Goal: Task Accomplishment & Management: Manage account settings

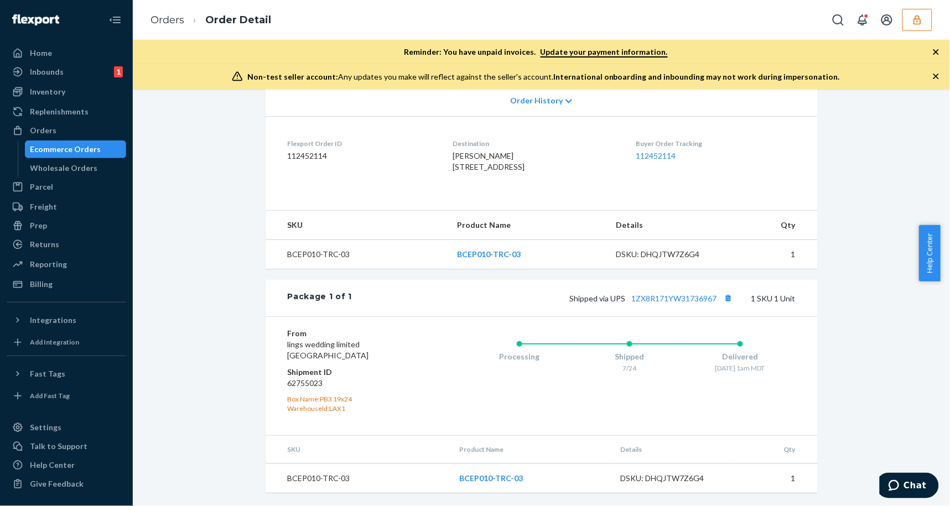
scroll to position [18, 0]
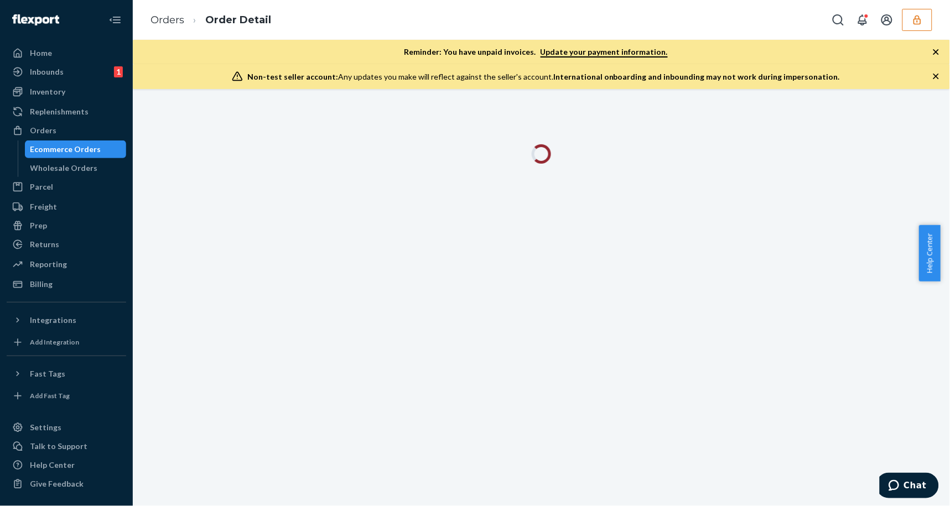
click at [932, 77] on icon "button" at bounding box center [936, 76] width 11 height 11
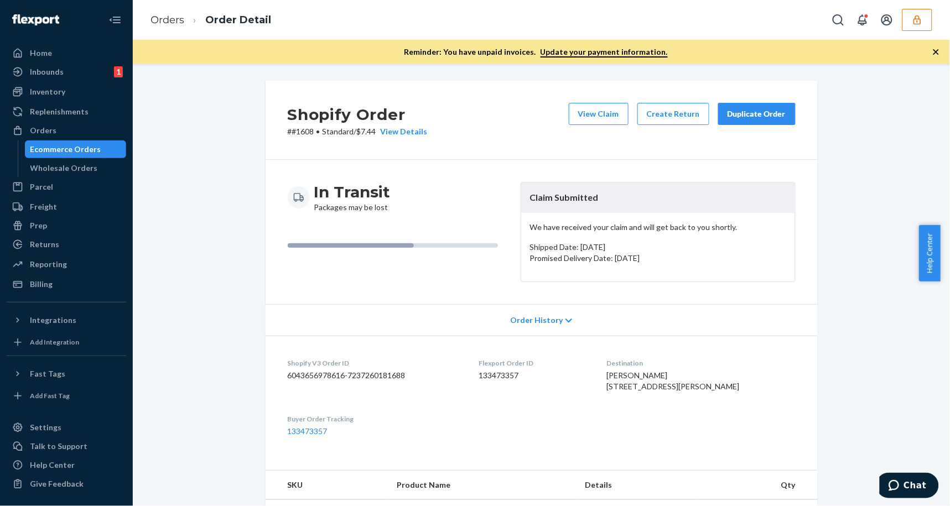
click at [935, 53] on icon "button" at bounding box center [936, 51] width 11 height 11
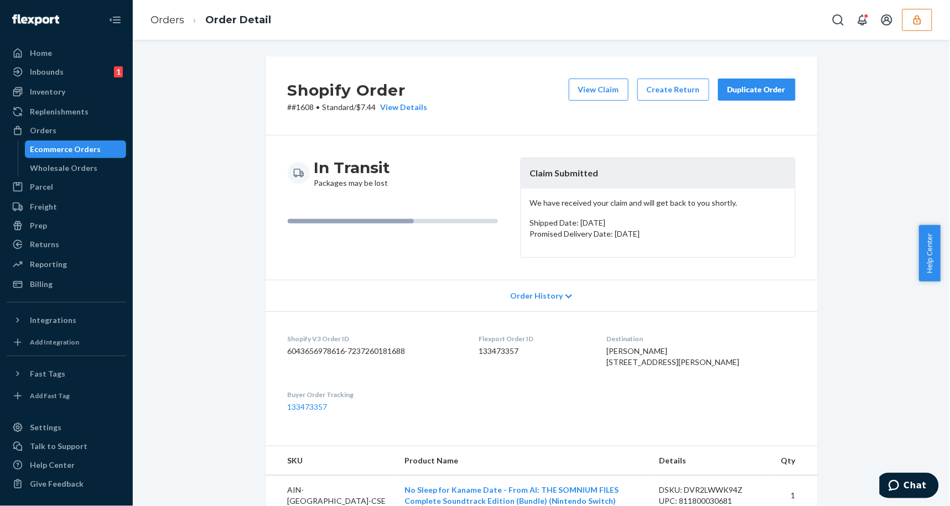
scroll to position [311, 0]
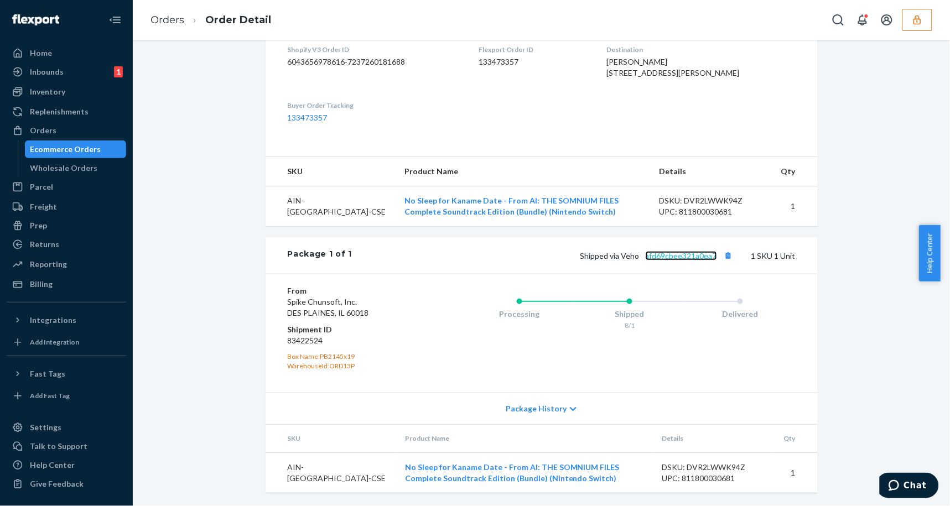
click at [684, 260] on link "afd69cbee321a0ea7" at bounding box center [681, 255] width 71 height 9
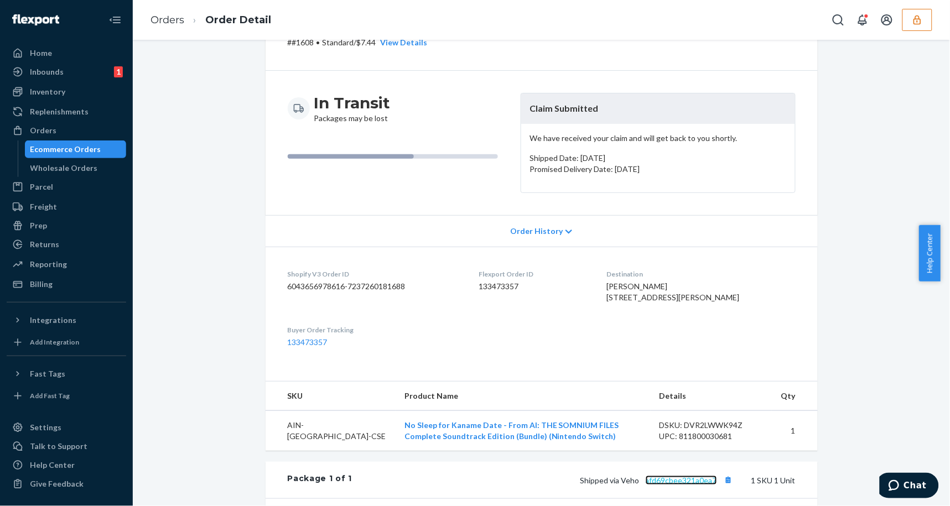
scroll to position [0, 0]
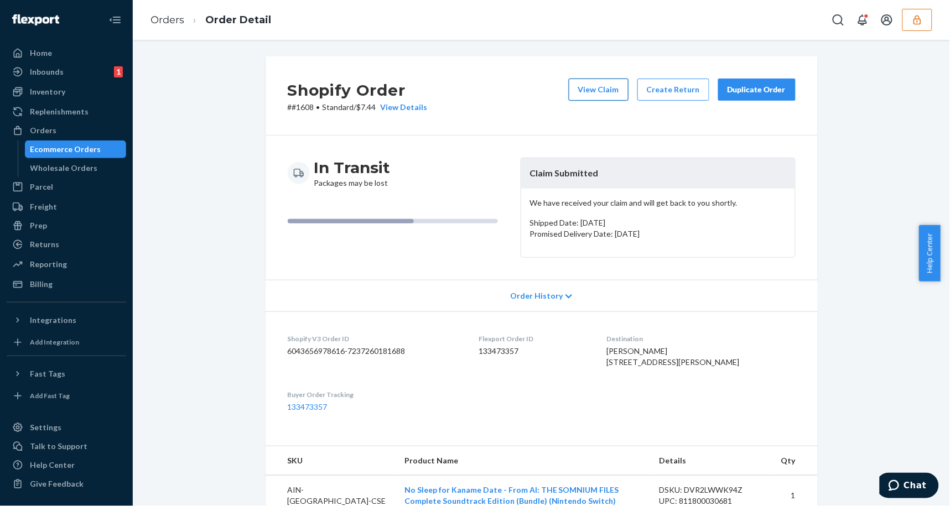
click at [589, 90] on button "View Claim" at bounding box center [599, 90] width 60 height 22
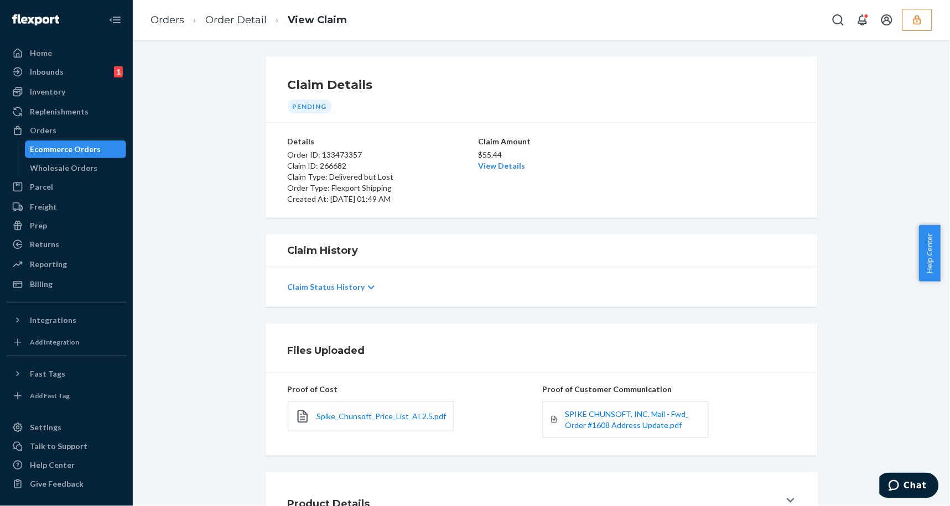
scroll to position [86, 0]
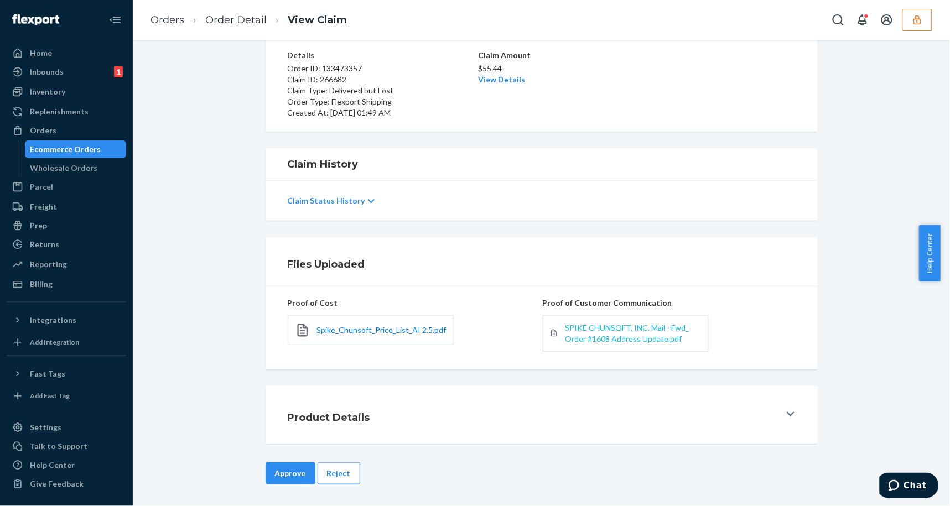
click at [612, 335] on span "SPIKE CHUNSOFT, INC. Mail - Fwd_ Order #1608 Address Update.pdf" at bounding box center [627, 333] width 124 height 20
click at [633, 340] on span "SPIKE CHUNSOFT, INC. Mail - Fwd_ Order #1608 Address Update.pdf" at bounding box center [627, 333] width 124 height 20
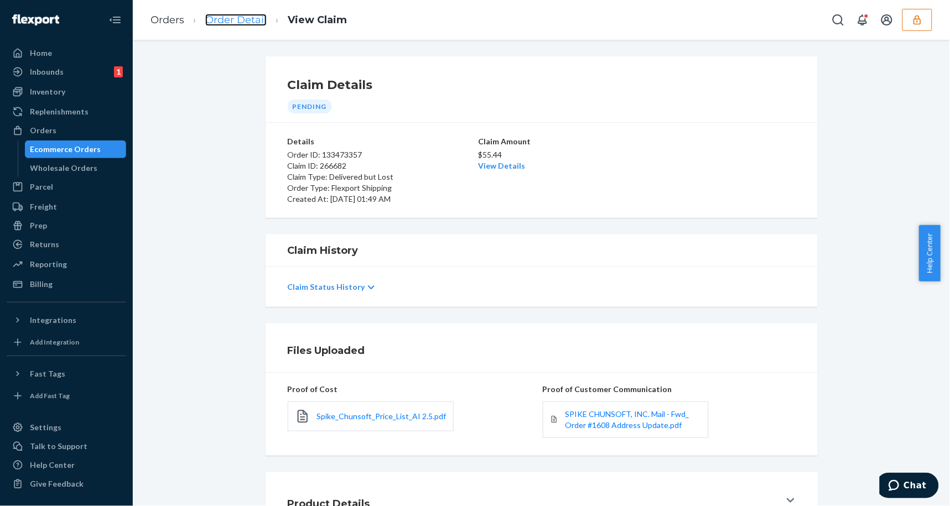
click at [224, 19] on link "Order Detail" at bounding box center [235, 20] width 61 height 12
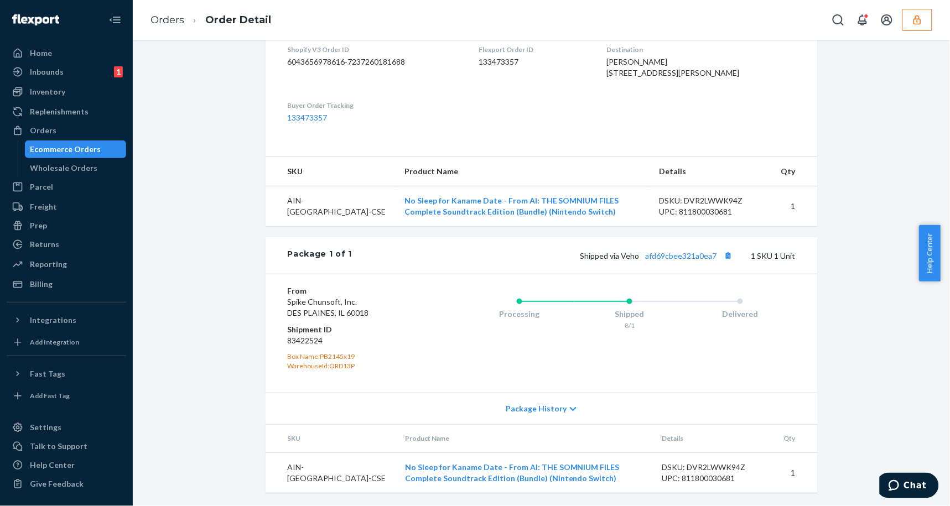
scroll to position [311, 0]
click at [678, 257] on link "afd69cbee321a0ea7" at bounding box center [681, 255] width 71 height 9
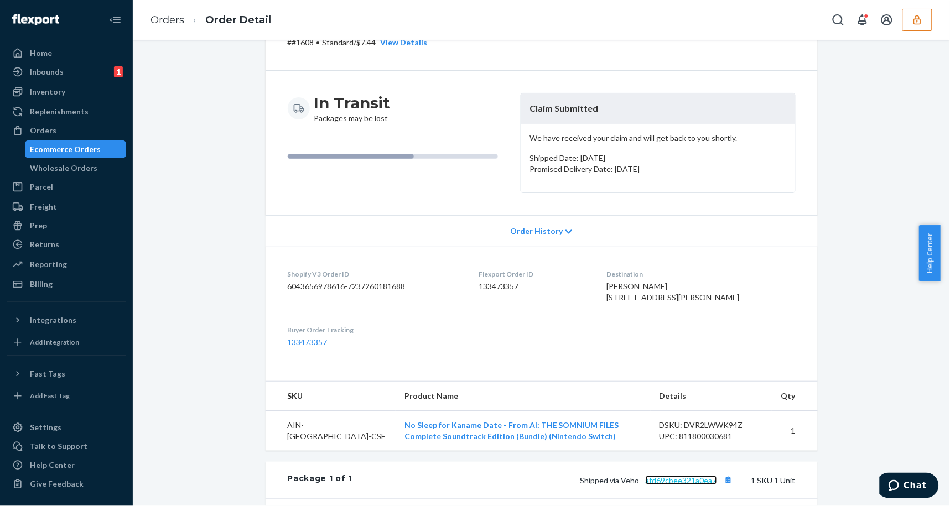
scroll to position [0, 0]
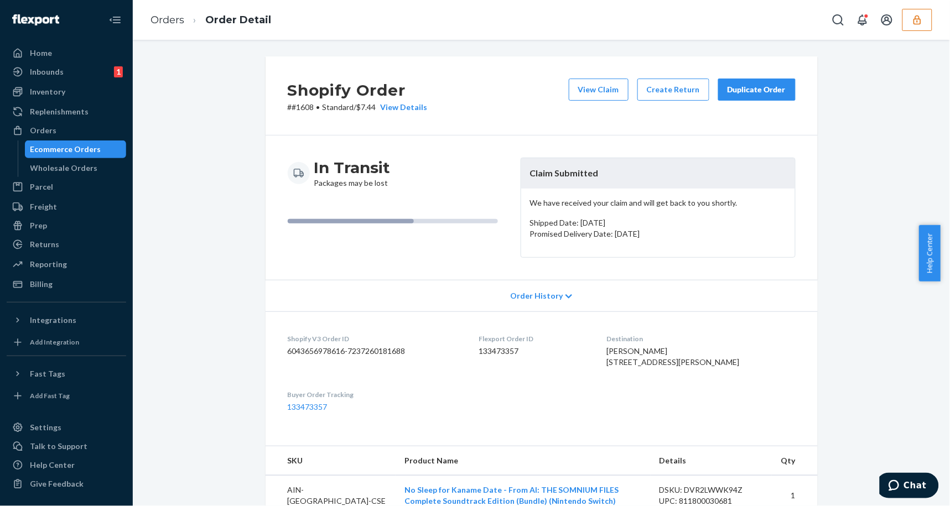
click at [587, 76] on div "Shopify Order # #1608 • Standard / $7.44 View Details View Claim Create Return …" at bounding box center [542, 95] width 552 height 79
click at [602, 79] on button "View Claim" at bounding box center [599, 90] width 60 height 22
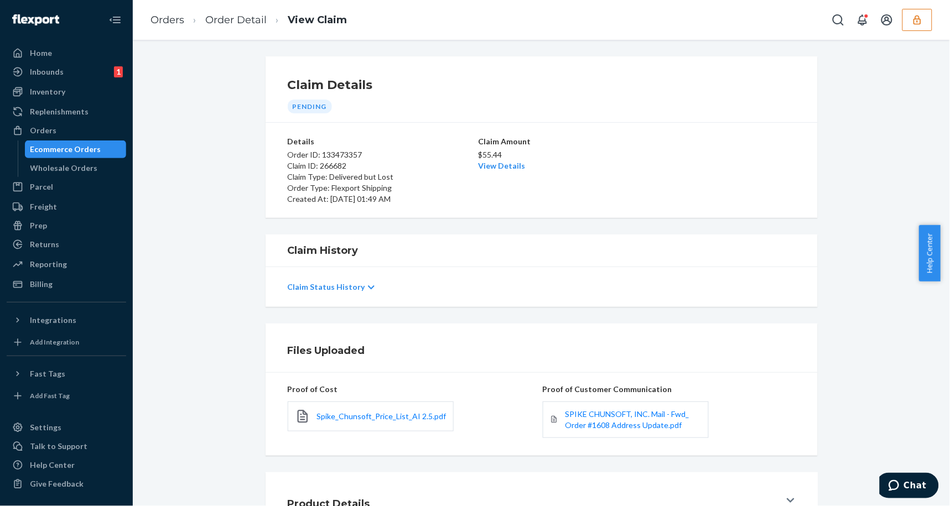
scroll to position [86, 0]
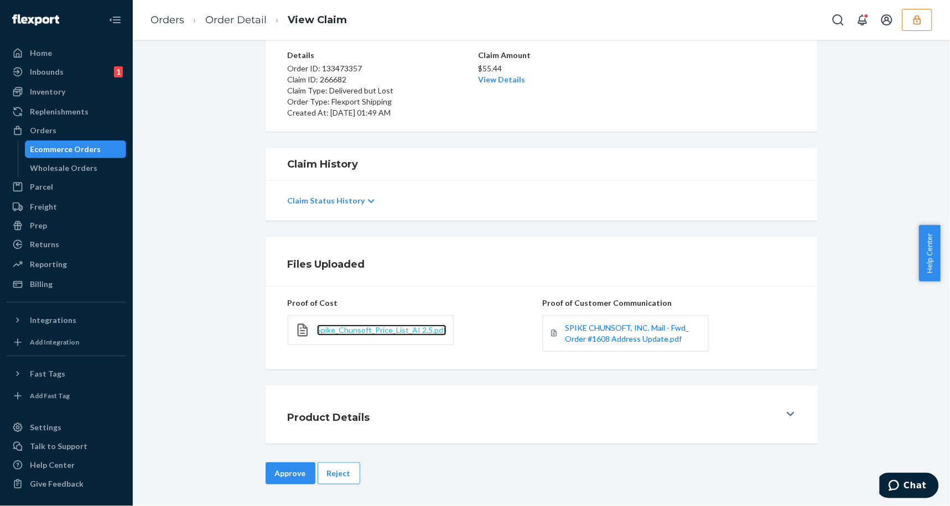
click at [362, 334] on span "Spike_Chunsoft_Price_List_AI 2.5.pdf" at bounding box center [381, 329] width 129 height 9
click at [513, 79] on link "View Details" at bounding box center [502, 79] width 47 height 9
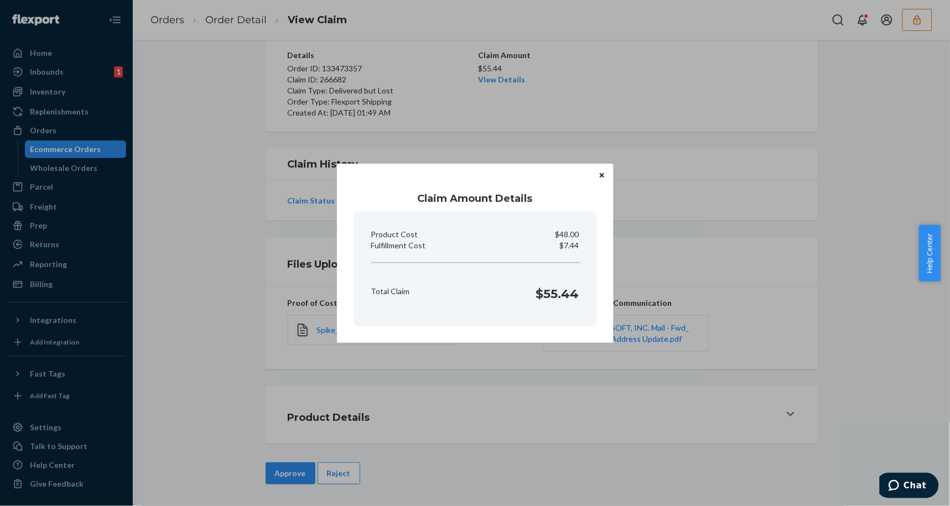
click at [603, 173] on icon "Close" at bounding box center [602, 175] width 4 height 7
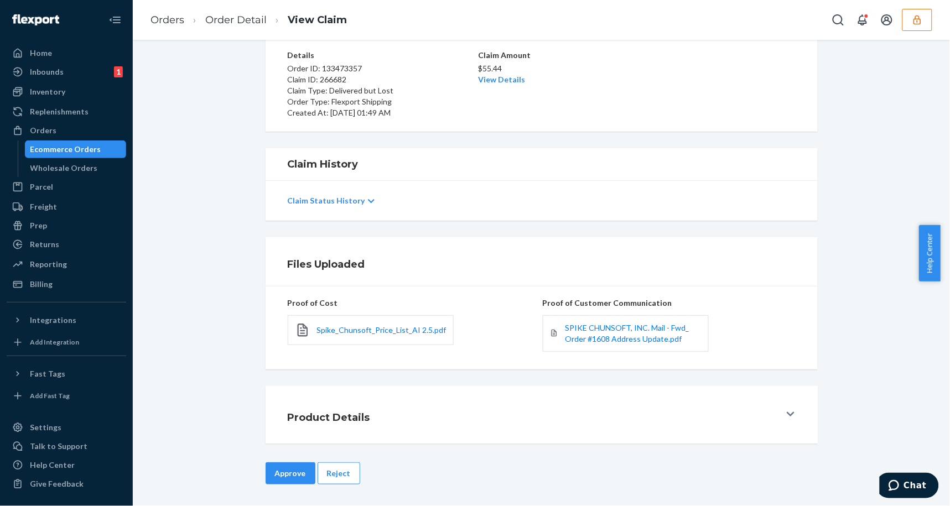
click at [273, 479] on button "Approve" at bounding box center [291, 474] width 50 height 22
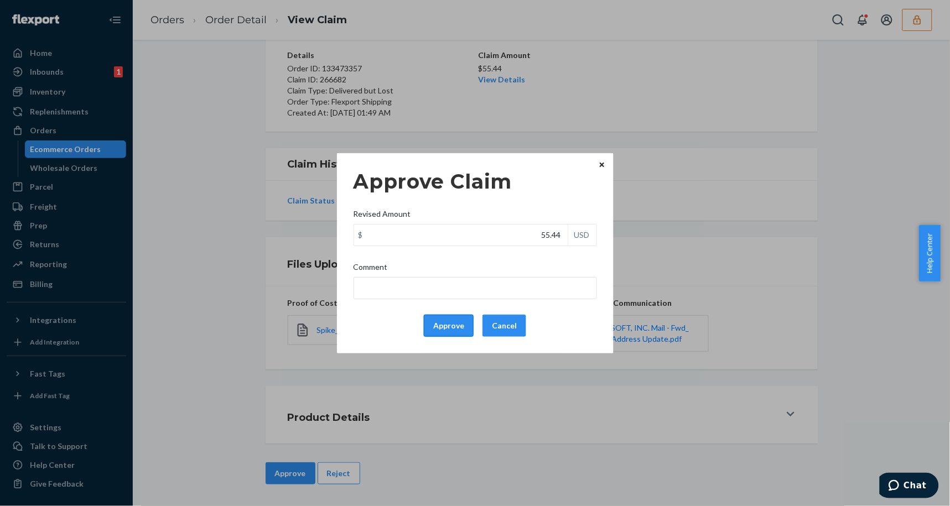
click at [450, 328] on button "Approve" at bounding box center [449, 326] width 50 height 22
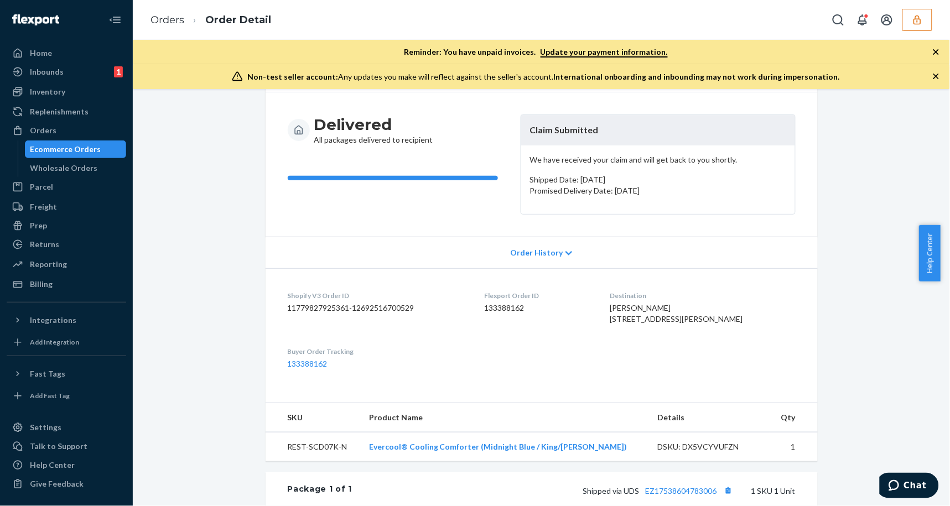
scroll to position [216, 0]
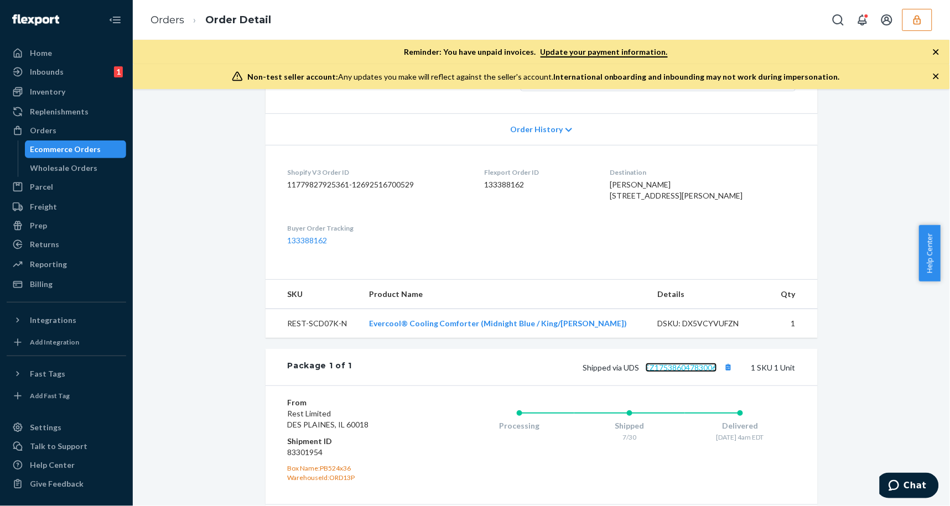
click at [671, 372] on link "EZ17538604783006" at bounding box center [681, 367] width 71 height 9
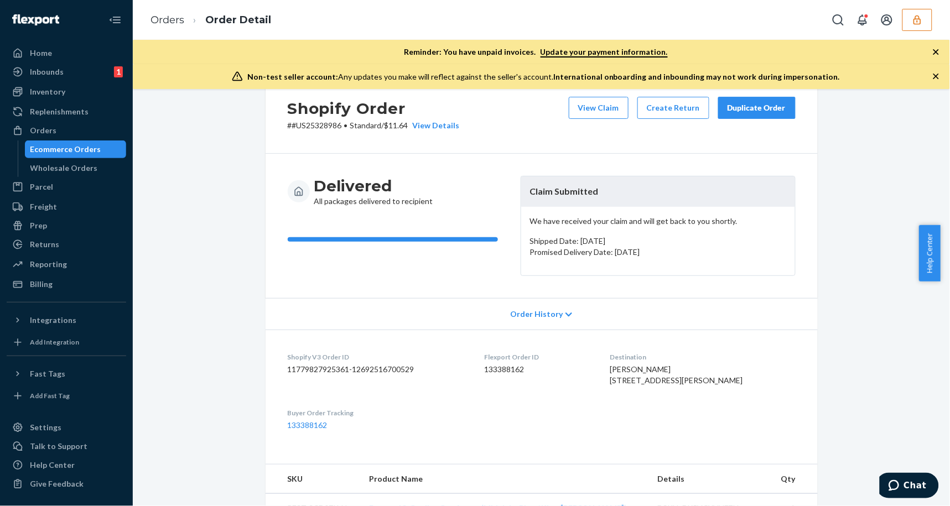
scroll to position [0, 0]
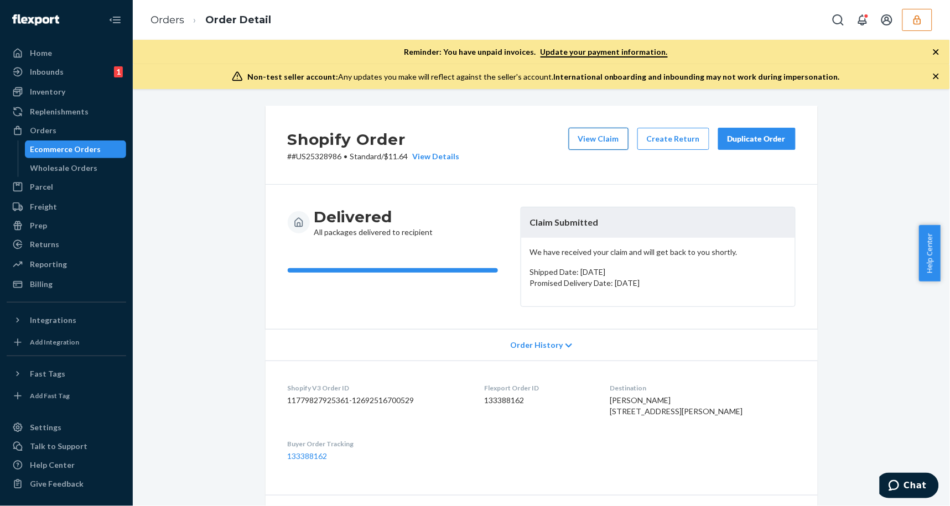
click at [604, 137] on button "View Claim" at bounding box center [599, 139] width 60 height 22
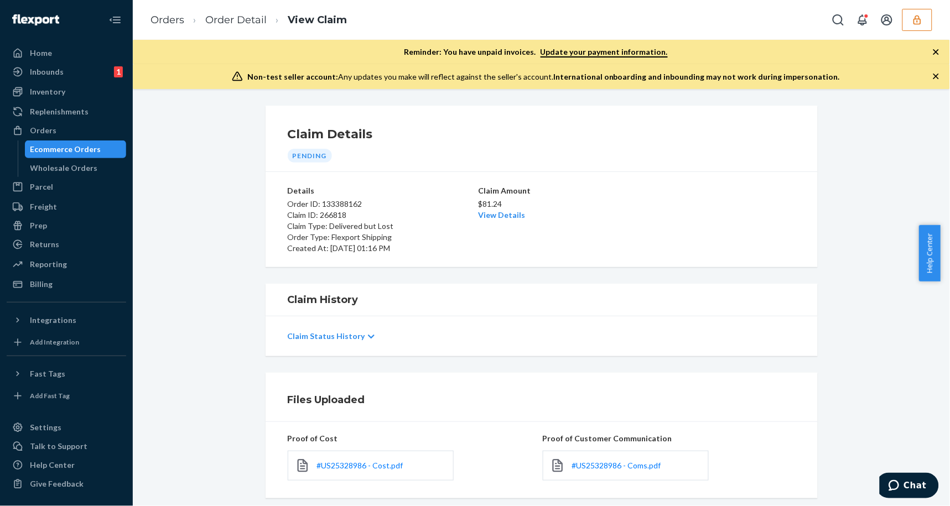
scroll to position [129, 0]
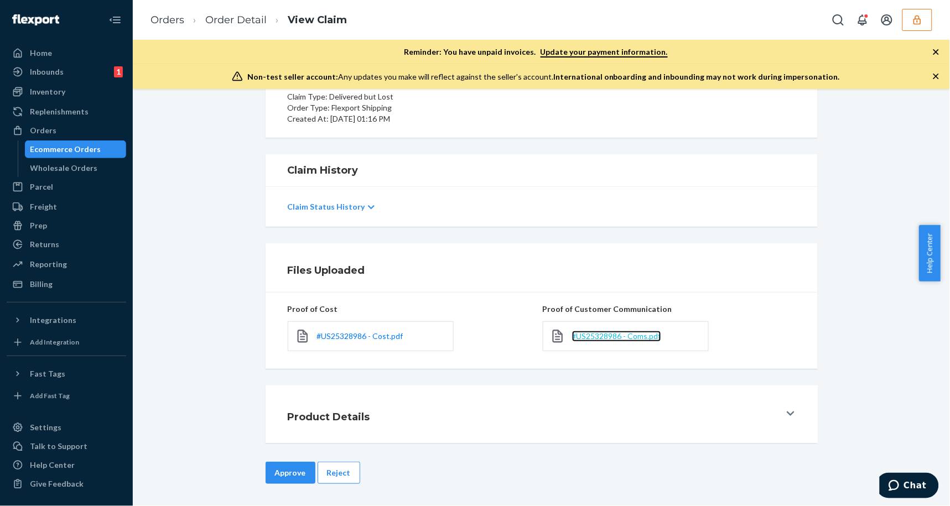
click at [615, 336] on span "#US25328986 - Coms.pdf" at bounding box center [616, 335] width 89 height 9
click at [330, 476] on button "Reject" at bounding box center [339, 473] width 43 height 22
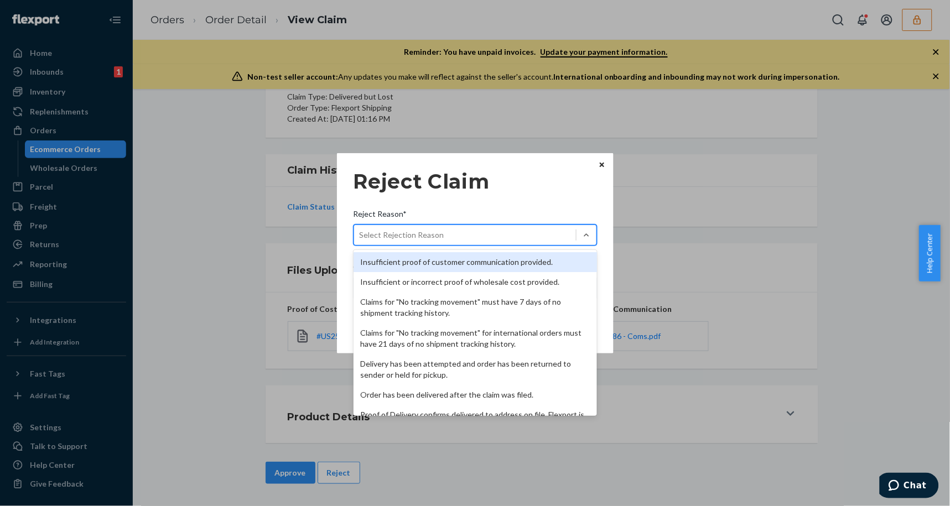
click at [506, 231] on div "Select Rejection Reason" at bounding box center [465, 235] width 222 height 18
click at [361, 231] on input "Reject Reason* option Insufficient proof of customer communication provided. fo…" at bounding box center [360, 235] width 1 height 11
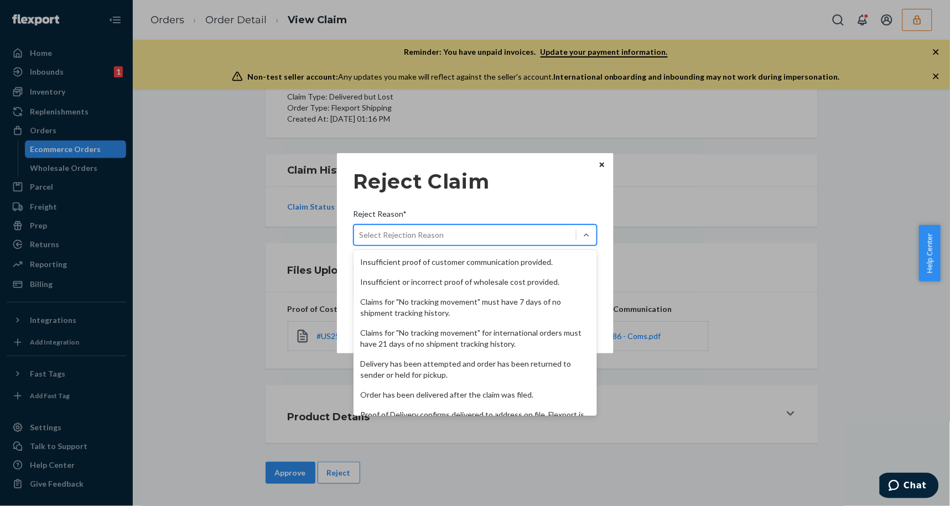
scroll to position [143, 0]
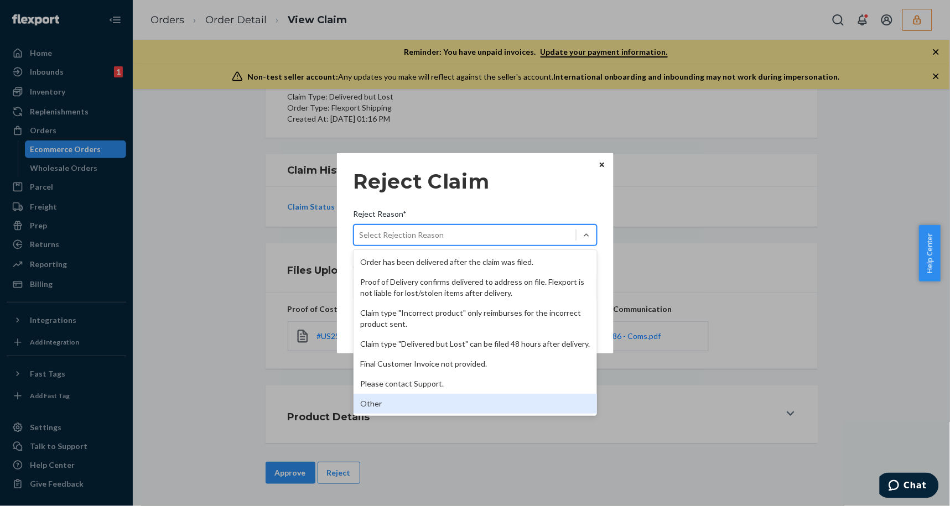
click at [403, 405] on div "Other" at bounding box center [475, 404] width 243 height 20
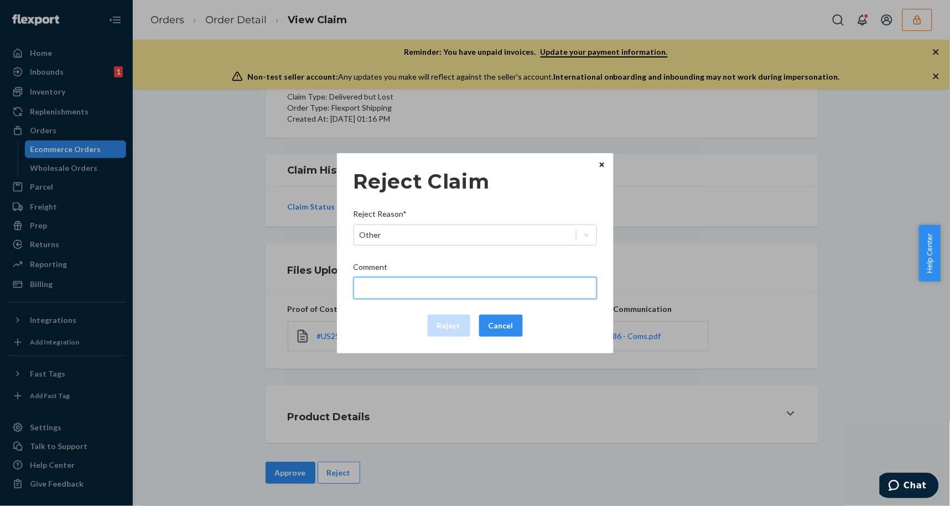
click at [432, 288] on input "Comment" at bounding box center [475, 288] width 243 height 22
type input "The package was confirmed to be delivered at the right location and Flexport is…"
click at [457, 289] on input "The package was confirmed to be delivered at the right location and Flexport is…" at bounding box center [475, 288] width 243 height 22
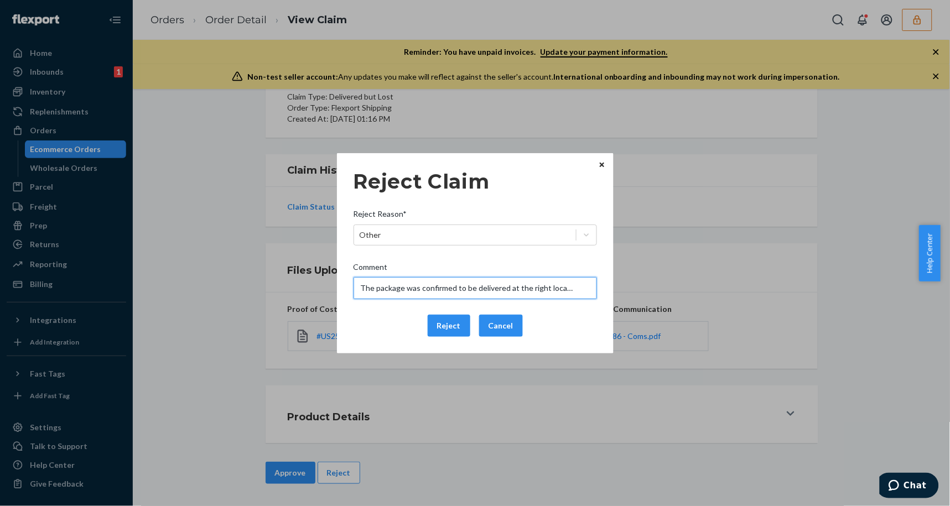
click at [457, 289] on input "The package was confirmed to be delivered at the right location and Flexport is…" at bounding box center [475, 288] width 243 height 22
click at [390, 330] on div "Reject Cancel" at bounding box center [475, 326] width 252 height 22
click at [450, 328] on button "Reject" at bounding box center [449, 326] width 43 height 22
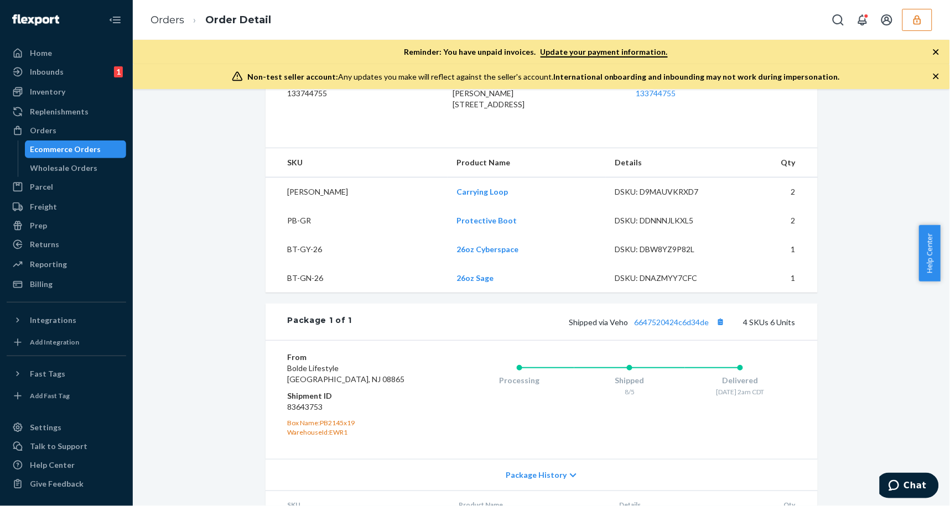
scroll to position [470, 0]
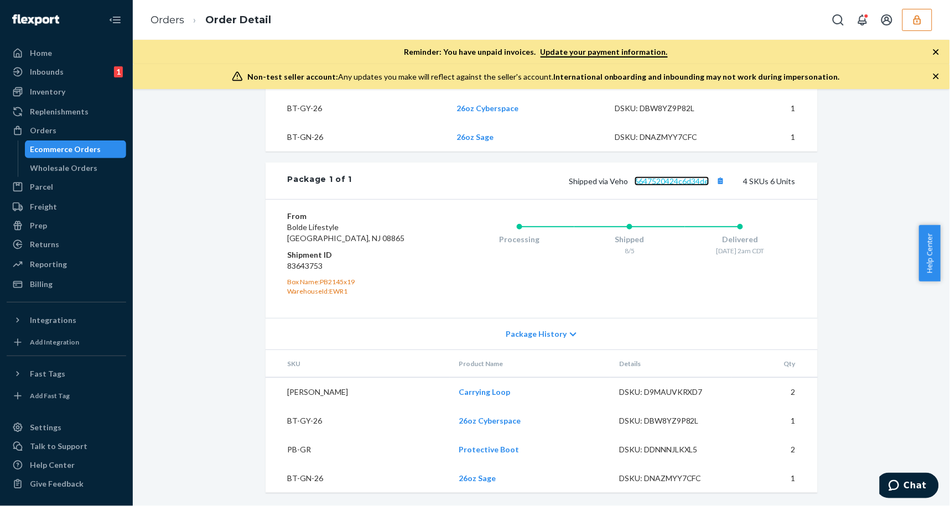
click at [677, 184] on link "6647520424c6d34de" at bounding box center [672, 181] width 75 height 9
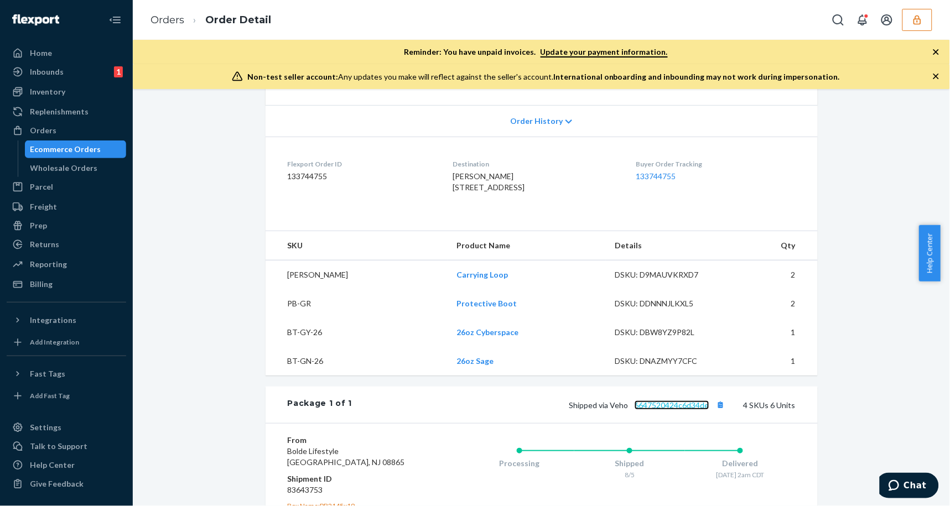
scroll to position [0, 0]
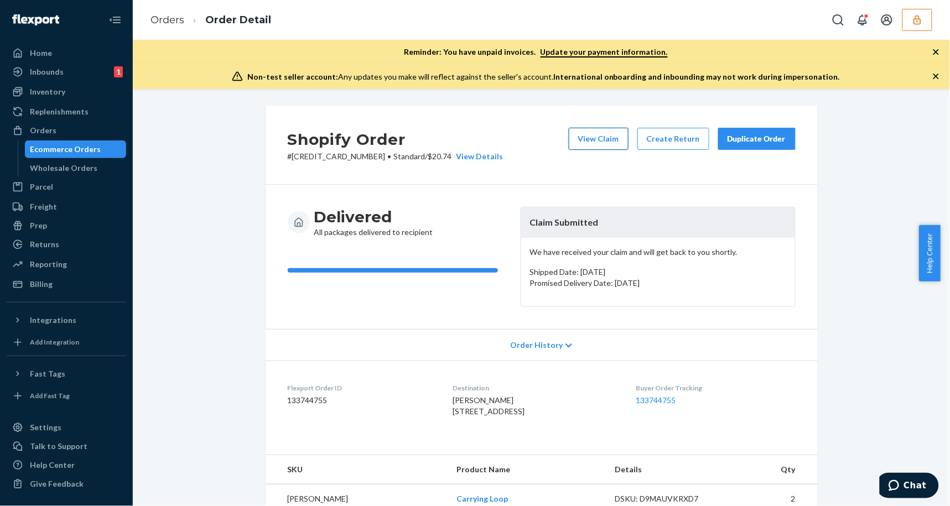
click at [606, 137] on button "View Claim" at bounding box center [599, 139] width 60 height 22
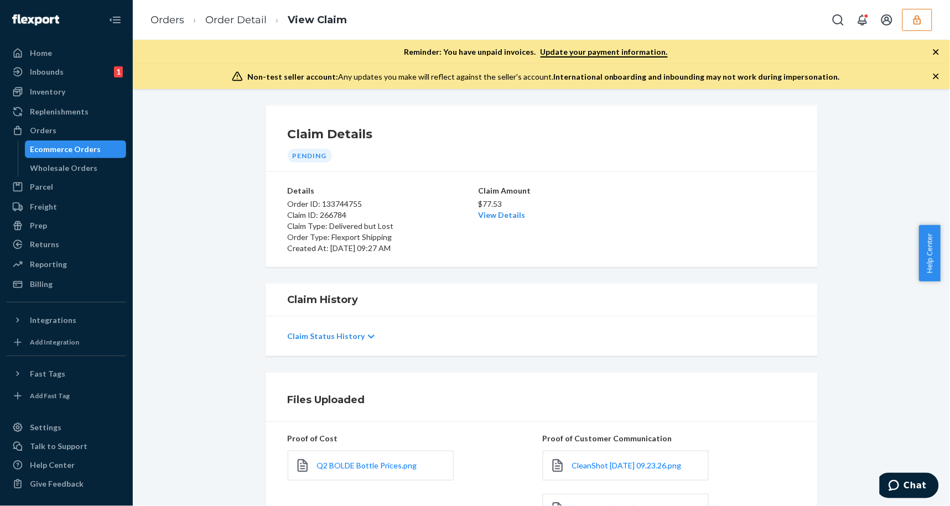
scroll to position [184, 0]
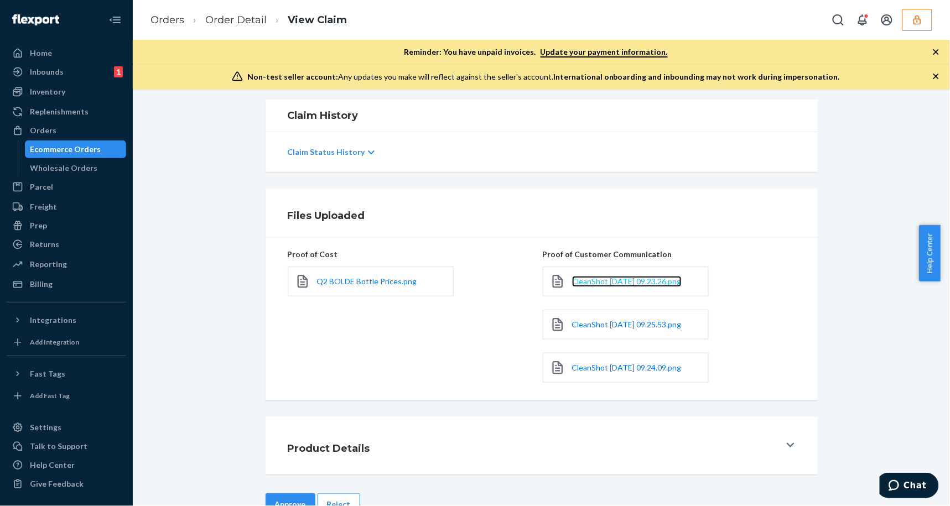
click at [588, 281] on span "CleanShot [DATE] 09.23.26.png" at bounding box center [627, 281] width 110 height 9
click at [607, 329] on span "CleanShot 2025-08-22 at 09.25.53.png" at bounding box center [627, 324] width 110 height 9
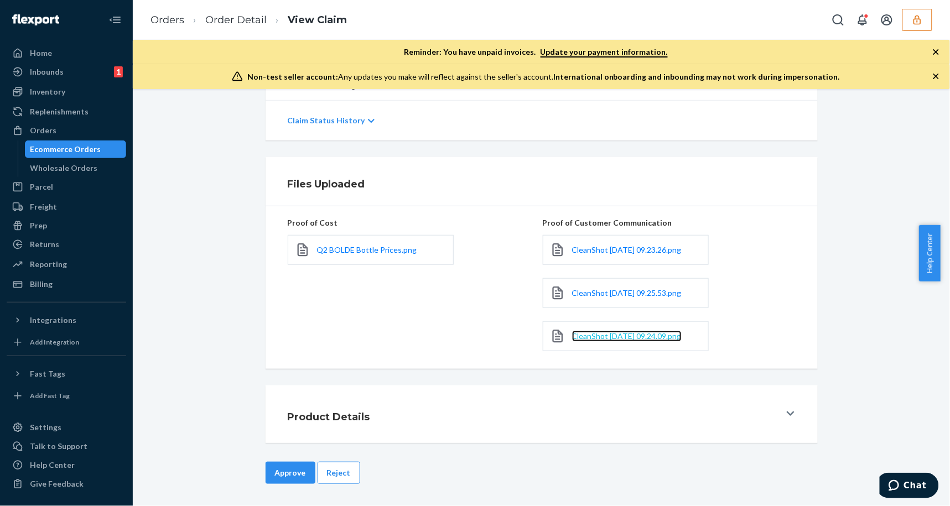
click at [605, 339] on span "CleanShot 2025-08-22 at 09.24.09.png" at bounding box center [627, 335] width 110 height 9
click at [230, 17] on link "Order Detail" at bounding box center [235, 20] width 61 height 12
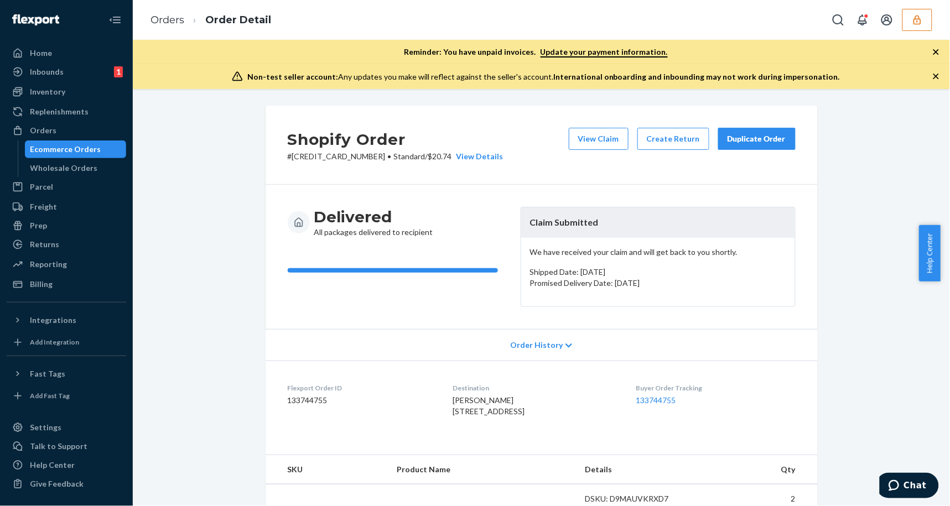
scroll to position [184, 0]
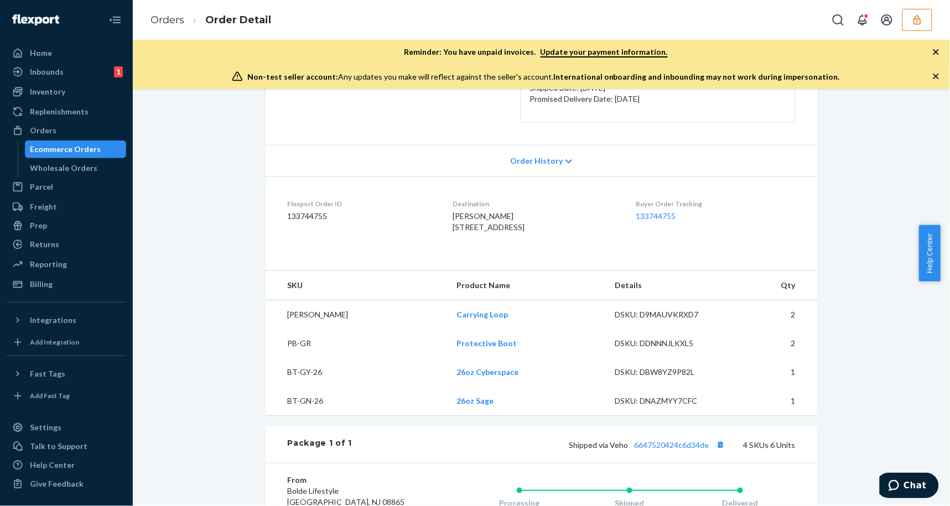
click at [937, 75] on icon "button" at bounding box center [936, 76] width 11 height 11
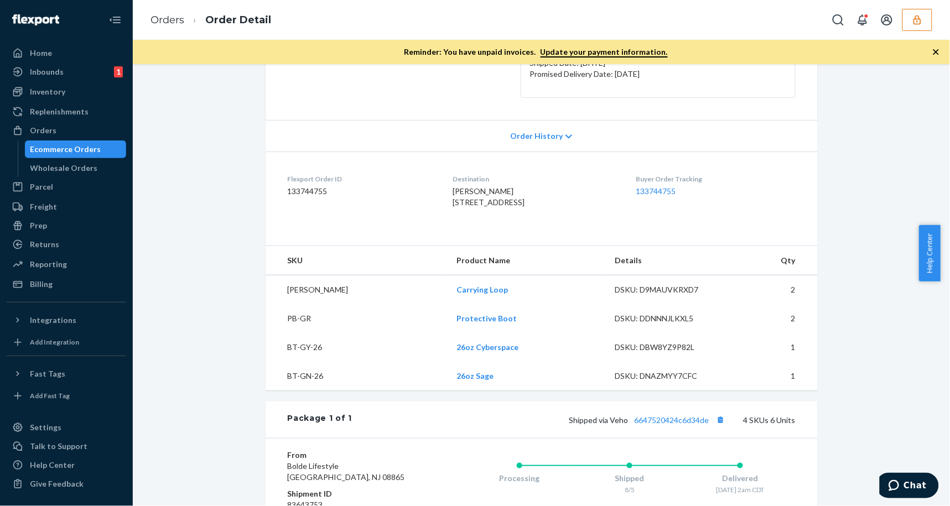
click at [933, 51] on icon "button" at bounding box center [936, 51] width 11 height 11
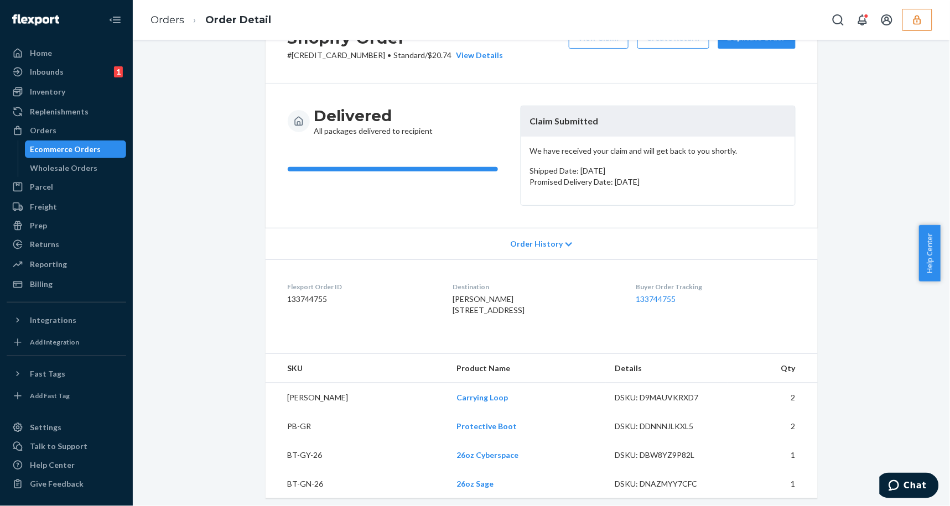
scroll to position [0, 0]
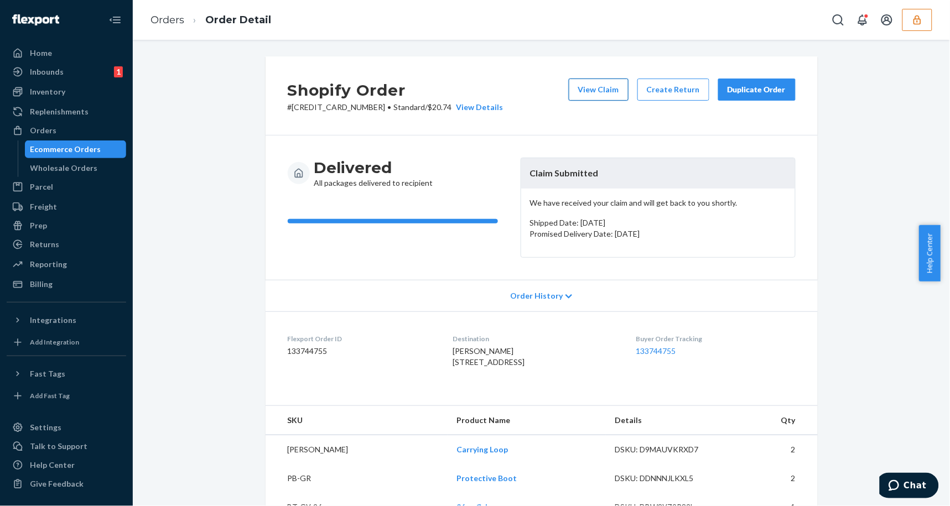
click at [605, 98] on button "View Claim" at bounding box center [599, 90] width 60 height 22
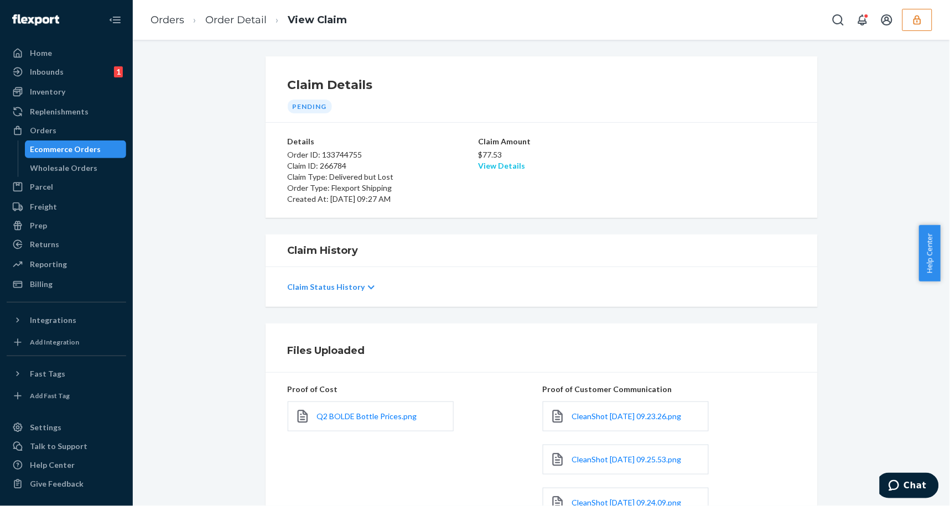
click at [498, 162] on link "View Details" at bounding box center [502, 165] width 47 height 9
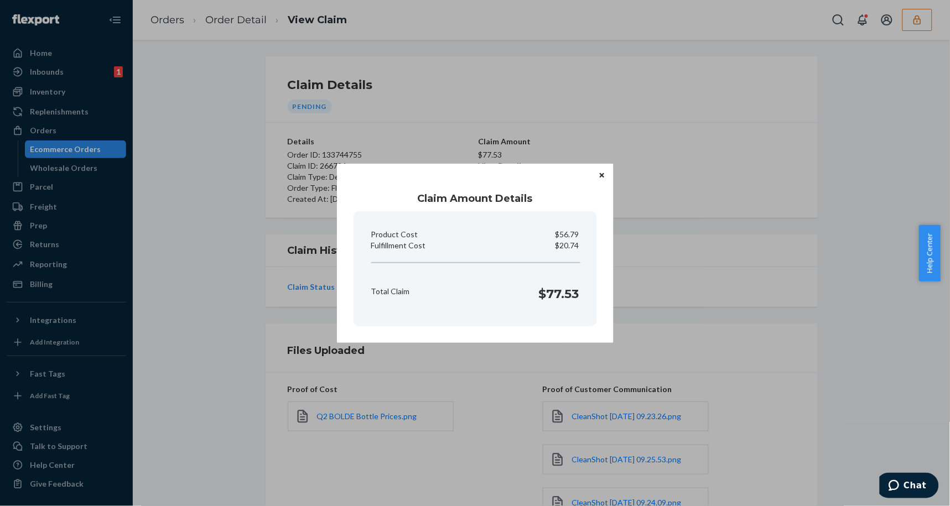
click at [221, 336] on div "Claim Amount Details Product Cost $56.79 Fulfillment Cost $20.74 Total Claim $7…" at bounding box center [475, 253] width 950 height 506
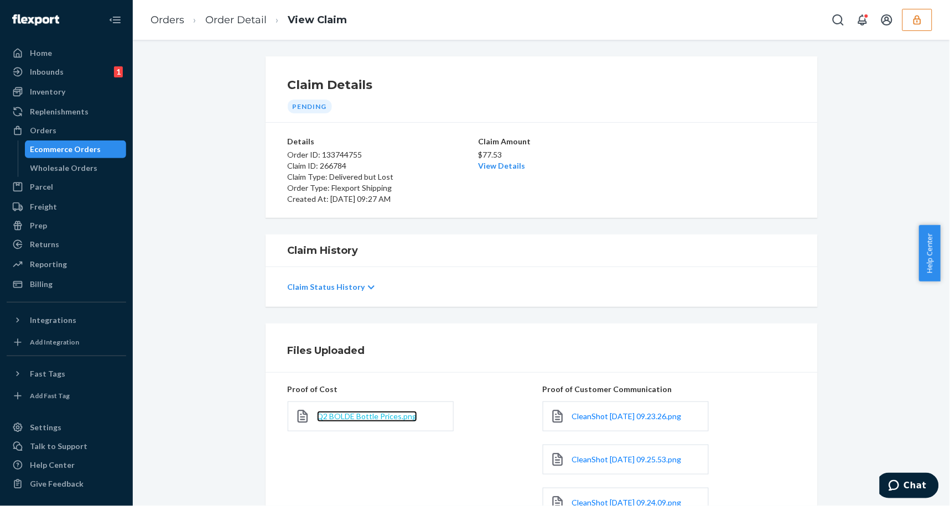
click at [379, 415] on span "Q2 BOLDE Bottle Prices.png" at bounding box center [367, 416] width 100 height 9
click at [494, 167] on link "View Details" at bounding box center [502, 165] width 47 height 9
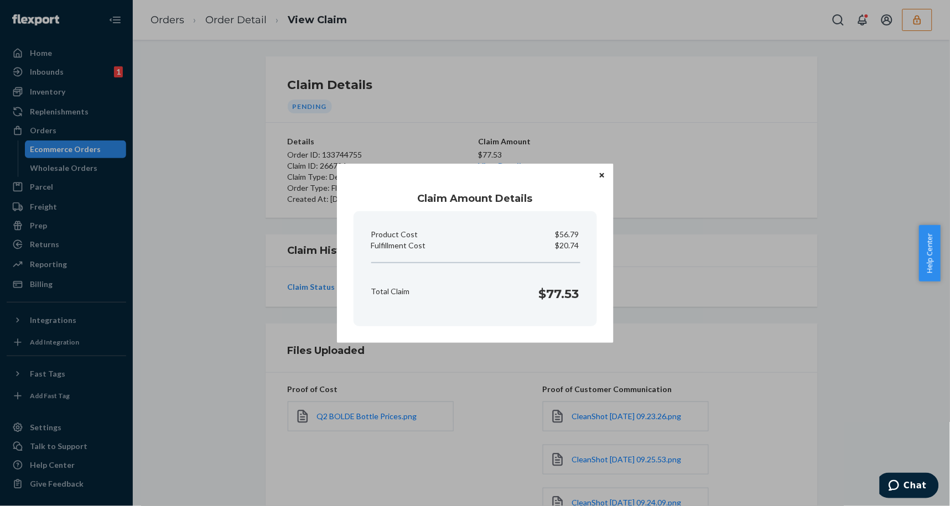
click at [601, 177] on icon "Close" at bounding box center [602, 175] width 4 height 4
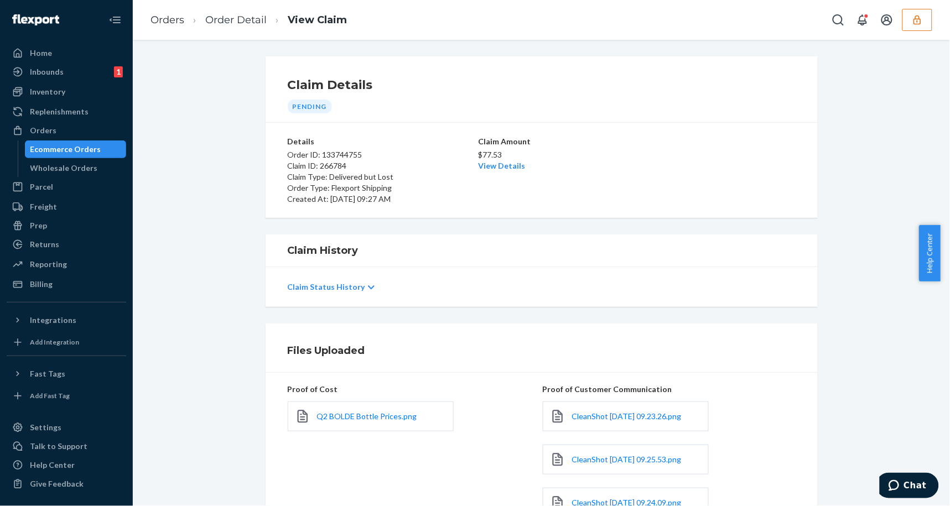
scroll to position [186, 0]
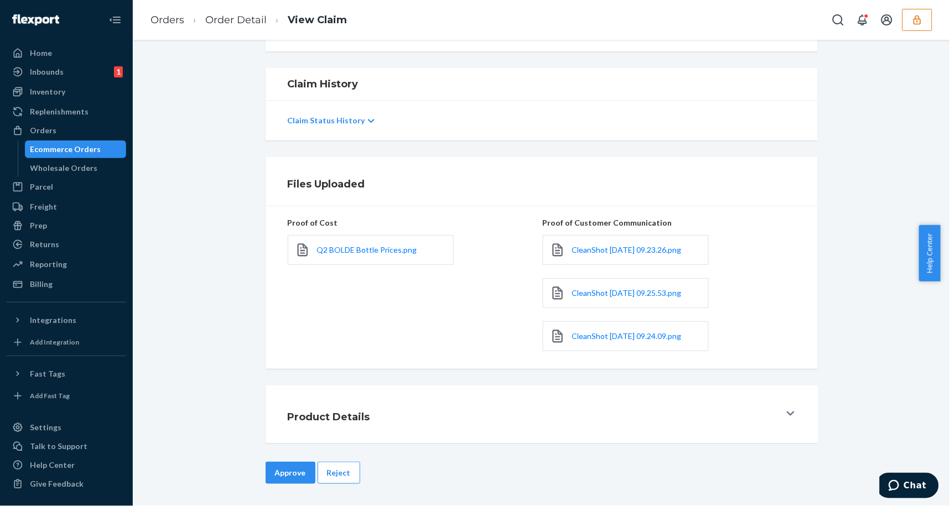
click at [278, 472] on button "Approve" at bounding box center [291, 473] width 50 height 22
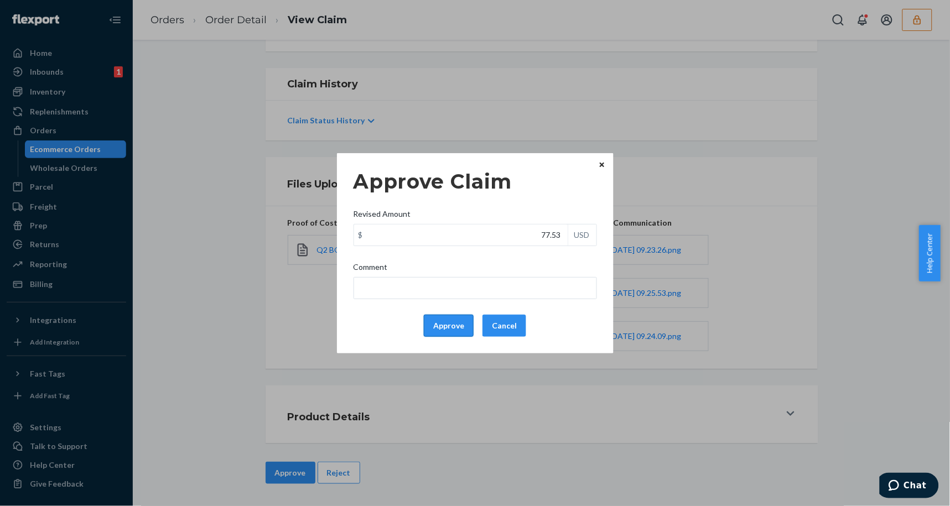
click at [438, 331] on button "Approve" at bounding box center [449, 326] width 50 height 22
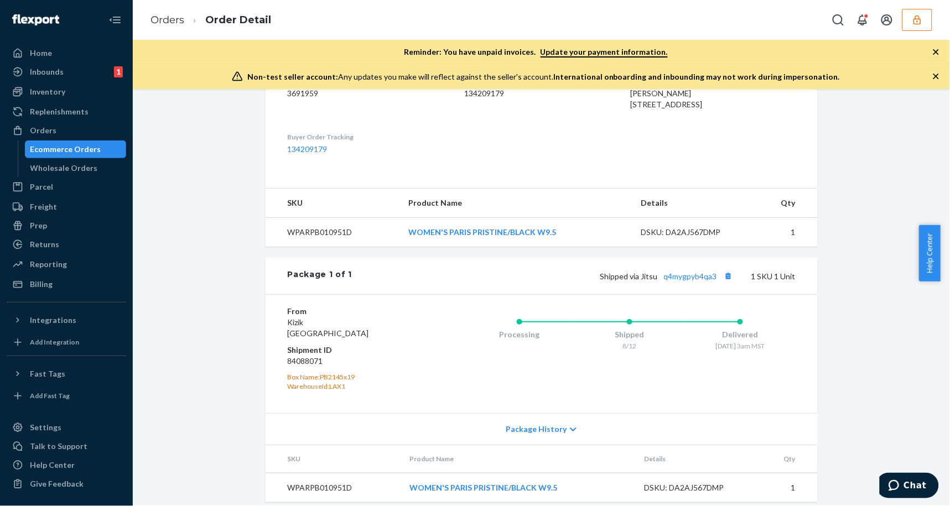
scroll to position [339, 0]
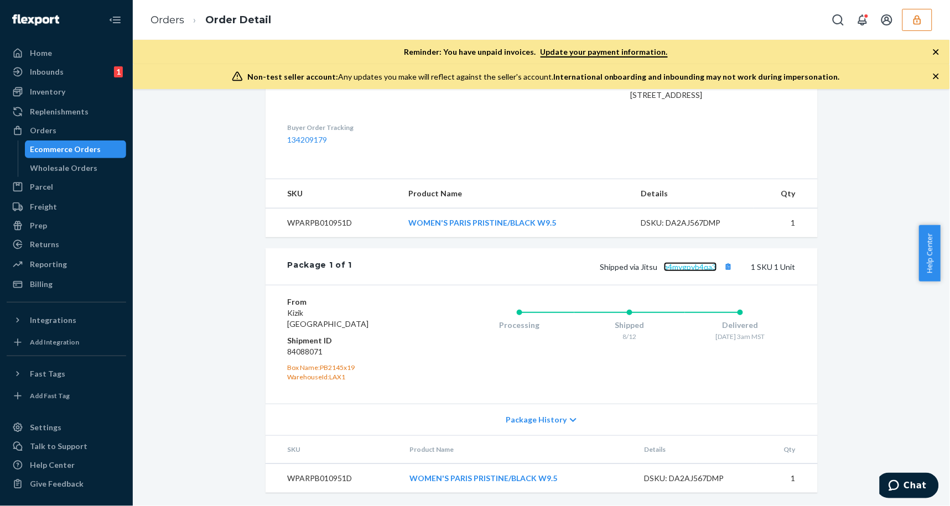
click at [693, 268] on link "q4mygpyb4qa3" at bounding box center [690, 266] width 53 height 9
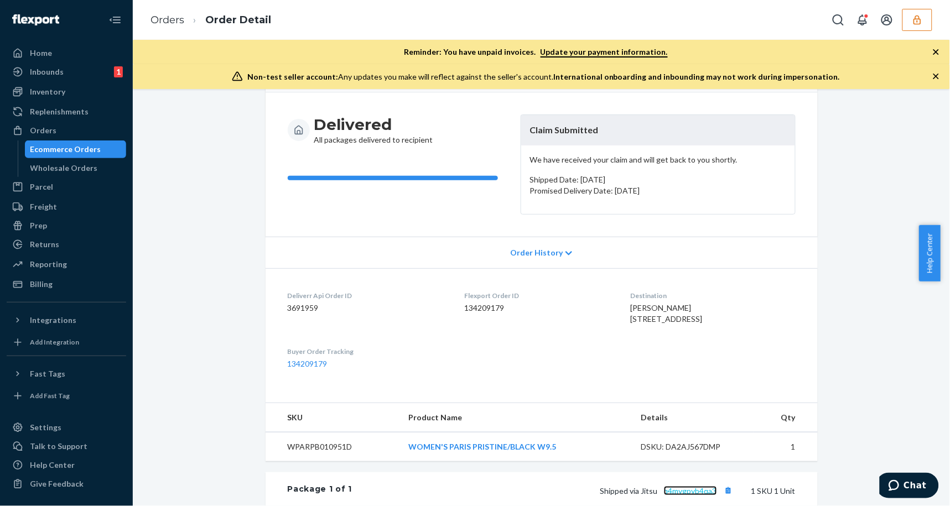
scroll to position [0, 0]
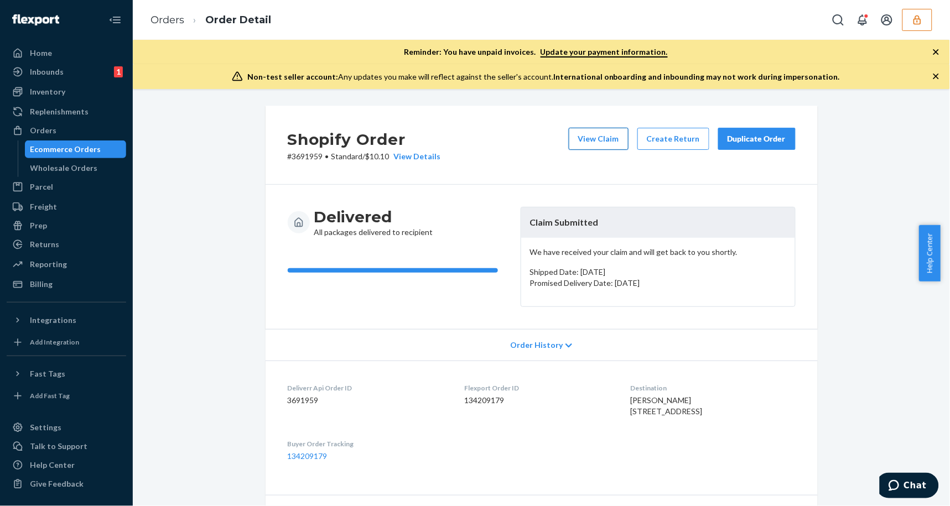
click at [603, 135] on button "View Claim" at bounding box center [599, 139] width 60 height 22
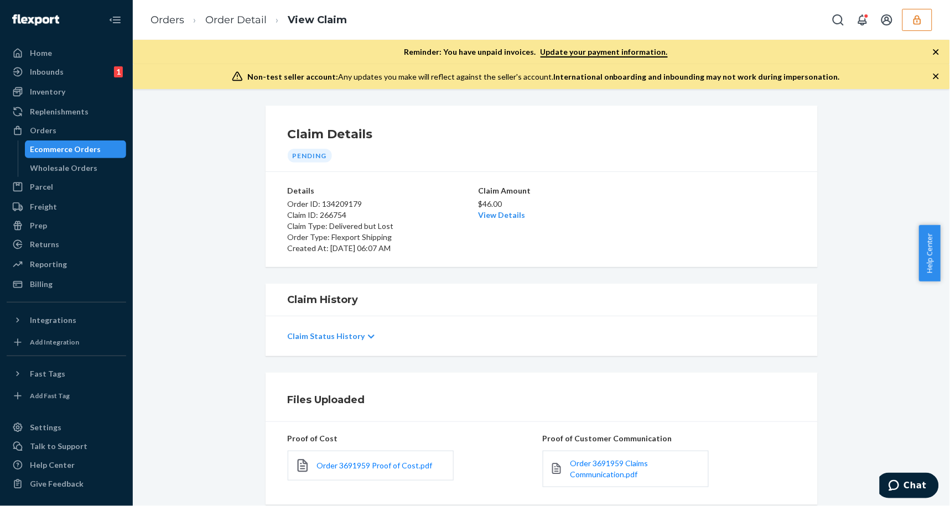
scroll to position [136, 0]
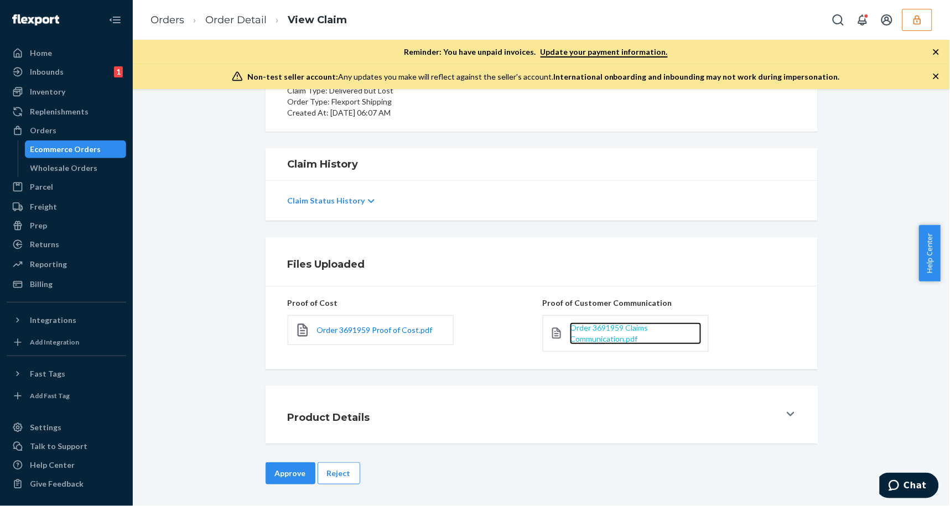
click at [582, 331] on span "Order 3691959 Claims Communication.pdf" at bounding box center [609, 333] width 78 height 20
click at [332, 470] on button "Reject" at bounding box center [339, 474] width 43 height 22
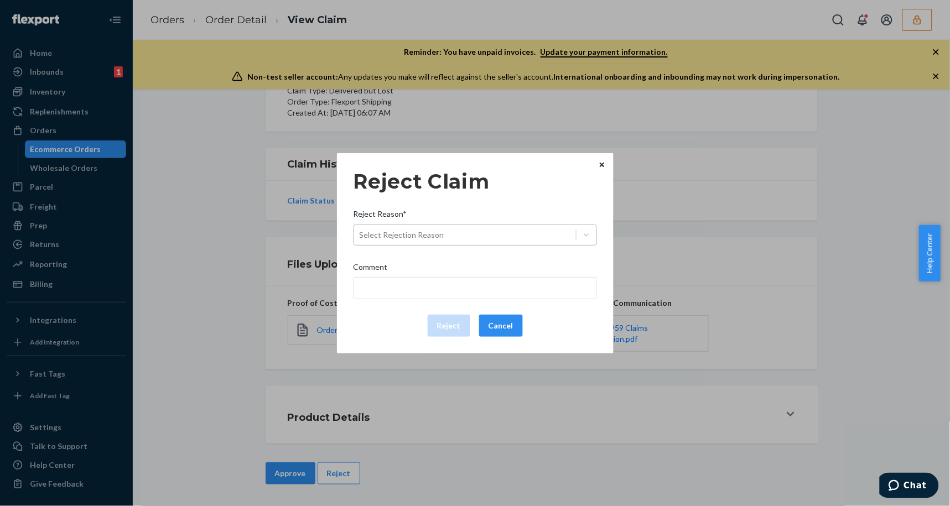
click at [511, 239] on div "Select Rejection Reason" at bounding box center [465, 235] width 222 height 18
click at [361, 239] on input "Reject Reason* Select Rejection Reason" at bounding box center [360, 235] width 1 height 11
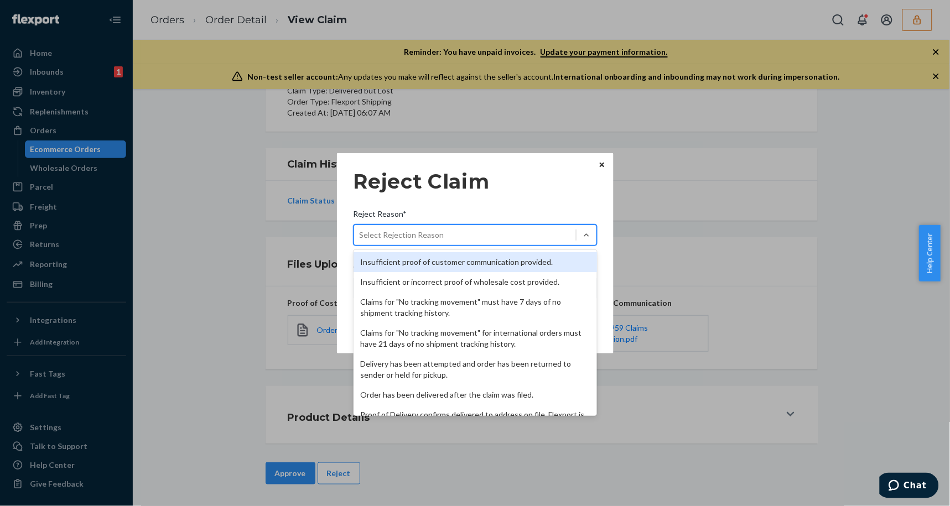
scroll to position [143, 0]
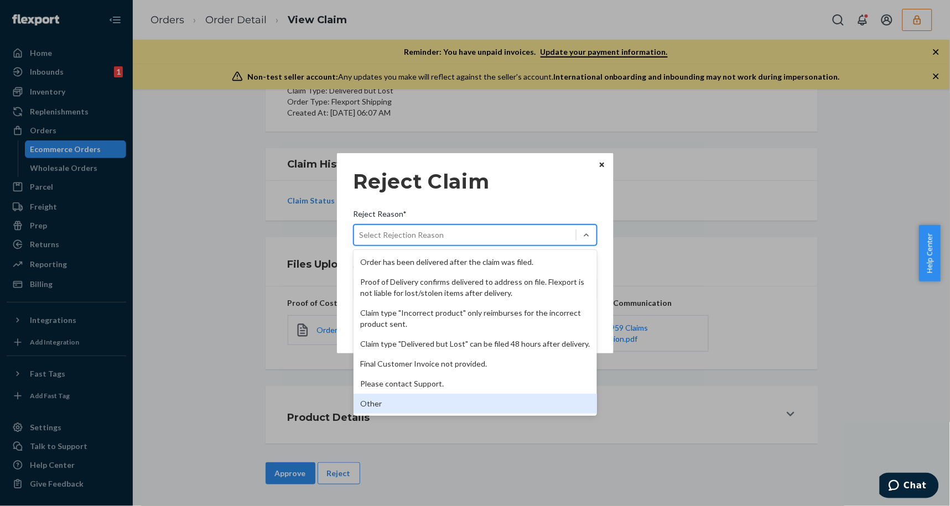
click at [377, 411] on div "Other" at bounding box center [475, 404] width 243 height 20
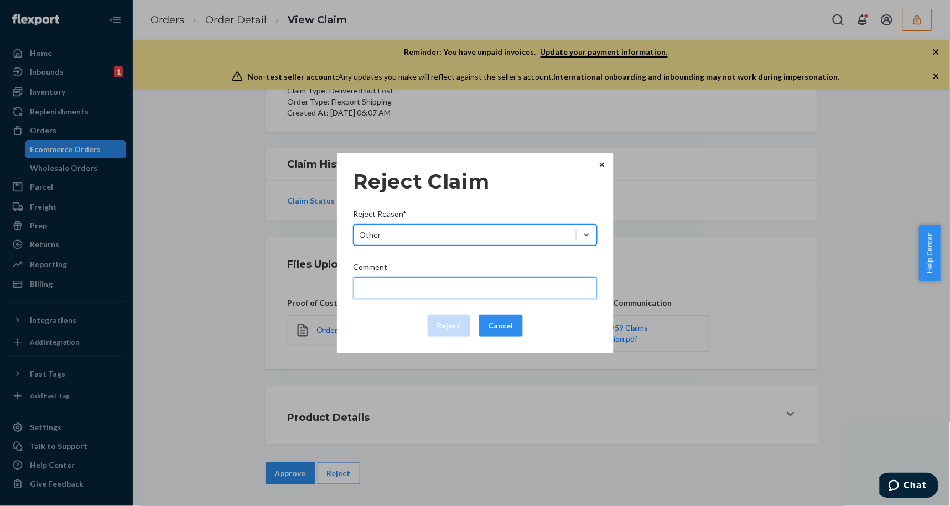
click at [418, 286] on input "Comment" at bounding box center [475, 288] width 243 height 22
type input "The package was confirmed to be delivered at the right location and Flexport is…"
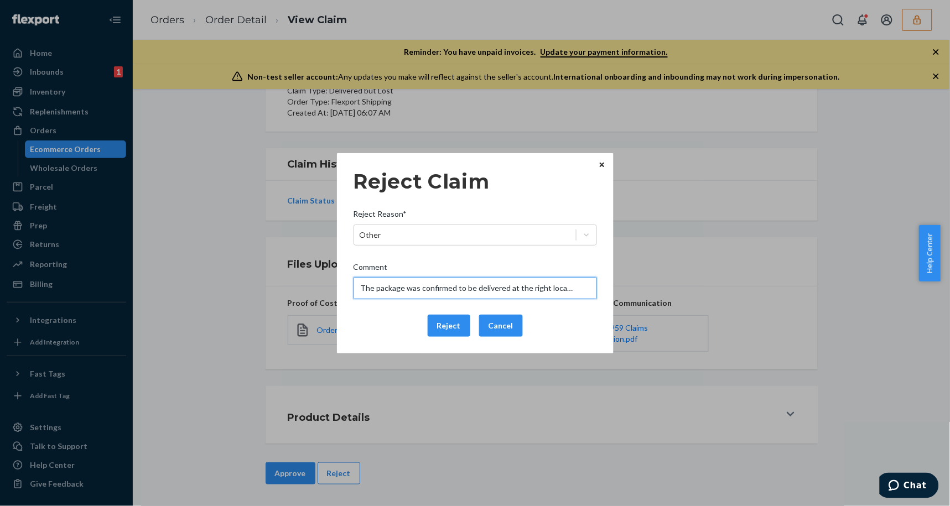
click at [418, 289] on input "The package was confirmed to be delivered at the right location and Flexport is…" at bounding box center [475, 288] width 243 height 22
click at [361, 338] on div "Reject Claim Reject Reason* Other Comment The package was confirmed to be deliv…" at bounding box center [475, 253] width 243 height 176
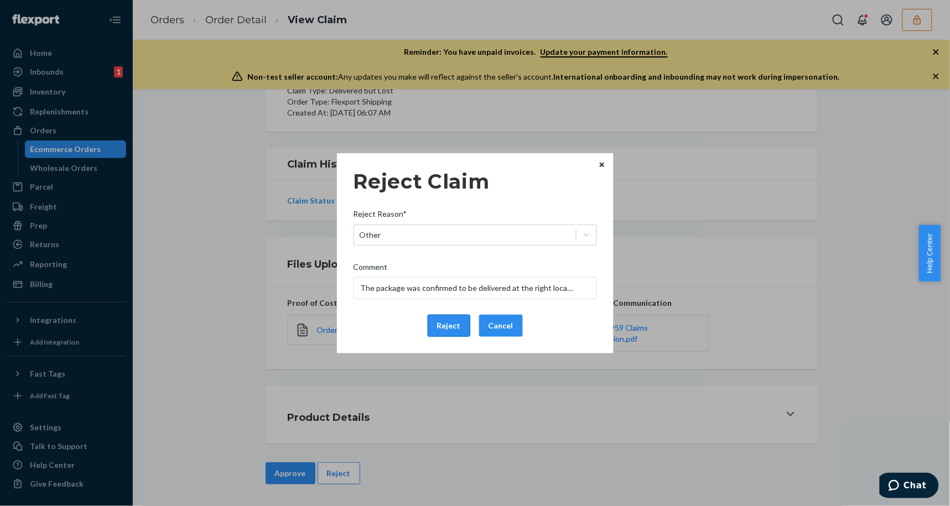
click at [450, 330] on button "Reject" at bounding box center [449, 326] width 43 height 22
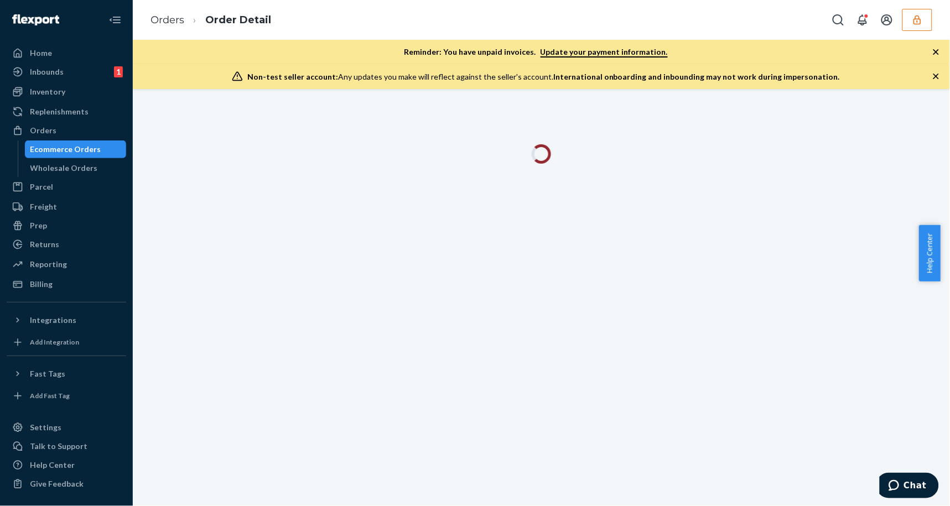
click at [936, 76] on icon "button" at bounding box center [937, 77] width 6 height 6
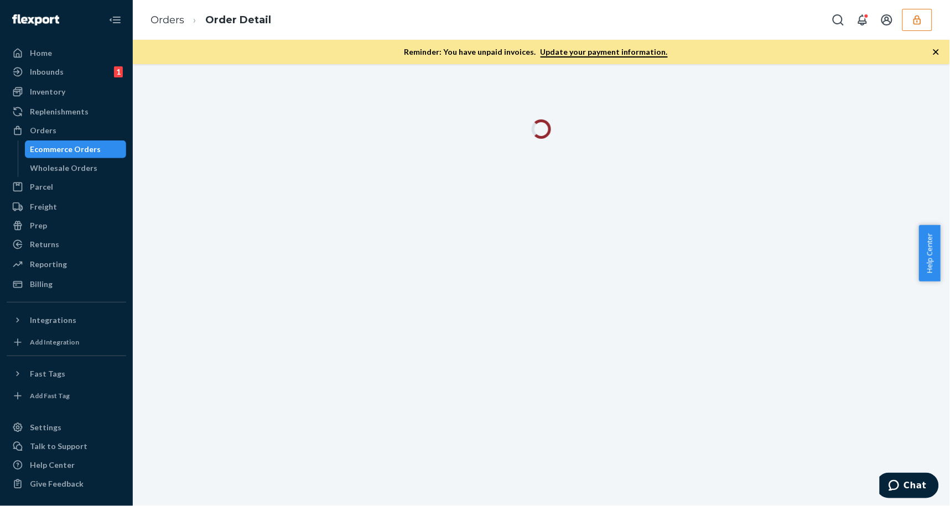
click at [936, 54] on icon "button" at bounding box center [936, 51] width 11 height 11
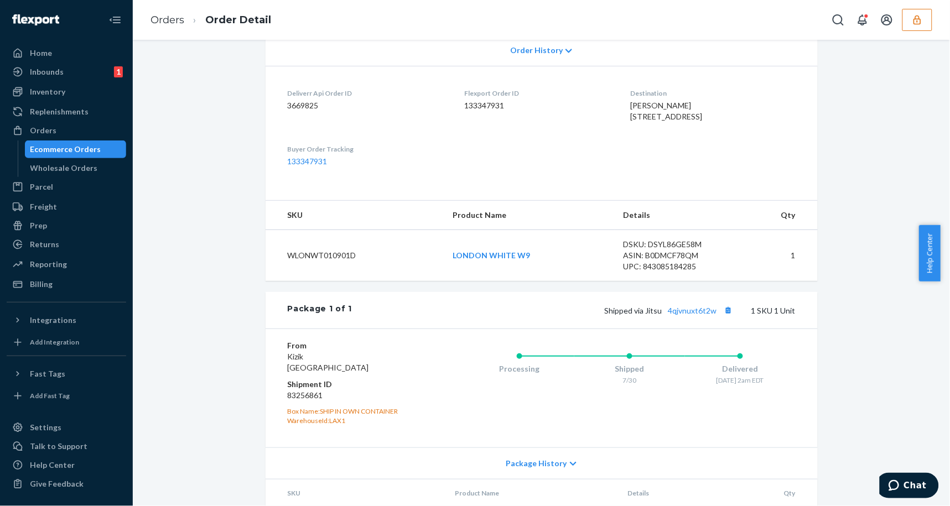
scroll to position [333, 0]
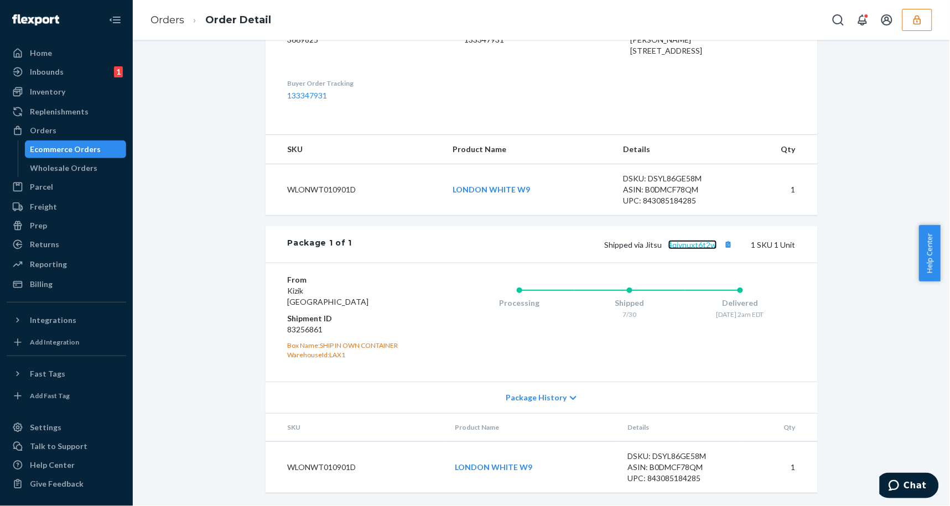
click at [687, 247] on link "4qjvnuxt6t2w" at bounding box center [693, 244] width 49 height 9
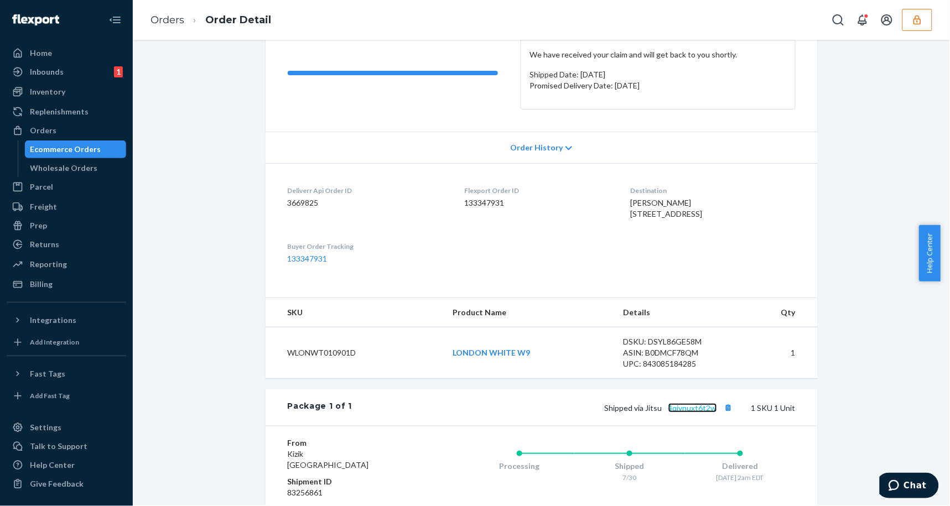
scroll to position [0, 0]
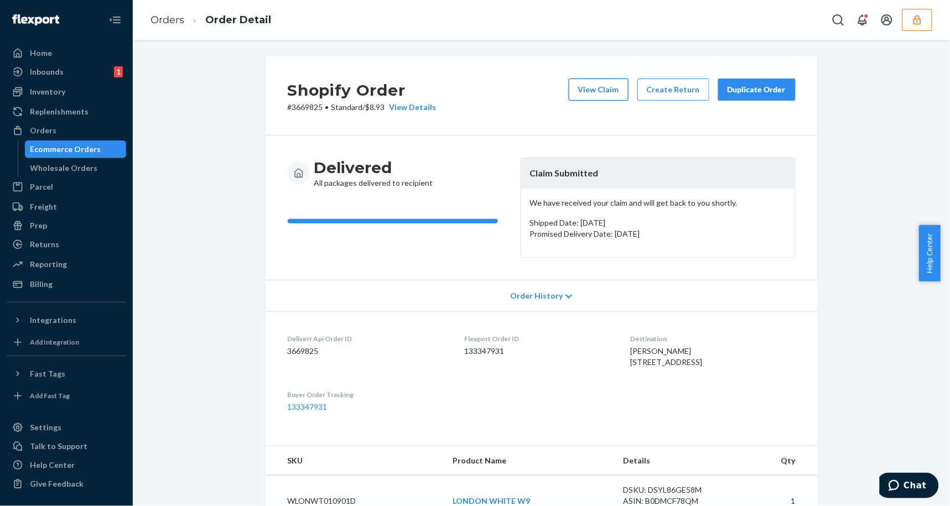
click at [626, 96] on button "View Claim" at bounding box center [599, 90] width 60 height 22
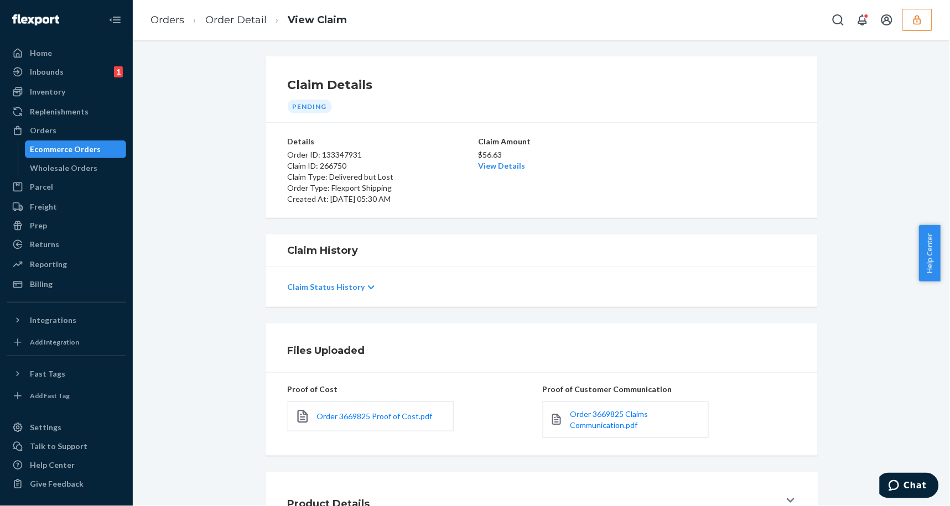
scroll to position [86, 0]
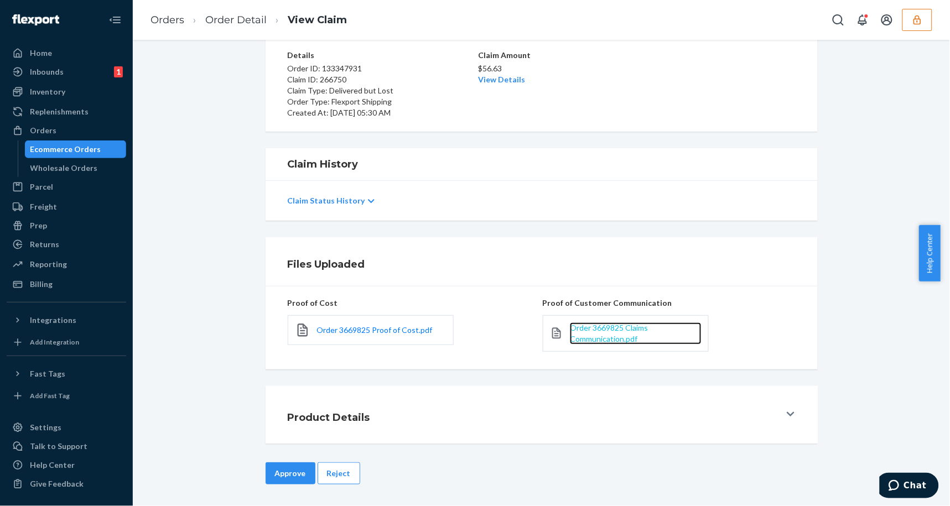
click at [612, 336] on span "Order 3669825 Claims Communication.pdf" at bounding box center [609, 333] width 78 height 20
click at [332, 474] on button "Reject" at bounding box center [339, 474] width 43 height 22
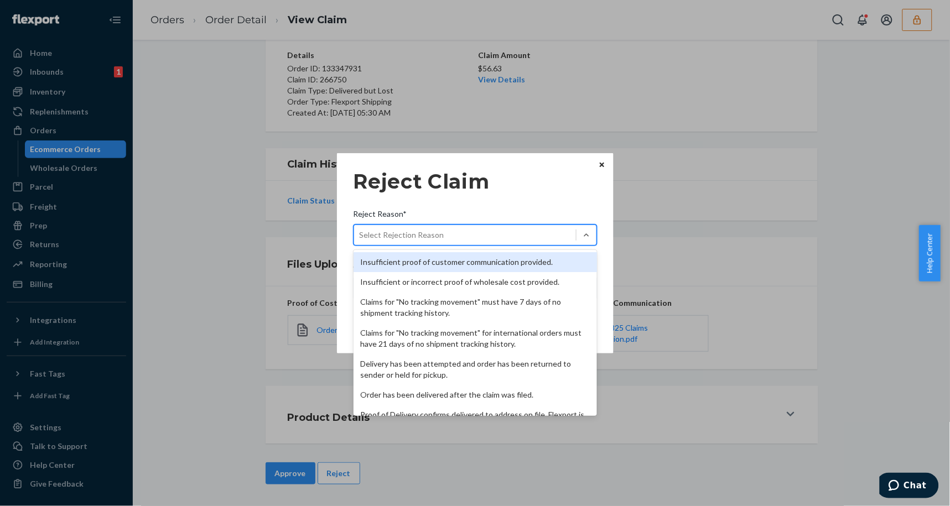
click at [504, 234] on div "Select Rejection Reason" at bounding box center [465, 235] width 222 height 18
click at [361, 234] on input "Reject Reason* option Insufficient proof of customer communication provided. fo…" at bounding box center [360, 235] width 1 height 11
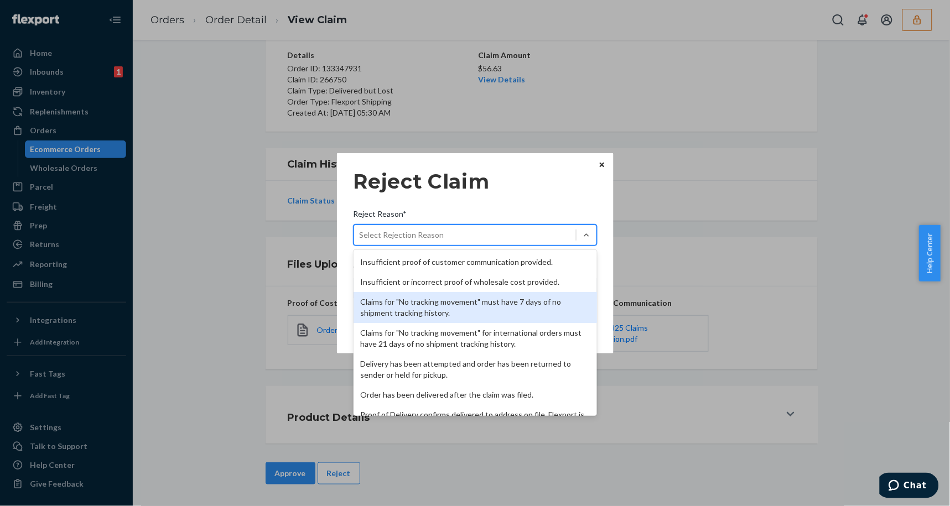
scroll to position [143, 0]
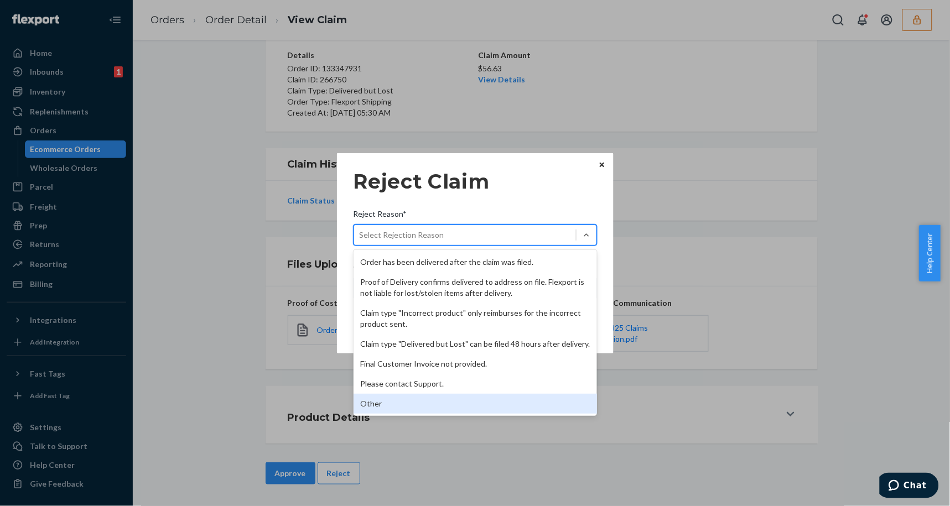
click at [374, 410] on div "Other" at bounding box center [475, 404] width 243 height 20
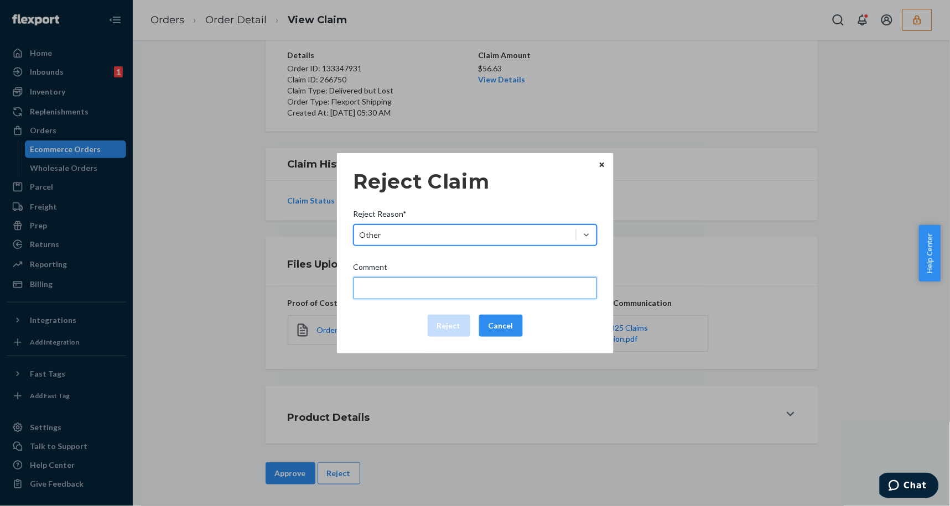
click at [388, 296] on input "Comment" at bounding box center [475, 288] width 243 height 22
type input "The package was confirmed to be delivered at the right location and Flexport is…"
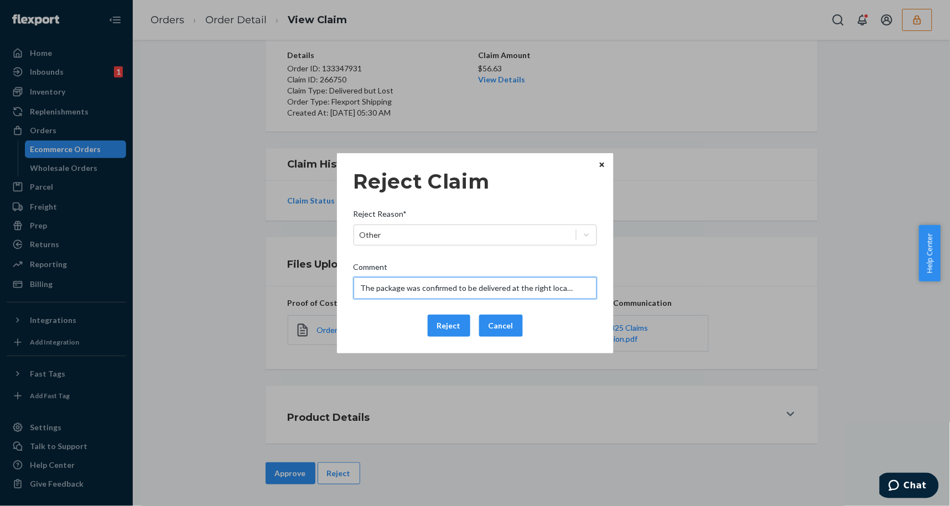
click at [394, 288] on input "The package was confirmed to be delivered at the right location and Flexport is…" at bounding box center [475, 288] width 243 height 22
click at [380, 323] on div "Reject Cancel" at bounding box center [475, 326] width 252 height 22
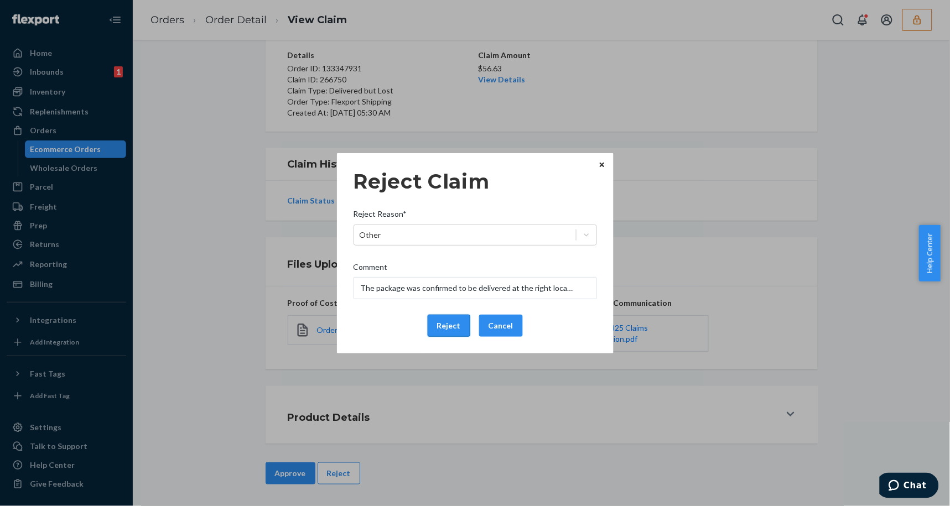
click at [460, 328] on button "Reject" at bounding box center [449, 326] width 43 height 22
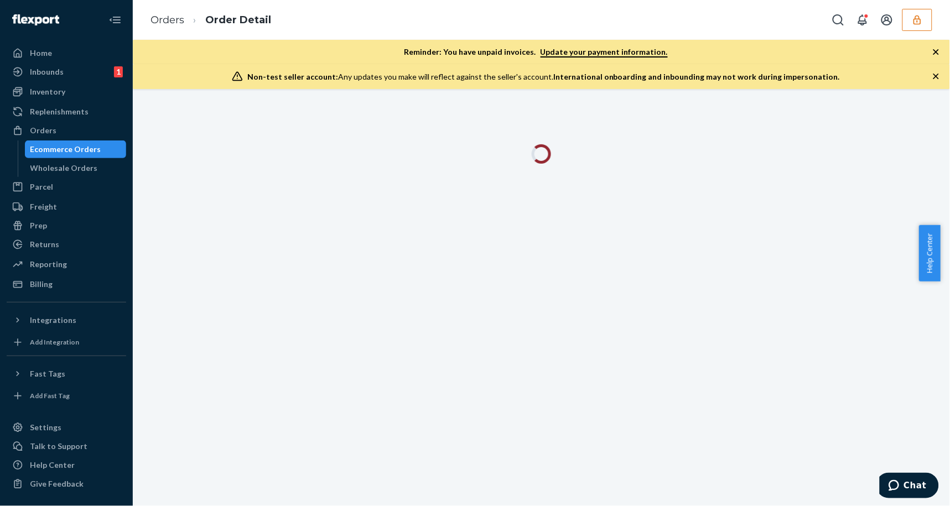
click at [935, 70] on div "Non-test seller account: Any updates you make will reflect against the seller's…" at bounding box center [541, 76] width 817 height 25
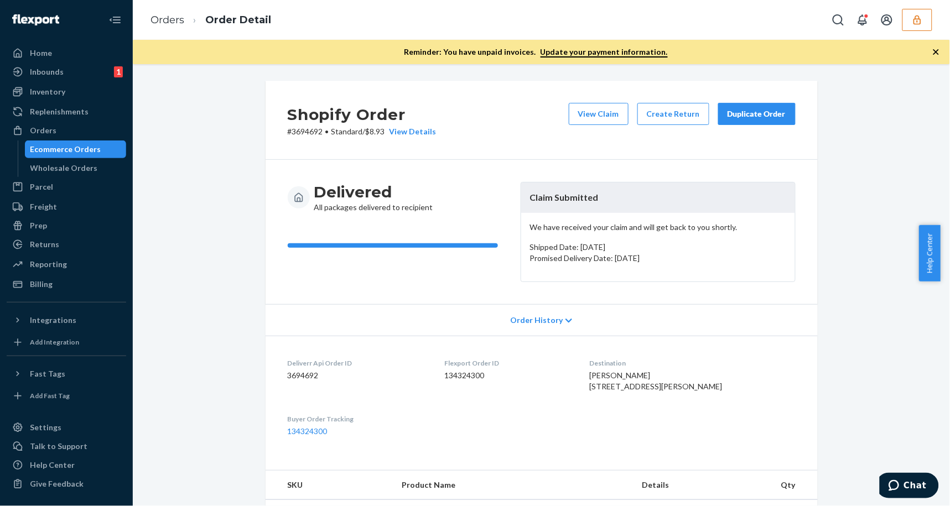
click at [935, 51] on icon "button" at bounding box center [937, 52] width 6 height 6
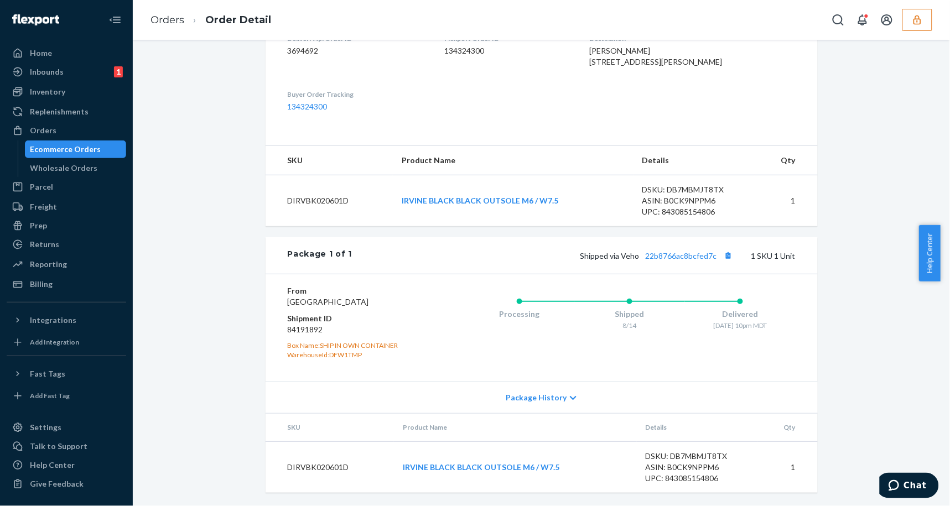
scroll to position [333, 0]
click at [705, 251] on link "22b8766ac8bcfed7c" at bounding box center [681, 255] width 71 height 9
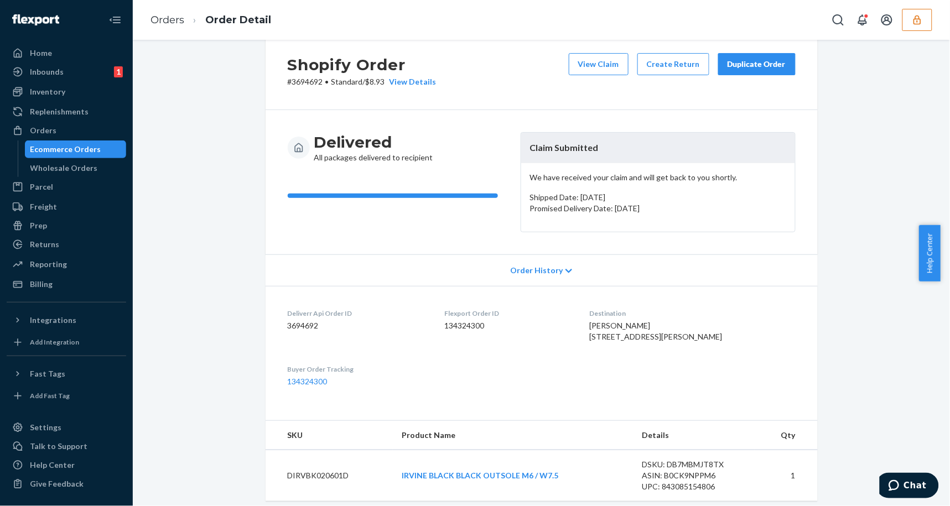
scroll to position [0, 0]
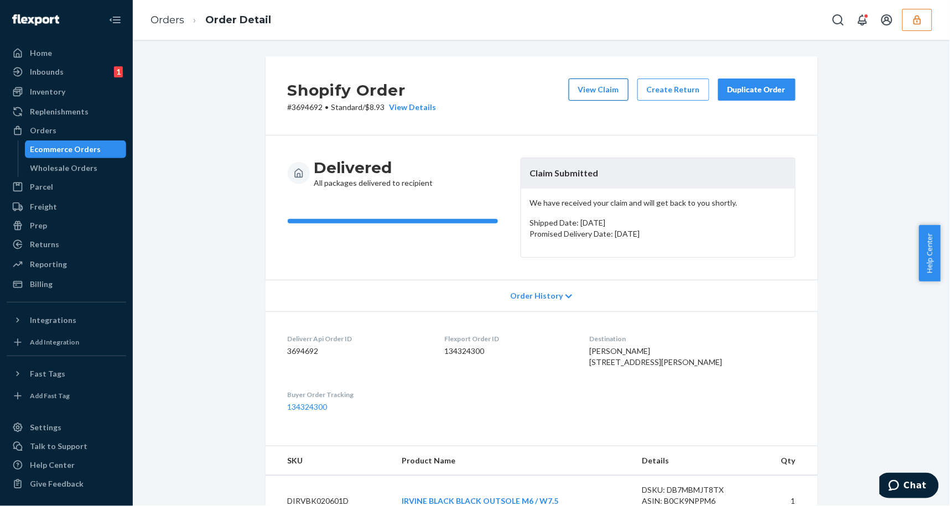
click at [588, 90] on button "View Claim" at bounding box center [599, 90] width 60 height 22
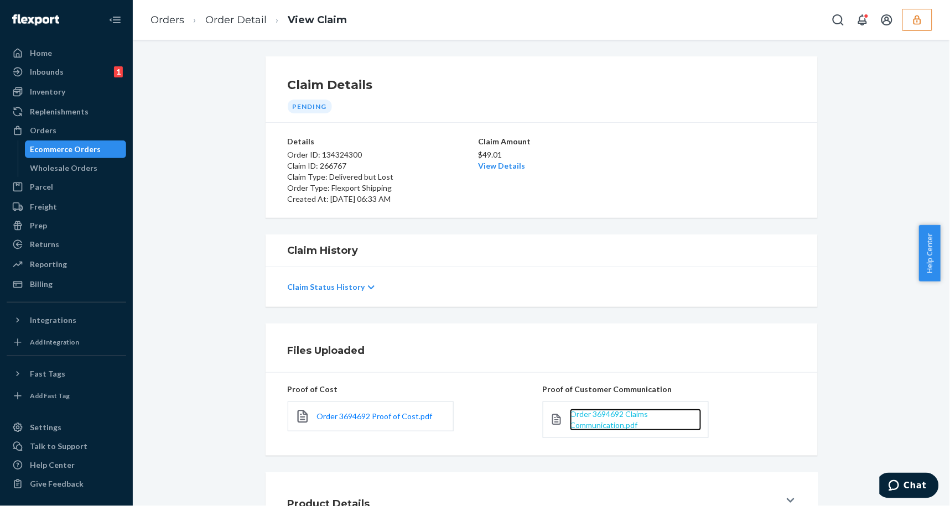
click at [611, 418] on span "Order 3694692 Claims Communication.pdf" at bounding box center [609, 420] width 78 height 20
click at [249, 25] on link "Order Detail" at bounding box center [235, 20] width 61 height 12
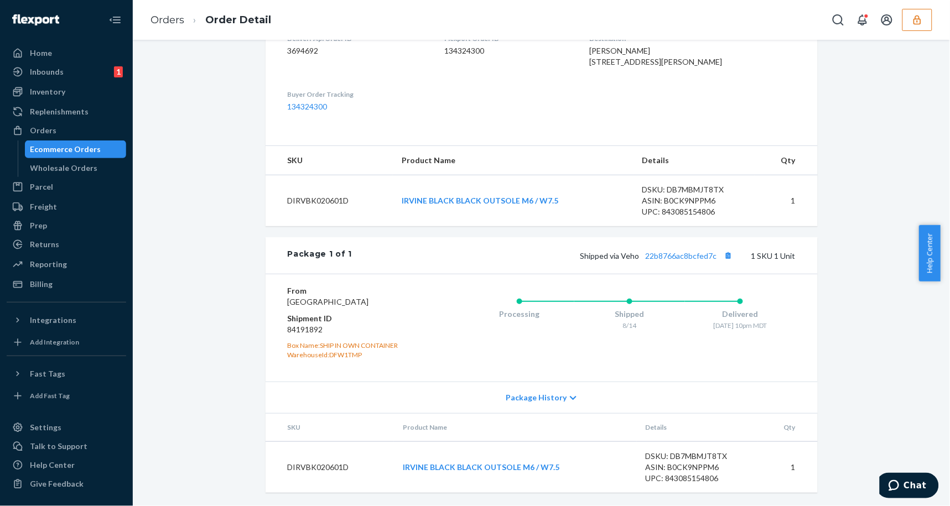
scroll to position [333, 0]
click at [687, 251] on link "22b8766ac8bcfed7c" at bounding box center [681, 255] width 71 height 9
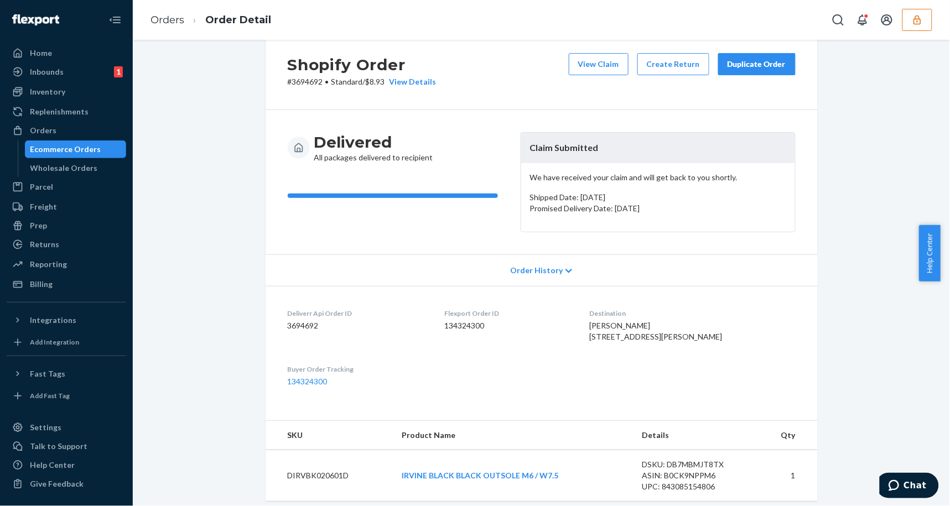
scroll to position [0, 0]
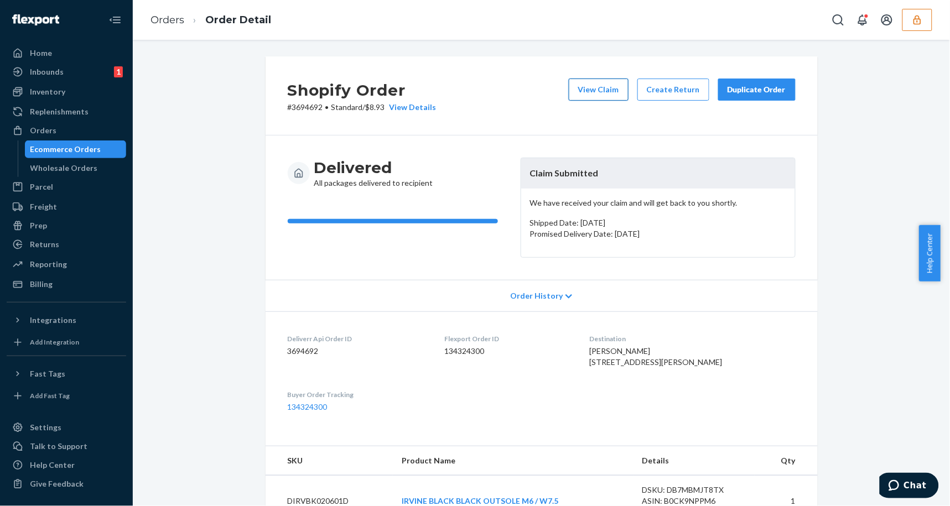
click at [603, 83] on button "View Claim" at bounding box center [599, 90] width 60 height 22
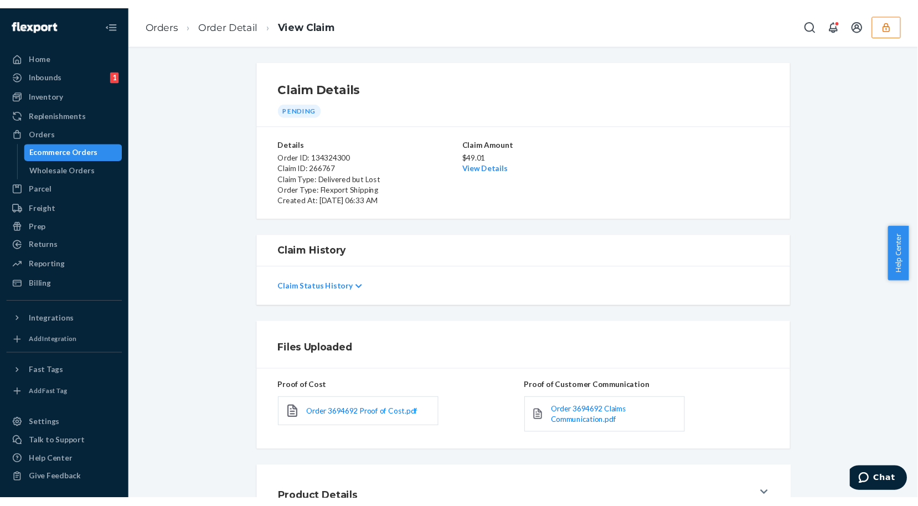
scroll to position [86, 0]
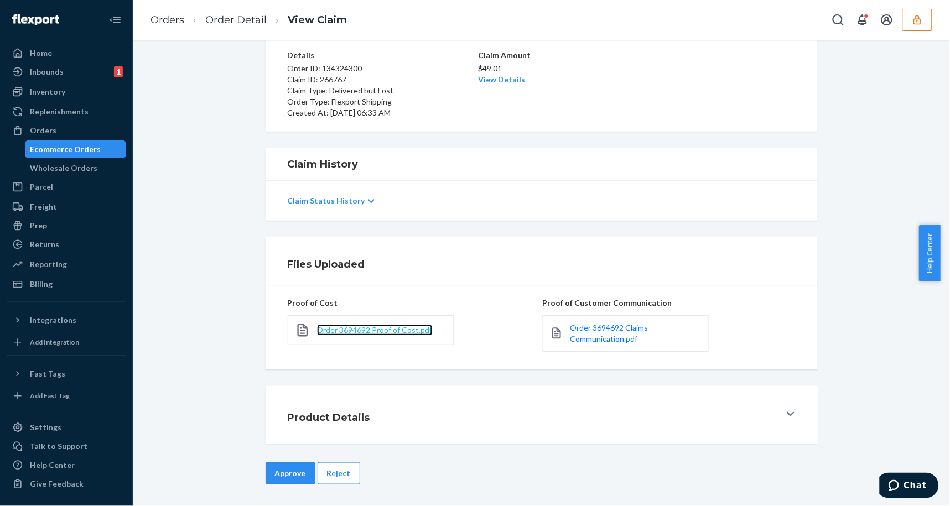
click at [390, 332] on span "Order 3694692 Proof of Cost.pdf" at bounding box center [375, 329] width 116 height 9
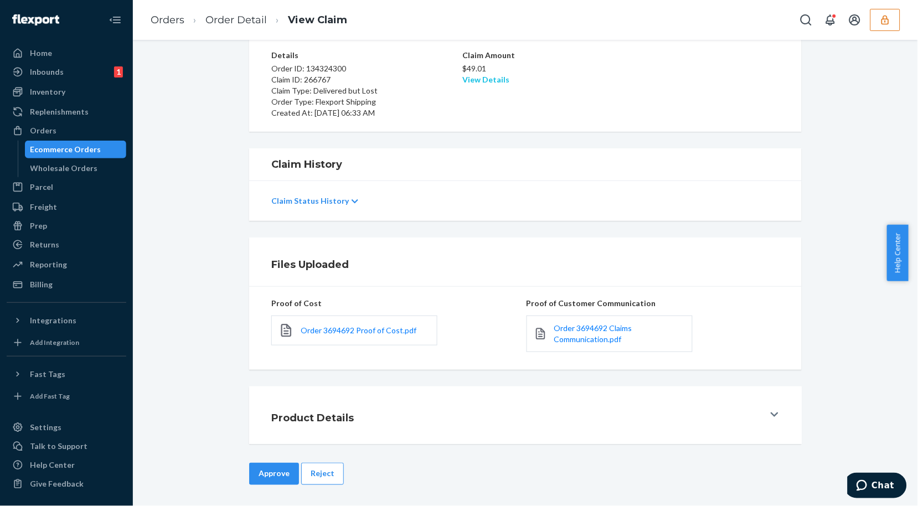
click at [467, 76] on link "View Details" at bounding box center [485, 79] width 47 height 9
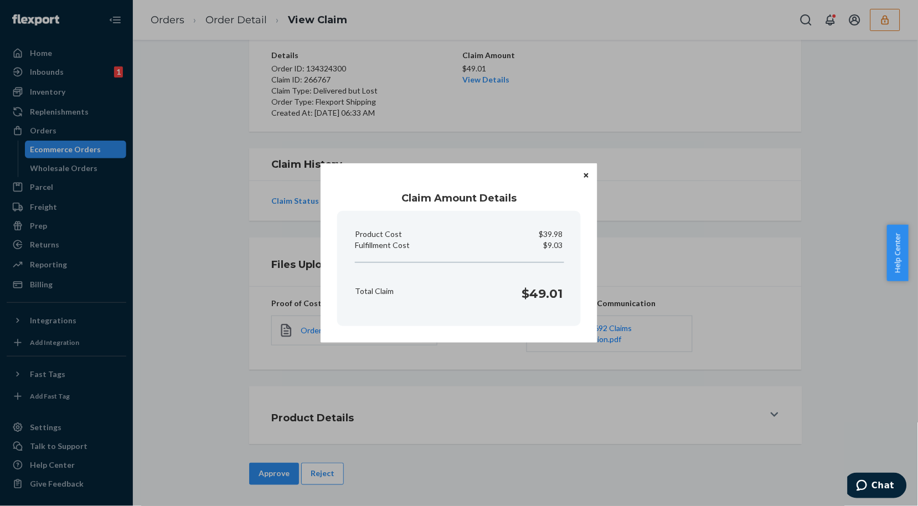
click at [592, 173] on div "Claim Amount Details Product Cost $39.98 Fulfillment Cost $9.03 Total Claim $49…" at bounding box center [458, 252] width 277 height 179
click at [588, 172] on icon "Close" at bounding box center [586, 175] width 4 height 7
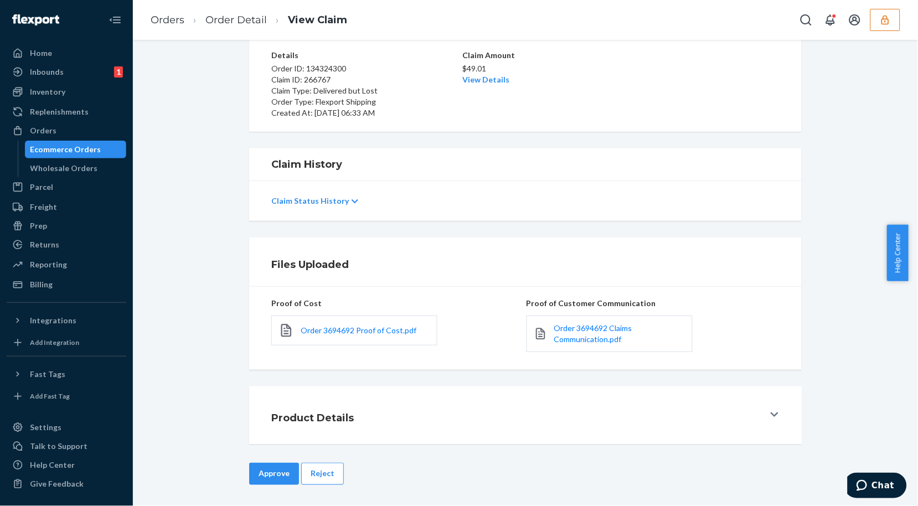
scroll to position [87, 0]
click at [273, 473] on button "Approve" at bounding box center [274, 473] width 50 height 22
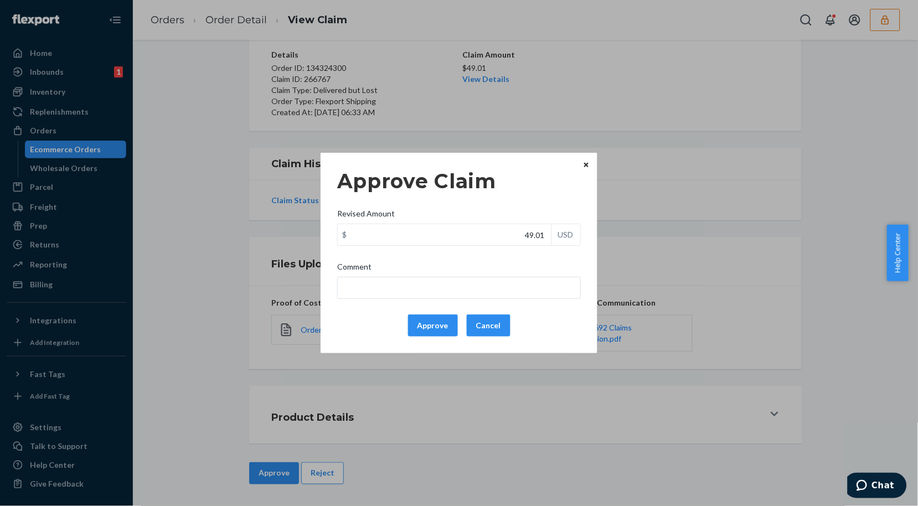
click at [424, 325] on button "Approve" at bounding box center [433, 325] width 50 height 22
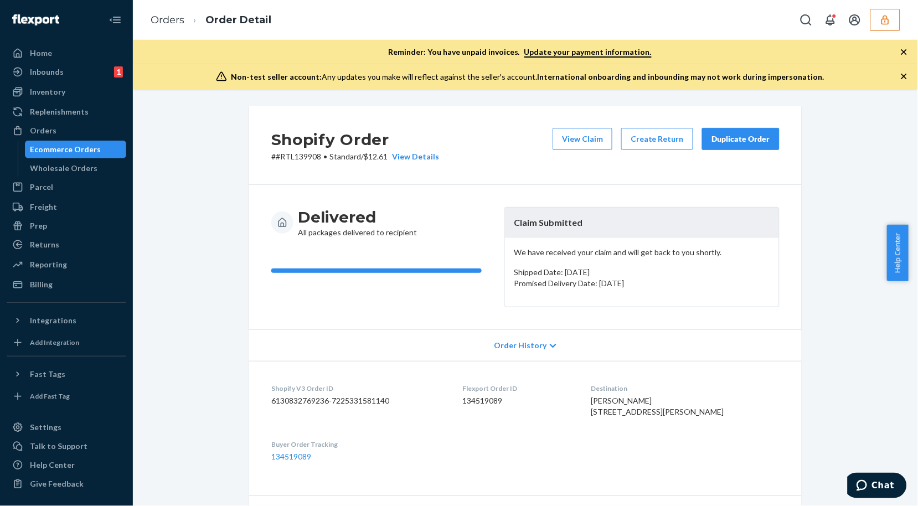
scroll to position [339, 0]
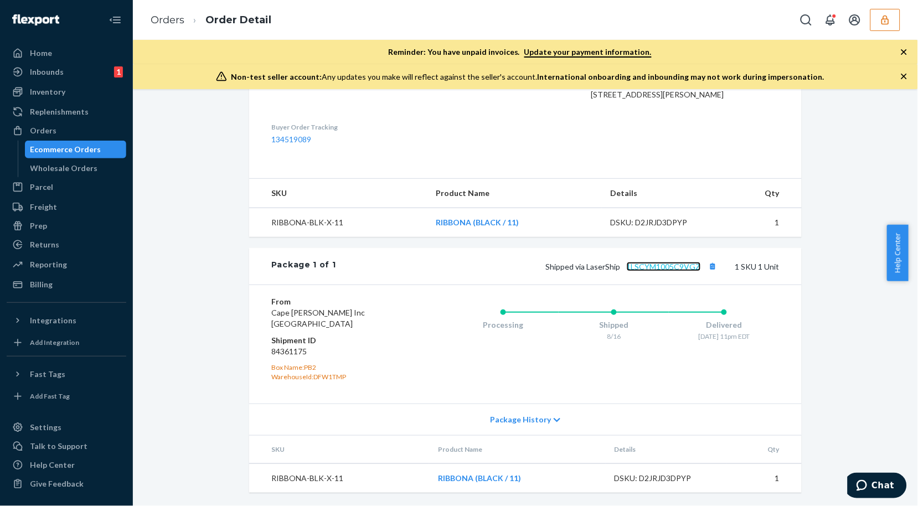
click at [681, 265] on link "1LSCYM1005C9VGZ" at bounding box center [663, 266] width 74 height 9
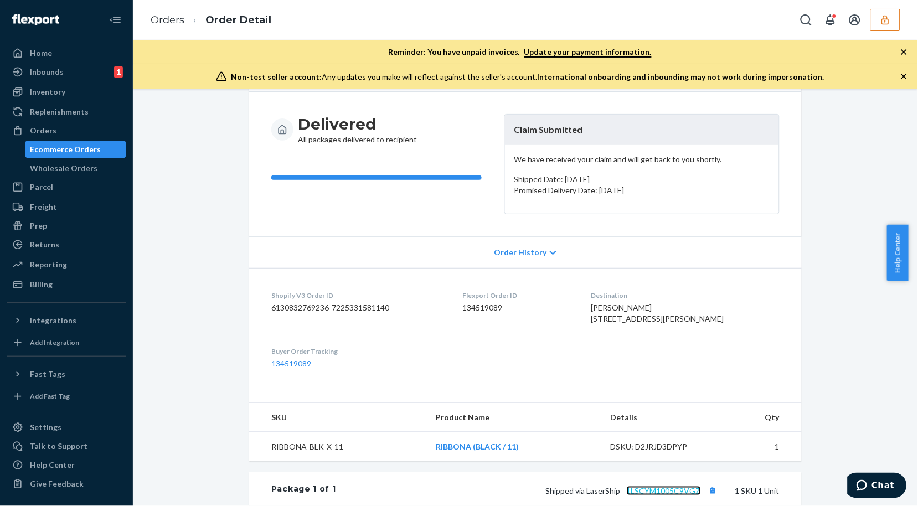
scroll to position [0, 0]
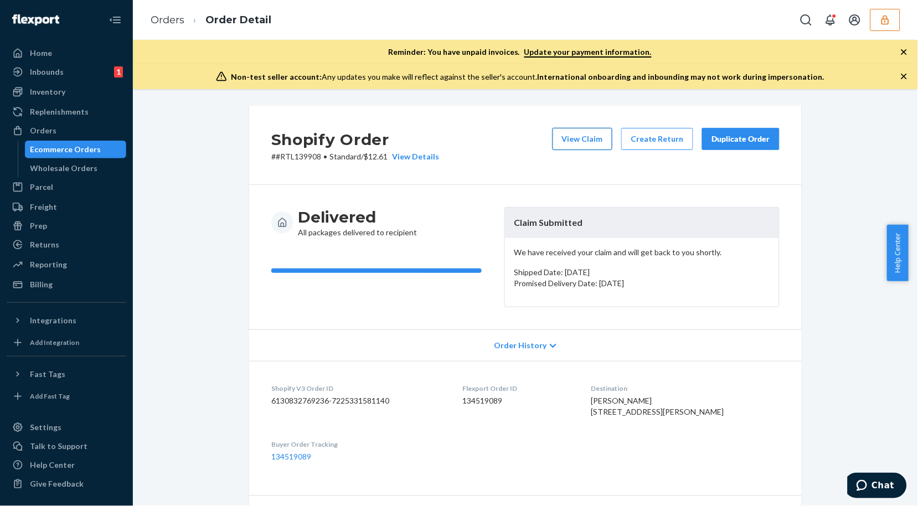
click at [580, 136] on button "View Claim" at bounding box center [582, 139] width 60 height 22
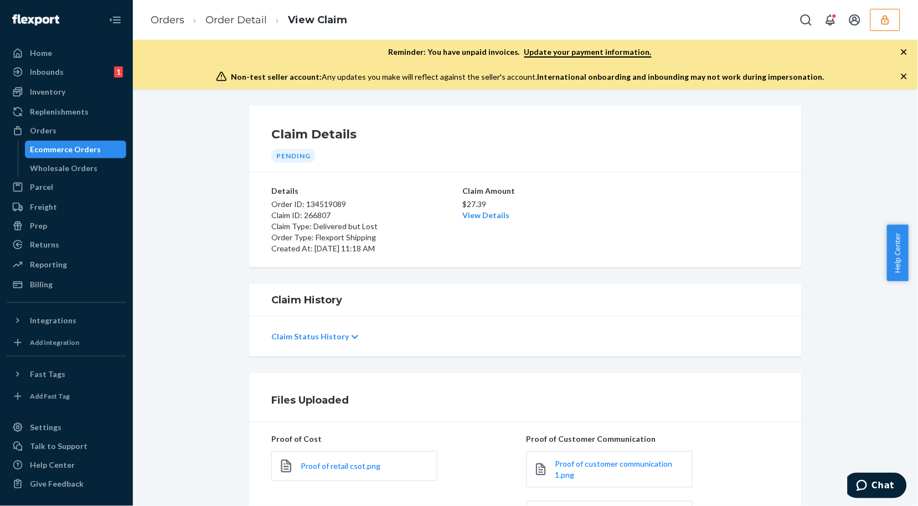
click at [904, 75] on icon "button" at bounding box center [903, 76] width 11 height 11
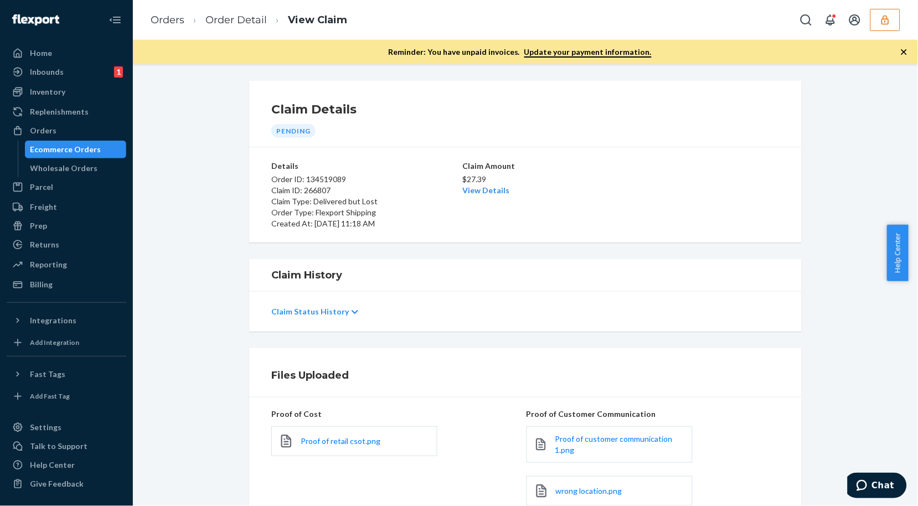
click at [903, 54] on icon "button" at bounding box center [903, 51] width 11 height 11
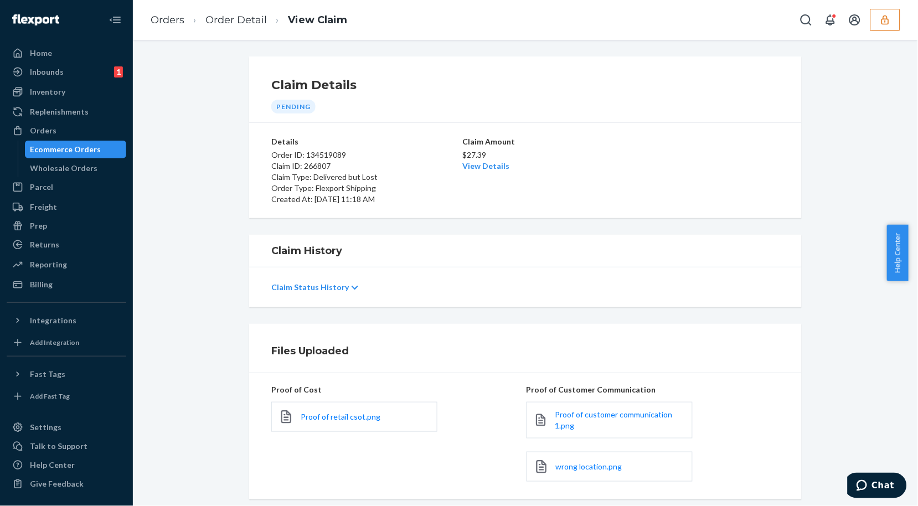
scroll to position [131, 0]
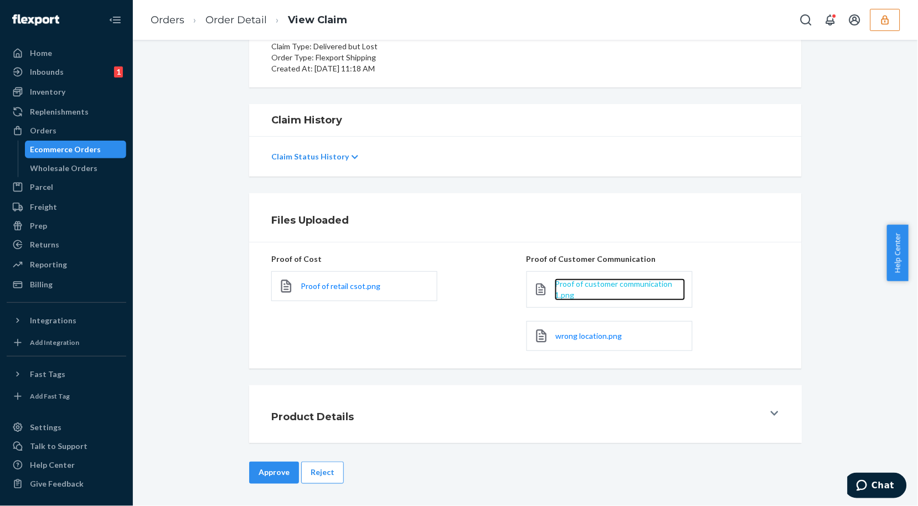
click at [579, 286] on span "Proof of customer communication 1.png" at bounding box center [613, 289] width 117 height 20
click at [562, 338] on span "wrong location.png" at bounding box center [589, 335] width 66 height 9
click at [341, 284] on span "Proof of retail csot.png" at bounding box center [340, 285] width 80 height 9
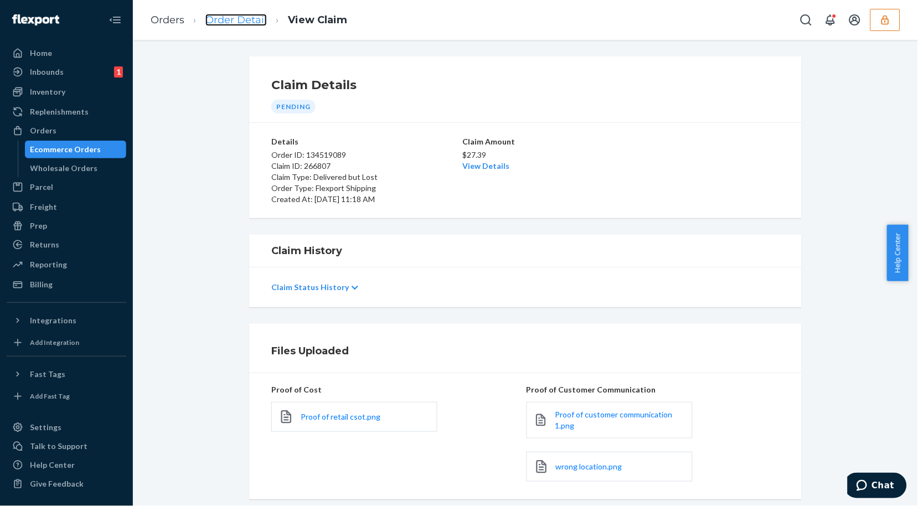
click at [225, 25] on link "Order Detail" at bounding box center [235, 20] width 61 height 12
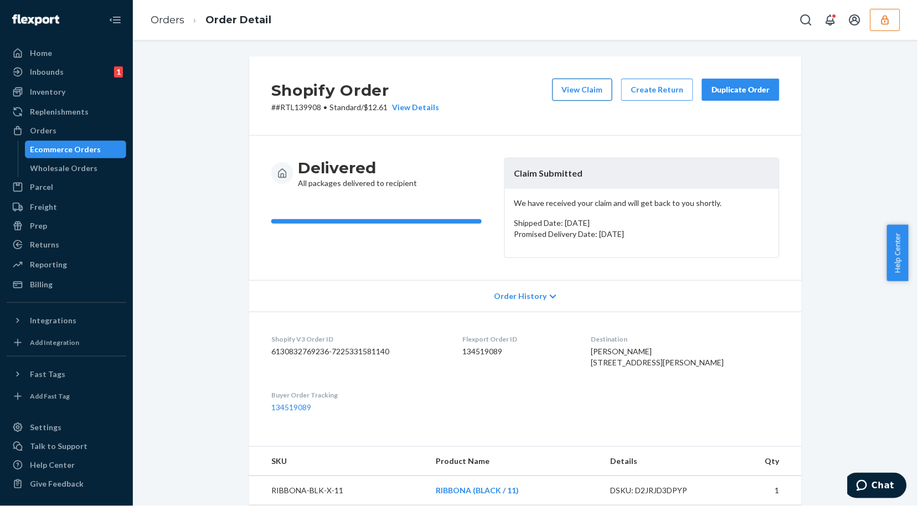
click at [583, 97] on button "View Claim" at bounding box center [582, 90] width 60 height 22
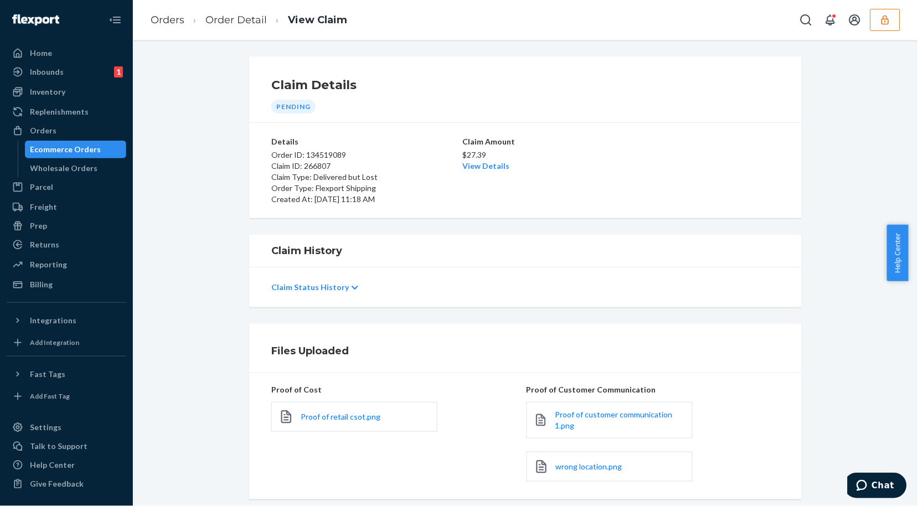
scroll to position [131, 0]
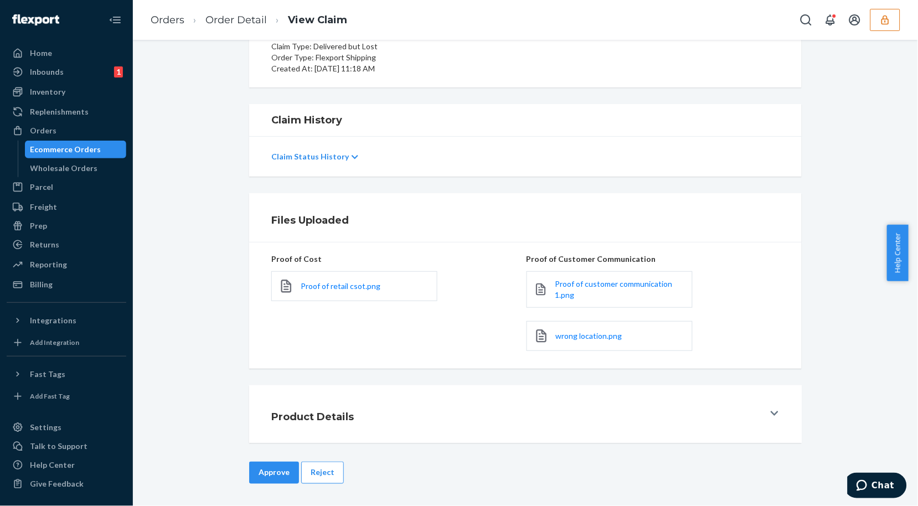
drag, startPoint x: 328, startPoint y: 473, endPoint x: 340, endPoint y: 452, distance: 24.0
click at [328, 472] on button "Reject" at bounding box center [322, 473] width 43 height 22
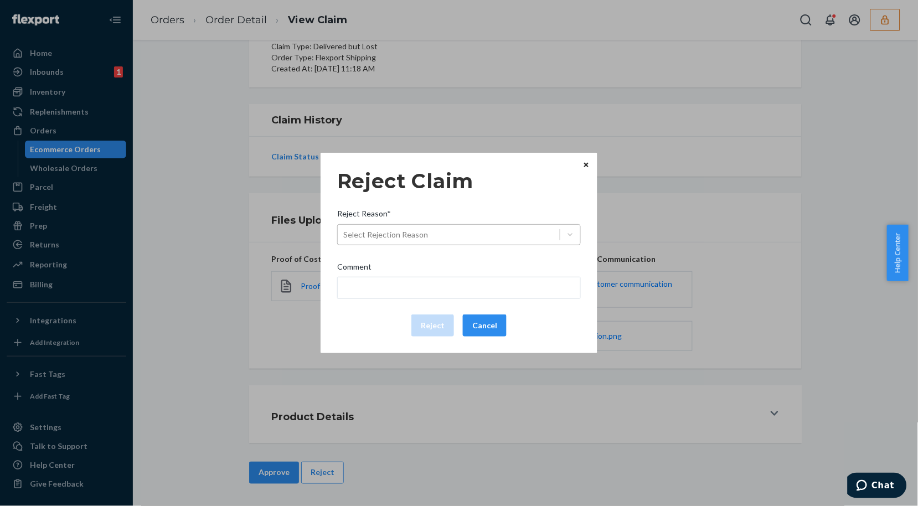
click at [444, 237] on div "Select Rejection Reason" at bounding box center [449, 235] width 222 height 18
click at [344, 237] on input "Reject Reason* Select Rejection Reason" at bounding box center [343, 234] width 1 height 11
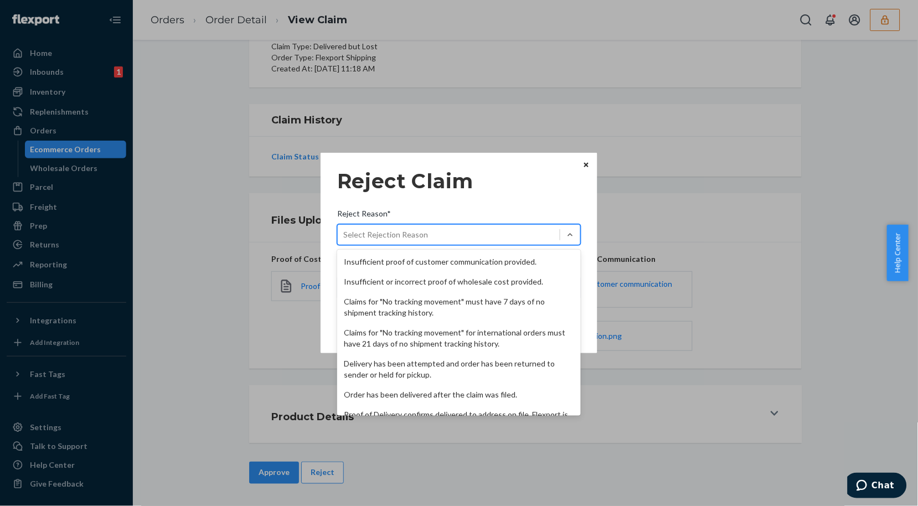
scroll to position [143, 0]
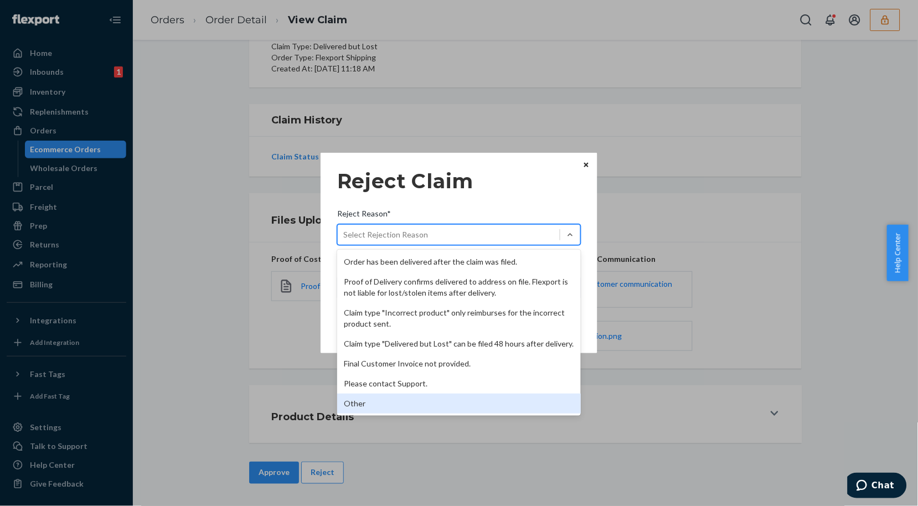
click at [391, 405] on div "Other" at bounding box center [458, 403] width 243 height 20
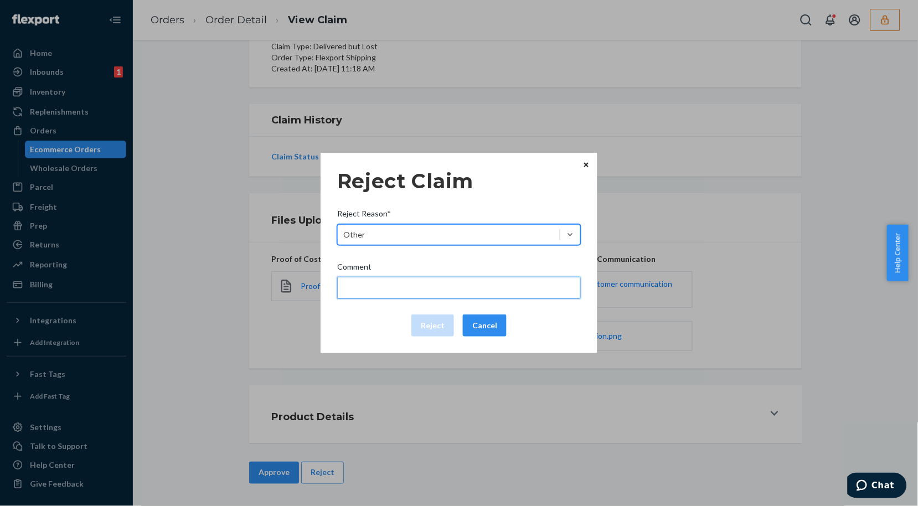
click at [385, 281] on input "Comment" at bounding box center [458, 288] width 243 height 22
type input "The package was confirmed to be delivered at the right location and Flexport is…"
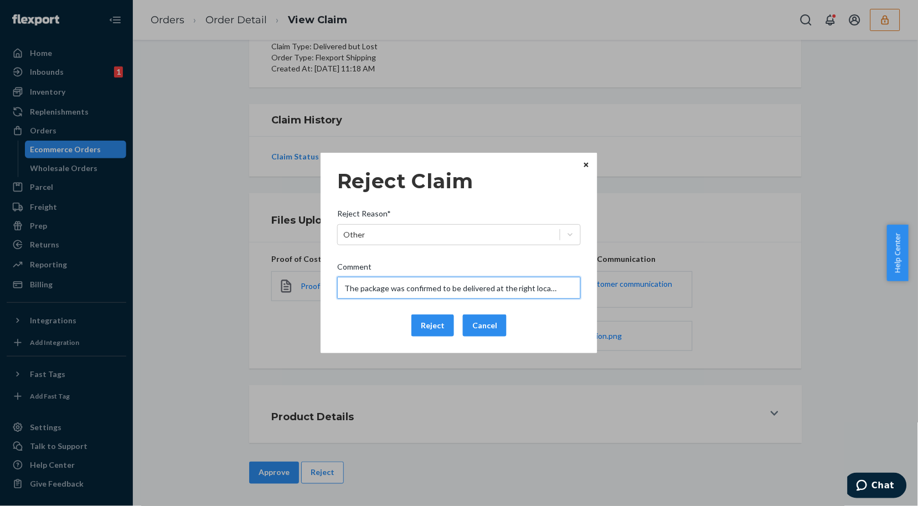
click at [377, 288] on input "The package was confirmed to be delivered at the right location and Flexport is…" at bounding box center [458, 288] width 243 height 22
click at [366, 324] on div "Reject Cancel" at bounding box center [459, 325] width 252 height 22
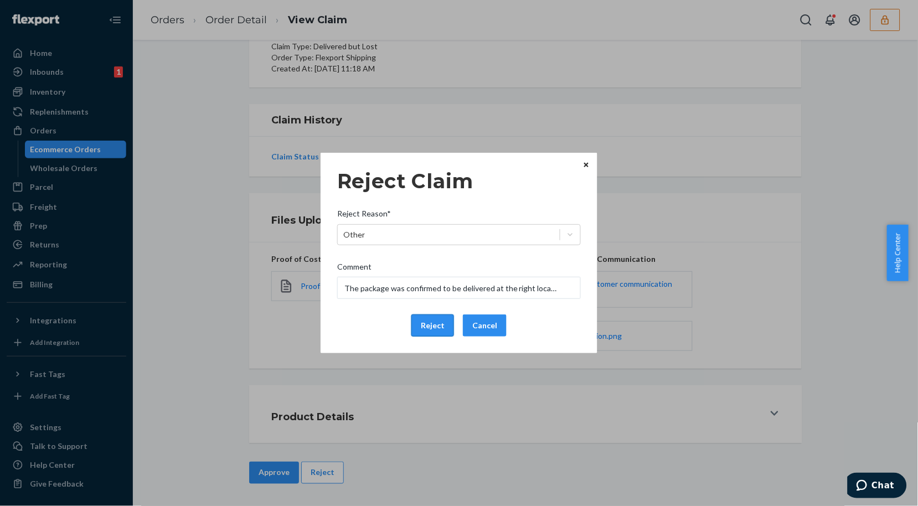
click at [430, 327] on button "Reject" at bounding box center [432, 325] width 43 height 22
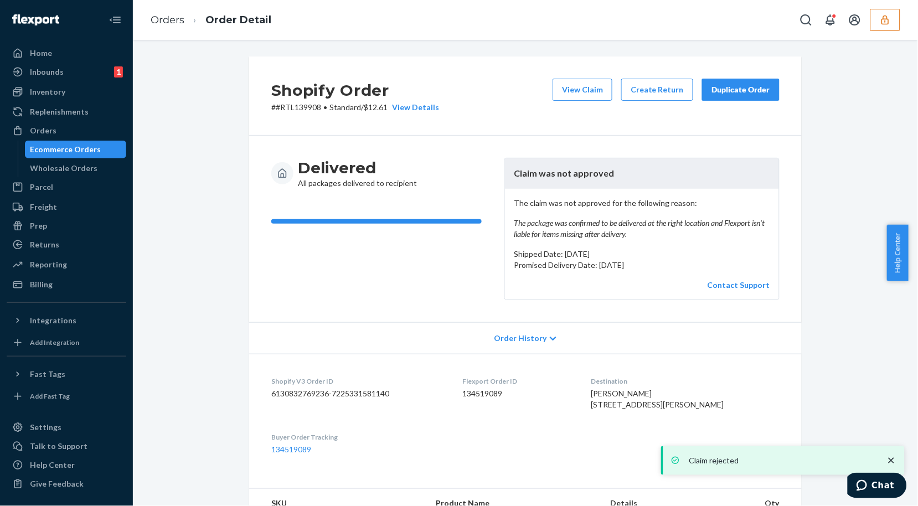
click at [195, 129] on div "Shopify Order # #RTL139908 • Standard / $12.61 View Details View Claim Create R…" at bounding box center [525, 435] width 768 height 759
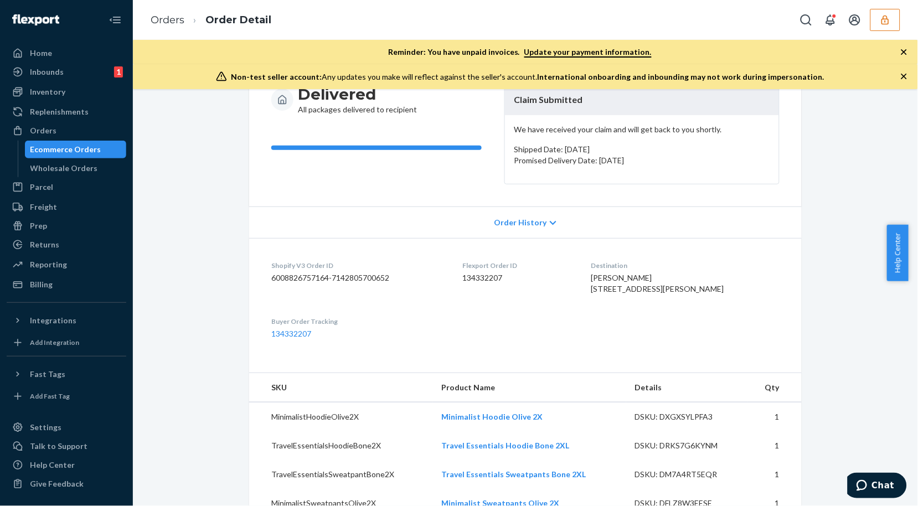
scroll to position [369, 0]
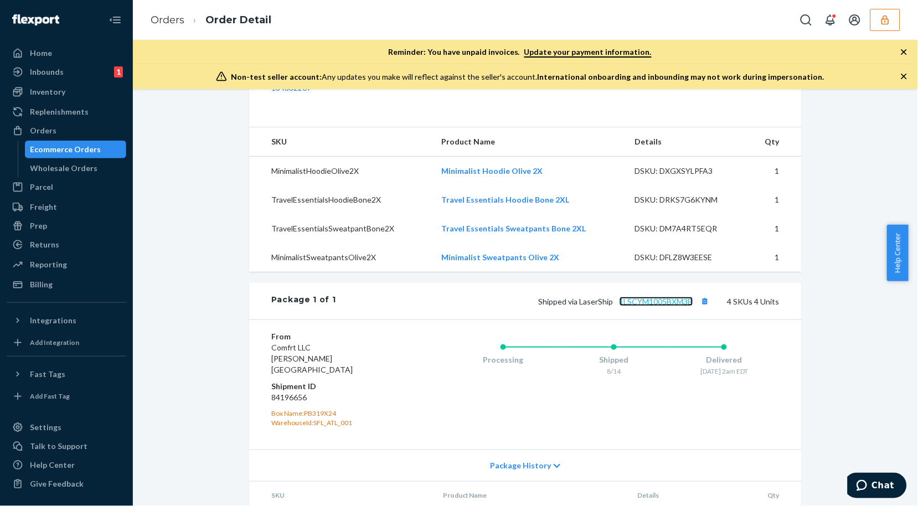
click at [687, 306] on link "1LSCYM1005BXM3B" at bounding box center [656, 301] width 74 height 9
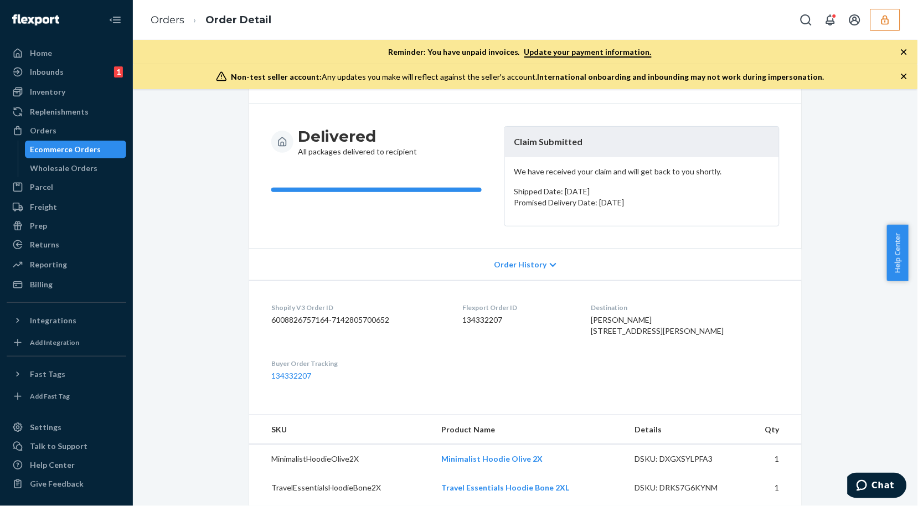
scroll to position [0, 0]
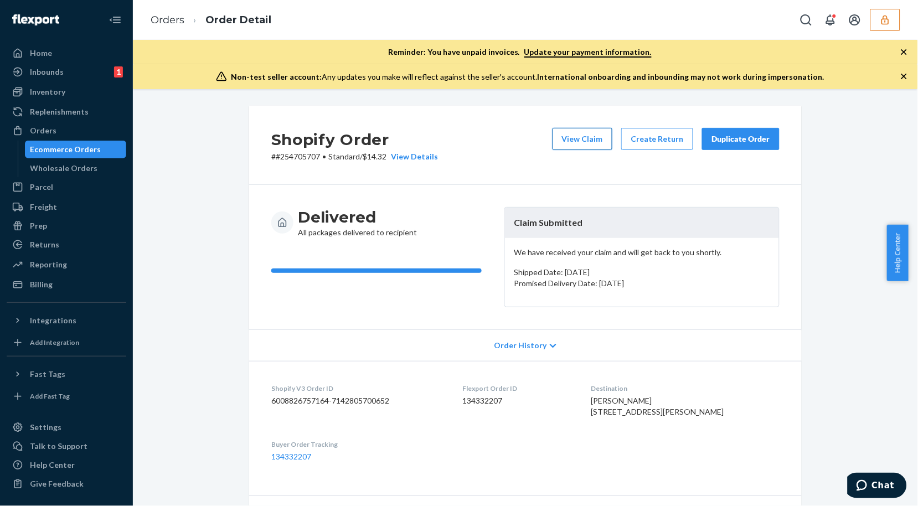
click at [598, 129] on button "View Claim" at bounding box center [582, 139] width 60 height 22
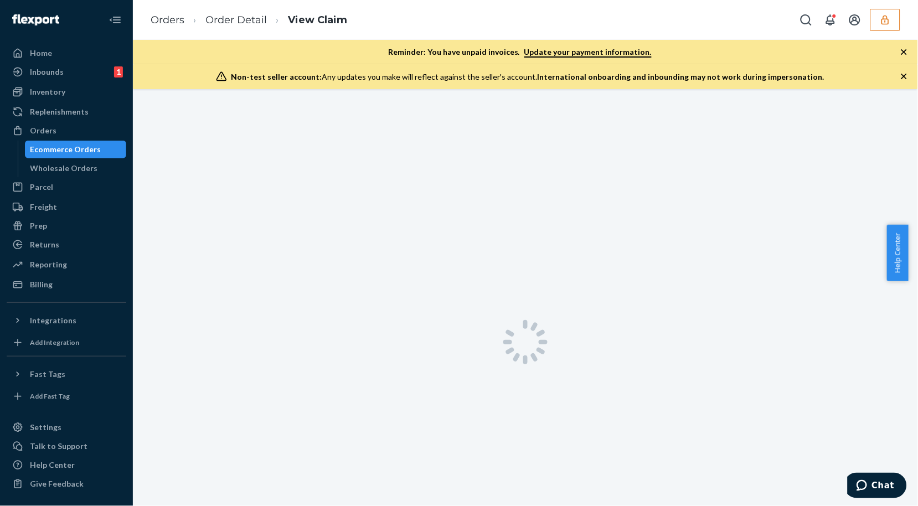
scroll to position [89, 0]
click at [901, 71] on icon "button" at bounding box center [903, 76] width 11 height 11
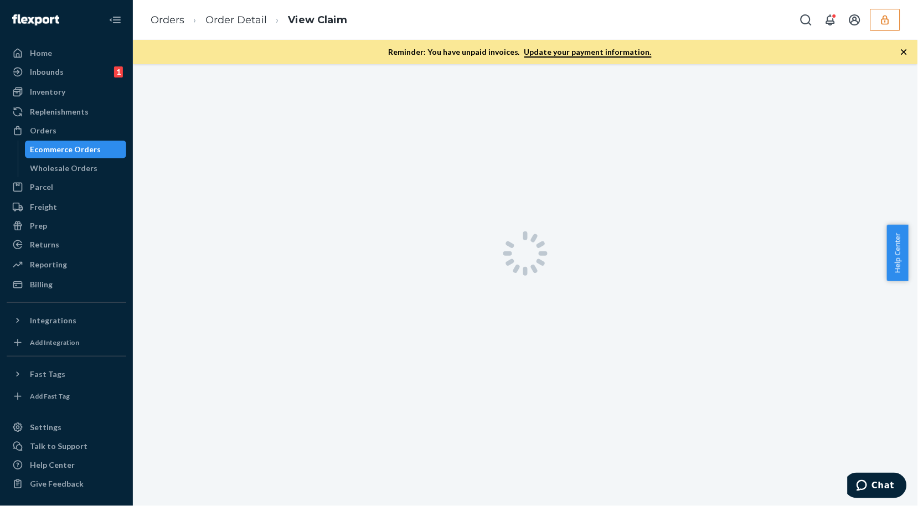
click at [902, 50] on icon "button" at bounding box center [904, 52] width 6 height 6
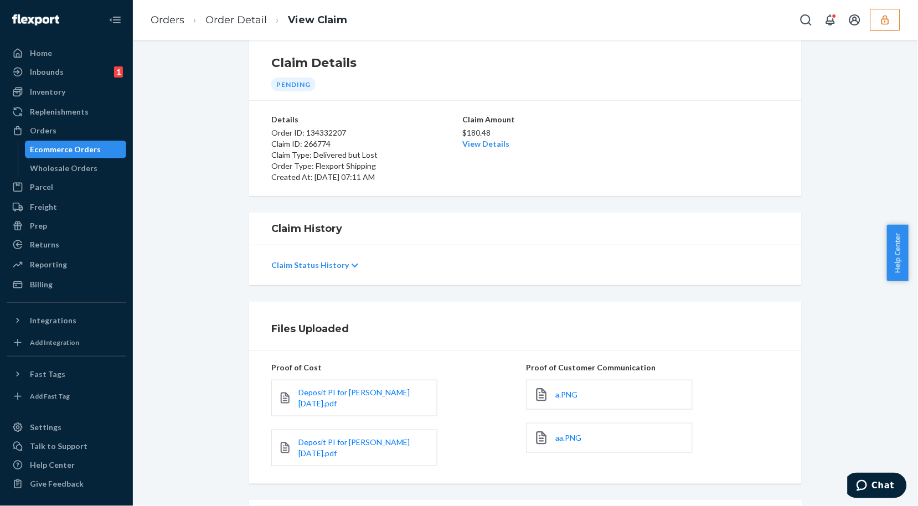
scroll to position [131, 0]
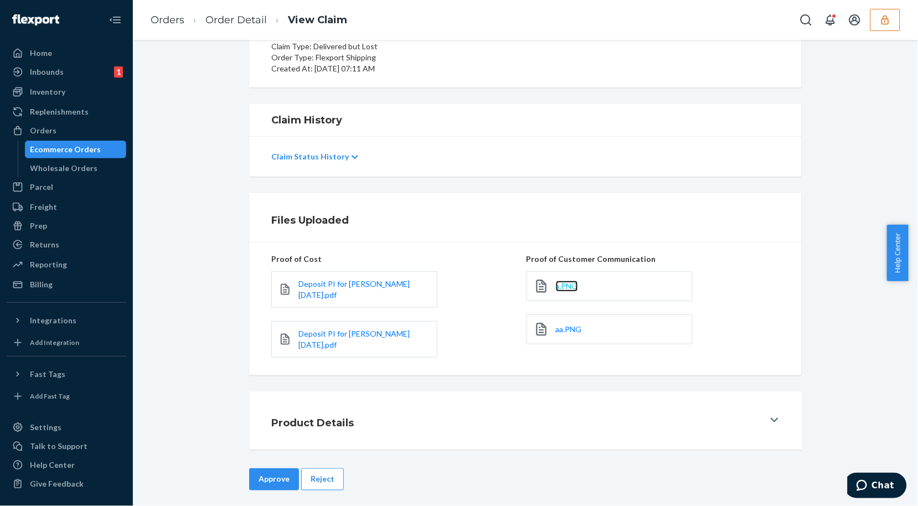
click at [560, 285] on span "a.PNG" at bounding box center [567, 285] width 22 height 9
click at [573, 325] on span "aa.PNG" at bounding box center [569, 328] width 26 height 9
drag, startPoint x: 330, startPoint y: 468, endPoint x: 350, endPoint y: 440, distance: 34.9
click at [329, 469] on button "Reject" at bounding box center [322, 479] width 43 height 22
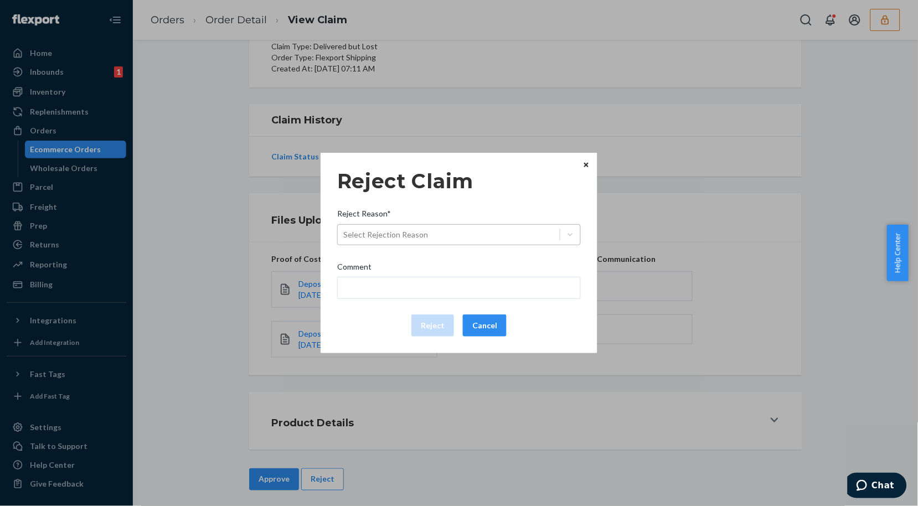
click at [444, 234] on div "Select Rejection Reason" at bounding box center [449, 235] width 222 height 18
click at [344, 234] on input "Reject Reason* Select Rejection Reason" at bounding box center [343, 234] width 1 height 11
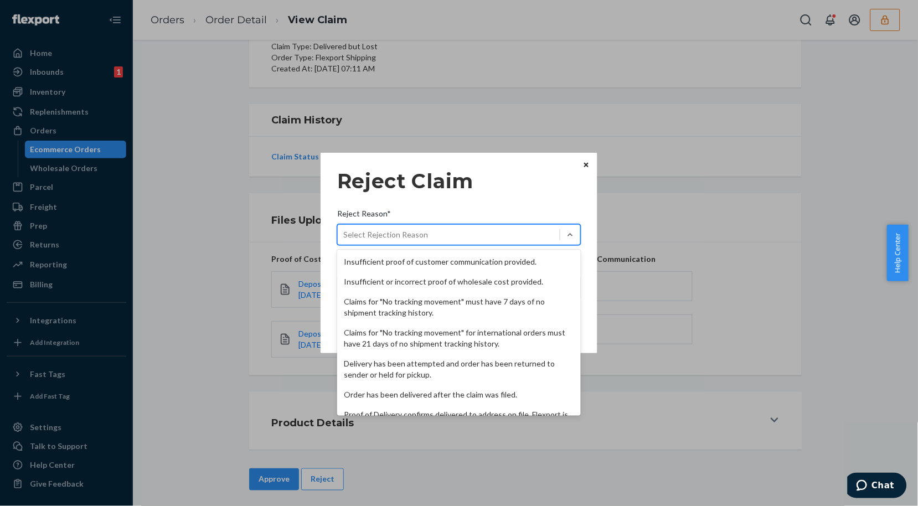
scroll to position [143, 0]
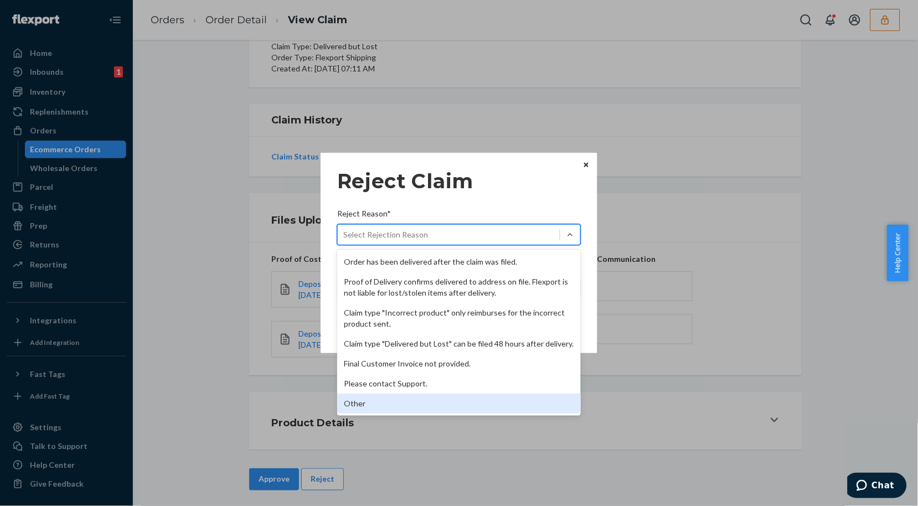
click at [359, 405] on div "Other" at bounding box center [458, 403] width 243 height 20
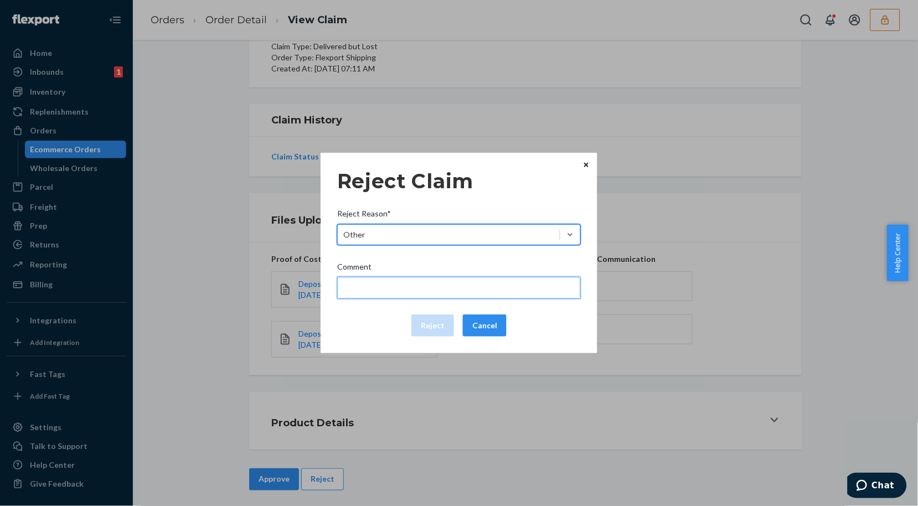
click at [405, 286] on input "Comment" at bounding box center [458, 288] width 243 height 22
type input "The package was confirmed to be delivered at the right location and Flexport is…"
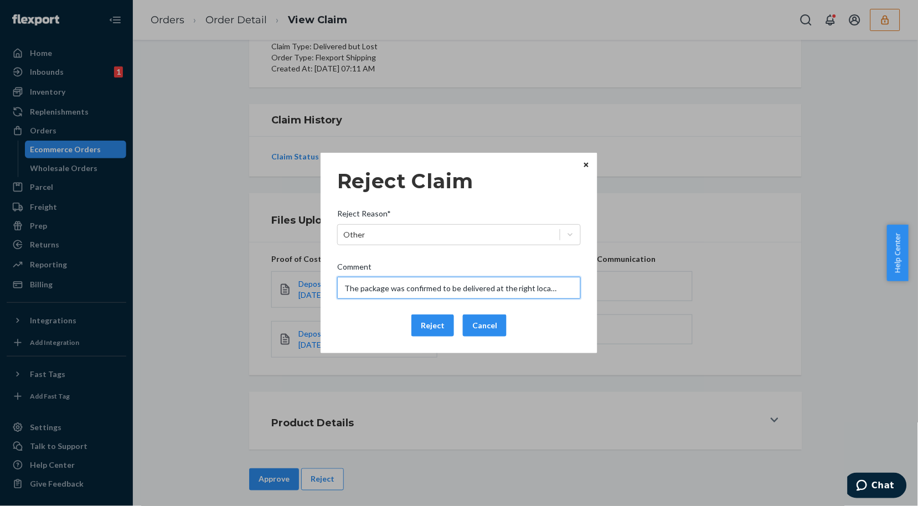
click at [394, 289] on input "The package was confirmed to be delivered at the right location and Flexport is…" at bounding box center [458, 288] width 243 height 22
click at [361, 310] on div "Reject Claim Reject Reason* Other Comment The package was confirmed to be deliv…" at bounding box center [458, 253] width 243 height 176
click at [434, 318] on button "Reject" at bounding box center [432, 325] width 43 height 22
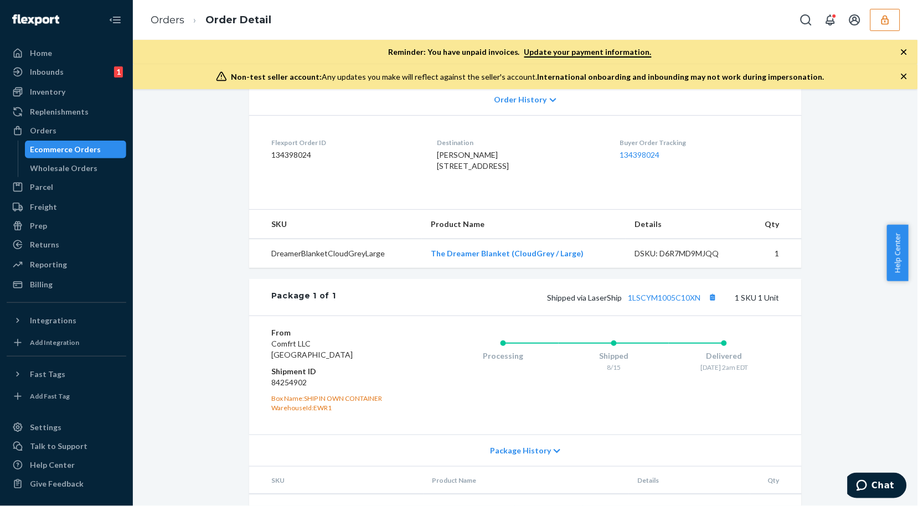
scroll to position [299, 0]
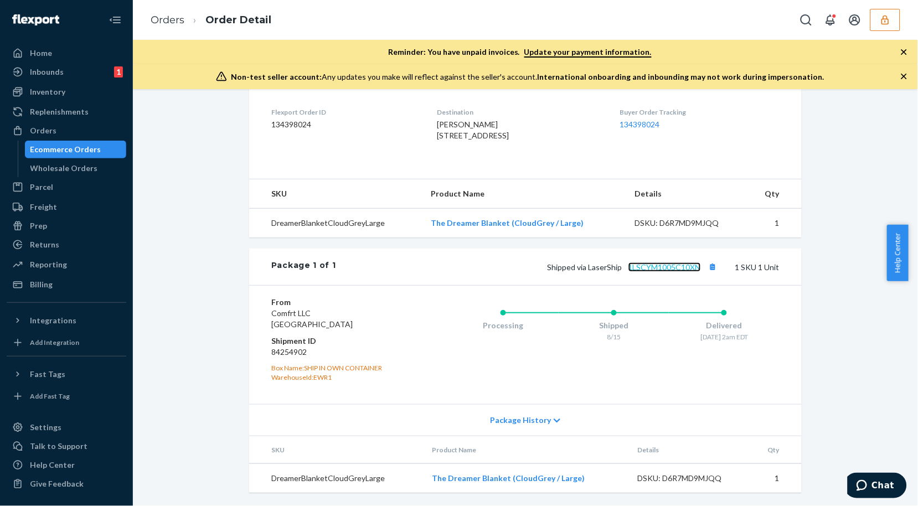
click at [655, 268] on link "1LSCYM1005C10XN" at bounding box center [664, 266] width 72 height 9
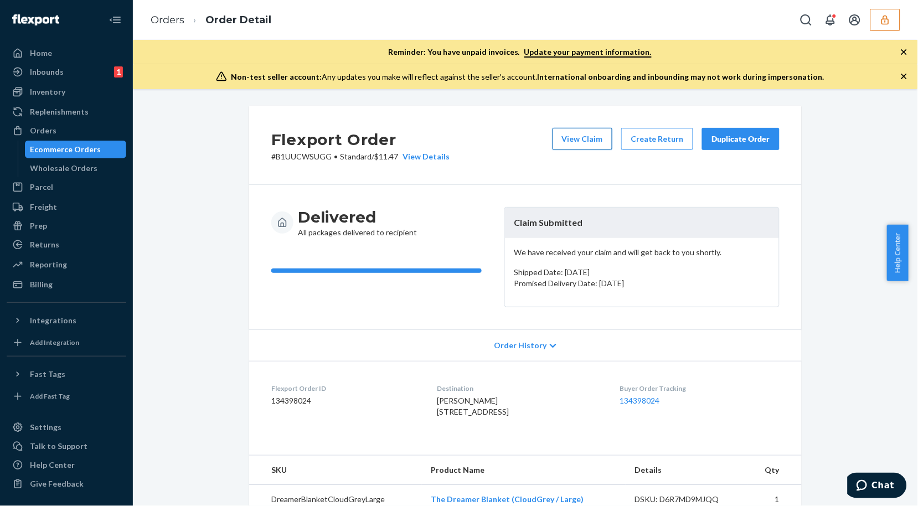
click at [599, 148] on button "View Claim" at bounding box center [582, 139] width 60 height 22
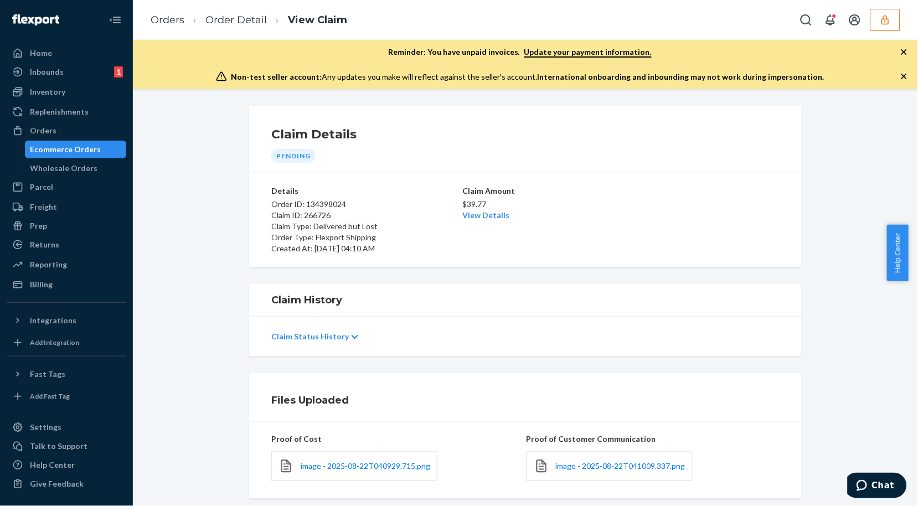
scroll to position [130, 0]
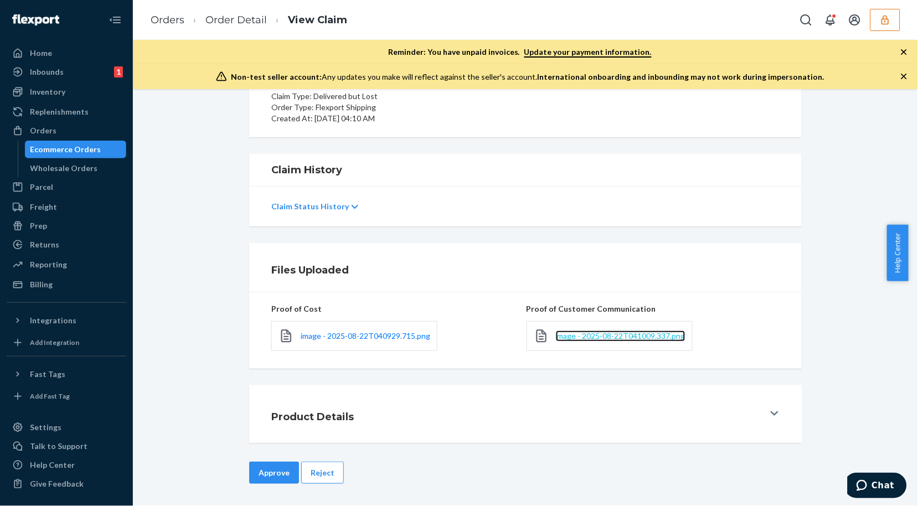
click at [578, 333] on span "image - 2025-08-22T041009.337.png" at bounding box center [620, 335] width 129 height 9
click at [313, 467] on button "Reject" at bounding box center [322, 473] width 43 height 22
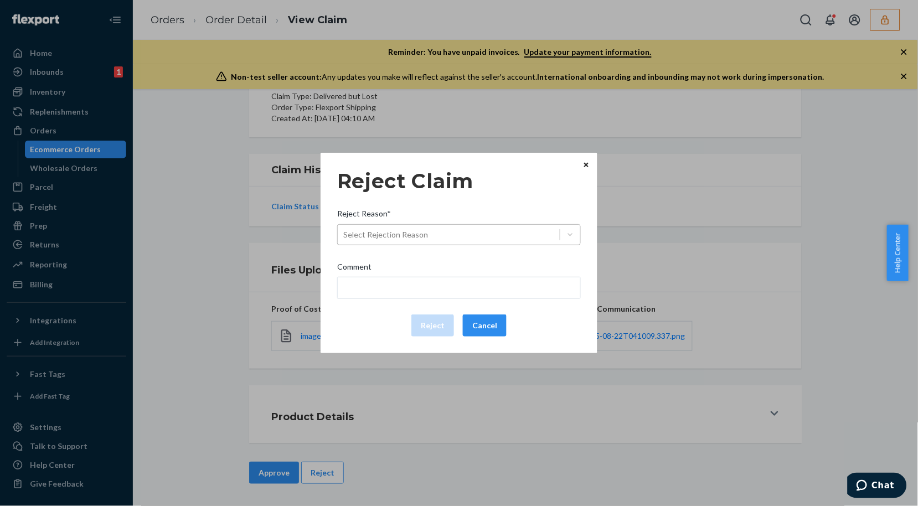
click at [530, 240] on div "Select Rejection Reason" at bounding box center [449, 235] width 222 height 18
click at [344, 240] on input "Reject Reason* Select Rejection Reason" at bounding box center [343, 234] width 1 height 11
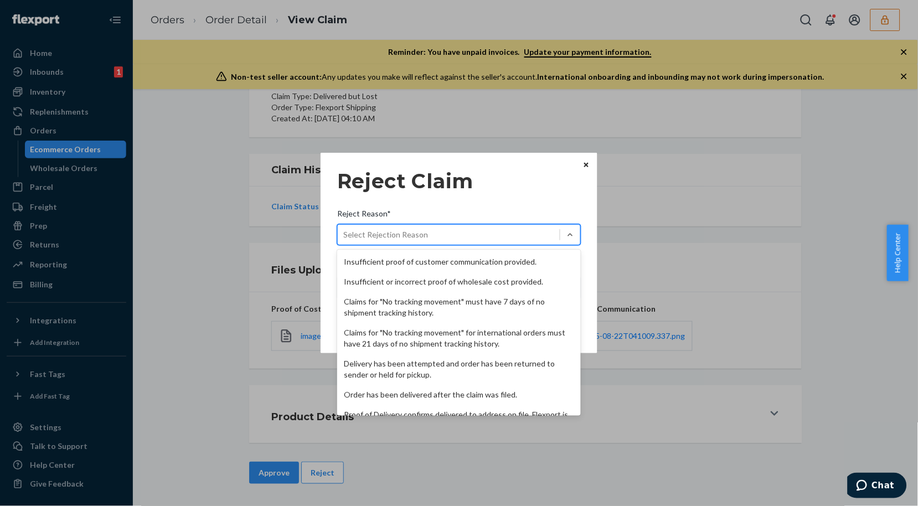
scroll to position [143, 0]
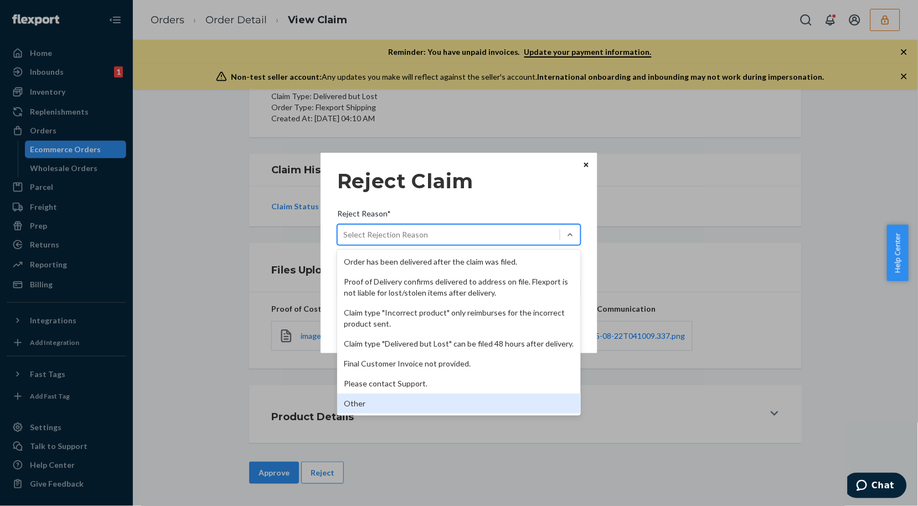
click at [406, 394] on div "Other" at bounding box center [458, 403] width 243 height 20
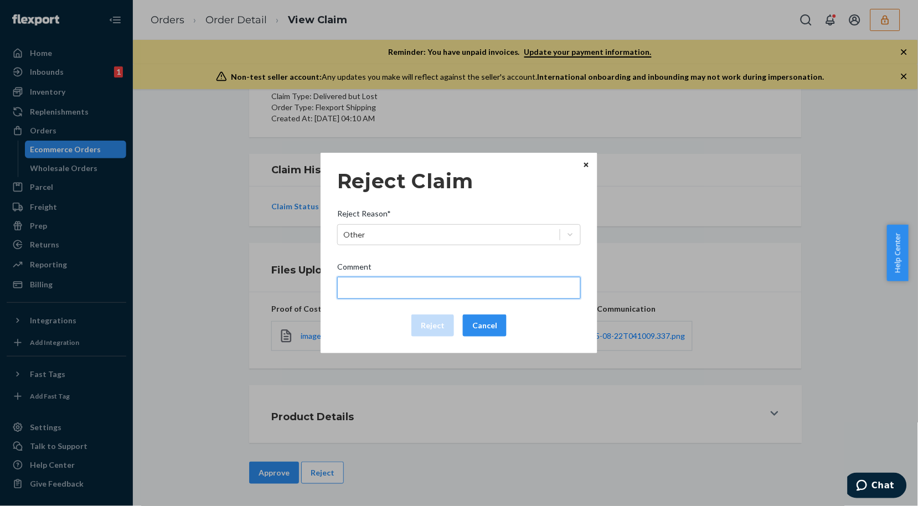
click at [431, 284] on input "Comment" at bounding box center [458, 288] width 243 height 22
type input "The package was confirmed to be delivered at the right location and Flexport is…"
click at [416, 285] on input "The package was confirmed to be delivered at the right location and Flexport is…" at bounding box center [458, 288] width 243 height 22
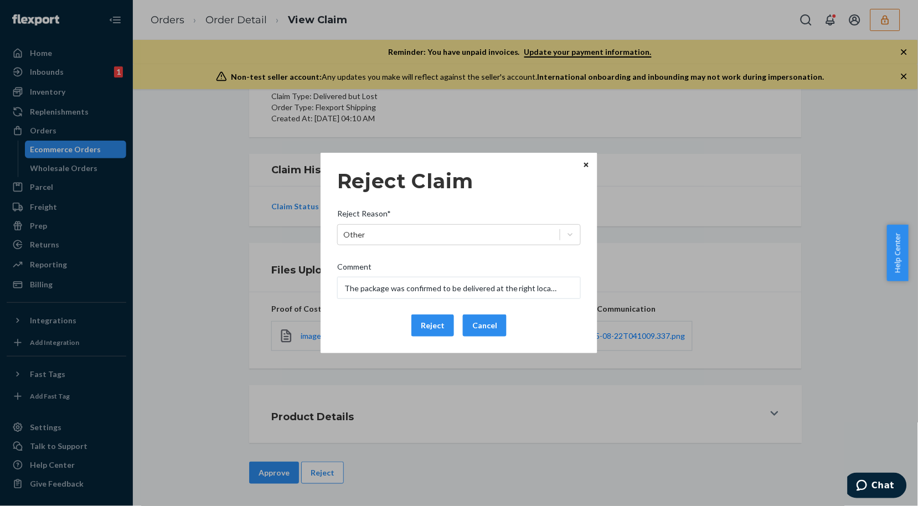
click at [375, 324] on div "Reject Cancel" at bounding box center [459, 325] width 252 height 22
click at [431, 327] on button "Reject" at bounding box center [432, 325] width 43 height 22
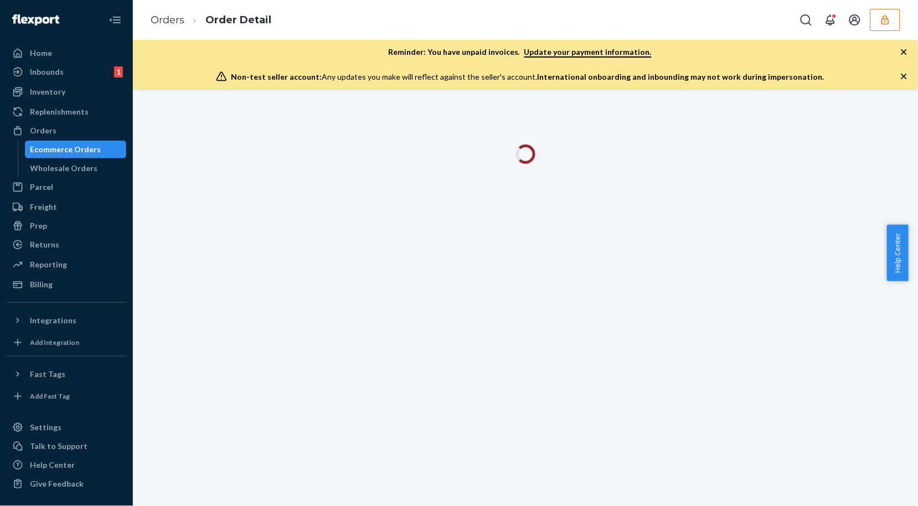
click at [334, 20] on div "Orders Order Detail" at bounding box center [525, 20] width 785 height 40
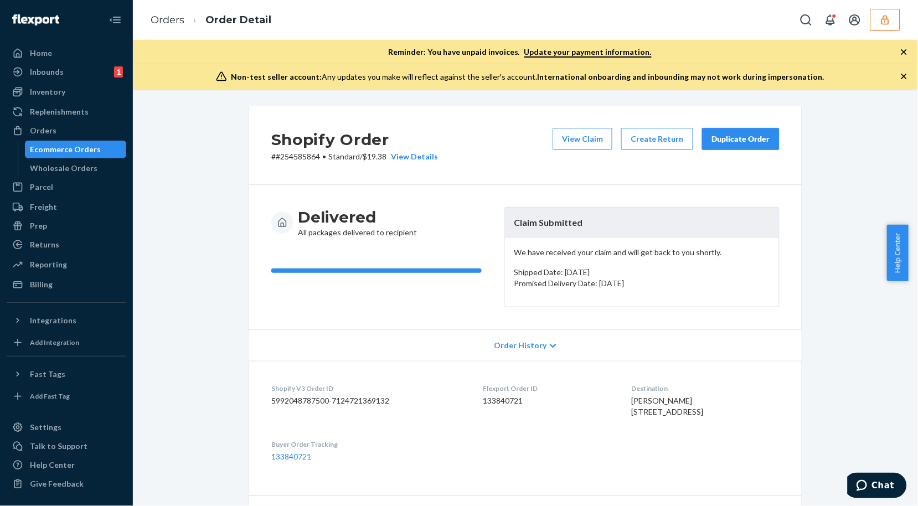
click at [904, 79] on icon "button" at bounding box center [903, 76] width 11 height 11
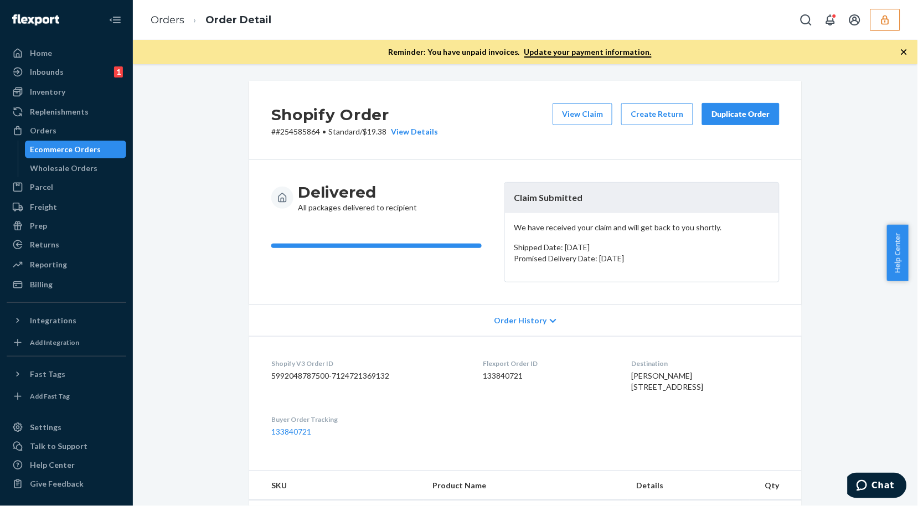
click at [904, 52] on icon "button" at bounding box center [904, 52] width 6 height 6
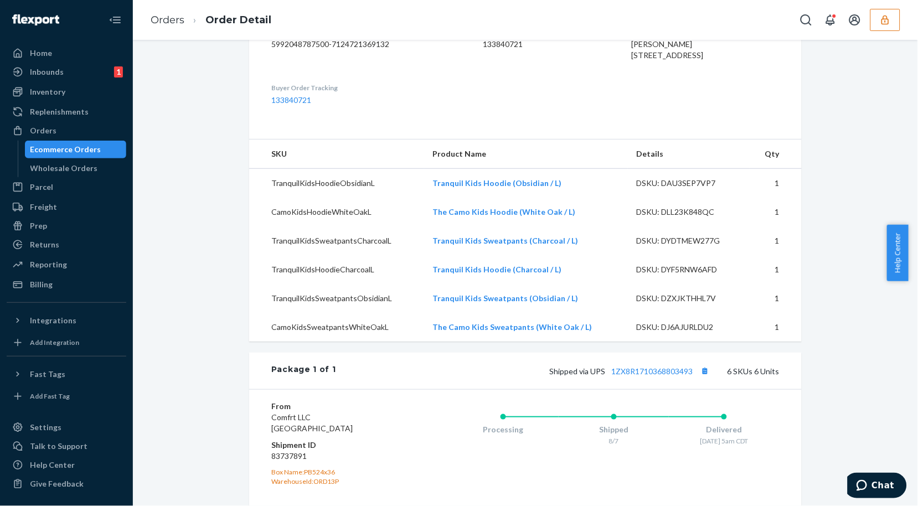
scroll to position [577, 0]
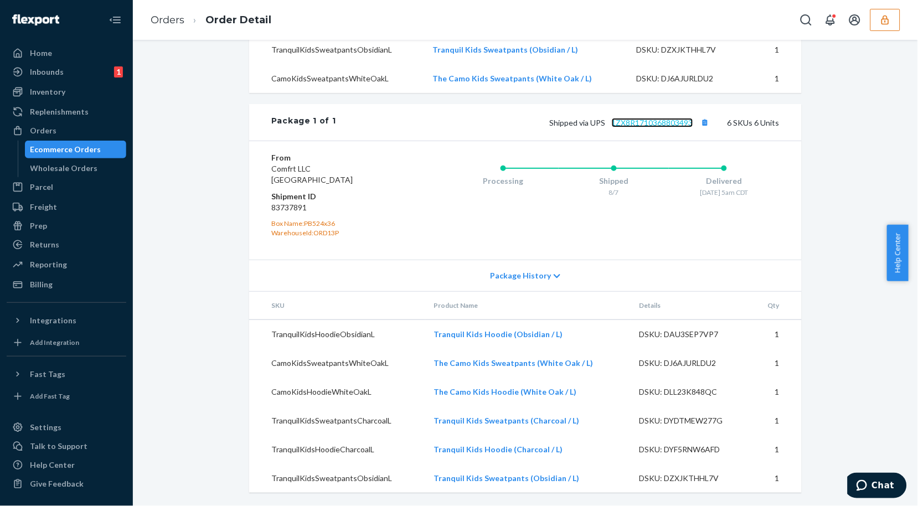
click at [635, 124] on link "1ZX8R1710368803493" at bounding box center [652, 122] width 81 height 9
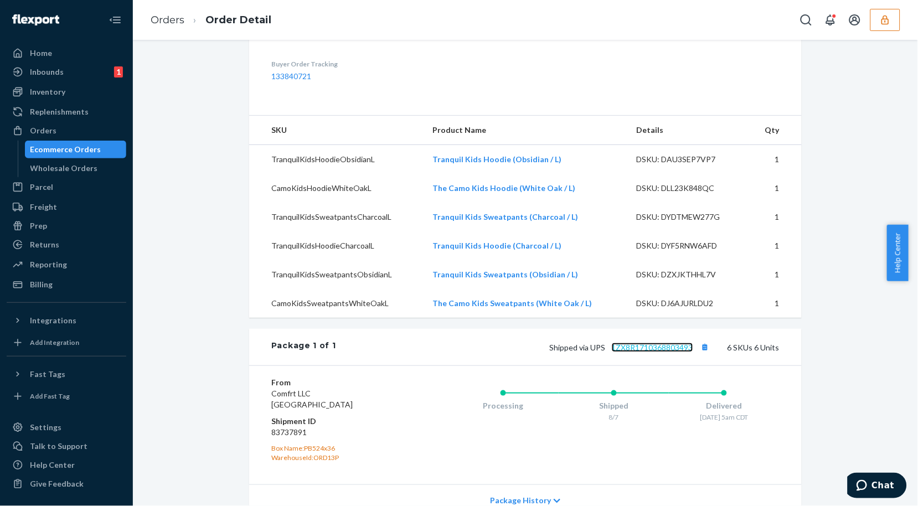
scroll to position [85, 0]
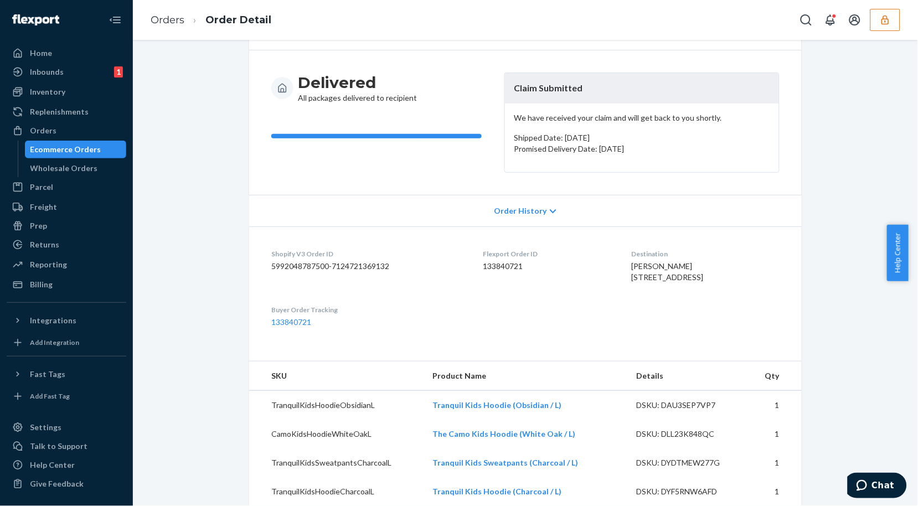
click at [670, 282] on span "[PERSON_NAME] [STREET_ADDRESS]" at bounding box center [667, 271] width 72 height 20
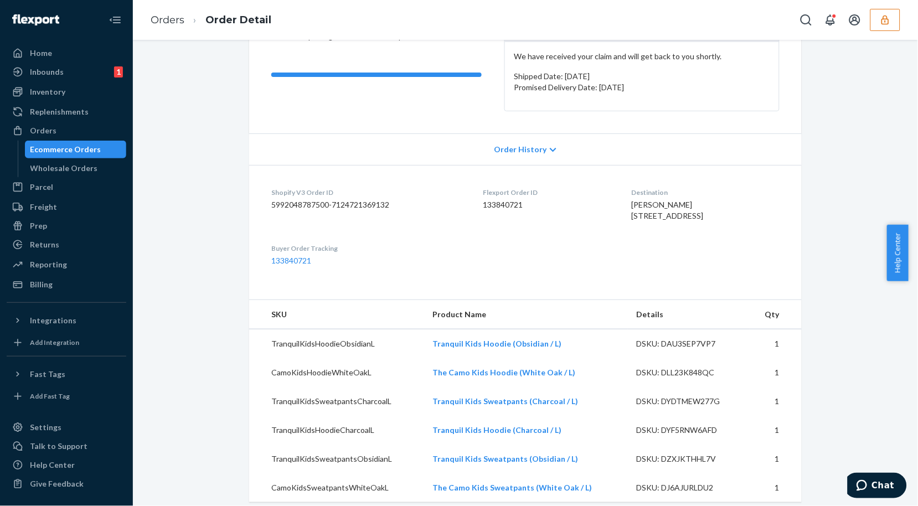
scroll to position [0, 0]
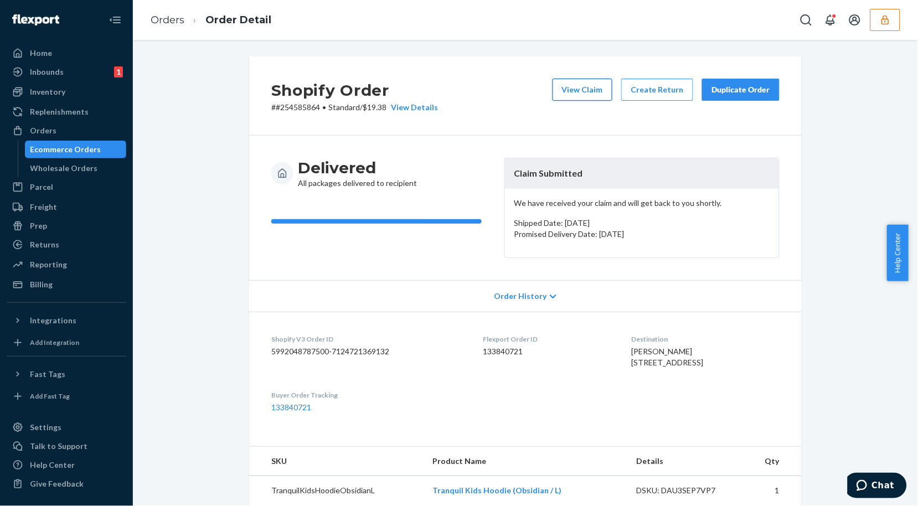
click at [568, 100] on button "View Claim" at bounding box center [582, 90] width 60 height 22
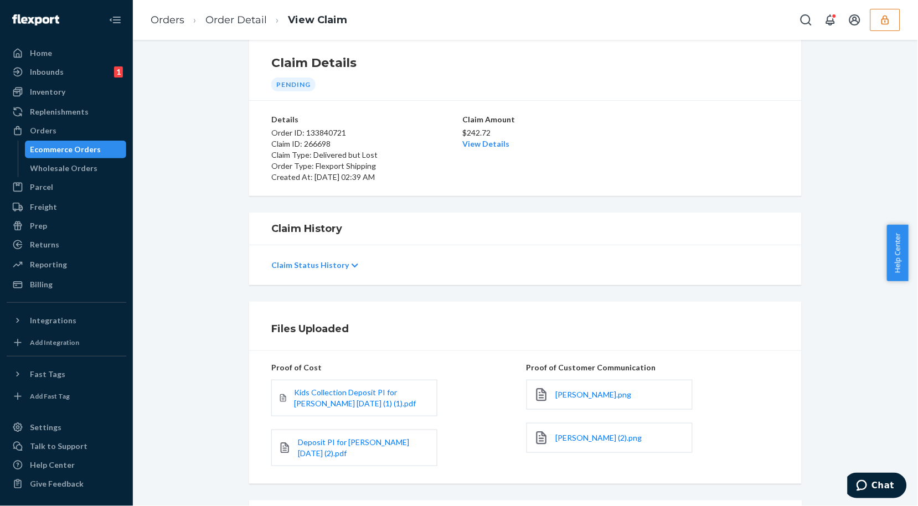
scroll to position [137, 0]
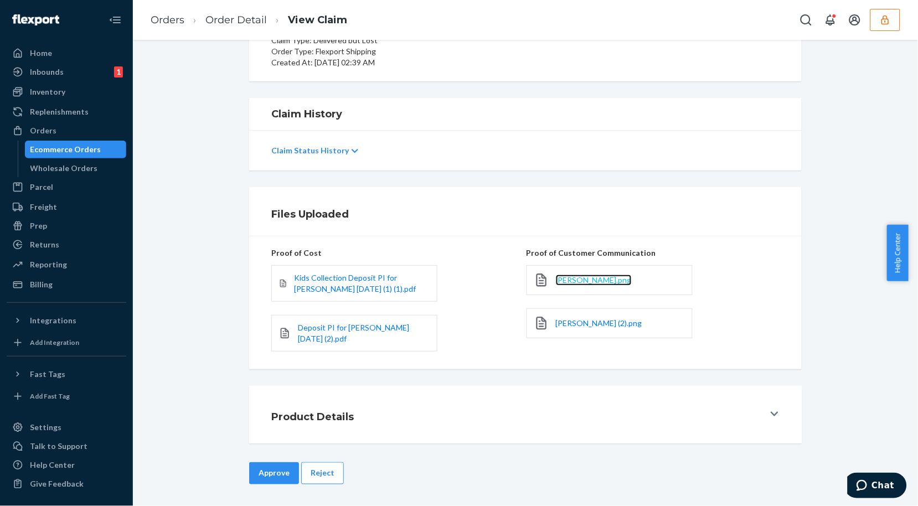
click at [574, 284] on span "[PERSON_NAME].png" at bounding box center [594, 279] width 76 height 9
click at [587, 318] on link "[PERSON_NAME] (2).png" at bounding box center [599, 323] width 86 height 11
click at [322, 473] on button "Reject" at bounding box center [322, 473] width 43 height 22
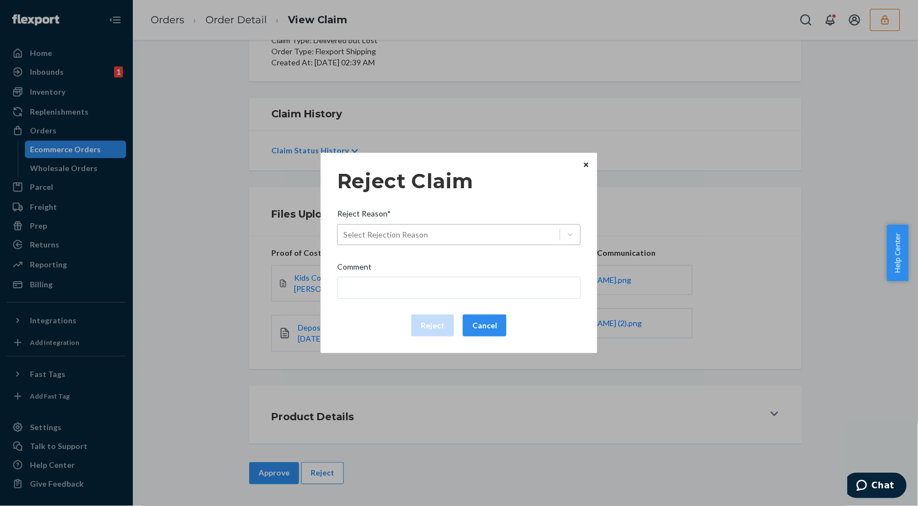
click at [481, 239] on div "Select Rejection Reason" at bounding box center [449, 235] width 222 height 18
click at [344, 239] on input "Reject Reason* Select Rejection Reason" at bounding box center [343, 234] width 1 height 11
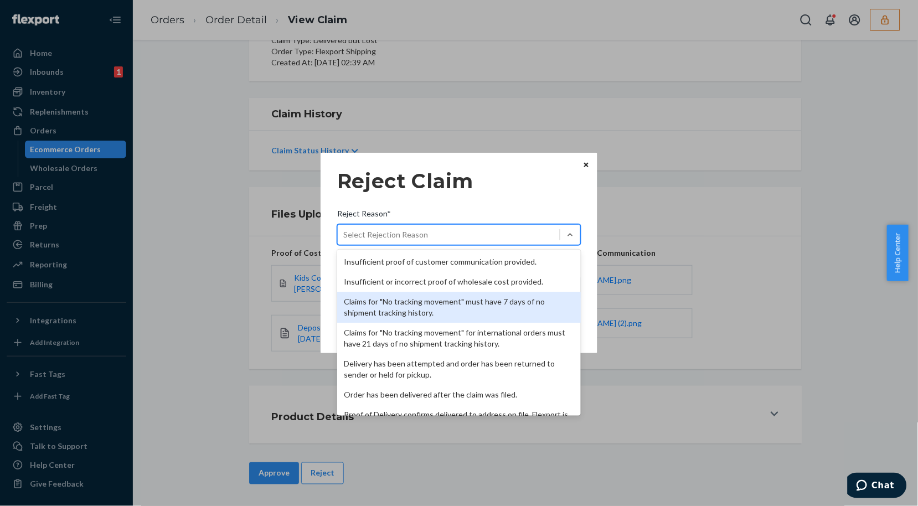
scroll to position [143, 0]
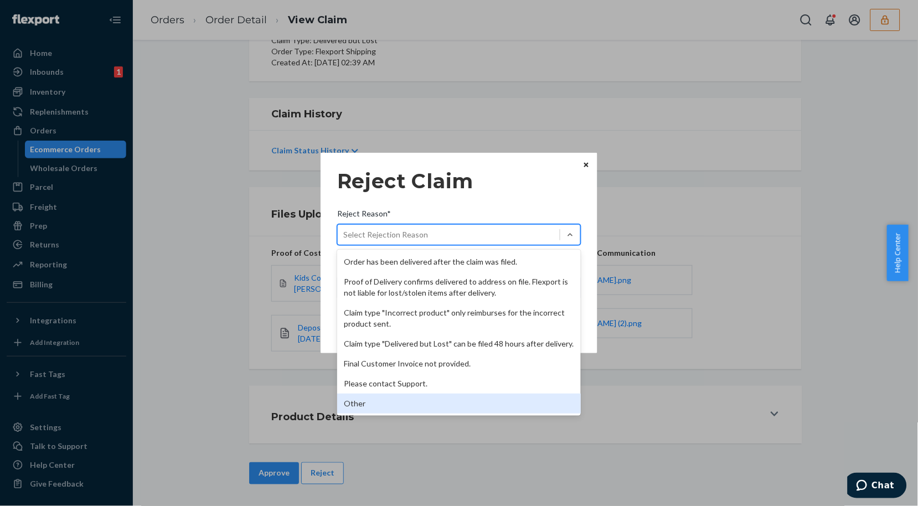
click at [400, 402] on div "Other" at bounding box center [458, 403] width 243 height 20
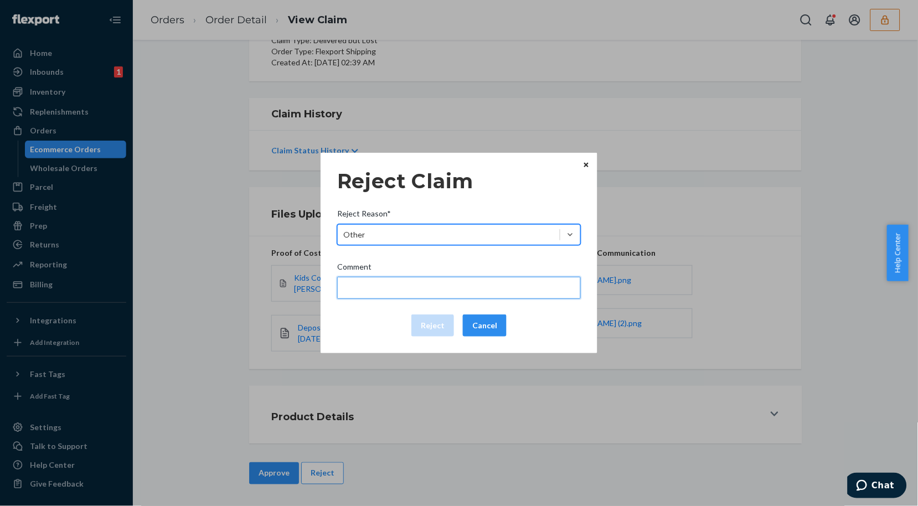
click at [419, 287] on input "Comment" at bounding box center [458, 288] width 243 height 22
type input "The package was confirmed to be delivered at the right location and Flexport is…"
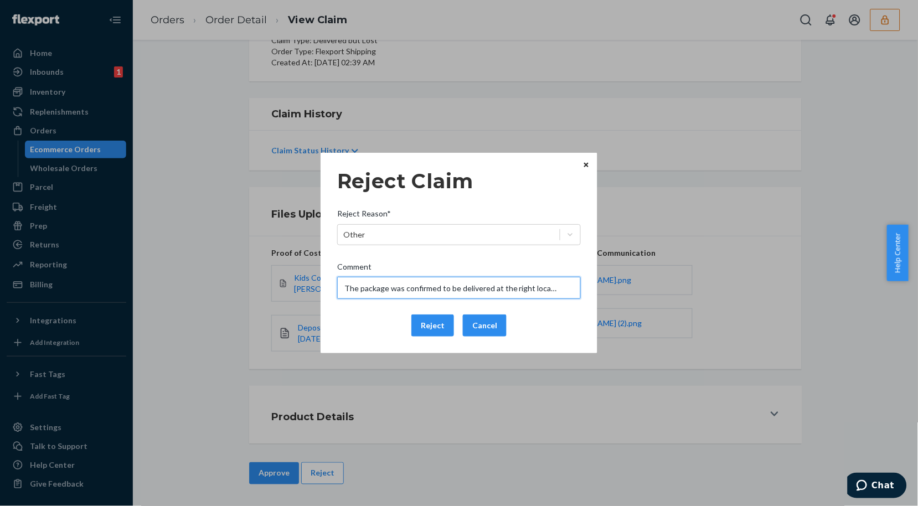
click at [391, 284] on input "The package was confirmed to be delivered at the right location and Flexport is…" at bounding box center [458, 288] width 243 height 22
click at [360, 330] on div "Reject Cancel" at bounding box center [459, 325] width 252 height 22
click at [419, 333] on button "Reject" at bounding box center [432, 325] width 43 height 22
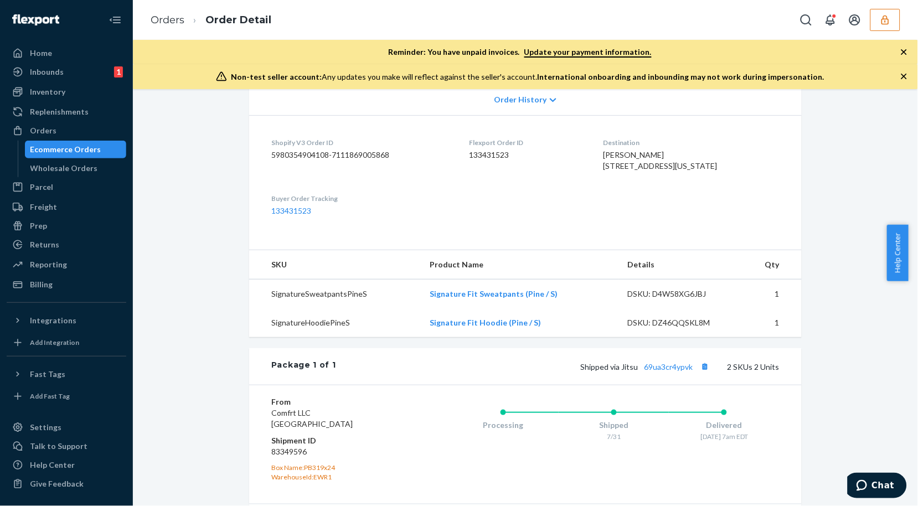
scroll to position [396, 0]
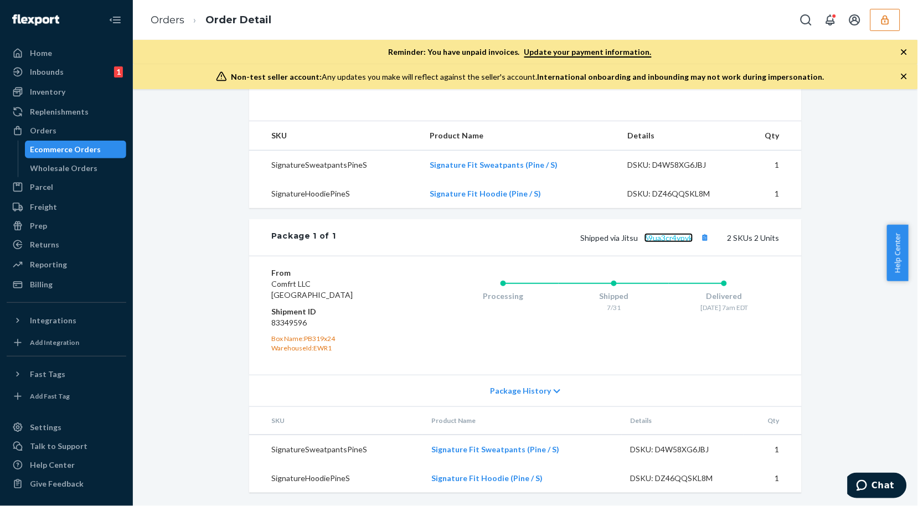
click at [656, 241] on link "69ua3cr4ypvk" at bounding box center [668, 237] width 49 height 9
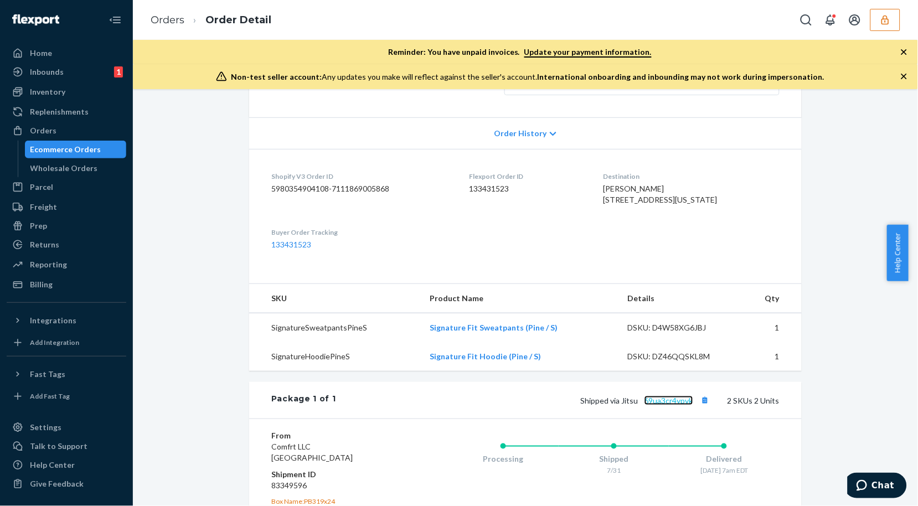
scroll to position [0, 0]
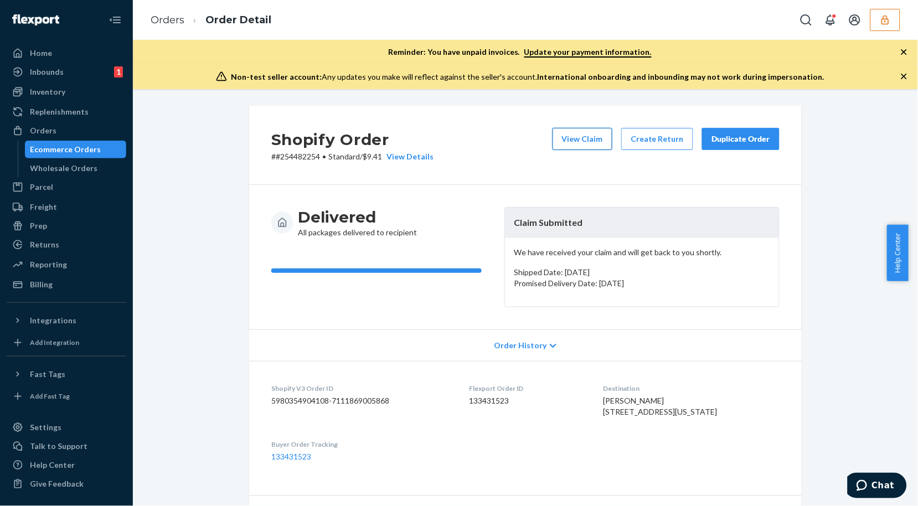
click at [605, 137] on button "View Claim" at bounding box center [582, 139] width 60 height 22
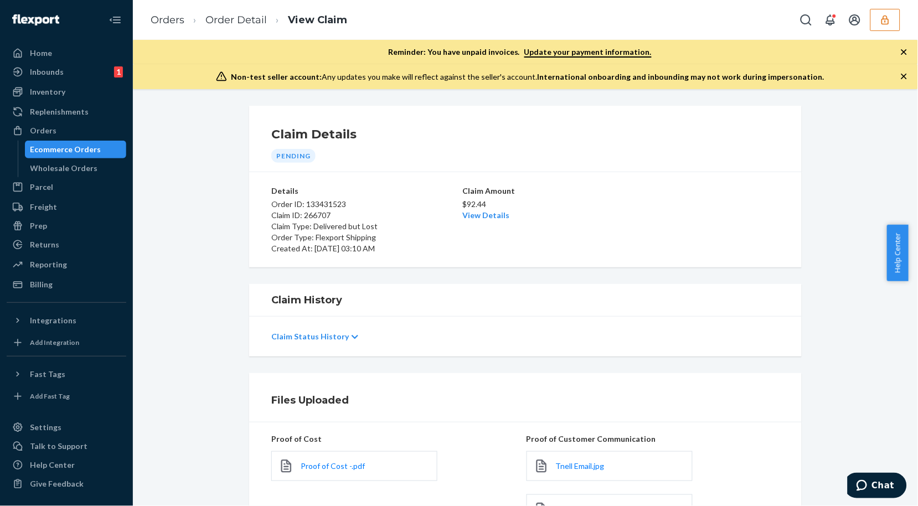
scroll to position [173, 0]
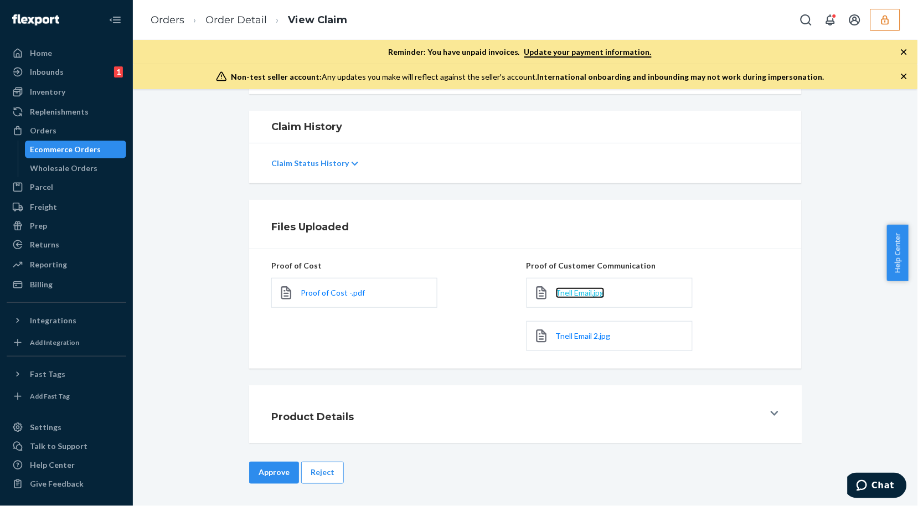
click at [571, 291] on span "Tnell Email.jpg" at bounding box center [580, 292] width 49 height 9
click at [589, 339] on span "Tnell Email 2.jpg" at bounding box center [583, 335] width 55 height 9
click at [318, 463] on button "Reject" at bounding box center [322, 473] width 43 height 22
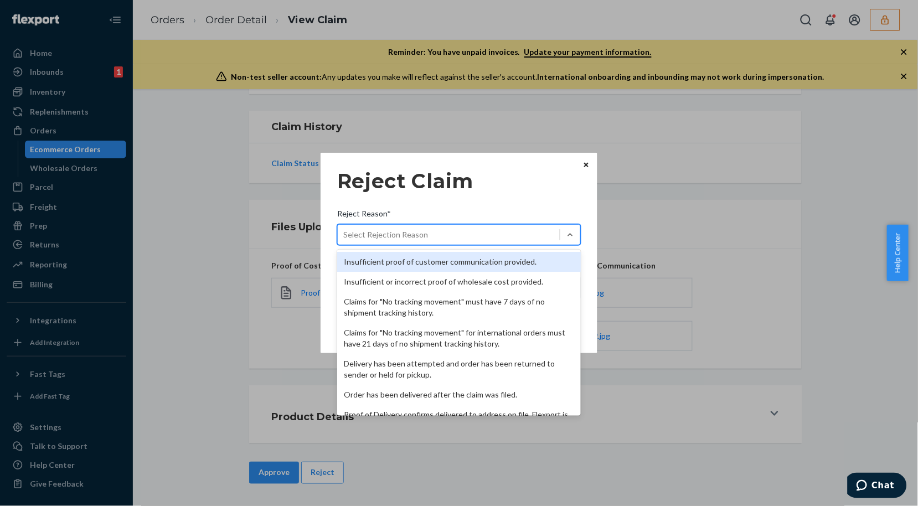
click at [468, 234] on div "Select Rejection Reason" at bounding box center [449, 235] width 222 height 18
click at [344, 234] on input "Reject Reason* option Insufficient proof of customer communication provided. fo…" at bounding box center [343, 234] width 1 height 11
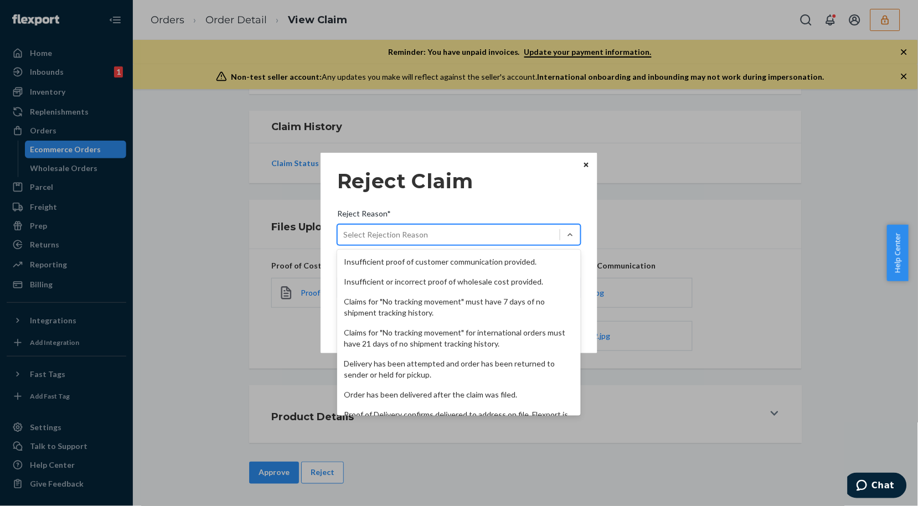
scroll to position [143, 0]
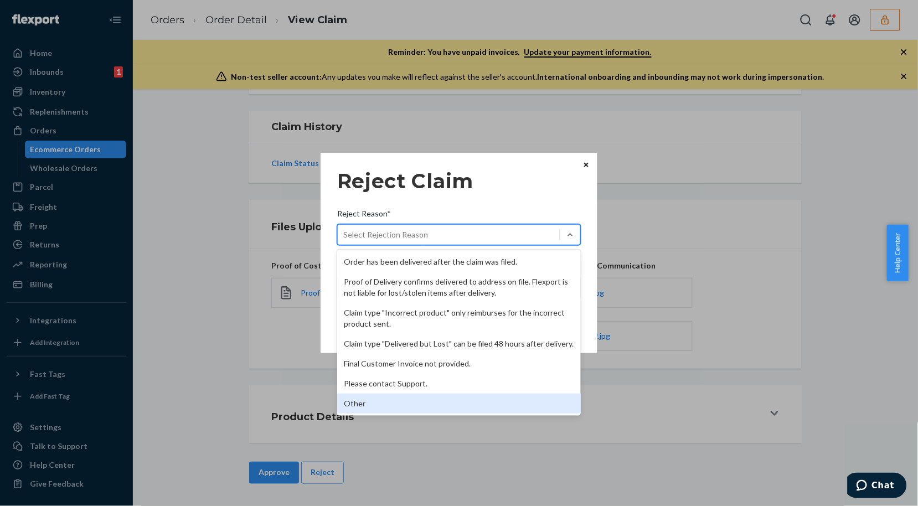
click at [384, 403] on div "Other" at bounding box center [458, 403] width 243 height 20
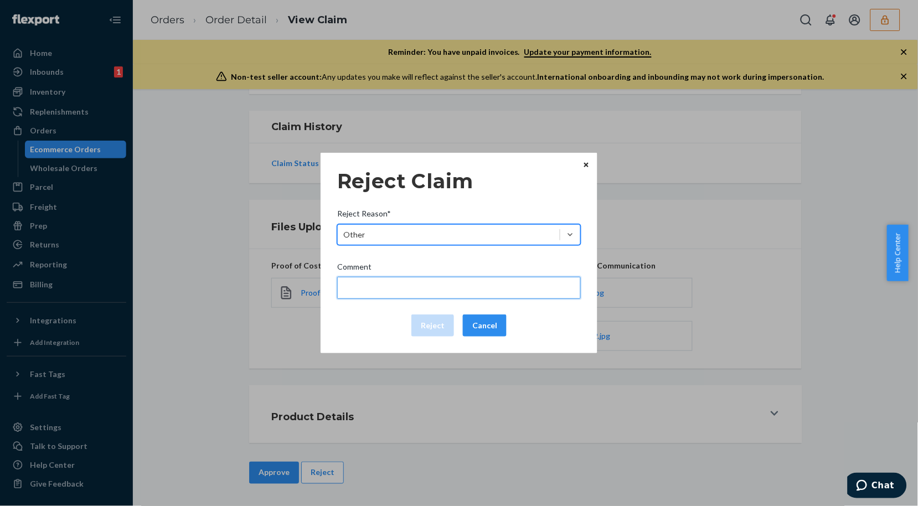
click at [383, 294] on input "Comment" at bounding box center [458, 288] width 243 height 22
type input "The package was confirmed to be delivered at the right location and Flexport is…"
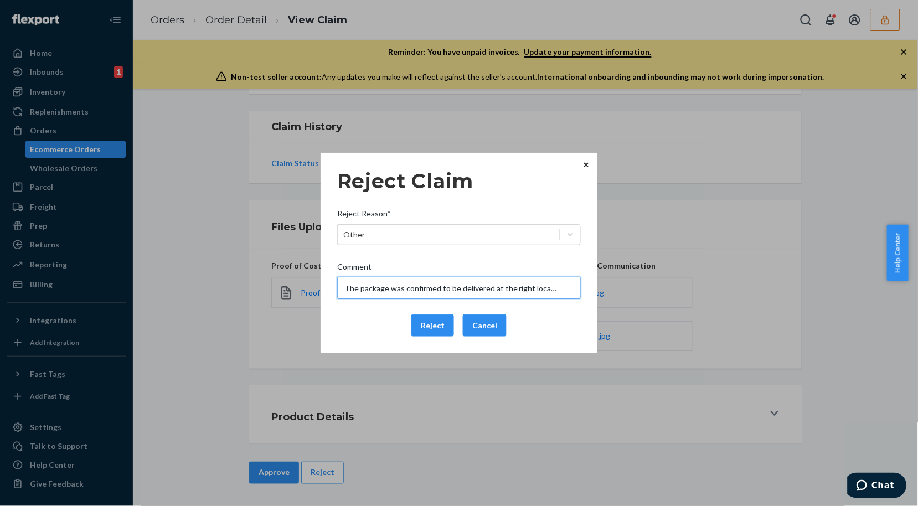
click at [400, 287] on input "The package was confirmed to be delivered at the right location and Flexport is…" at bounding box center [458, 288] width 243 height 22
click at [374, 333] on div "Reject Cancel" at bounding box center [459, 325] width 252 height 22
click at [431, 330] on button "Reject" at bounding box center [432, 325] width 43 height 22
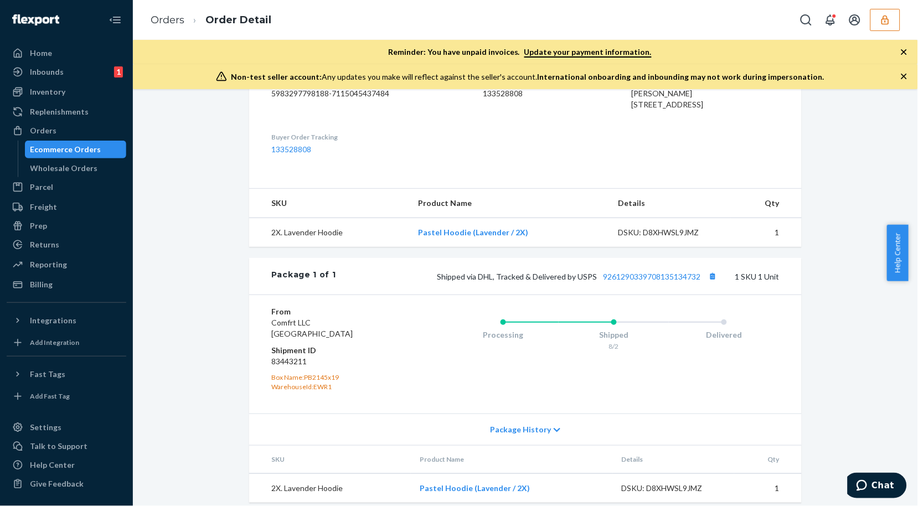
scroll to position [339, 0]
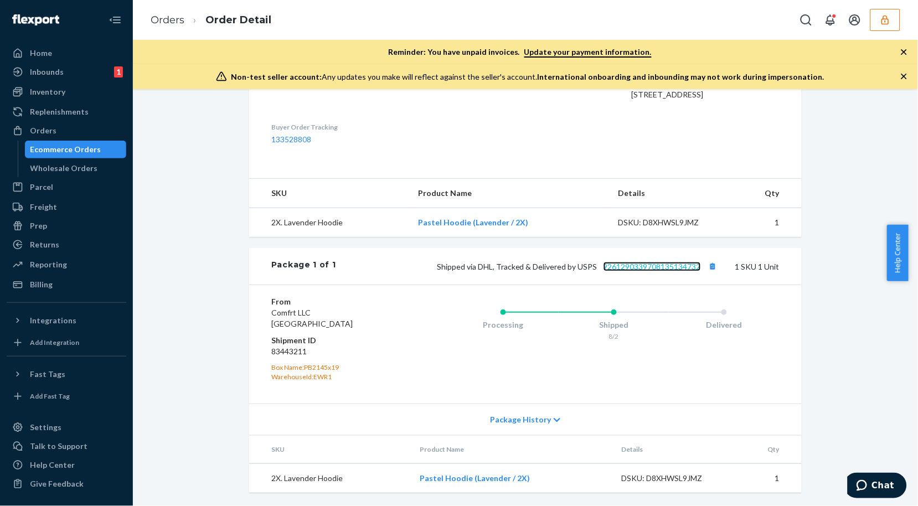
click at [669, 267] on link "9261290339708135134732" at bounding box center [651, 266] width 97 height 9
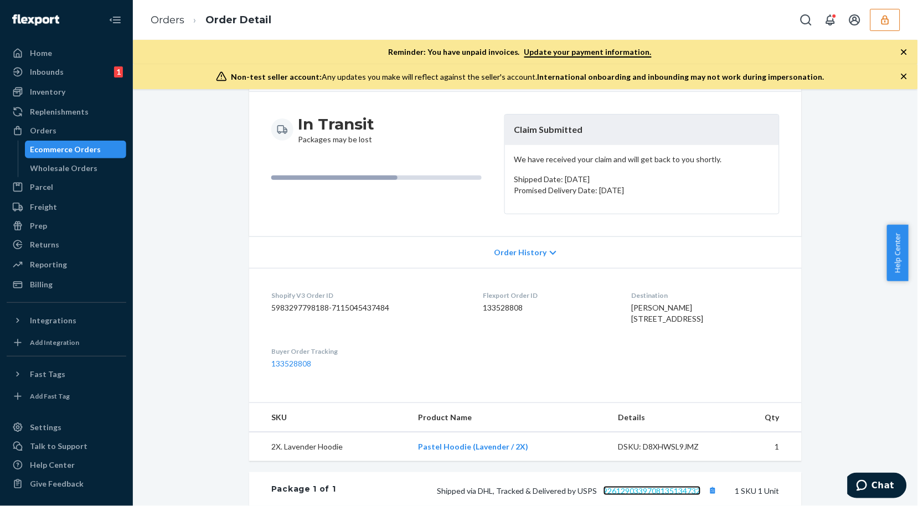
scroll to position [0, 0]
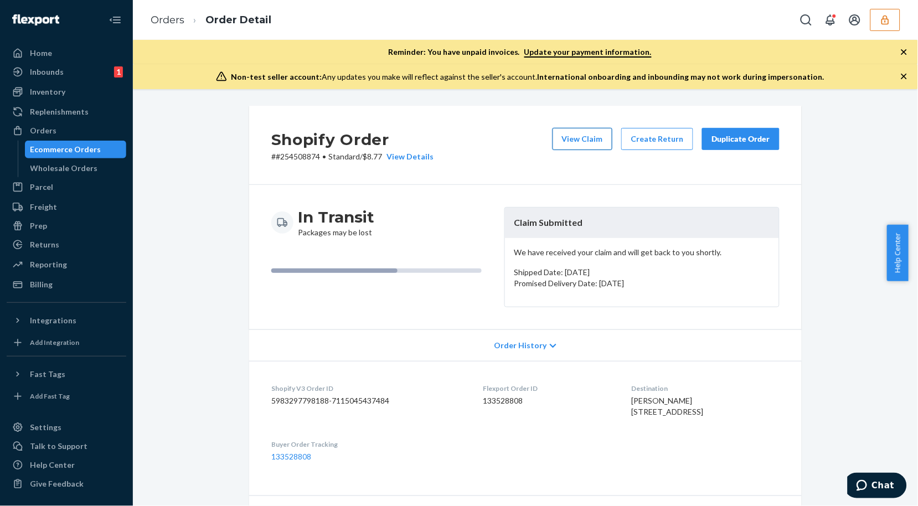
click at [563, 145] on button "View Claim" at bounding box center [582, 139] width 60 height 22
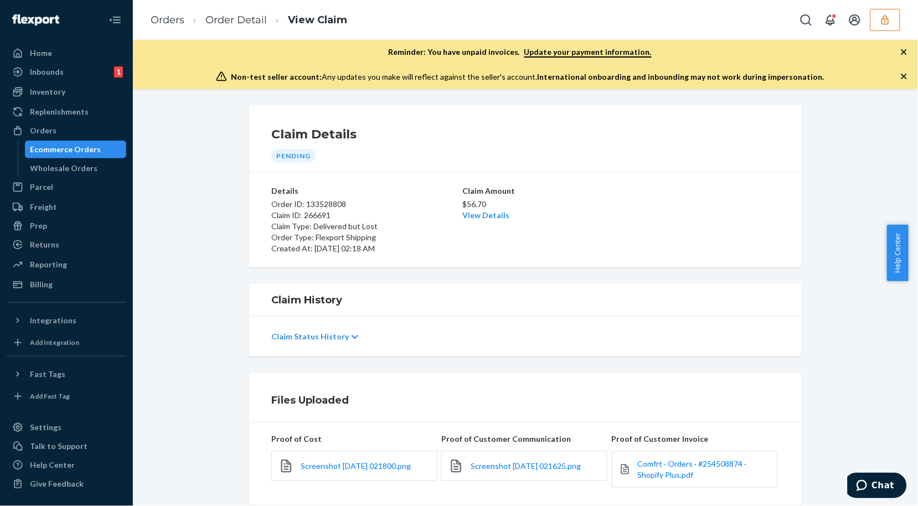
scroll to position [136, 0]
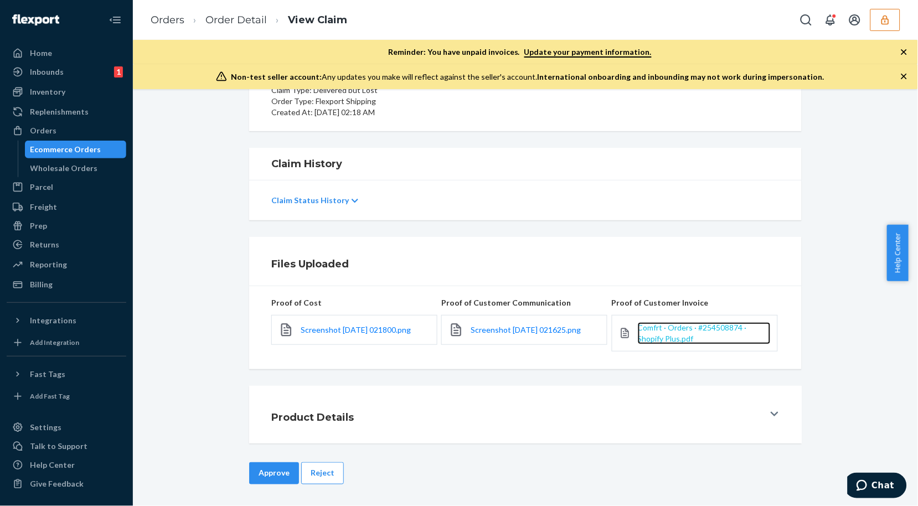
click at [659, 338] on span "Comfrt · Orders · #254508874 · Shopify Plus.pdf" at bounding box center [692, 333] width 109 height 20
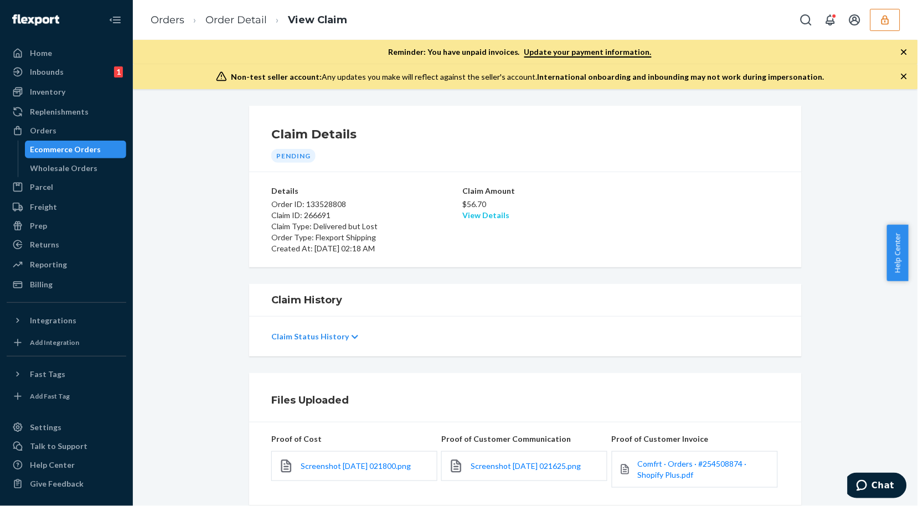
click at [478, 219] on link "View Details" at bounding box center [485, 214] width 47 height 9
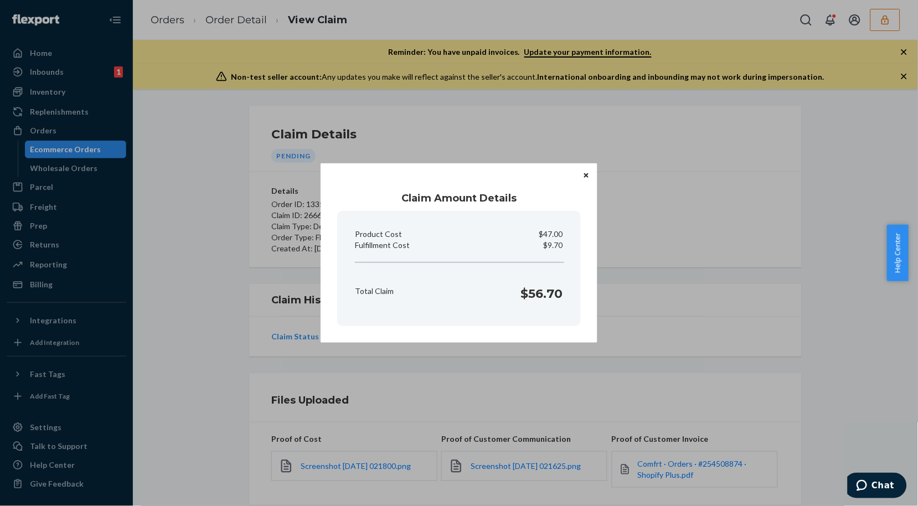
click at [551, 242] on p "$9.70" at bounding box center [552, 245] width 19 height 11
copy p "9.70"
click at [585, 176] on icon "Close" at bounding box center [586, 175] width 4 height 4
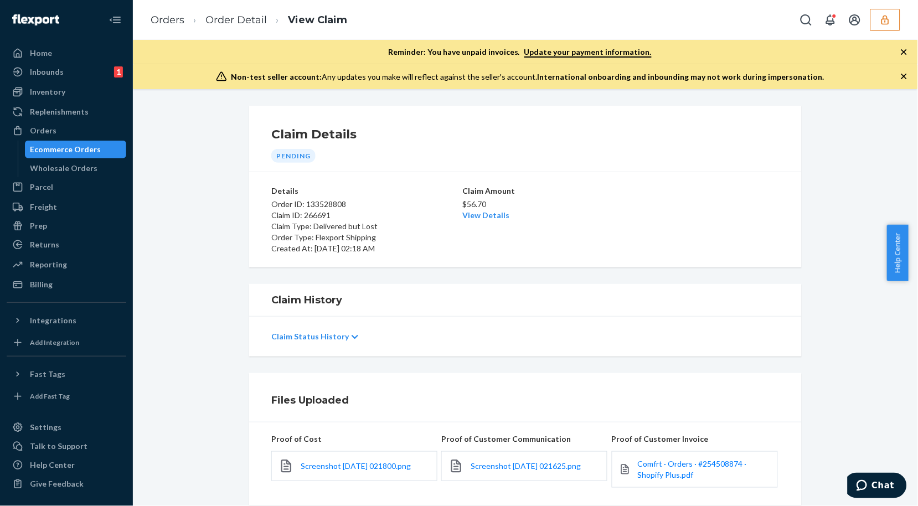
scroll to position [136, 0]
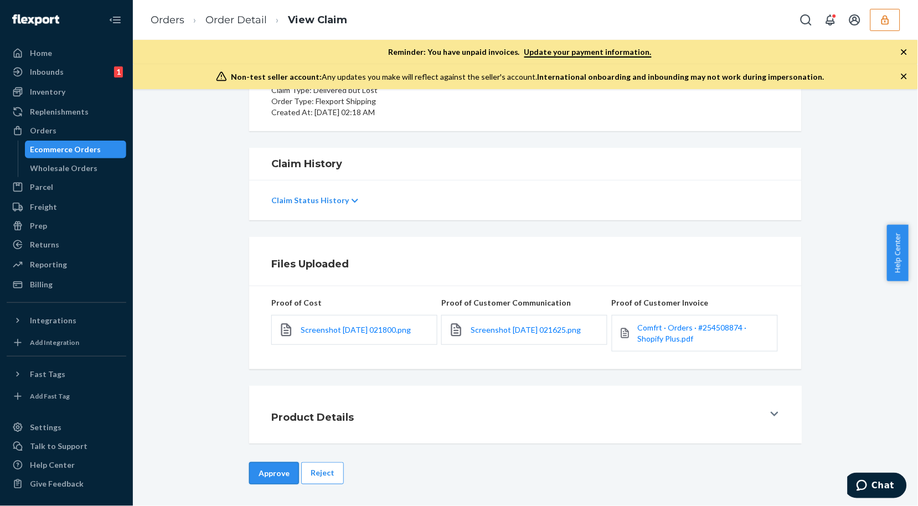
click at [270, 481] on button "Approve" at bounding box center [274, 473] width 50 height 22
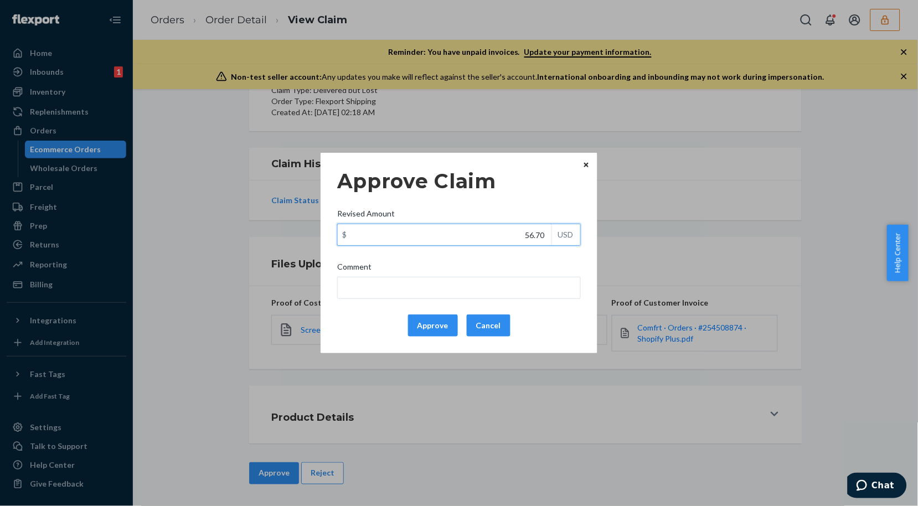
click at [511, 234] on input "56.70" at bounding box center [445, 234] width 214 height 21
type input "27.70"
click at [418, 325] on button "Approve" at bounding box center [433, 325] width 50 height 22
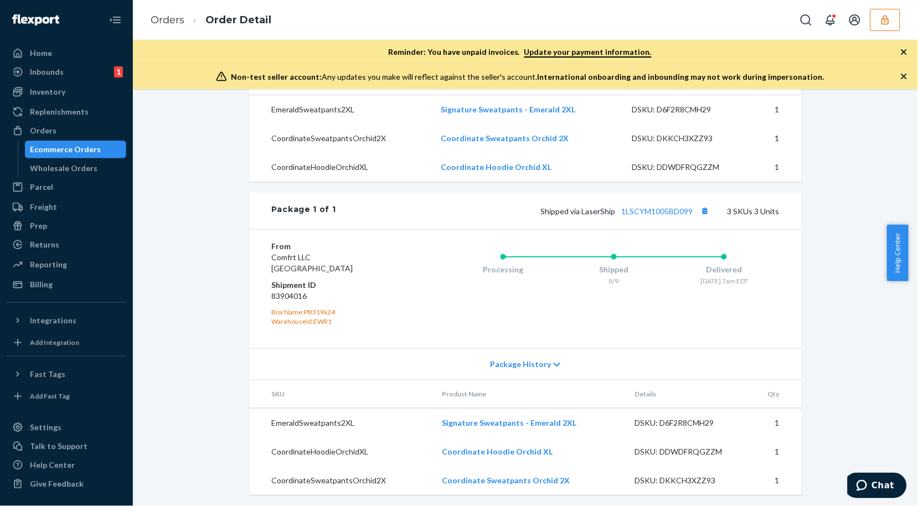
scroll to position [454, 0]
click at [665, 209] on link "1LSCYM1005BD099" at bounding box center [656, 208] width 71 height 9
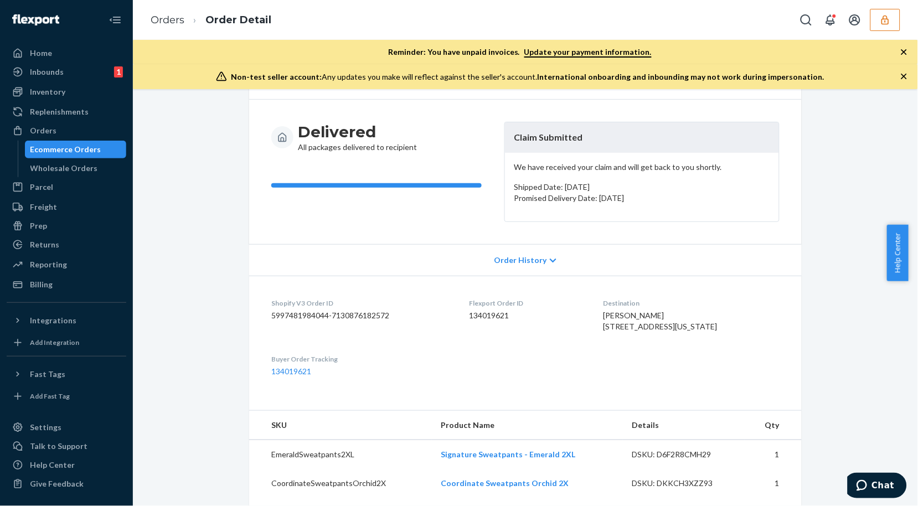
scroll to position [0, 0]
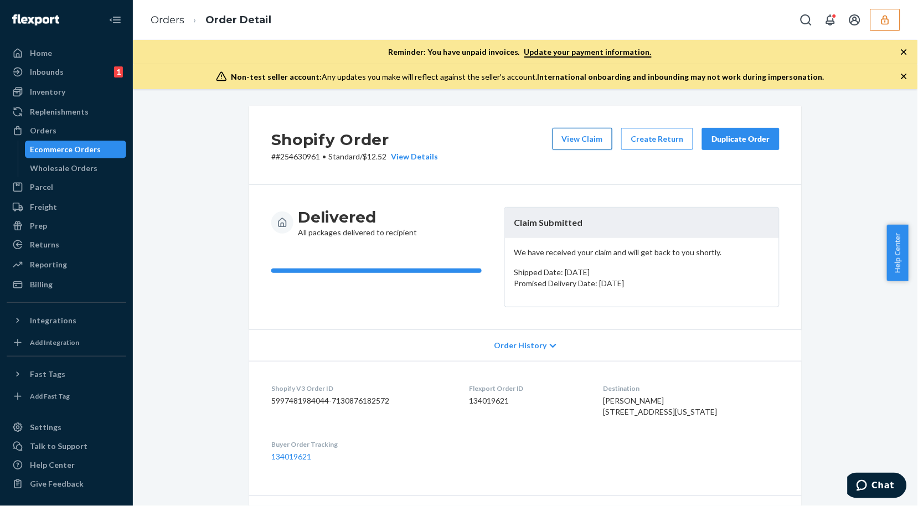
click at [604, 145] on button "View Claim" at bounding box center [582, 139] width 60 height 22
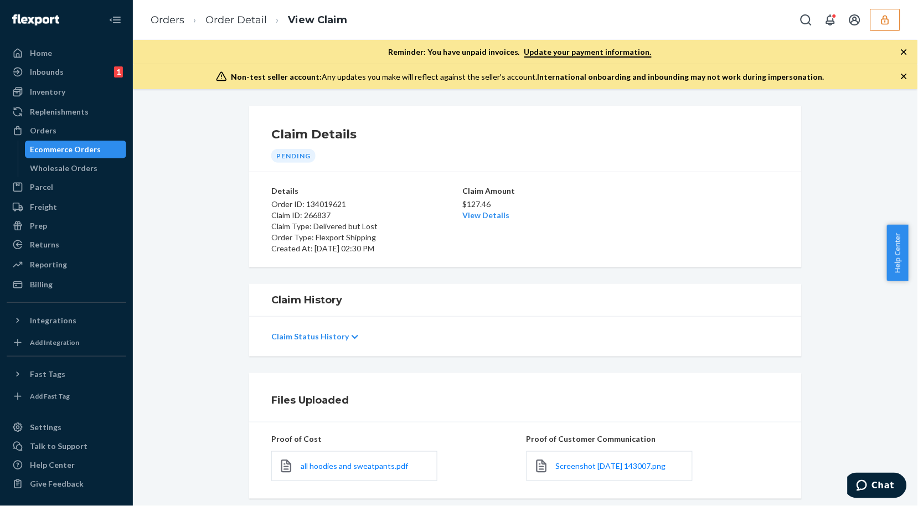
scroll to position [130, 0]
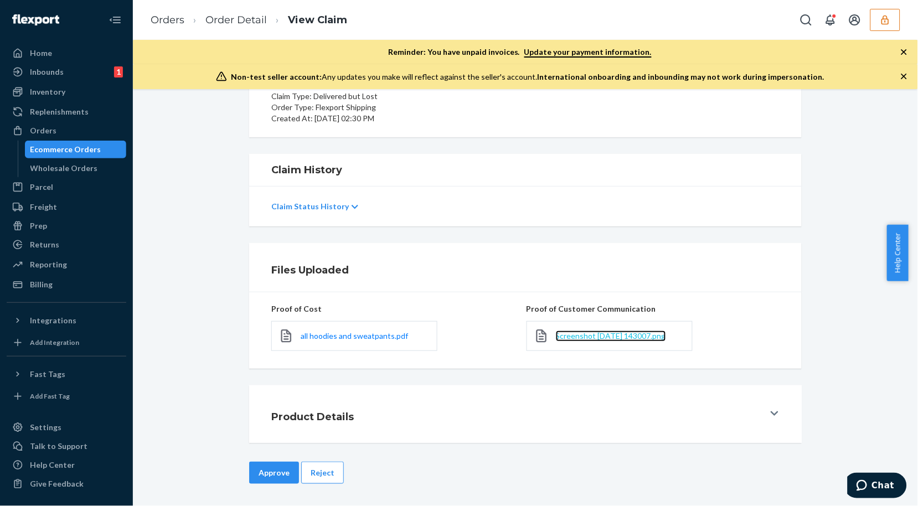
click at [591, 340] on span "Screenshot 2025-08-22 143007.png" at bounding box center [611, 335] width 110 height 9
click at [307, 465] on button "Reject" at bounding box center [322, 473] width 43 height 22
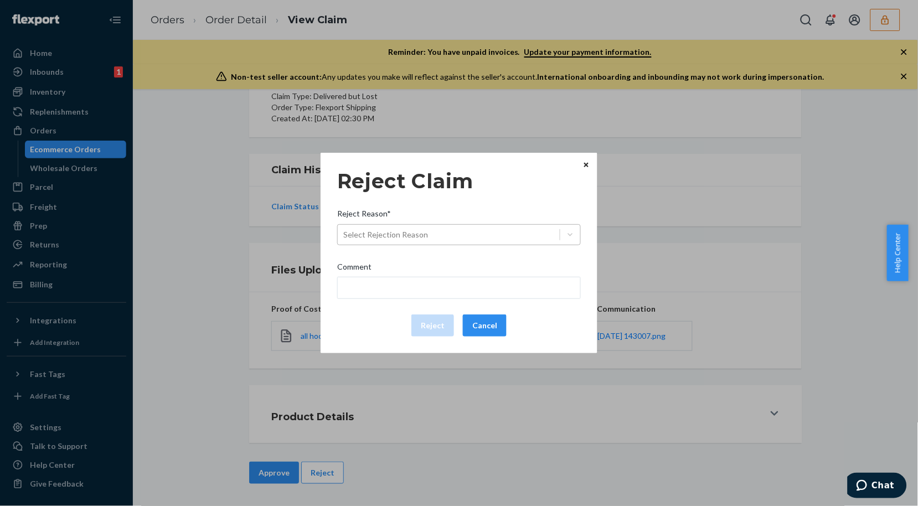
click at [433, 241] on div "Select Rejection Reason" at bounding box center [449, 235] width 222 height 18
click at [344, 240] on input "Reject Reason* Select Rejection Reason" at bounding box center [343, 234] width 1 height 11
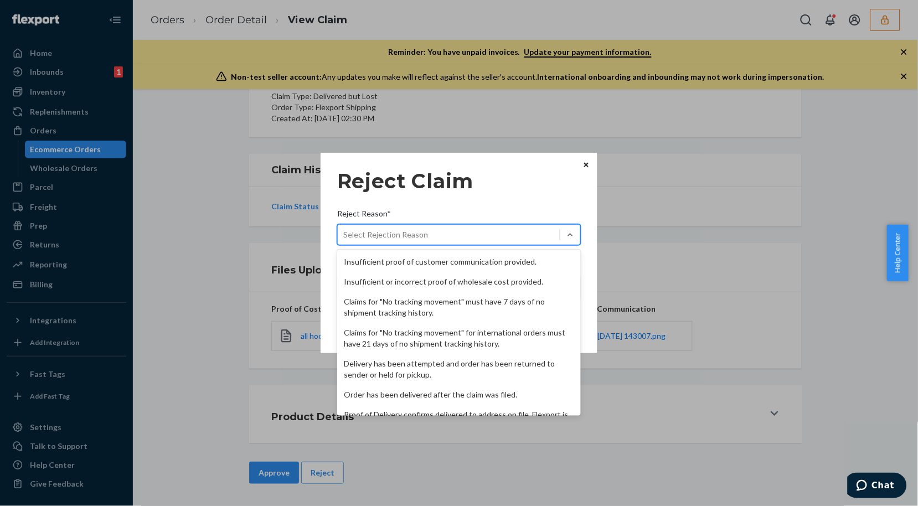
scroll to position [143, 0]
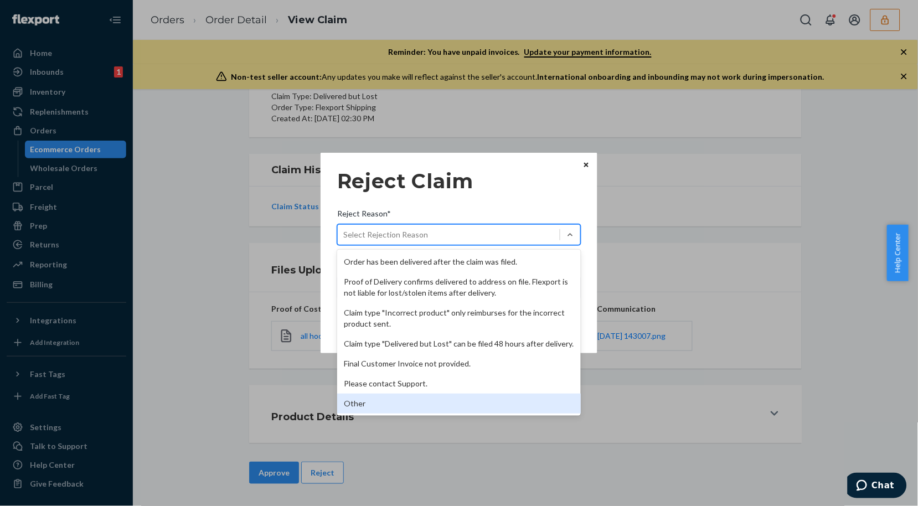
click at [417, 396] on div "Other" at bounding box center [458, 403] width 243 height 20
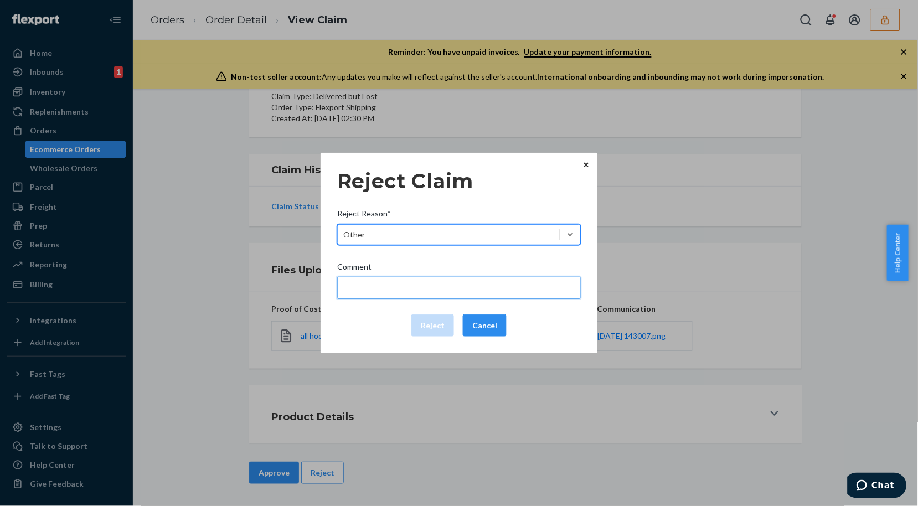
click at [401, 291] on input "Comment" at bounding box center [458, 288] width 243 height 22
type input "The package was confirmed to be delivered at the right location and Flexport is…"
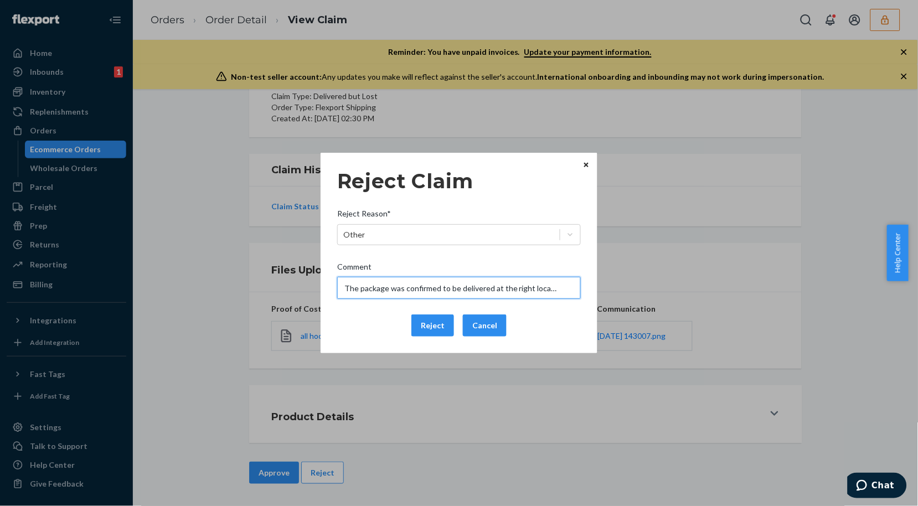
click at [408, 283] on input "The package was confirmed to be delivered at the right location and Flexport is…" at bounding box center [458, 288] width 243 height 22
click at [413, 288] on input "The package was confirmed to be delivered at the right location and Flexport is…" at bounding box center [458, 288] width 243 height 22
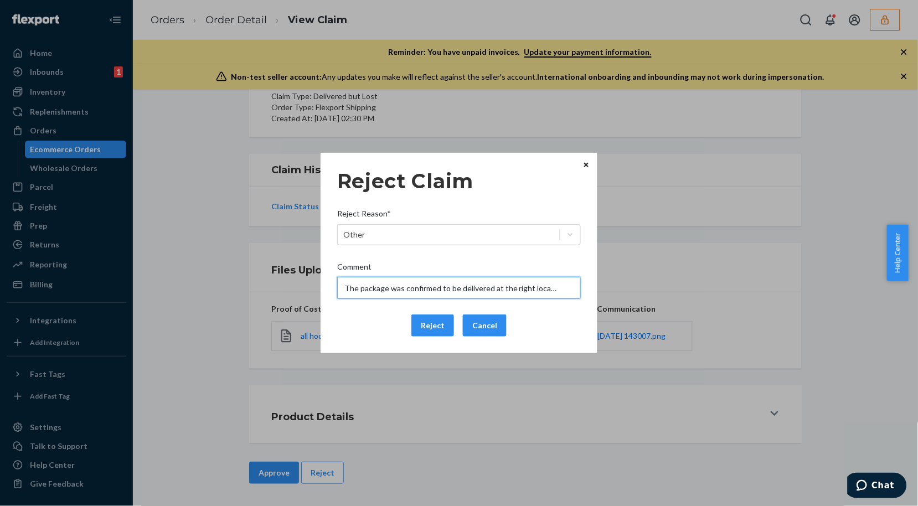
click at [413, 288] on input "The package was confirmed to be delivered at the right location and Flexport is…" at bounding box center [458, 288] width 243 height 22
click at [357, 319] on div "Reject Cancel" at bounding box center [459, 325] width 252 height 22
click at [441, 324] on button "Reject" at bounding box center [432, 325] width 43 height 22
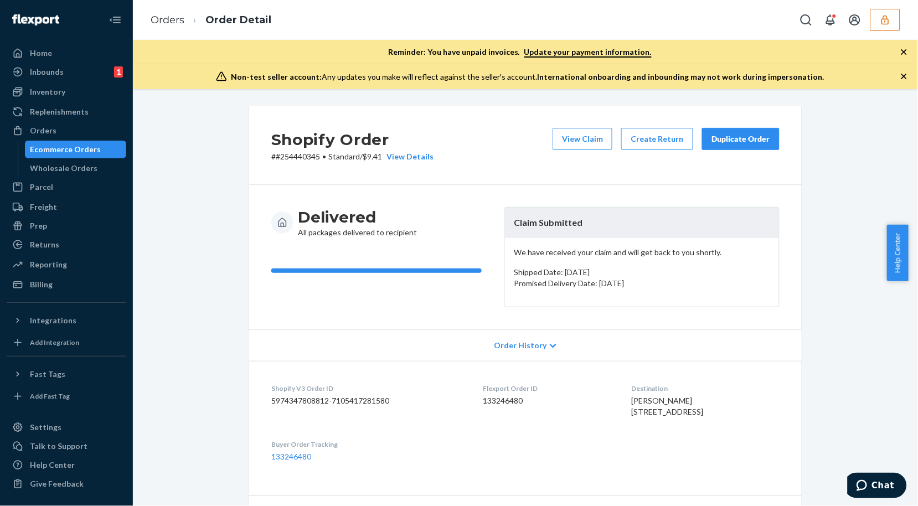
scroll to position [369, 0]
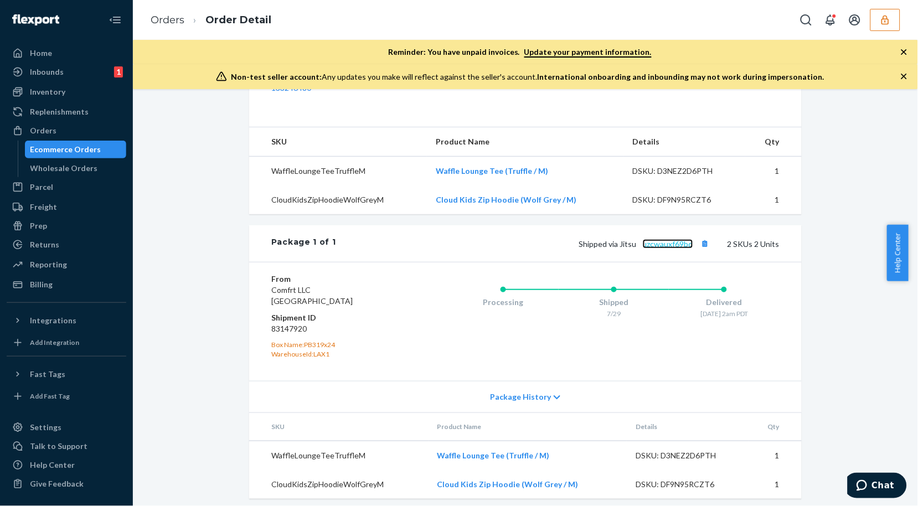
click at [662, 248] on link "uzcwauxf69bd" at bounding box center [668, 243] width 50 height 9
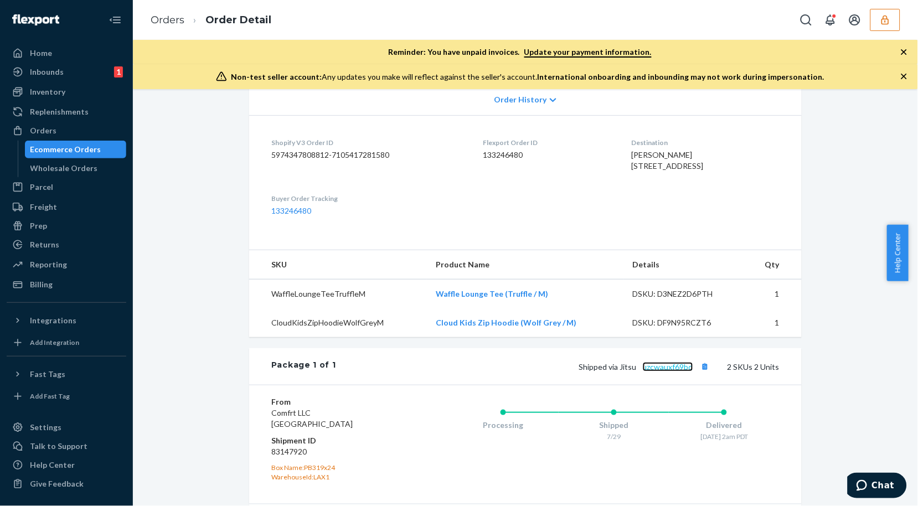
scroll to position [0, 0]
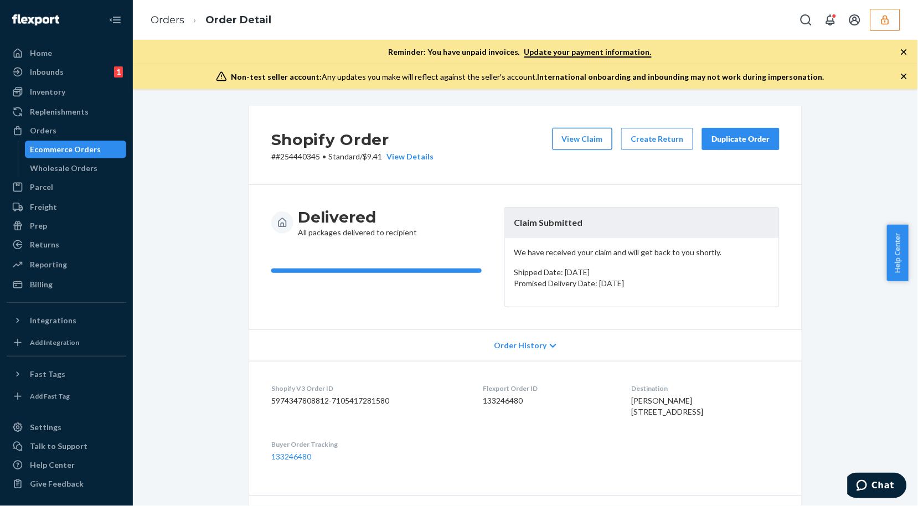
click at [563, 145] on button "View Claim" at bounding box center [582, 139] width 60 height 22
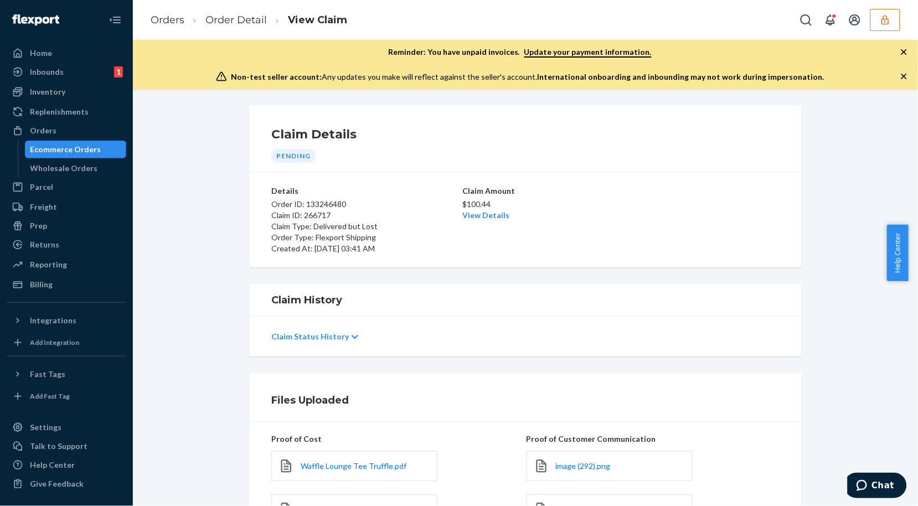
scroll to position [246, 0]
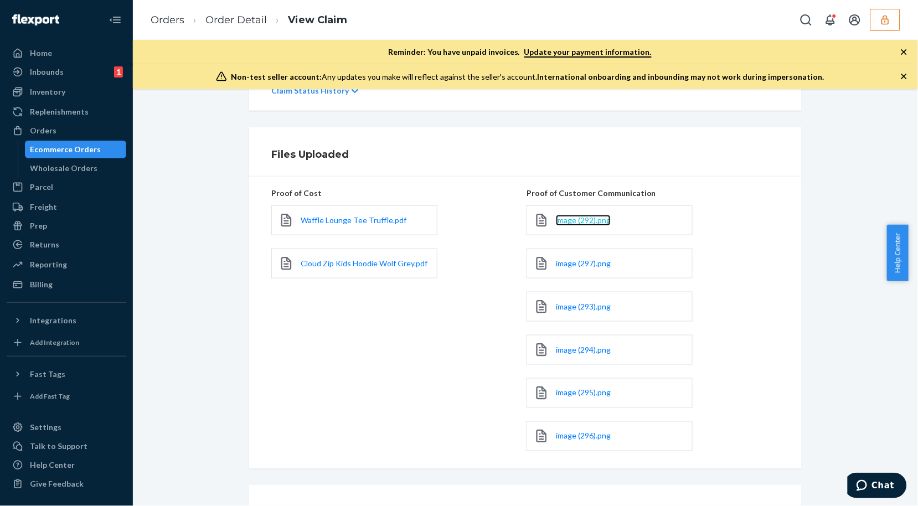
click at [578, 224] on span "image (292).png" at bounding box center [583, 219] width 55 height 9
click at [560, 264] on span "image (297).png" at bounding box center [583, 262] width 55 height 9
click at [582, 307] on span "image (293).png" at bounding box center [583, 306] width 55 height 9
click at [586, 348] on span "image (294).png" at bounding box center [583, 349] width 55 height 9
click at [585, 391] on span "image (295).png" at bounding box center [583, 392] width 55 height 9
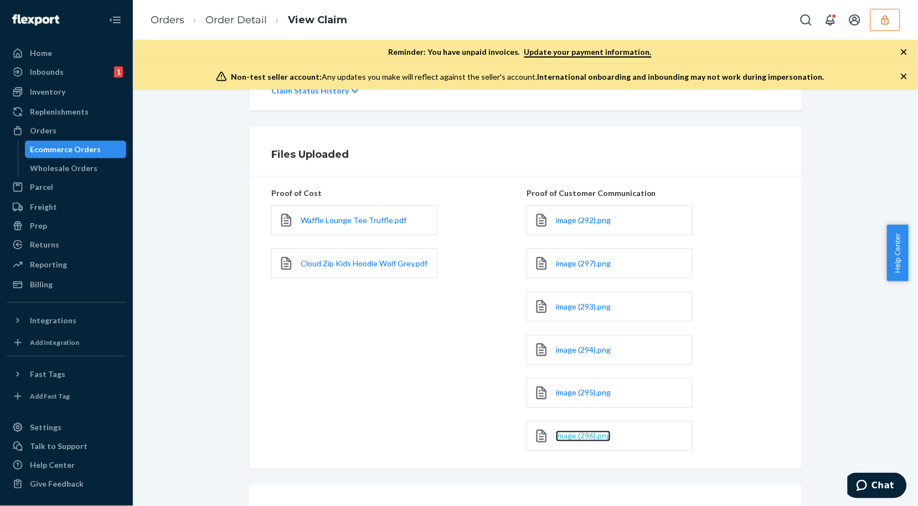
click at [567, 434] on span "image (296).png" at bounding box center [583, 435] width 55 height 9
click at [213, 21] on link "Order Detail" at bounding box center [235, 20] width 61 height 12
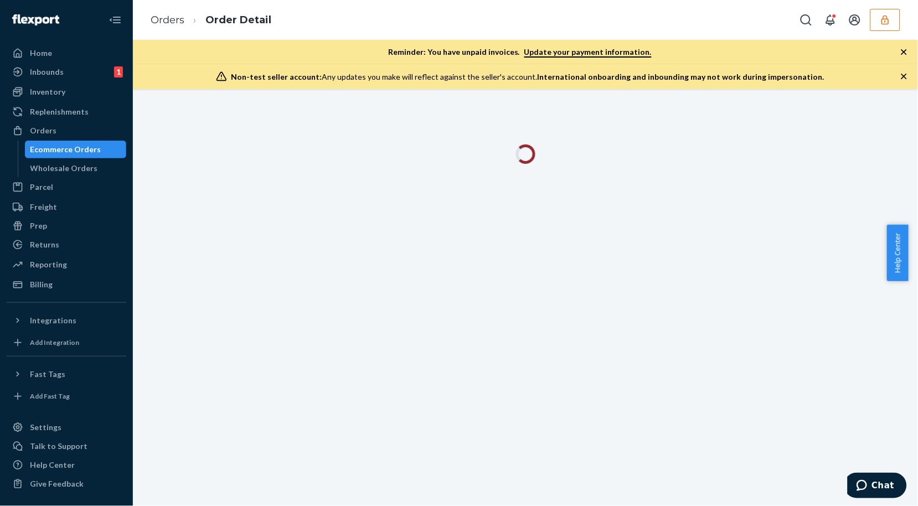
click at [899, 75] on icon "button" at bounding box center [903, 76] width 11 height 11
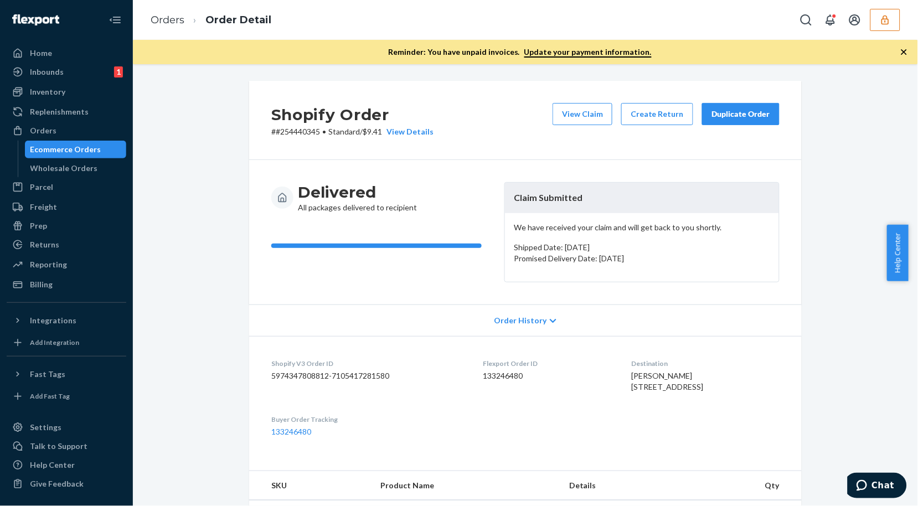
click at [902, 50] on icon "button" at bounding box center [904, 52] width 6 height 6
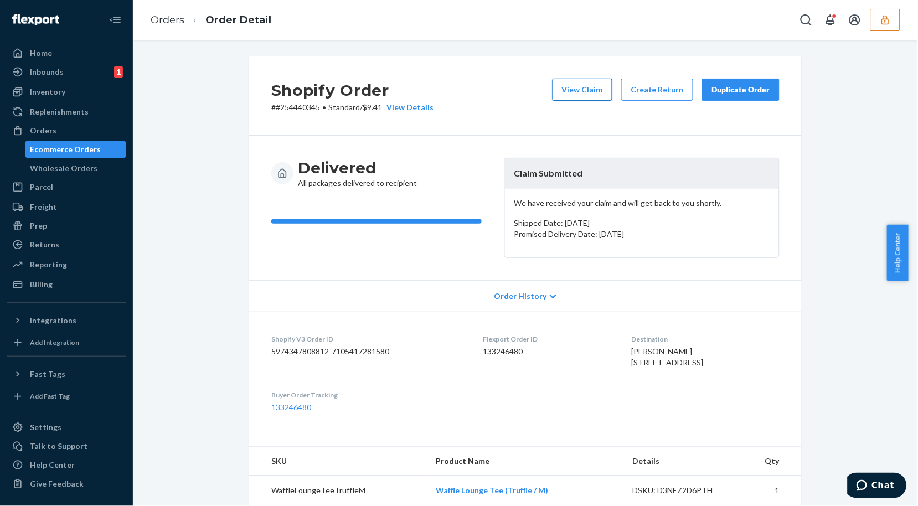
click at [593, 97] on button "View Claim" at bounding box center [582, 90] width 60 height 22
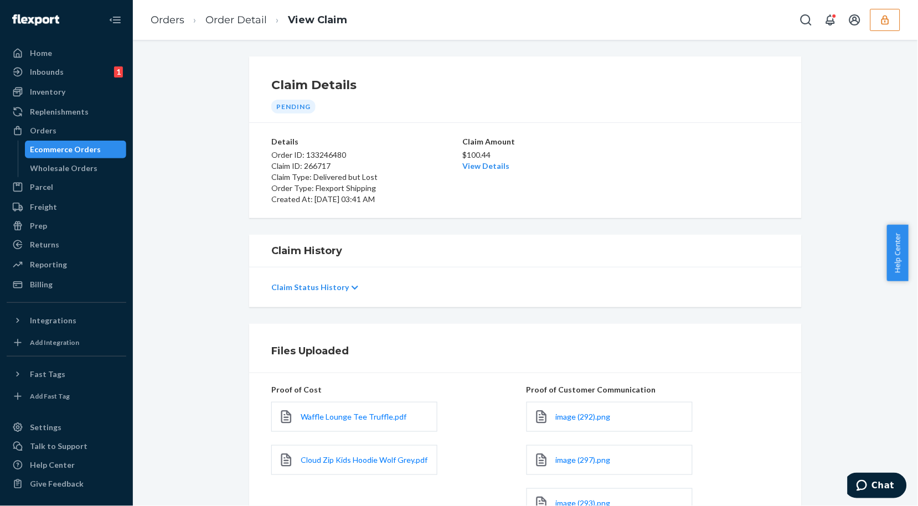
scroll to position [297, 0]
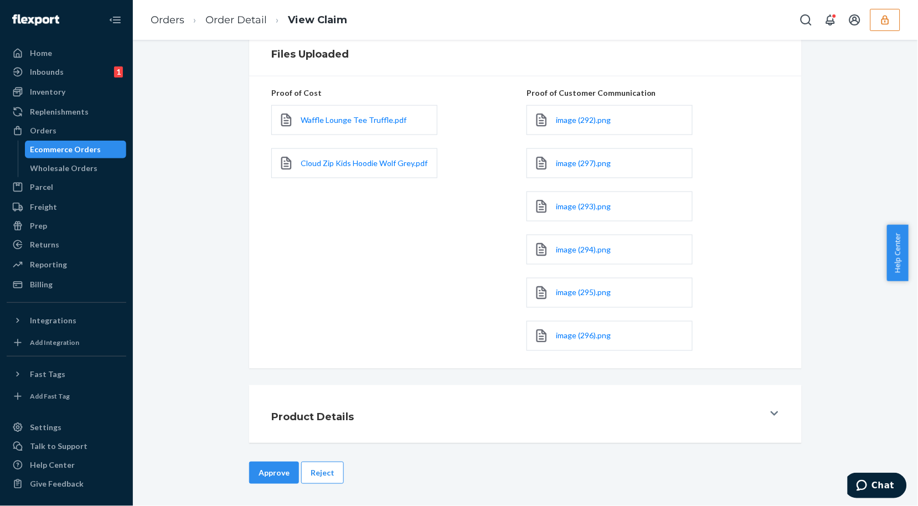
click at [325, 474] on button "Reject" at bounding box center [322, 473] width 43 height 22
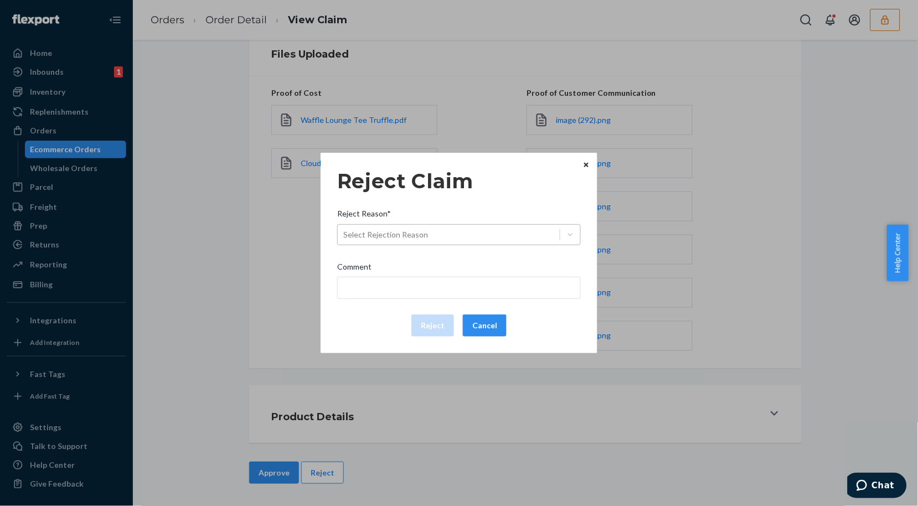
click at [484, 238] on div "Select Rejection Reason" at bounding box center [449, 235] width 222 height 18
click at [344, 238] on input "Reject Reason* Select Rejection Reason" at bounding box center [343, 234] width 1 height 11
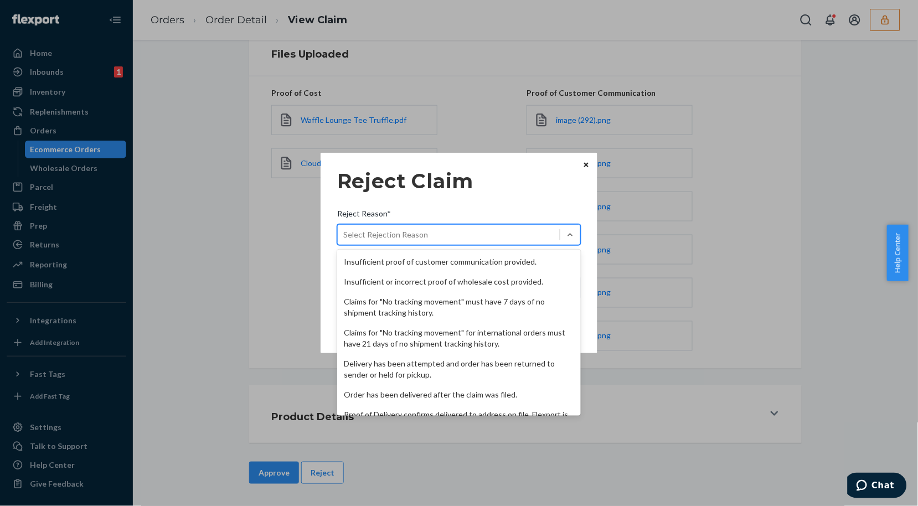
scroll to position [143, 0]
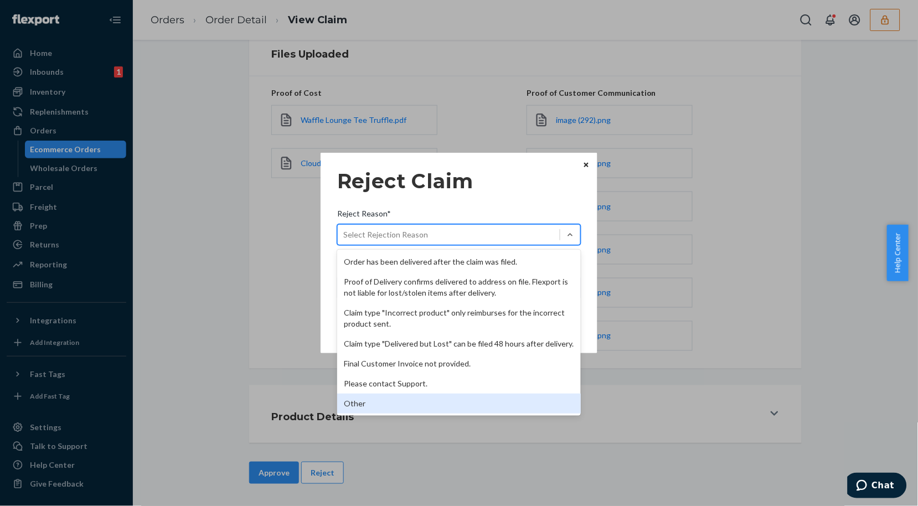
click at [385, 410] on div "Other" at bounding box center [458, 403] width 243 height 20
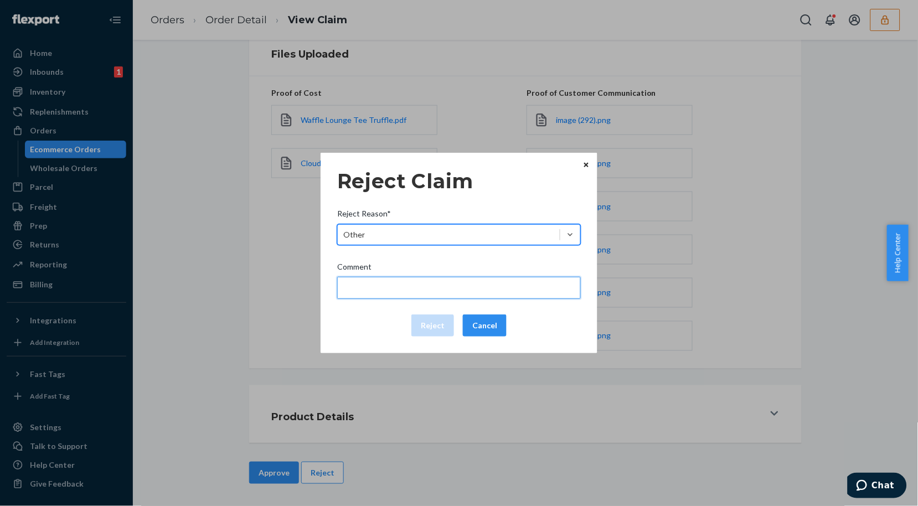
click at [432, 287] on input "Comment" at bounding box center [458, 288] width 243 height 22
type input "The package was confirmed to be delivered at the right location and Flexport is…"
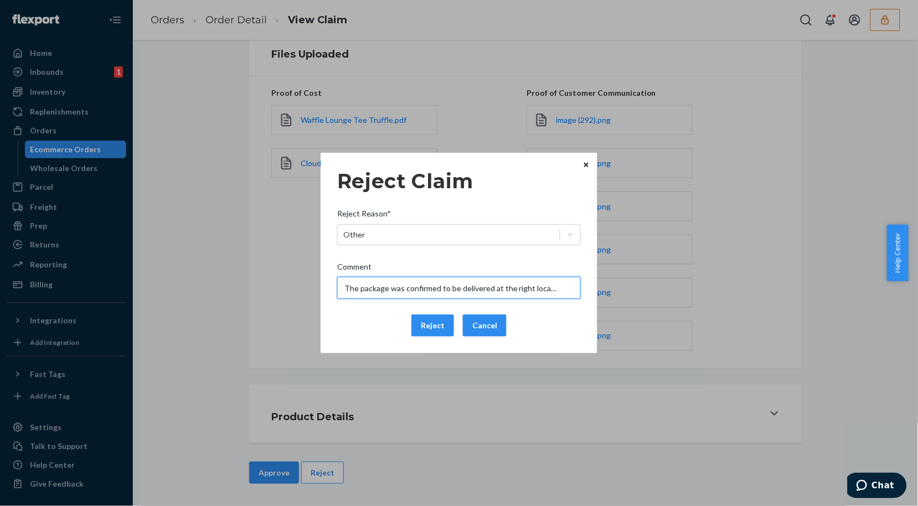
click at [400, 290] on input "The package was confirmed to be delivered at the right location and Flexport is…" at bounding box center [458, 288] width 243 height 22
click at [372, 332] on div "Reject Cancel" at bounding box center [459, 325] width 252 height 22
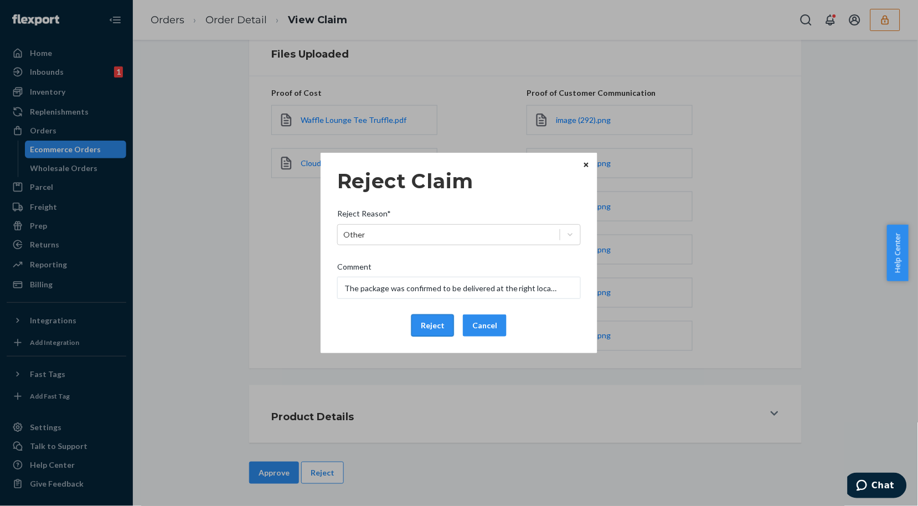
click at [418, 329] on button "Reject" at bounding box center [432, 325] width 43 height 22
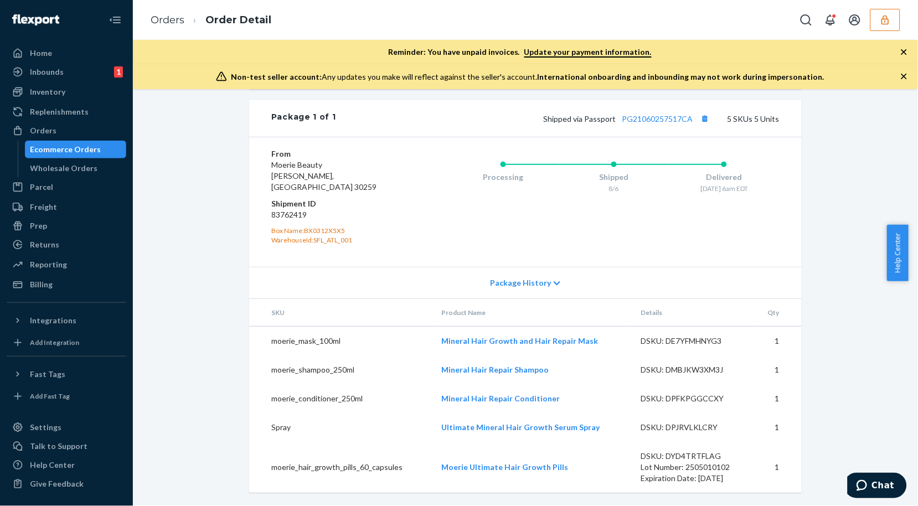
scroll to position [428, 0]
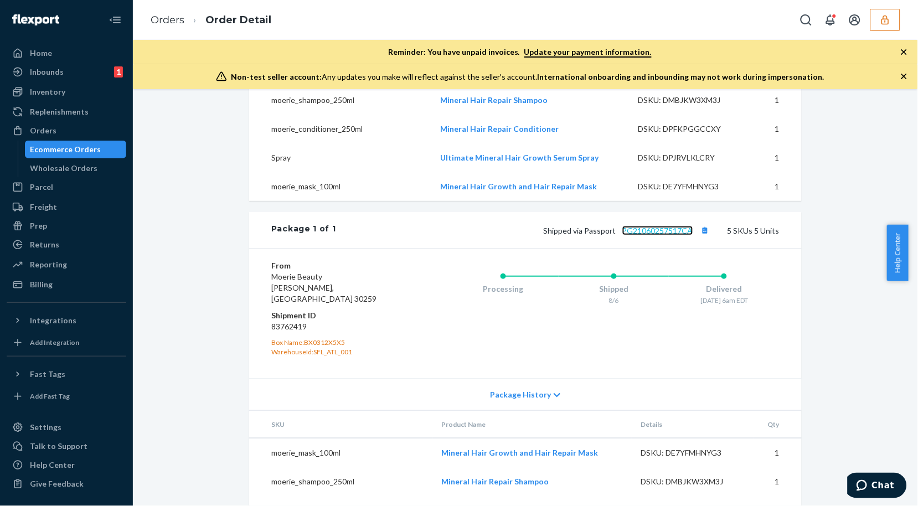
click at [649, 235] on link "PG21060257517CA" at bounding box center [657, 230] width 71 height 9
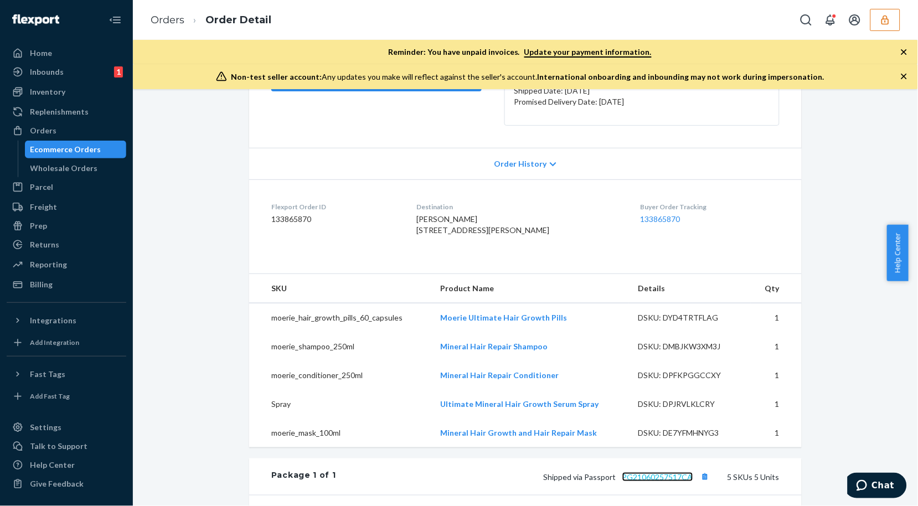
scroll to position [0, 0]
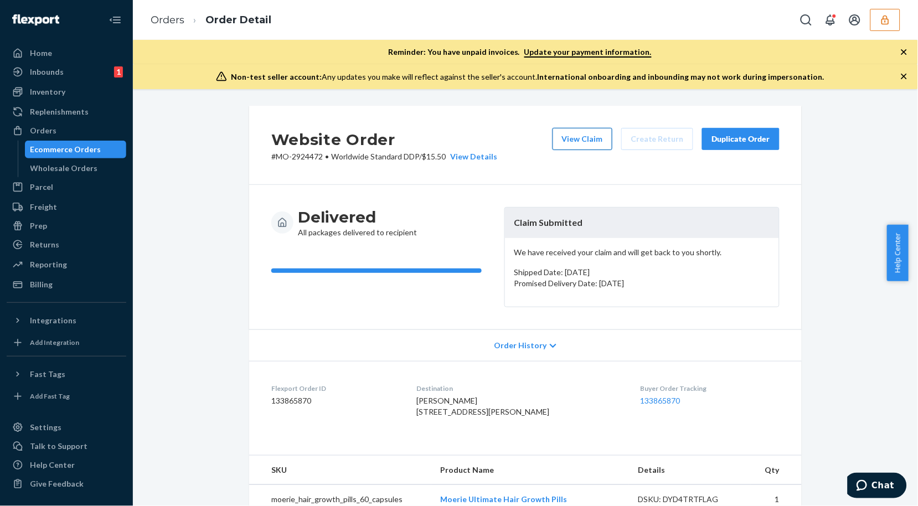
click at [582, 135] on button "View Claim" at bounding box center [582, 139] width 60 height 22
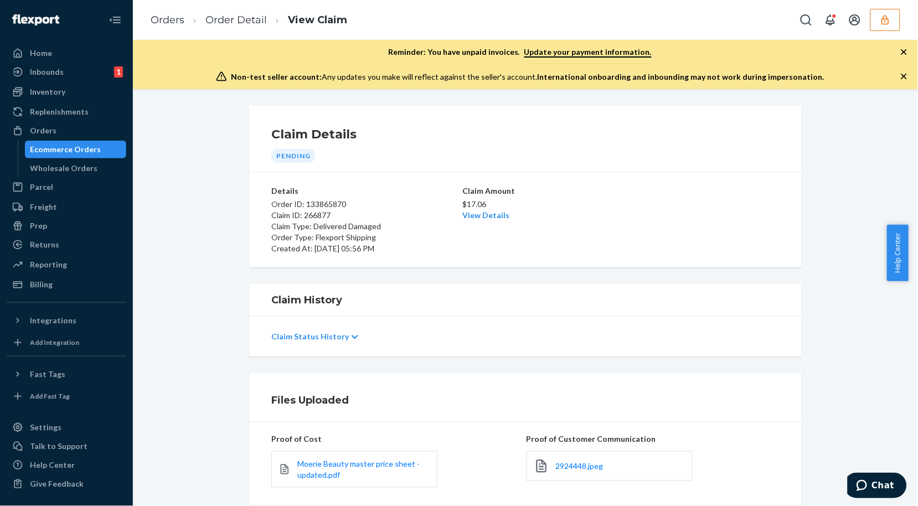
scroll to position [136, 0]
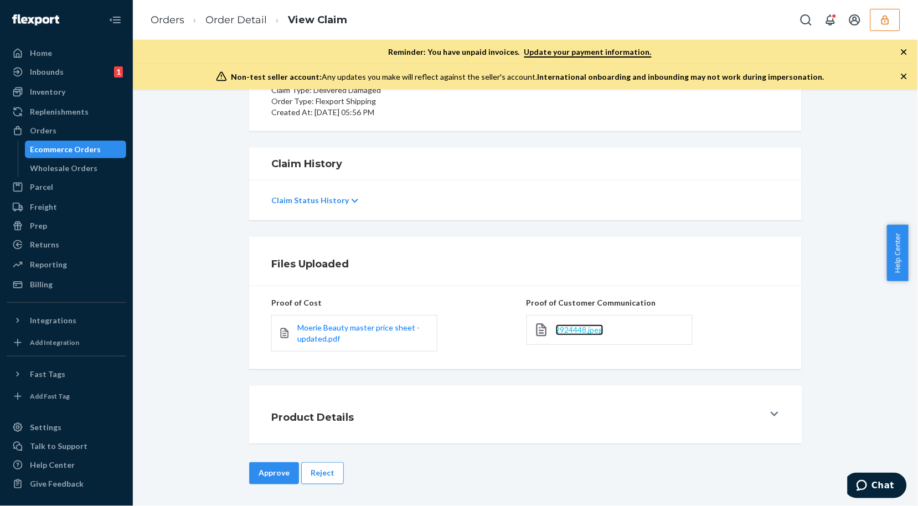
click at [571, 328] on span "2924448.jpeg" at bounding box center [580, 329] width 48 height 9
click at [330, 473] on button "Reject" at bounding box center [322, 473] width 43 height 22
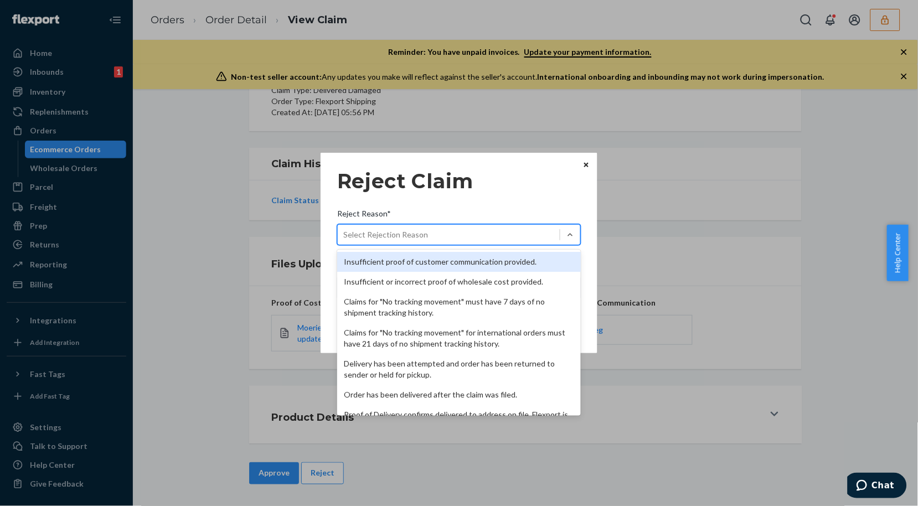
click at [488, 234] on div "Select Rejection Reason" at bounding box center [449, 235] width 222 height 18
click at [344, 234] on input "Reject Reason* option Insufficient proof of customer communication provided. fo…" at bounding box center [343, 234] width 1 height 11
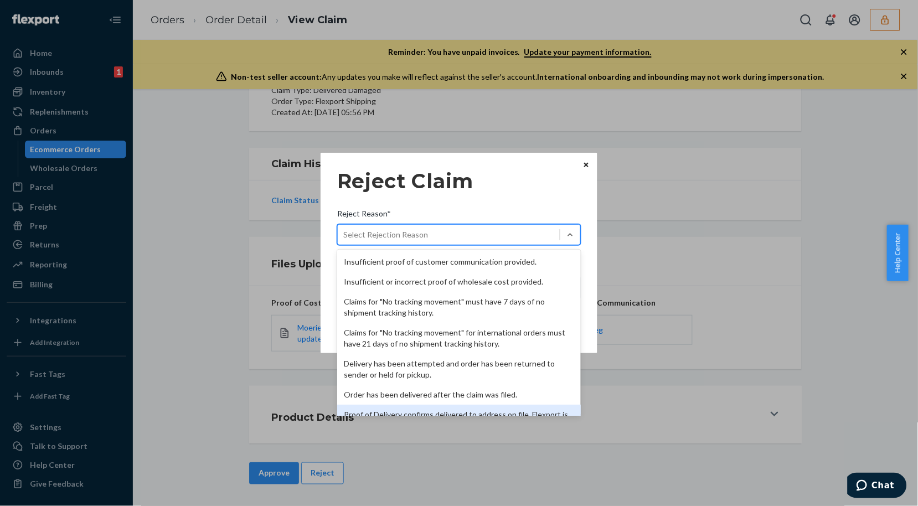
scroll to position [143, 0]
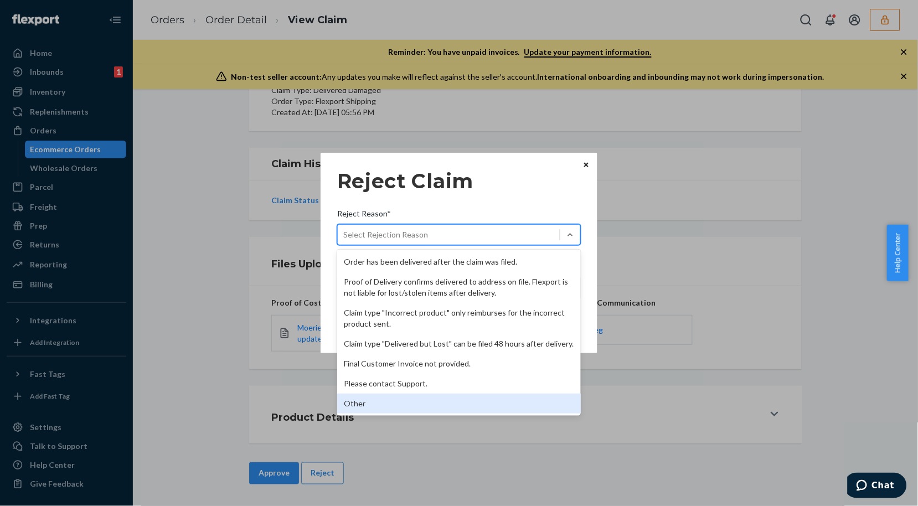
click at [385, 406] on div "Other" at bounding box center [458, 403] width 243 height 20
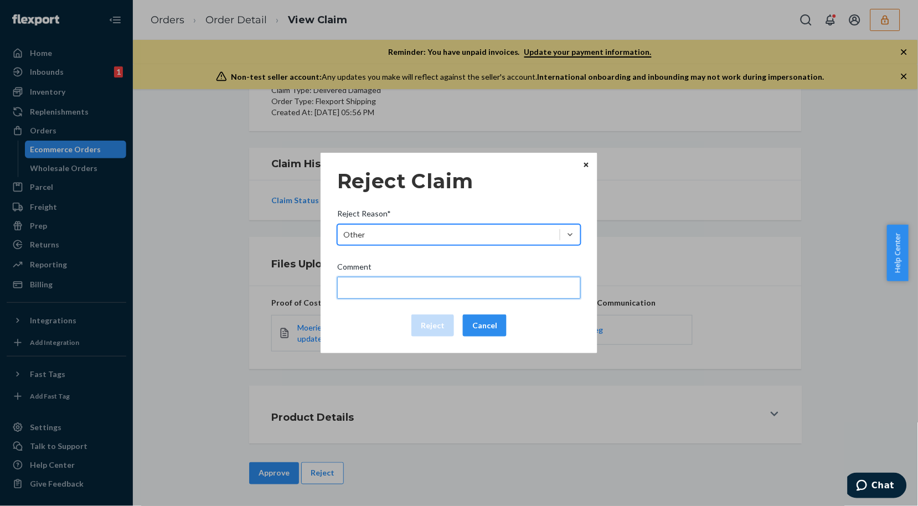
click at [423, 283] on input "Comment" at bounding box center [458, 288] width 243 height 22
type input "Flexport is not liable for manufacturing defects."
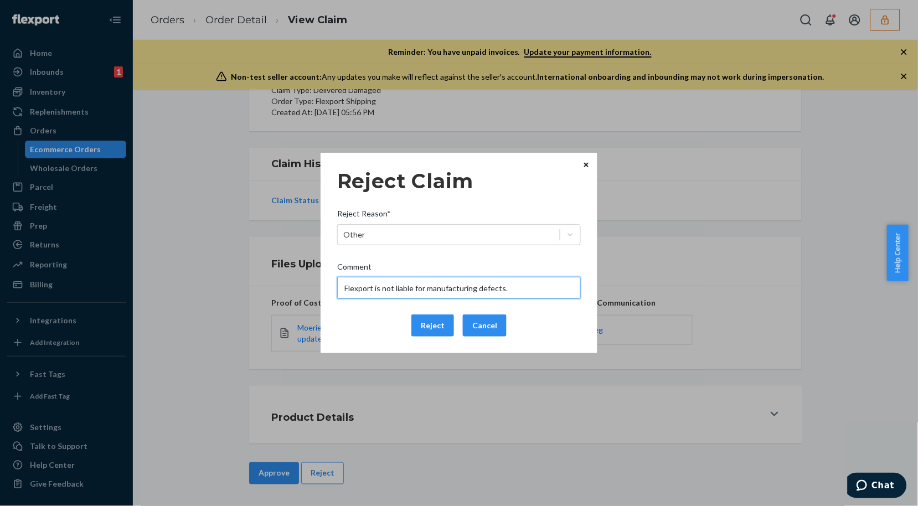
click at [411, 289] on input "Flexport is not liable for manufacturing defects." at bounding box center [458, 288] width 243 height 22
click at [426, 324] on button "Reject" at bounding box center [432, 325] width 43 height 22
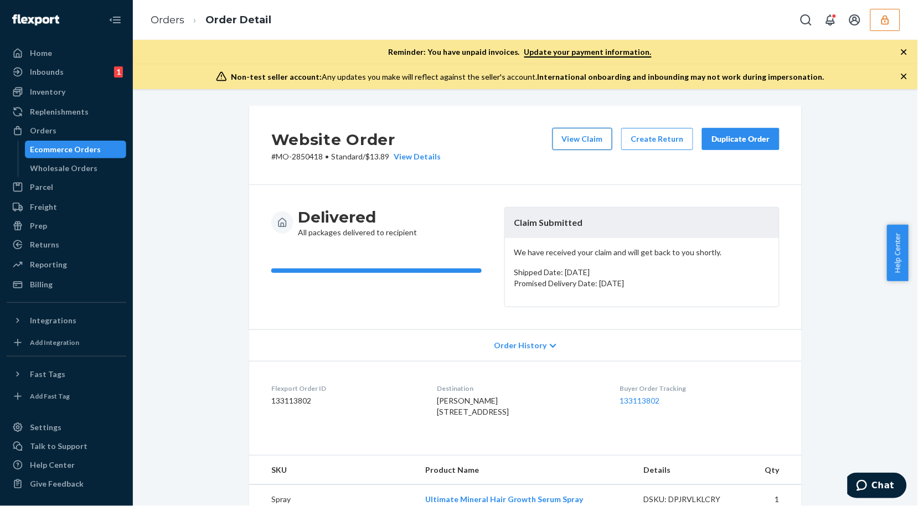
click at [584, 140] on button "View Claim" at bounding box center [582, 139] width 60 height 22
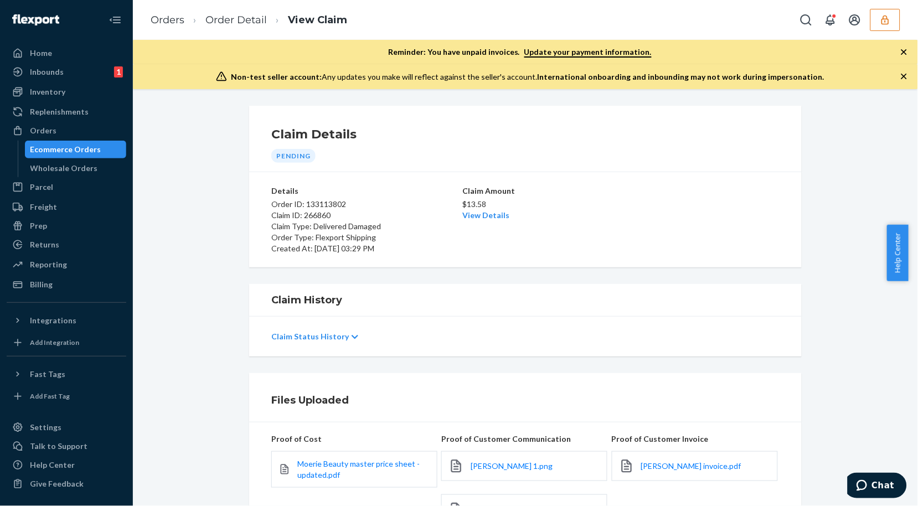
scroll to position [173, 0]
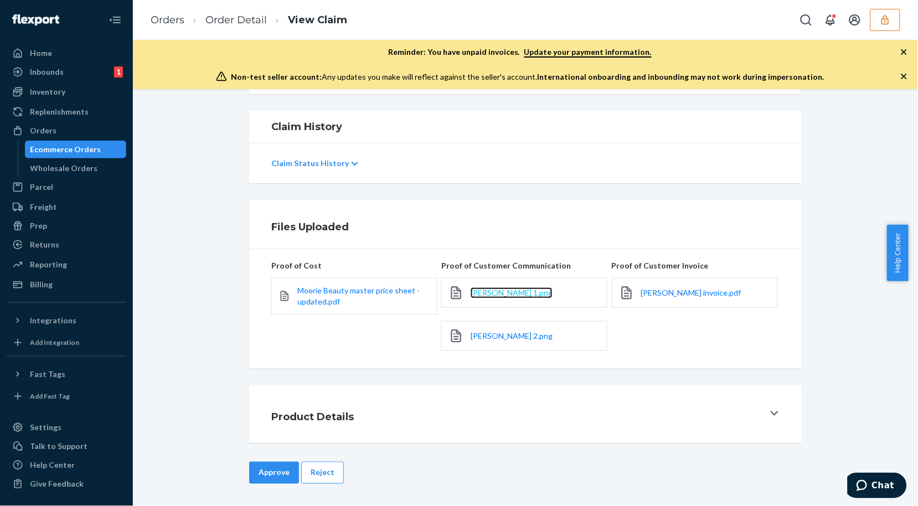
click at [481, 292] on span "[PERSON_NAME] 1.png" at bounding box center [511, 292] width 82 height 9
click at [506, 334] on span "[PERSON_NAME] 2.png" at bounding box center [511, 335] width 82 height 9
click at [309, 478] on button "Reject" at bounding box center [322, 473] width 43 height 22
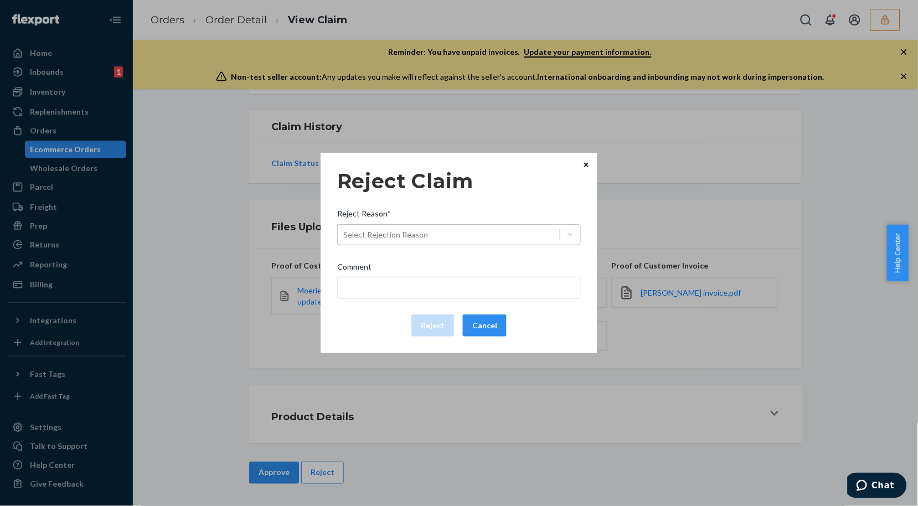
click at [457, 230] on div "Select Rejection Reason" at bounding box center [449, 235] width 222 height 18
click at [344, 230] on input "Reject Reason* Select Rejection Reason" at bounding box center [343, 234] width 1 height 11
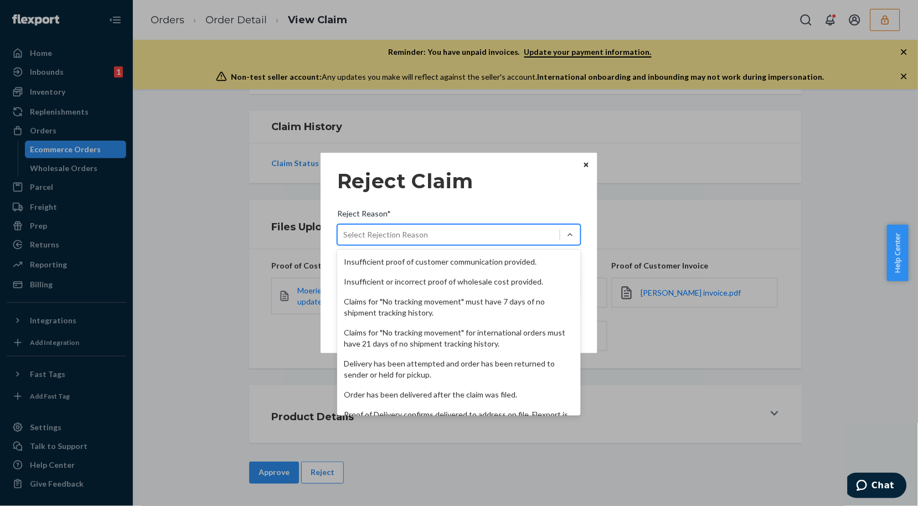
scroll to position [143, 0]
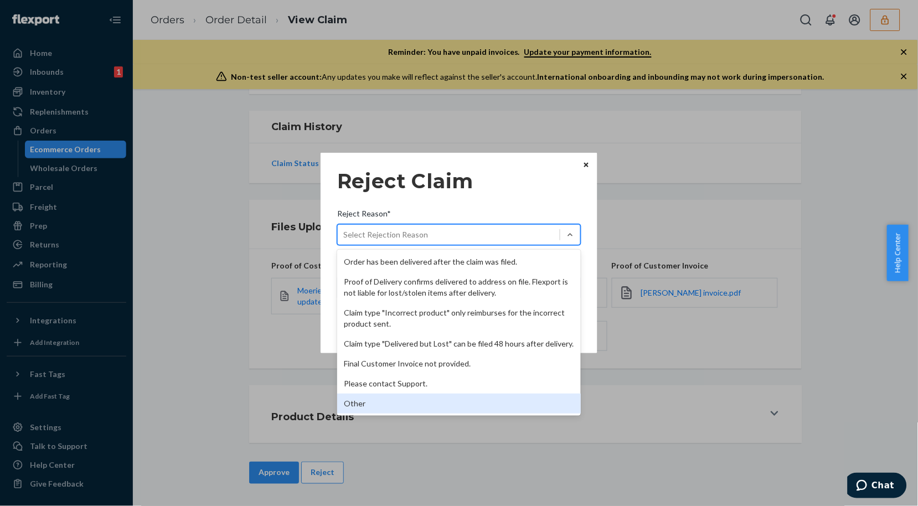
click at [366, 402] on div "Other" at bounding box center [458, 403] width 243 height 20
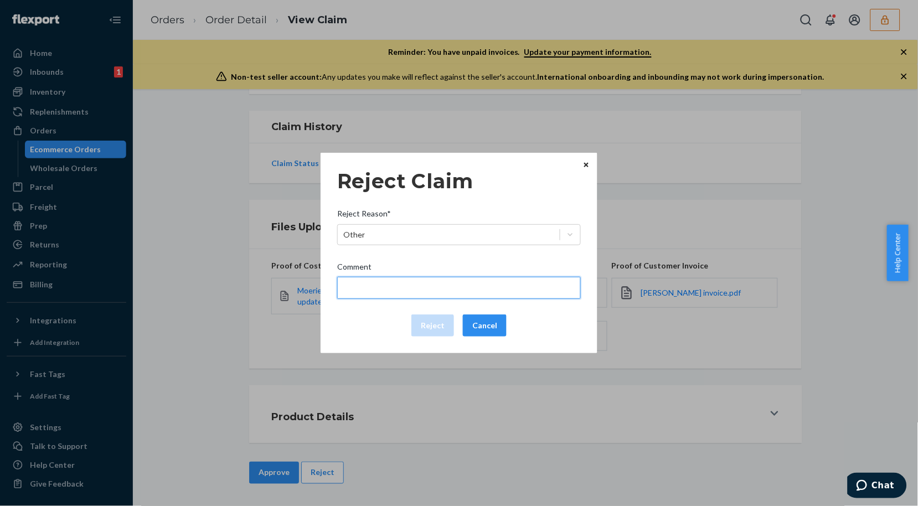
click at [406, 288] on input "Comment" at bounding box center [458, 288] width 243 height 22
type input "Flexport is not liable for manufacturing defects."
click at [412, 284] on input "Flexport is not liable for manufacturing defects." at bounding box center [458, 288] width 243 height 22
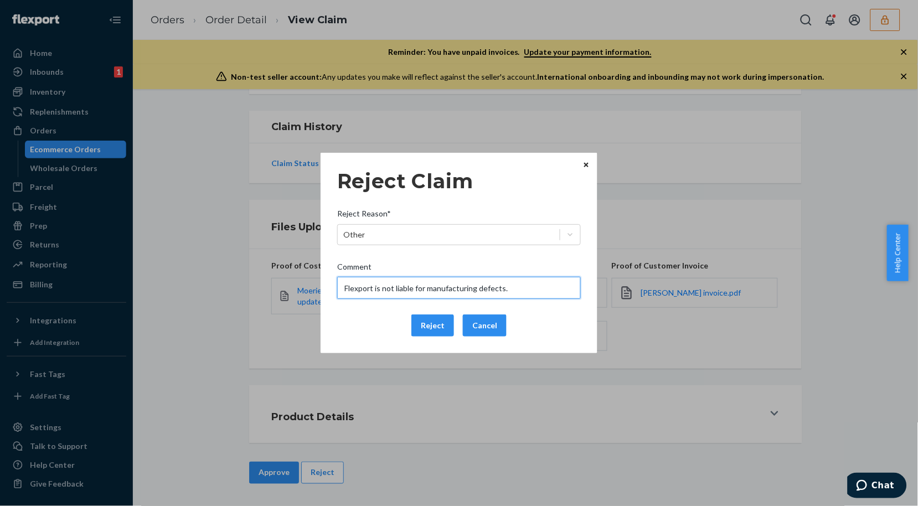
click at [412, 284] on input "Flexport is not liable for manufacturing defects." at bounding box center [458, 288] width 243 height 22
click at [422, 331] on button "Reject" at bounding box center [432, 325] width 43 height 22
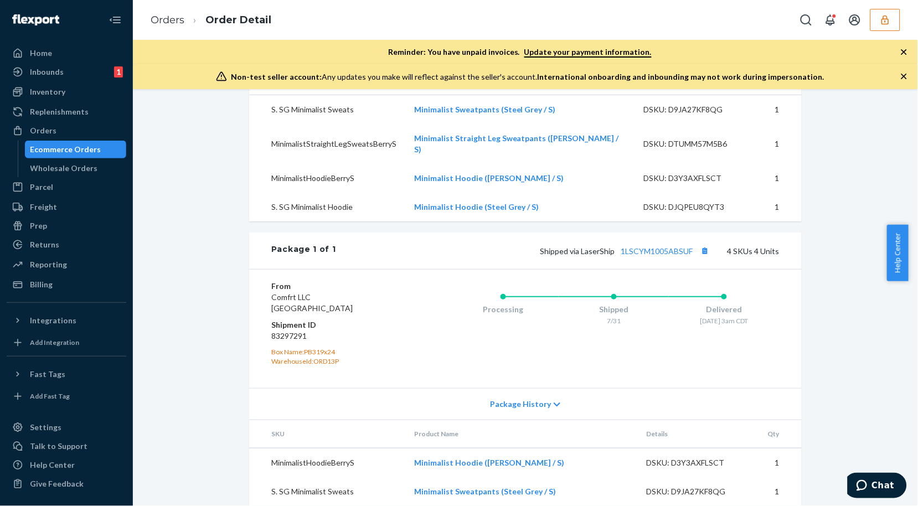
scroll to position [511, 0]
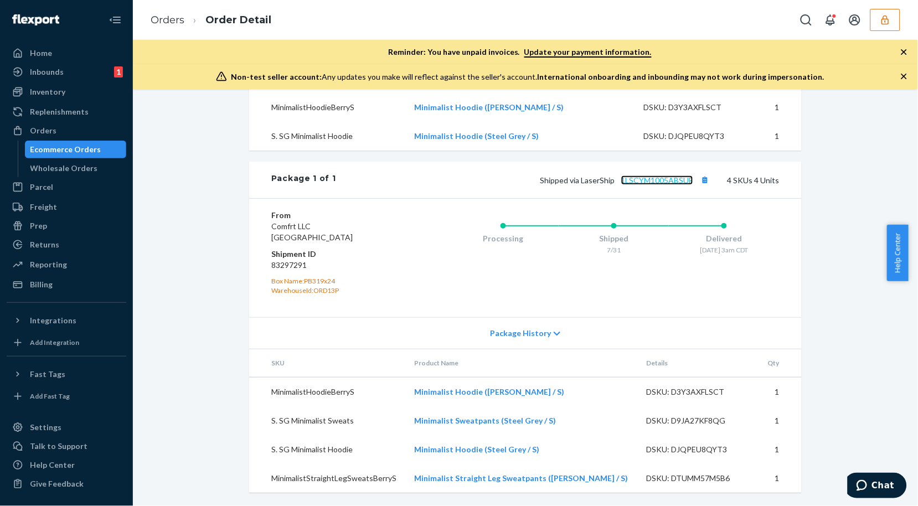
click at [656, 180] on link "1LSCYM1005ABSUF" at bounding box center [657, 179] width 72 height 9
click at [683, 184] on link "1LSCYM1005ABSUF" at bounding box center [657, 179] width 72 height 9
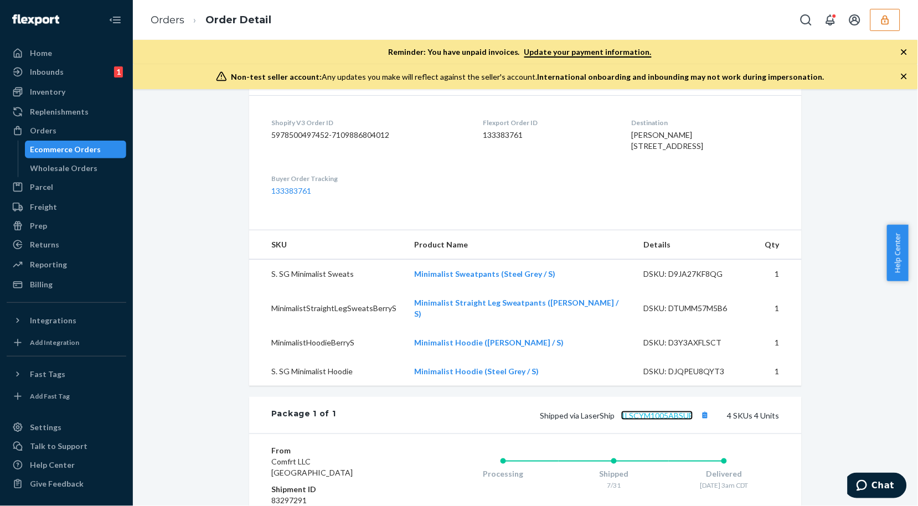
scroll to position [19, 0]
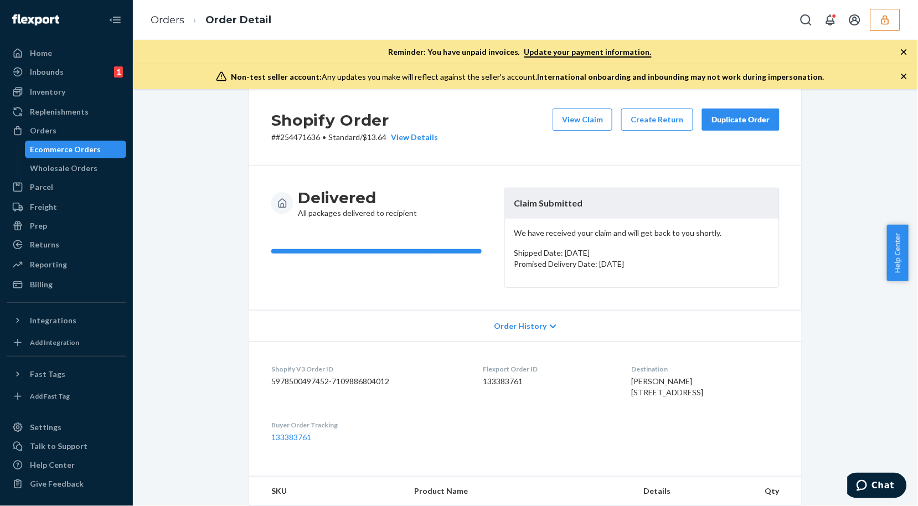
click at [594, 131] on div "View Claim Create Return Duplicate Order" at bounding box center [666, 125] width 236 height 34
click at [594, 129] on button "View Claim" at bounding box center [582, 119] width 60 height 22
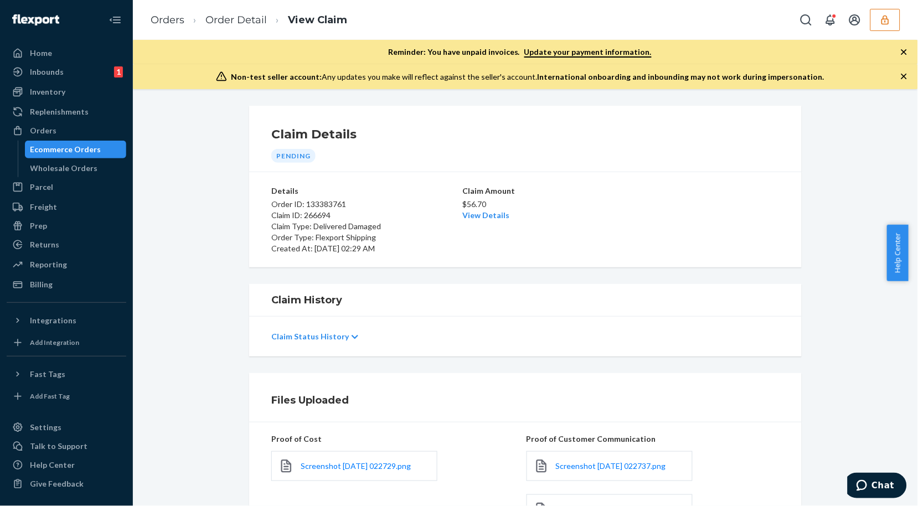
scroll to position [184, 0]
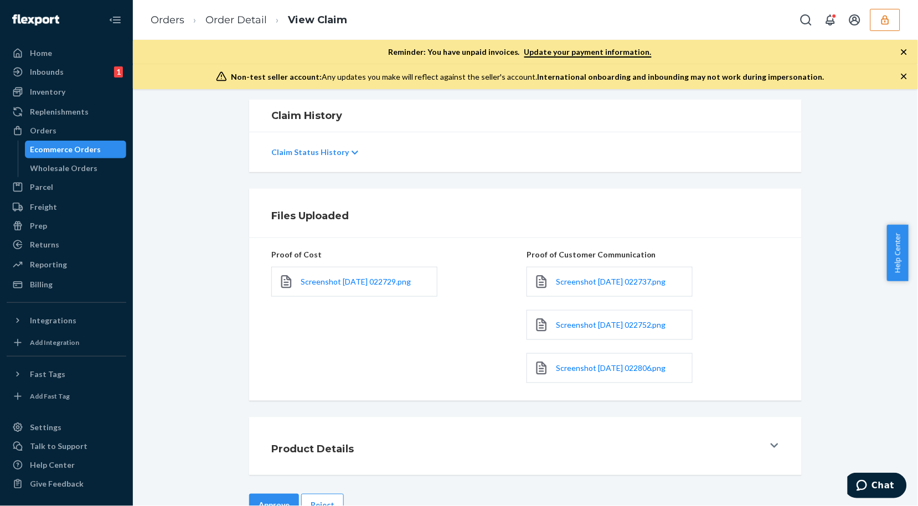
click at [582, 268] on div "Screenshot [DATE] 022737.png" at bounding box center [609, 282] width 166 height 30
click at [597, 277] on span "Screenshot [DATE] 022737.png" at bounding box center [611, 281] width 110 height 9
click at [626, 327] on span "Screenshot [DATE] 022752.png" at bounding box center [611, 324] width 110 height 9
click at [659, 370] on span "Screenshot [DATE] 022806.png" at bounding box center [611, 367] width 110 height 9
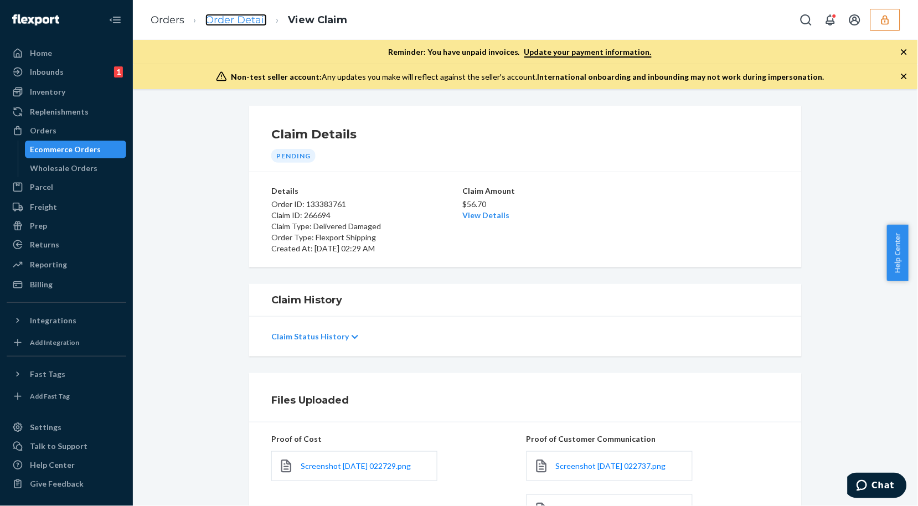
click at [213, 20] on link "Order Detail" at bounding box center [235, 20] width 61 height 12
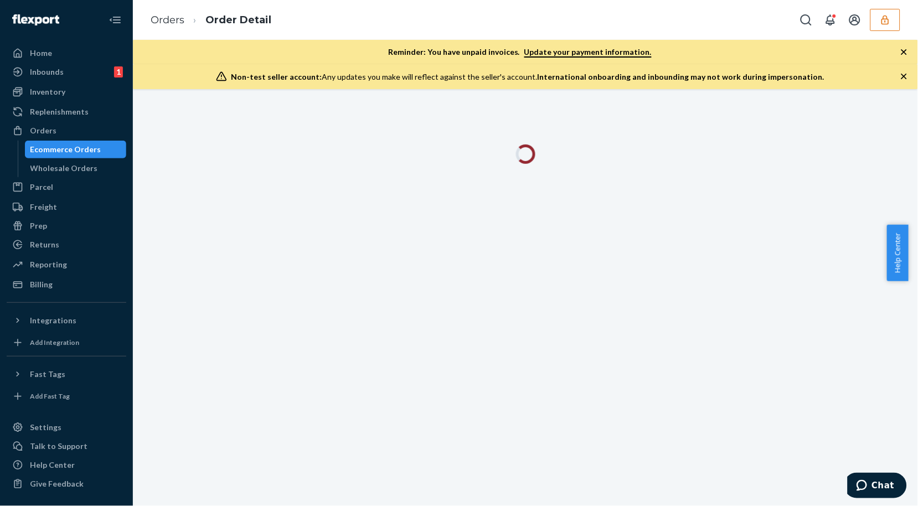
click at [908, 72] on icon "button" at bounding box center [903, 76] width 11 height 11
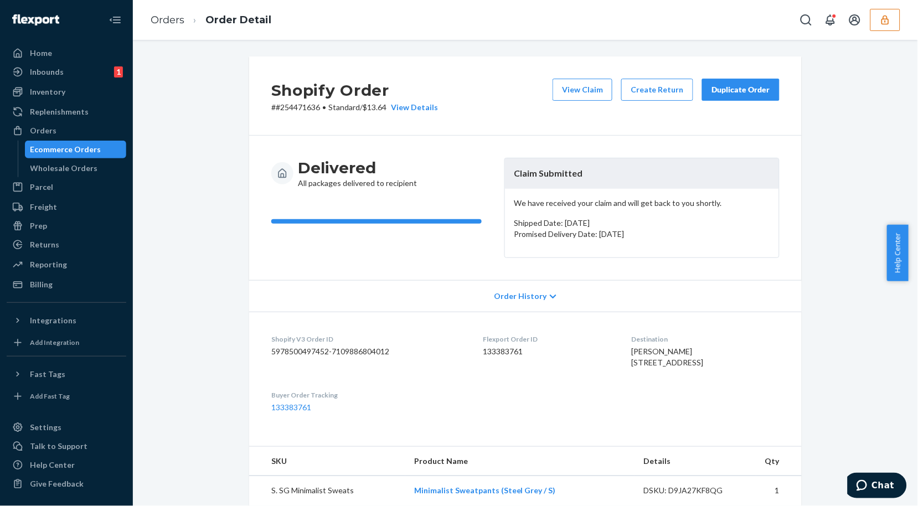
scroll to position [184, 0]
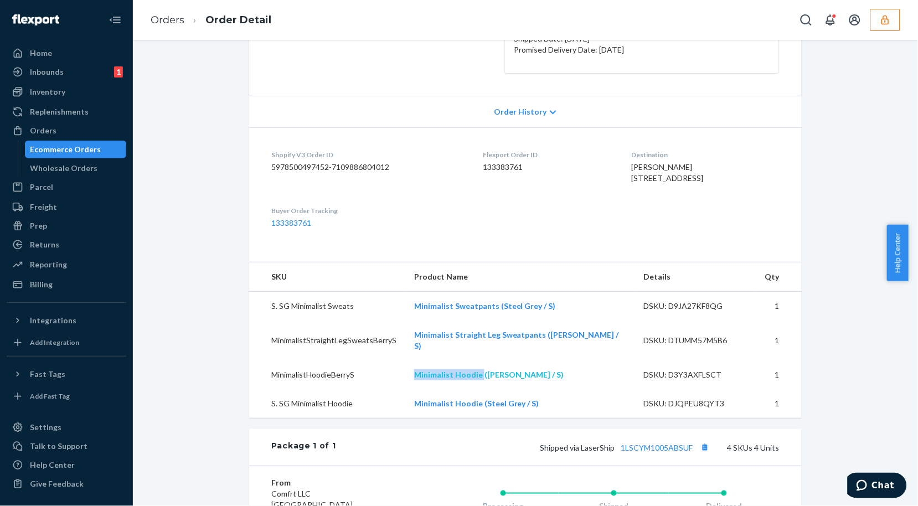
drag, startPoint x: 418, startPoint y: 382, endPoint x: 496, endPoint y: 386, distance: 78.1
click at [496, 386] on tr "MinimalistHoodieBerryS Minimalist Hoodie ([PERSON_NAME] / S) DSKU: D3Y3AXFLSCT 1" at bounding box center [525, 374] width 552 height 29
copy tr "Minimalist Hoodie"
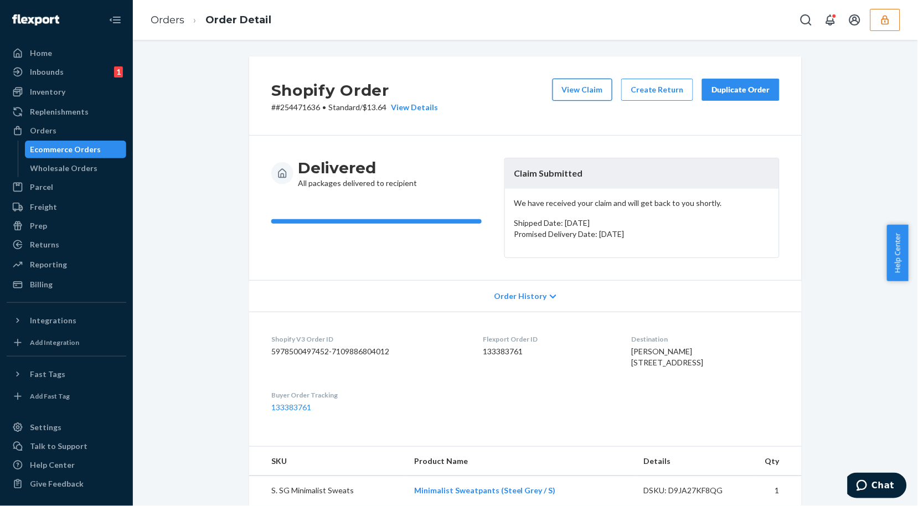
click at [559, 92] on button "View Claim" at bounding box center [582, 90] width 60 height 22
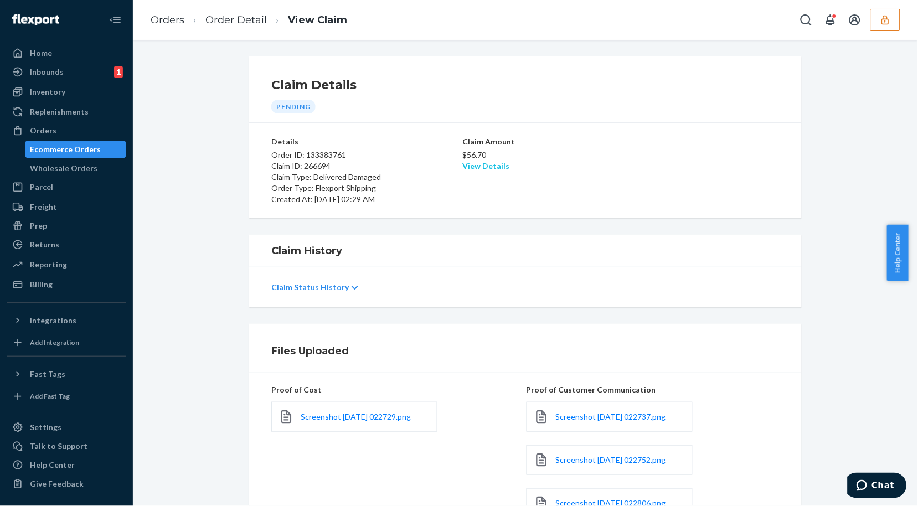
click at [467, 167] on link "View Details" at bounding box center [485, 165] width 47 height 9
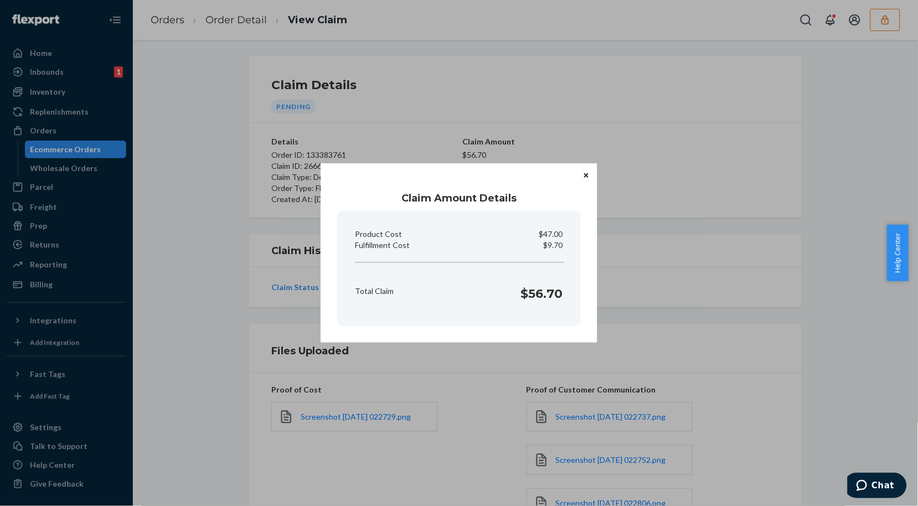
click at [552, 242] on p "$9.70" at bounding box center [552, 245] width 19 height 11
copy p "Fulfillment Cost"
click at [586, 172] on icon "Close" at bounding box center [586, 175] width 4 height 7
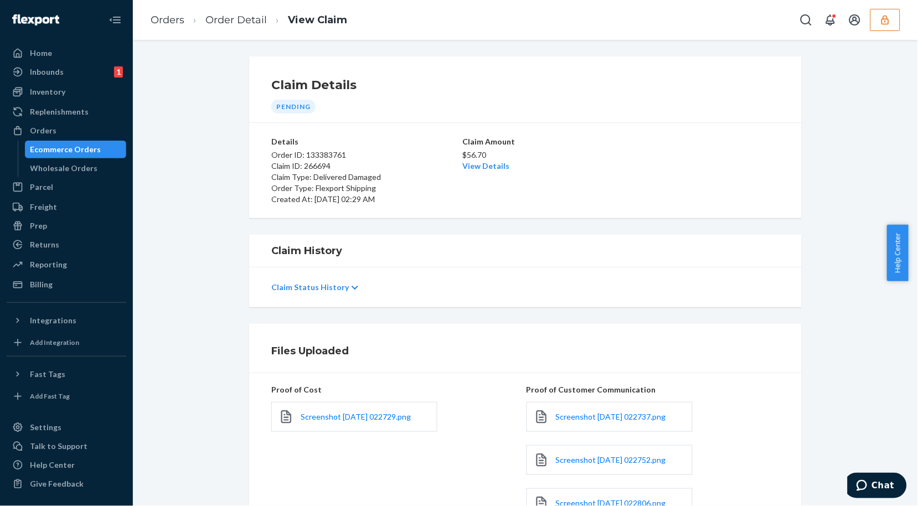
scroll to position [167, 0]
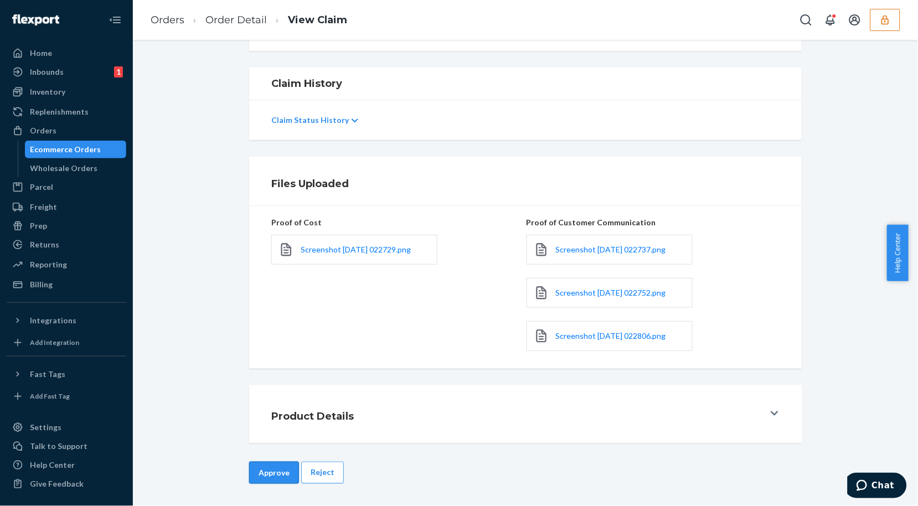
click at [263, 472] on button "Approve" at bounding box center [274, 473] width 50 height 22
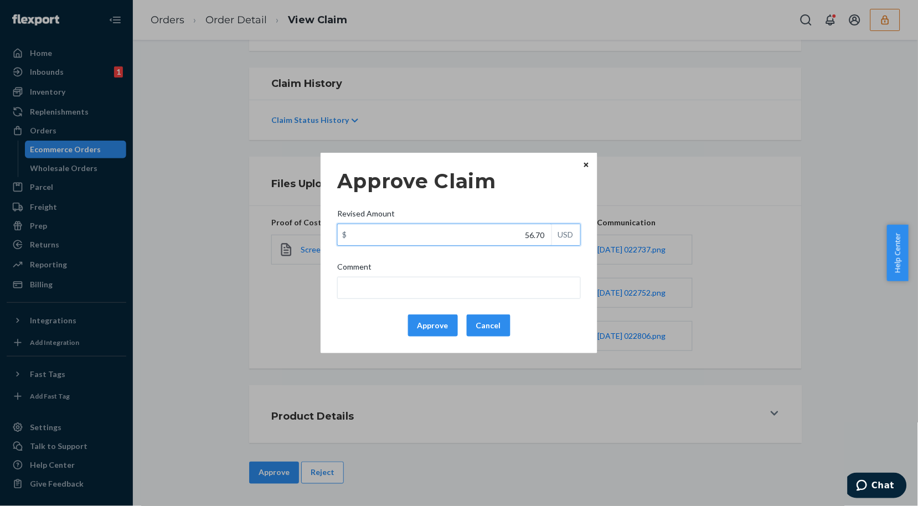
click at [527, 233] on input "56.70" at bounding box center [445, 234] width 214 height 21
type input "25.30"
click at [442, 328] on button "Approve" at bounding box center [433, 325] width 50 height 22
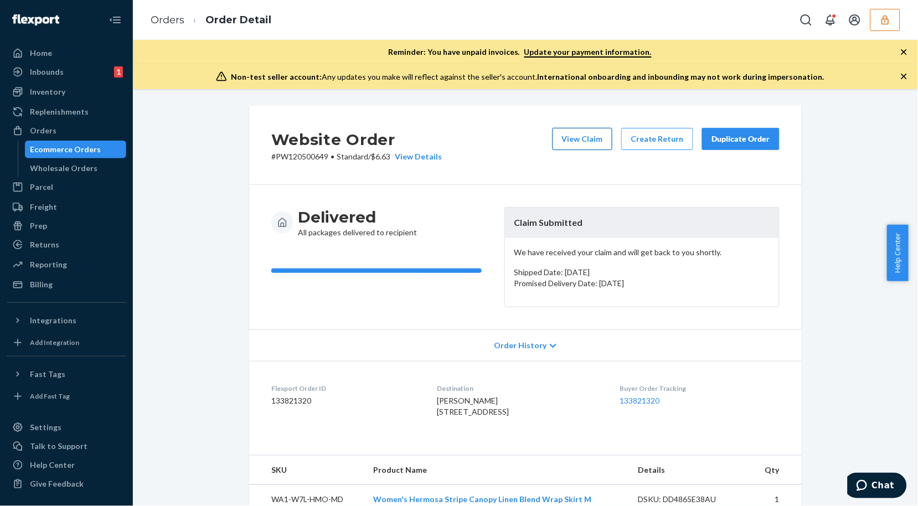
click at [584, 134] on button "View Claim" at bounding box center [582, 139] width 60 height 22
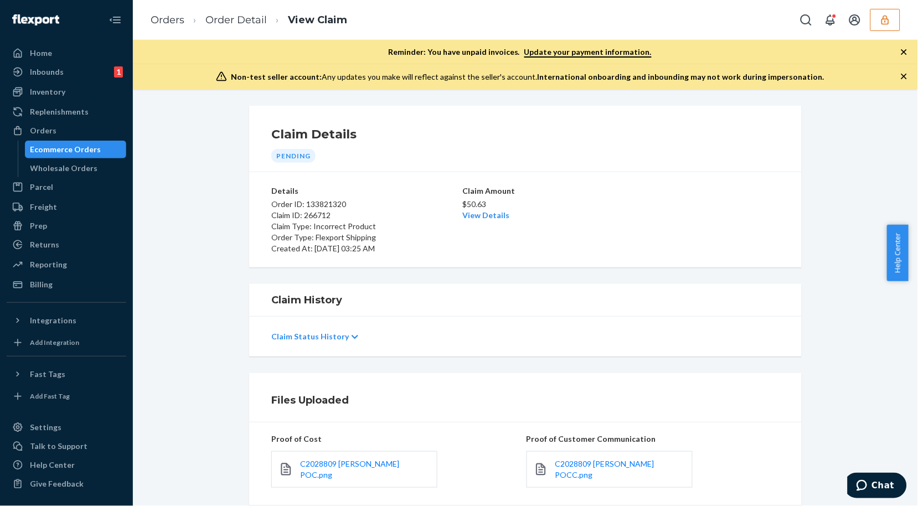
scroll to position [130, 0]
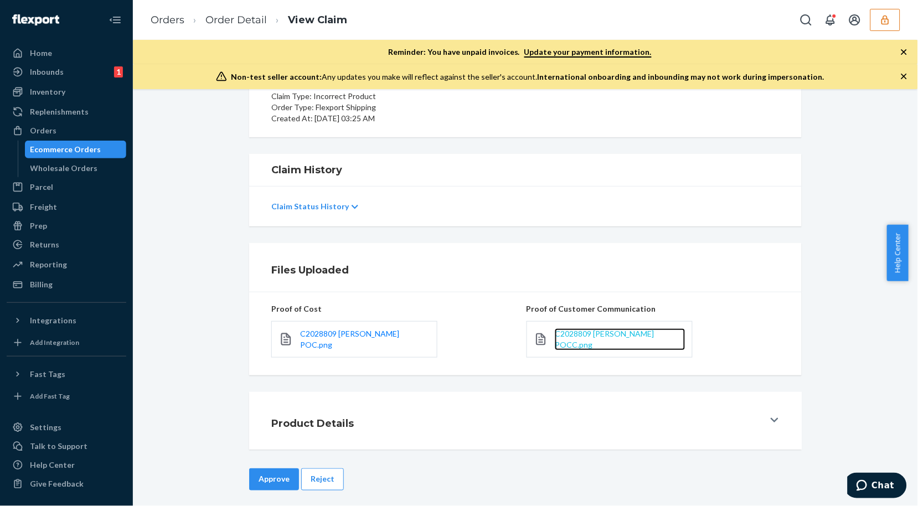
click at [610, 336] on span "C2028809 [PERSON_NAME] POCC.png" at bounding box center [604, 339] width 99 height 20
click at [382, 338] on span "C2028809 [PERSON_NAME] POC.png" at bounding box center [349, 339] width 99 height 20
click at [320, 473] on button "Reject" at bounding box center [322, 479] width 43 height 22
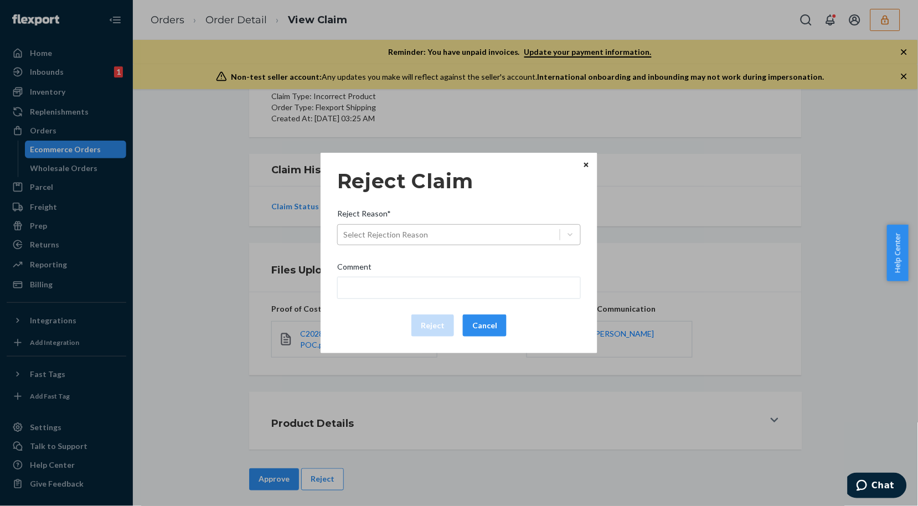
click at [457, 234] on div "Select Rejection Reason" at bounding box center [449, 235] width 222 height 18
click at [344, 234] on input "Reject Reason* Select Rejection Reason" at bounding box center [343, 234] width 1 height 11
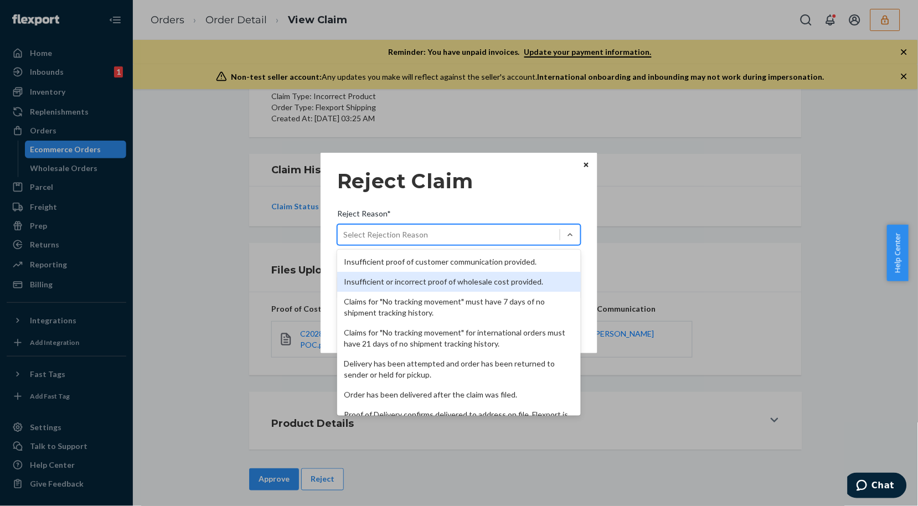
click at [441, 279] on div "Insufficient or incorrect proof of wholesale cost provided." at bounding box center [458, 282] width 243 height 20
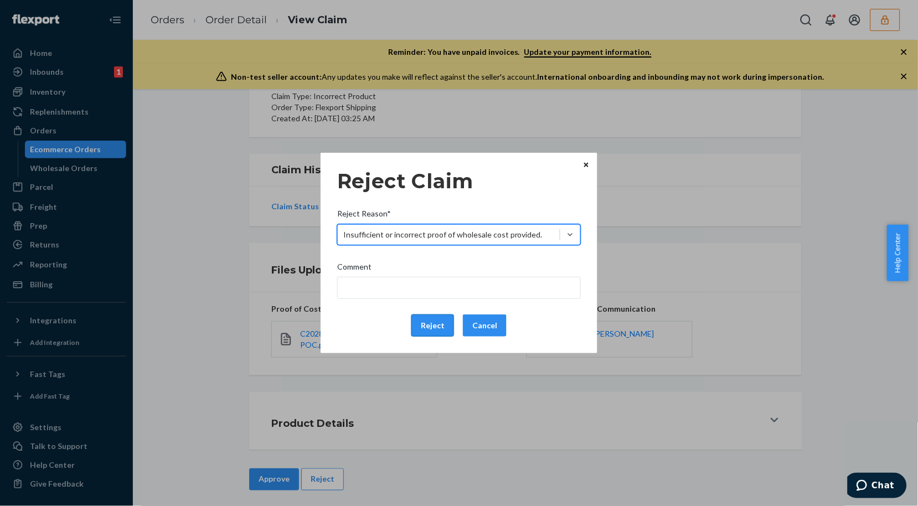
click at [436, 325] on button "Reject" at bounding box center [432, 325] width 43 height 22
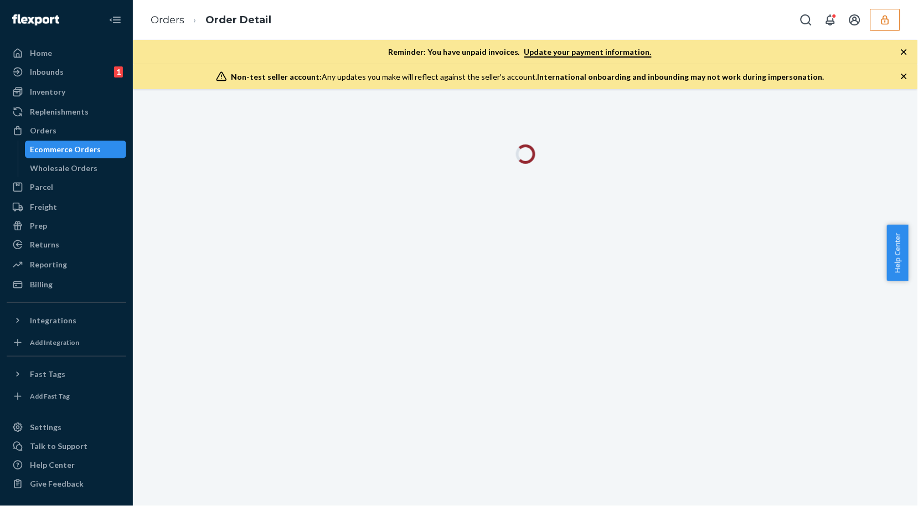
click at [900, 76] on icon "button" at bounding box center [903, 76] width 11 height 11
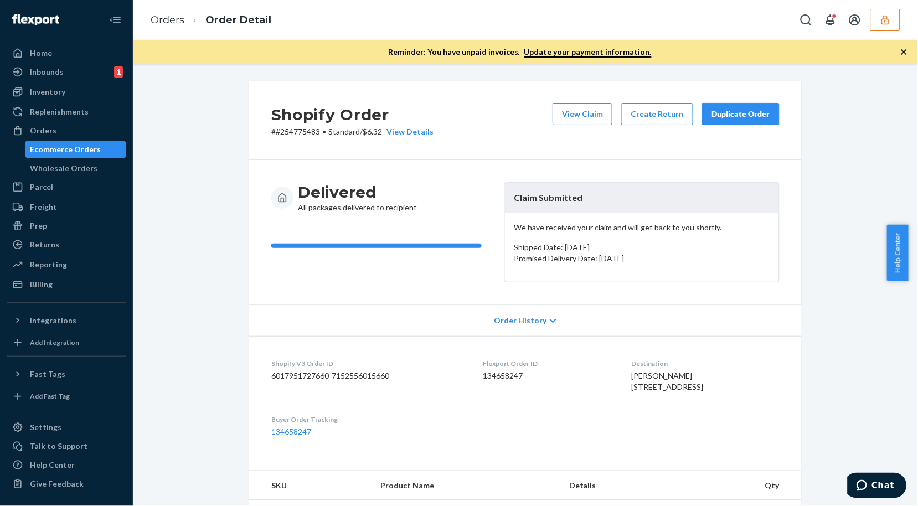
click at [905, 52] on icon "button" at bounding box center [903, 51] width 11 height 11
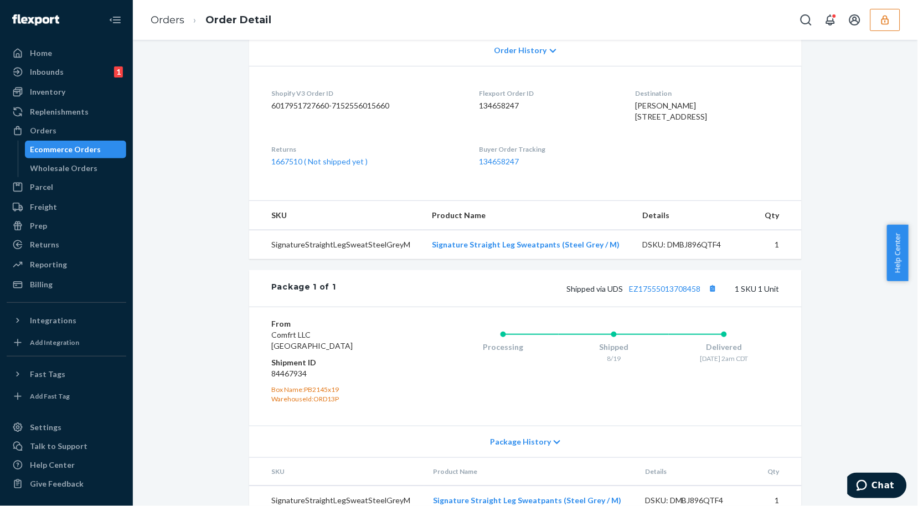
scroll to position [289, 0]
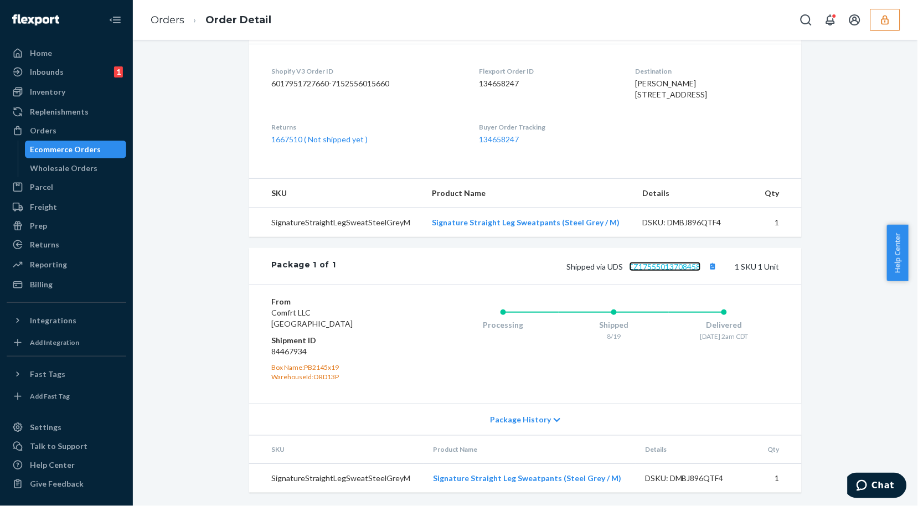
click at [671, 268] on link "EZ17555013708458" at bounding box center [664, 266] width 71 height 9
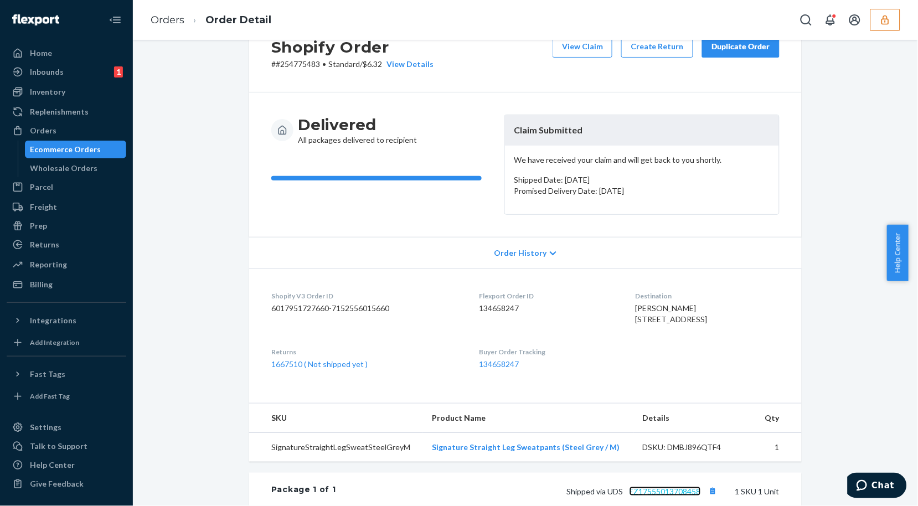
scroll to position [0, 0]
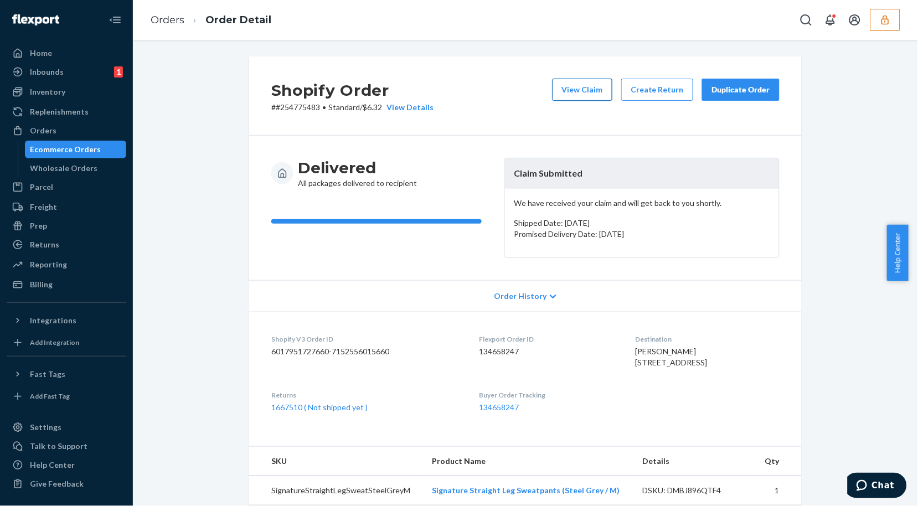
click at [600, 92] on button "View Claim" at bounding box center [582, 90] width 60 height 22
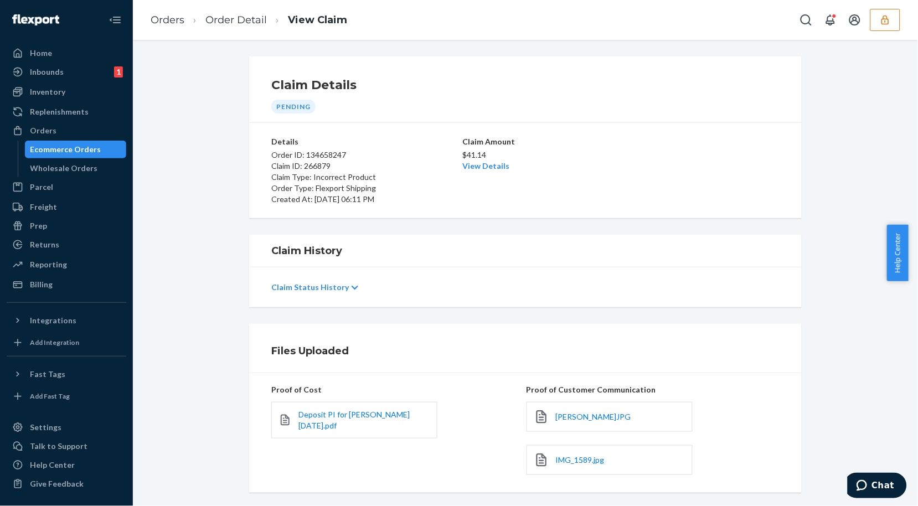
scroll to position [123, 0]
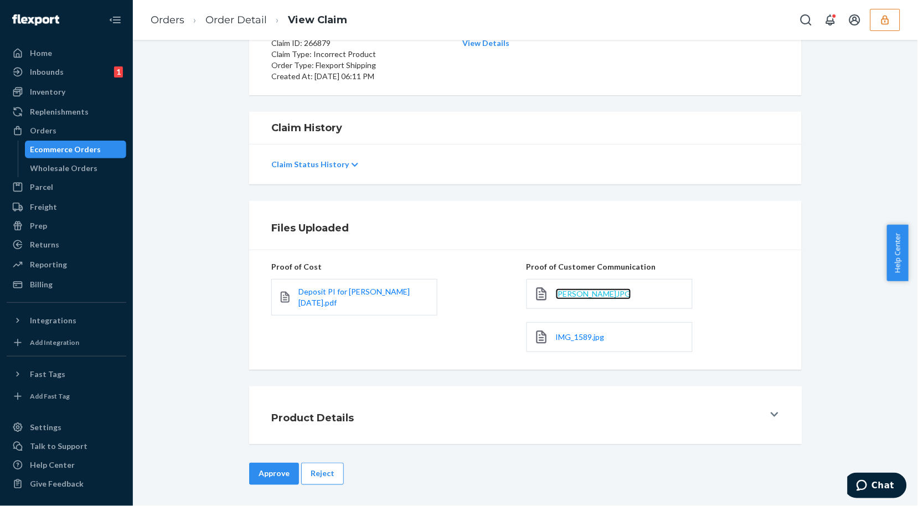
click at [576, 294] on span "[PERSON_NAME]JPG" at bounding box center [593, 293] width 75 height 9
click at [569, 334] on span "IMG_1589.jpg" at bounding box center [580, 336] width 49 height 9
click at [325, 296] on span "Deposit PI for [PERSON_NAME] [DATE].pdf" at bounding box center [353, 297] width 111 height 20
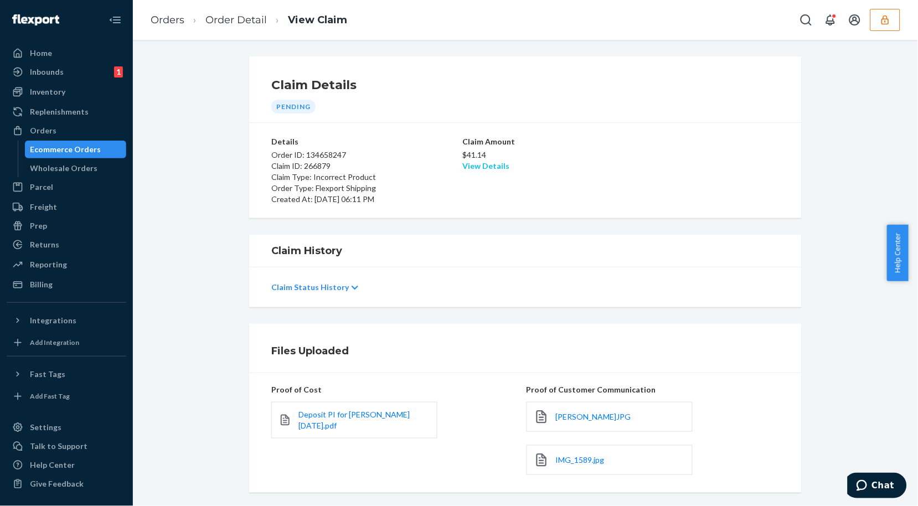
click at [473, 165] on link "View Details" at bounding box center [485, 165] width 47 height 9
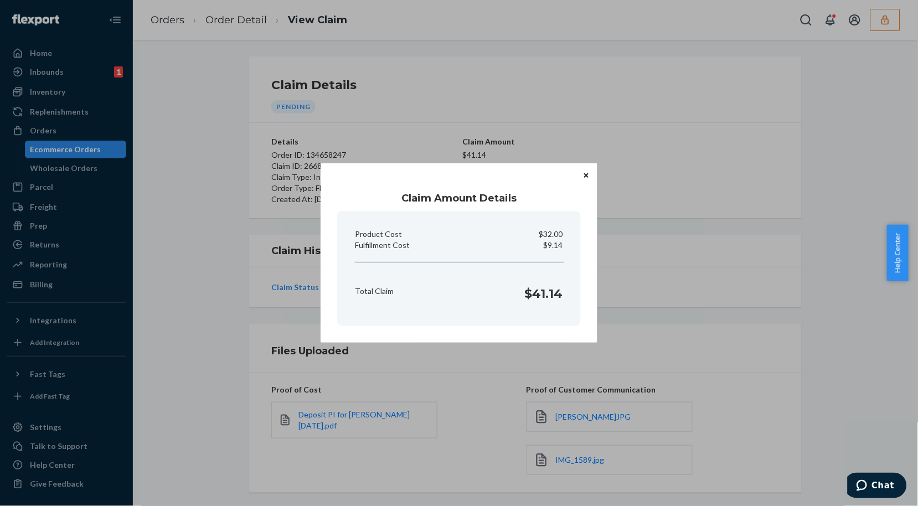
click at [585, 173] on icon "Close" at bounding box center [586, 175] width 4 height 4
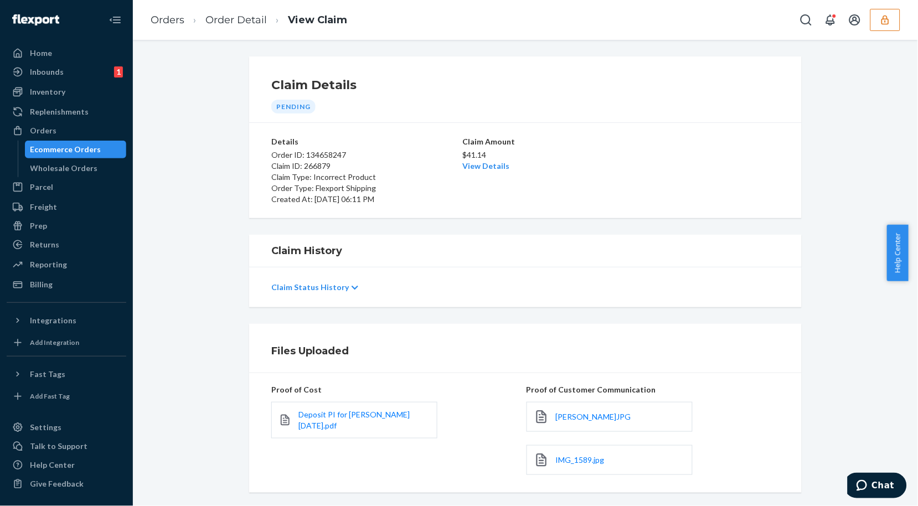
scroll to position [124, 0]
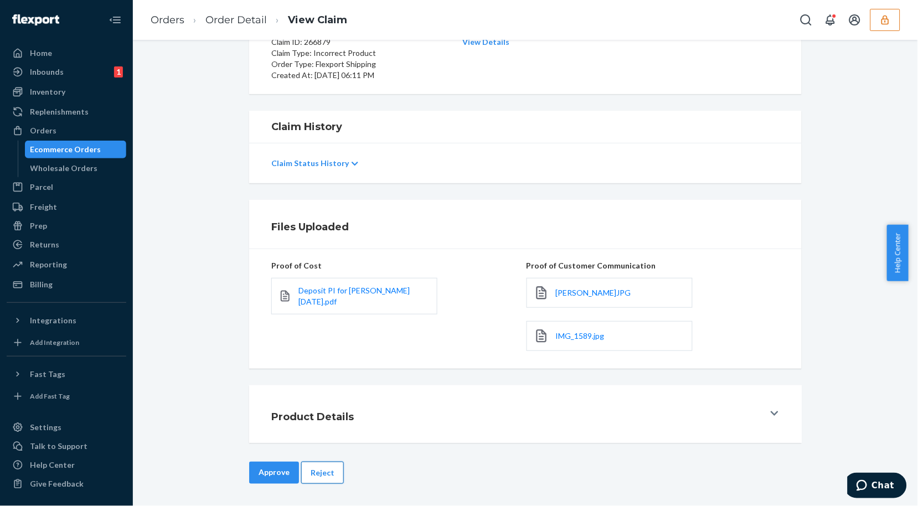
click at [312, 470] on button "Reject" at bounding box center [322, 473] width 43 height 22
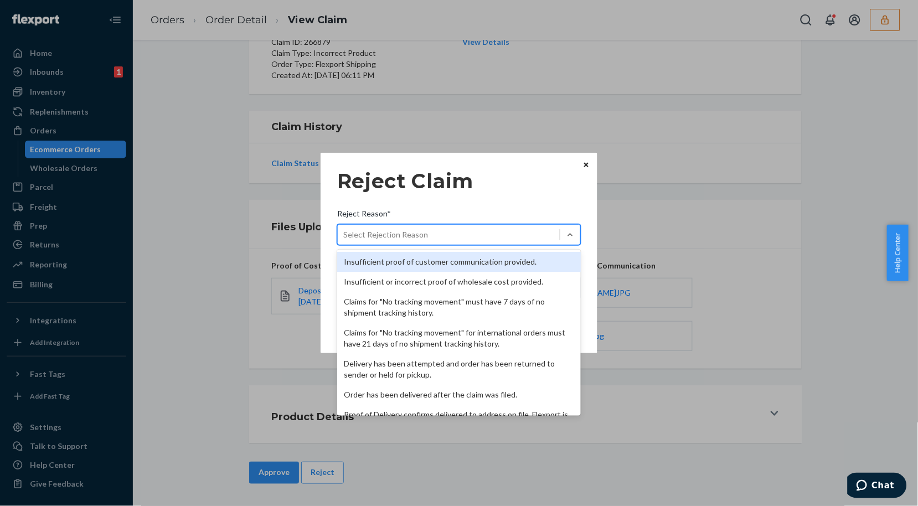
click at [454, 235] on div "Select Rejection Reason" at bounding box center [449, 235] width 222 height 18
click at [344, 235] on input "Reject Reason* option Insufficient proof of customer communication provided. fo…" at bounding box center [343, 234] width 1 height 11
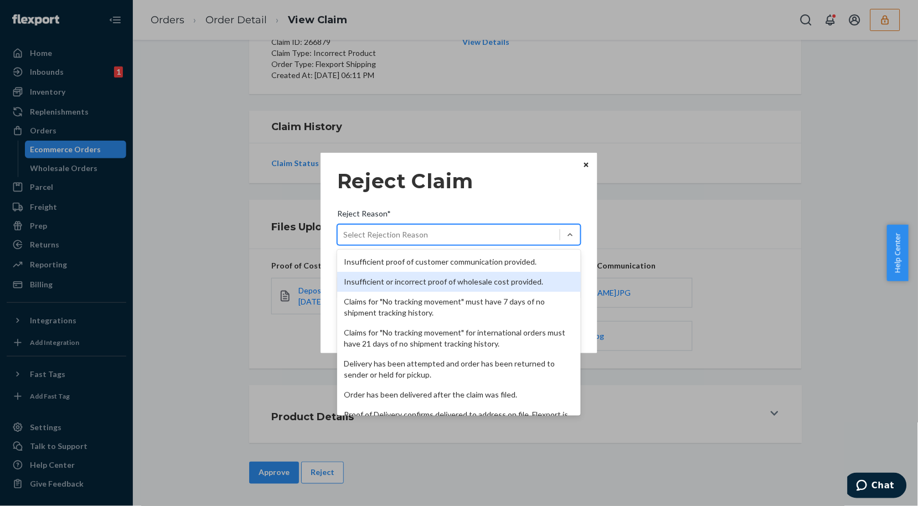
scroll to position [143, 0]
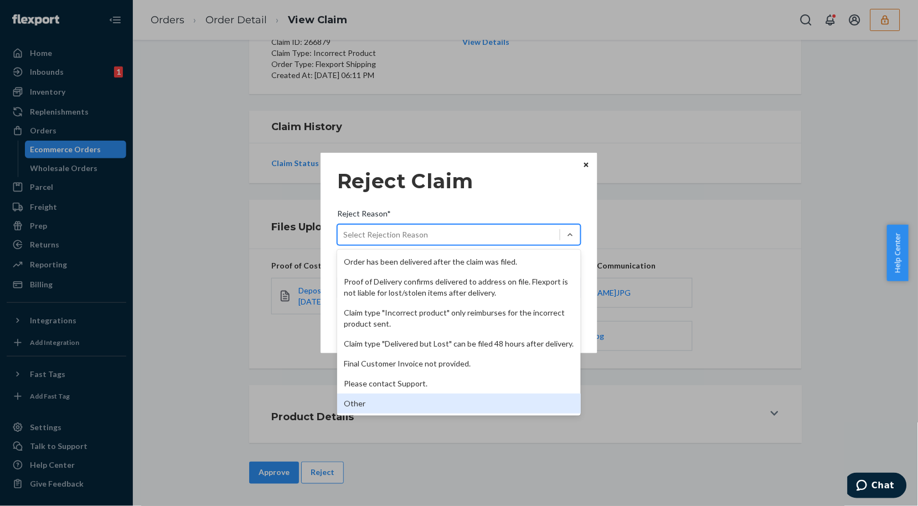
click at [392, 411] on div "Other" at bounding box center [458, 403] width 243 height 20
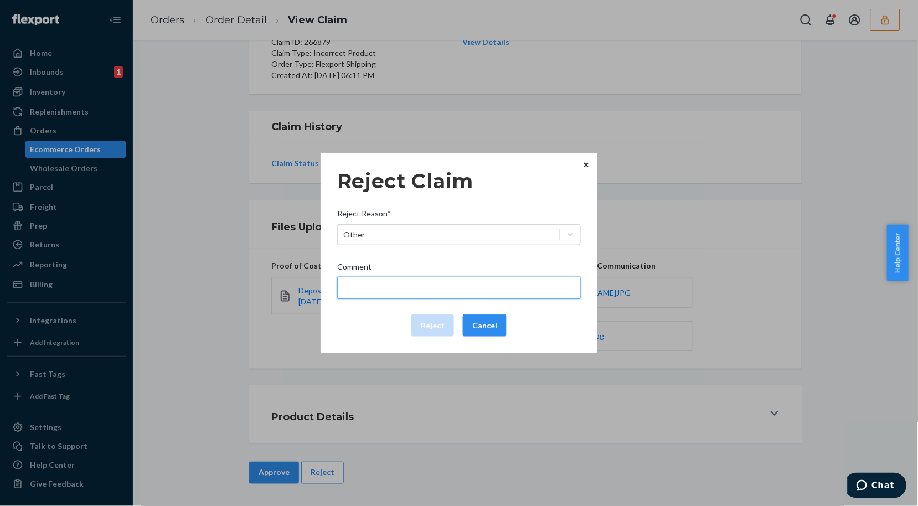
click at [395, 288] on input "Comment" at bounding box center [458, 288] width 243 height 22
click at [395, 286] on input "Please provide the size and color of the hoodie incorrectly received." at bounding box center [458, 288] width 243 height 22
type input "Please provide the size and color of the hoodie incorrectly received."
click at [437, 325] on button "Reject" at bounding box center [432, 325] width 43 height 22
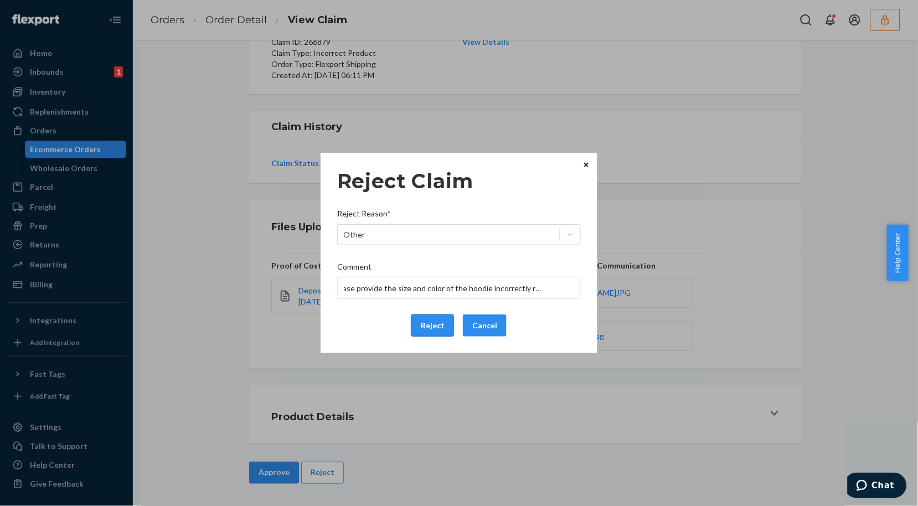
scroll to position [0, 0]
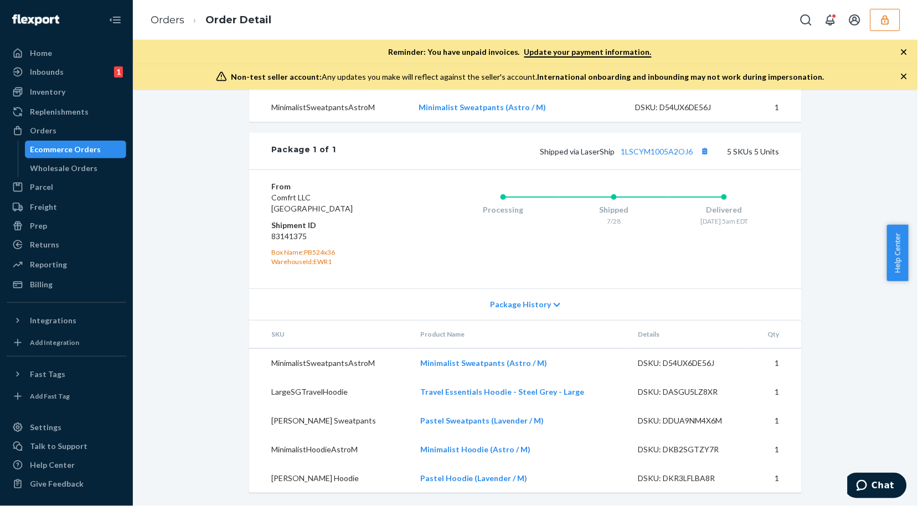
scroll to position [569, 0]
click at [655, 150] on link "1LSCYM1005A2OJ6" at bounding box center [657, 151] width 72 height 9
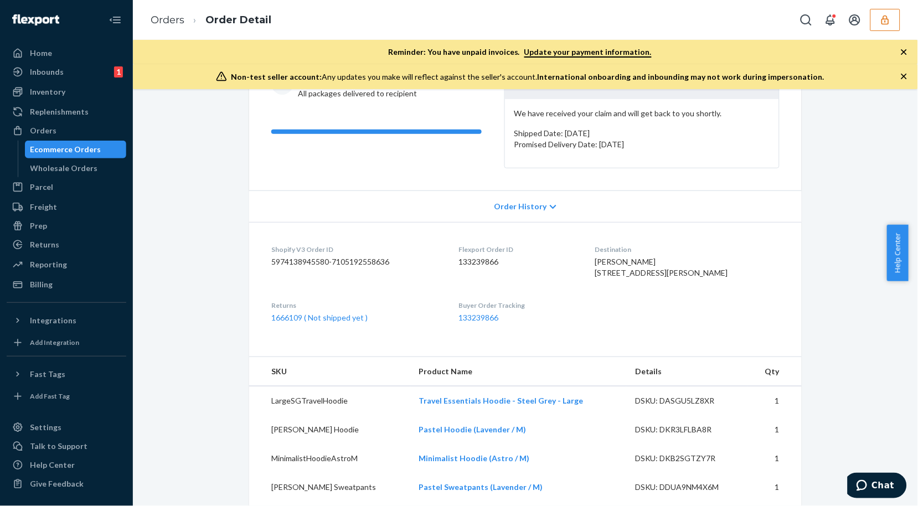
scroll to position [0, 0]
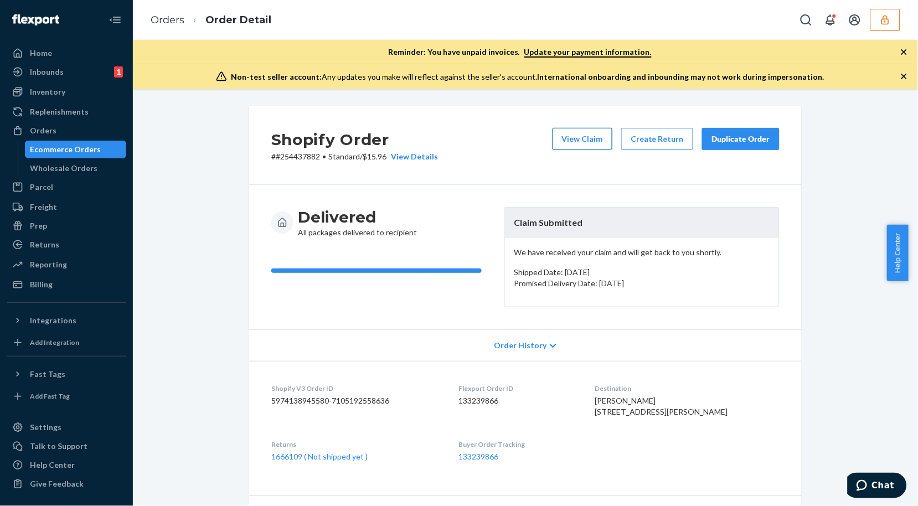
click at [563, 140] on button "View Claim" at bounding box center [582, 139] width 60 height 22
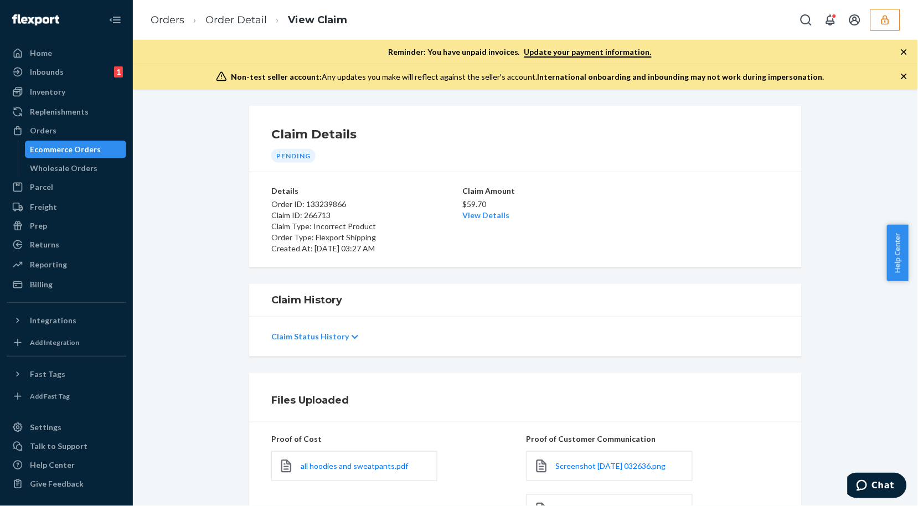
scroll to position [173, 0]
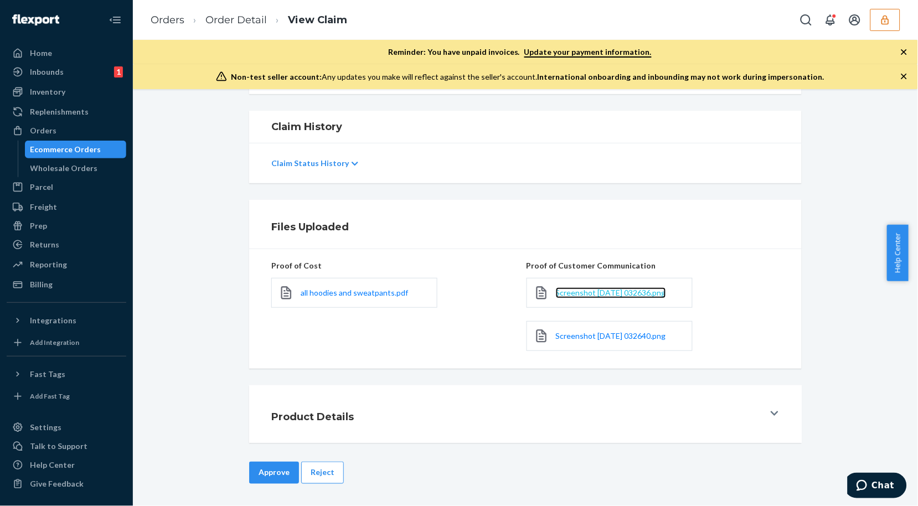
click at [582, 294] on span "Screenshot 2025-08-22 032636.png" at bounding box center [611, 292] width 110 height 9
click at [621, 334] on span "Screenshot 2025-08-22 032640.png" at bounding box center [611, 335] width 110 height 9
click at [224, 14] on link "Order Detail" at bounding box center [235, 20] width 61 height 12
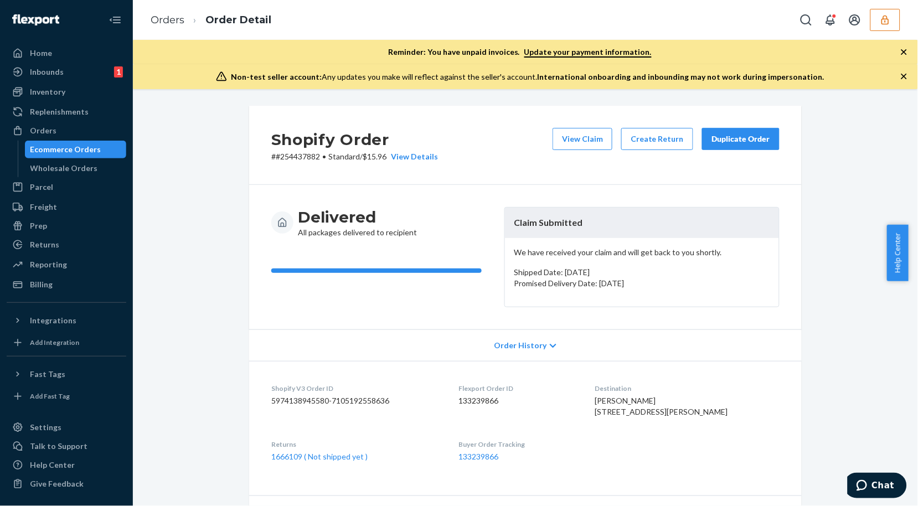
click at [901, 70] on div "Non-test seller account: Any updates you make will reflect against the seller's…" at bounding box center [525, 76] width 785 height 25
click at [899, 52] on icon "button" at bounding box center [903, 51] width 11 height 11
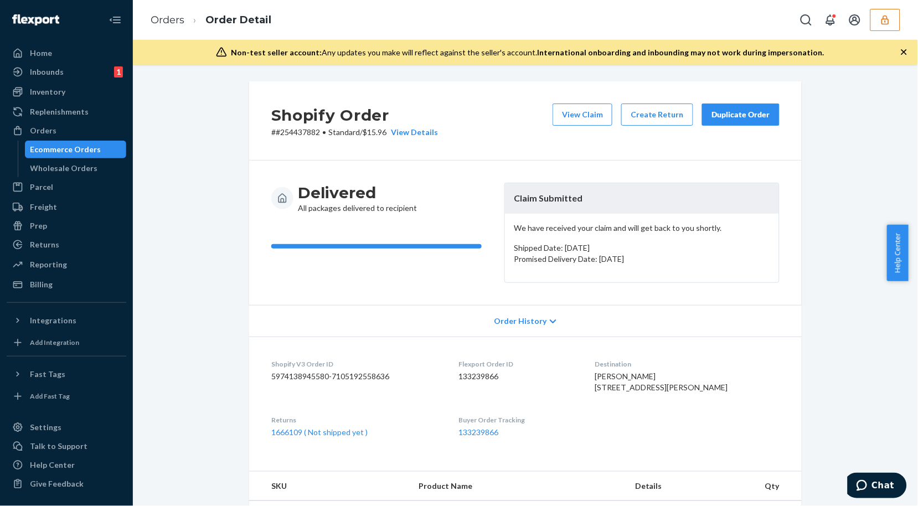
click at [899, 52] on icon "button" at bounding box center [903, 51] width 11 height 11
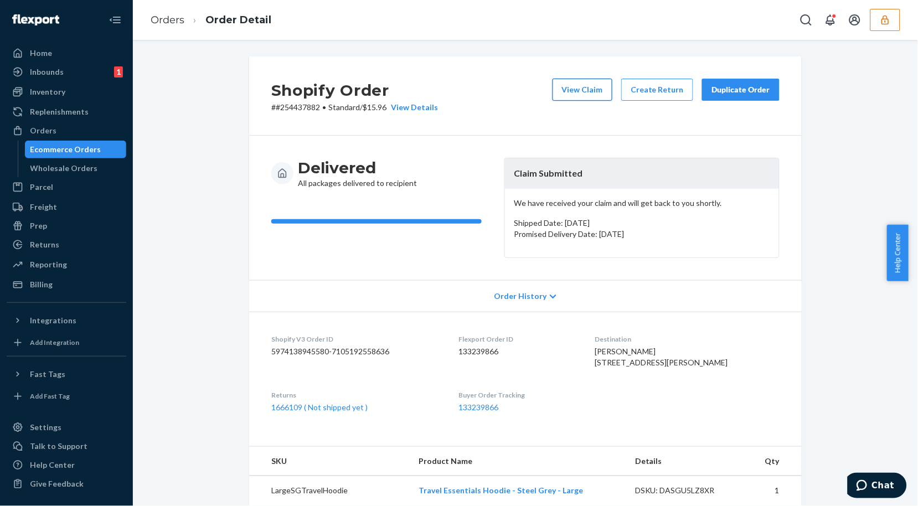
click at [567, 86] on button "View Claim" at bounding box center [582, 90] width 60 height 22
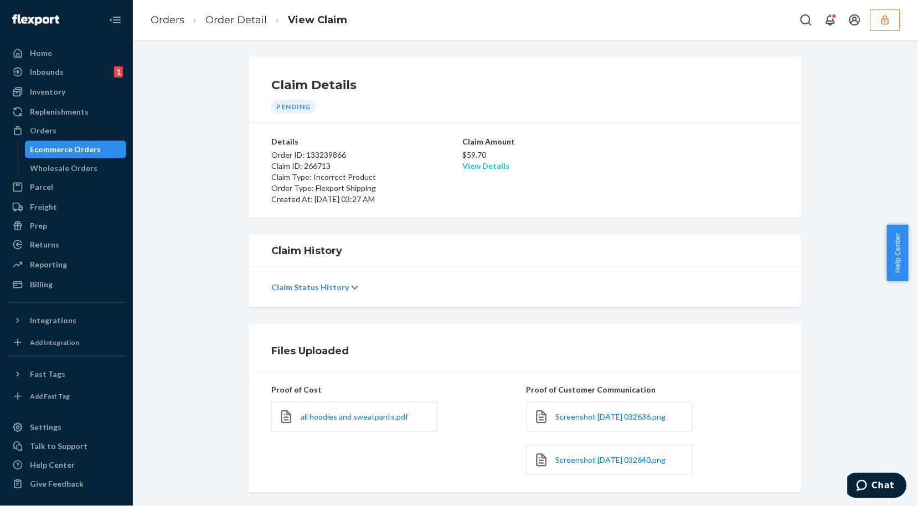
click at [483, 166] on link "View Details" at bounding box center [485, 165] width 47 height 9
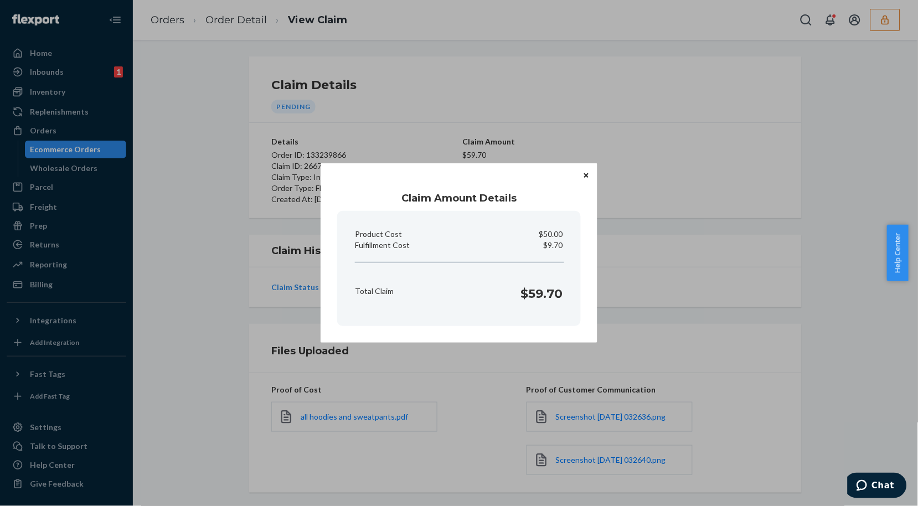
click at [552, 240] on p "$9.70" at bounding box center [552, 245] width 19 height 11
copy p "Fulfillment Cost"
click at [463, 415] on div "Claim Amount Details Product Cost $50.00 Fulfillment Cost $9.70 Total Claim $59…" at bounding box center [459, 253] width 918 height 506
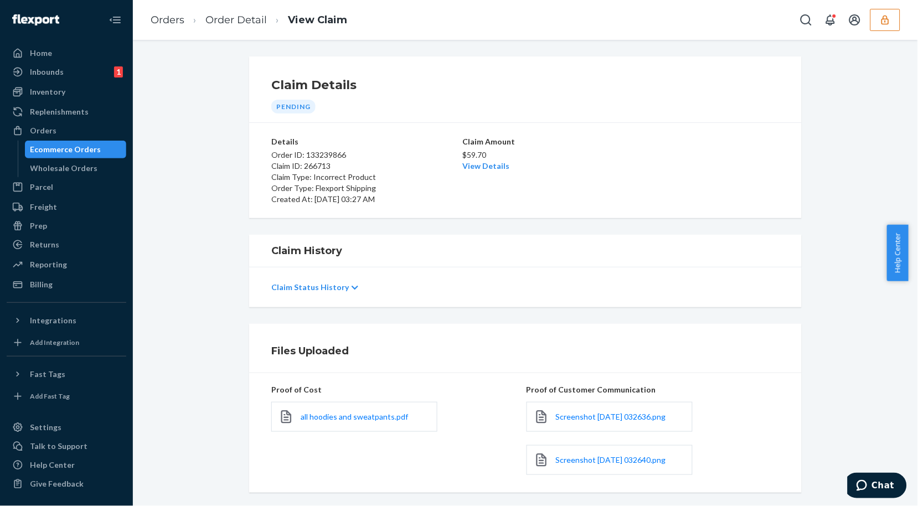
scroll to position [124, 0]
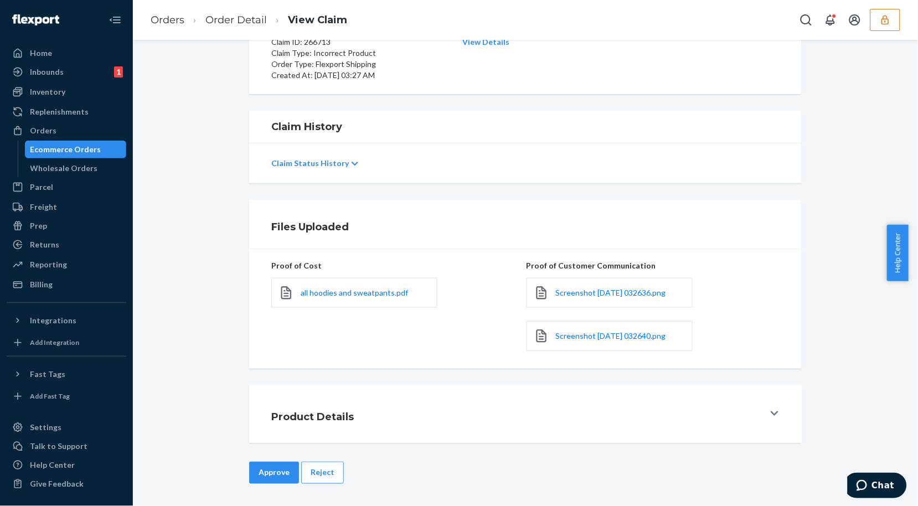
click at [266, 484] on div "Approve Reject" at bounding box center [525, 484] width 552 height 44
click at [267, 475] on button "Approve" at bounding box center [274, 473] width 50 height 22
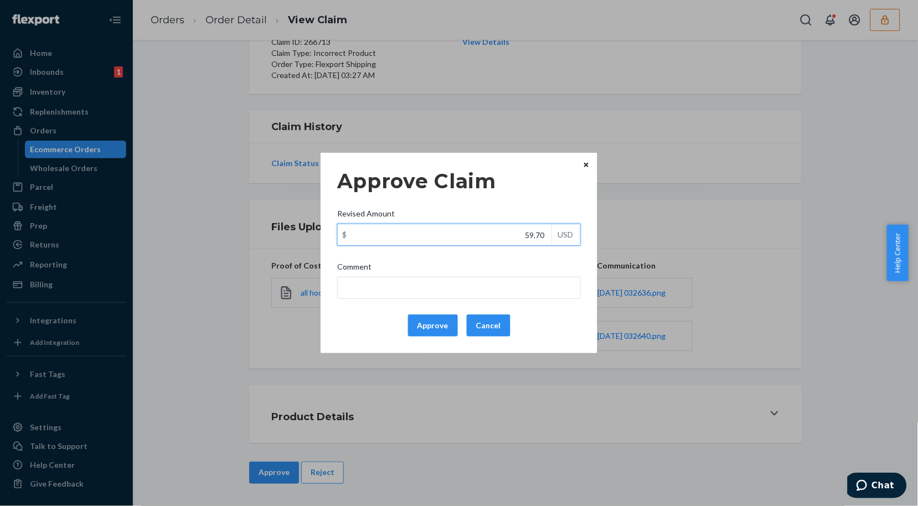
click at [470, 227] on input "59.70" at bounding box center [445, 234] width 214 height 21
type input "29.30"
click at [440, 325] on button "Approve" at bounding box center [433, 325] width 50 height 22
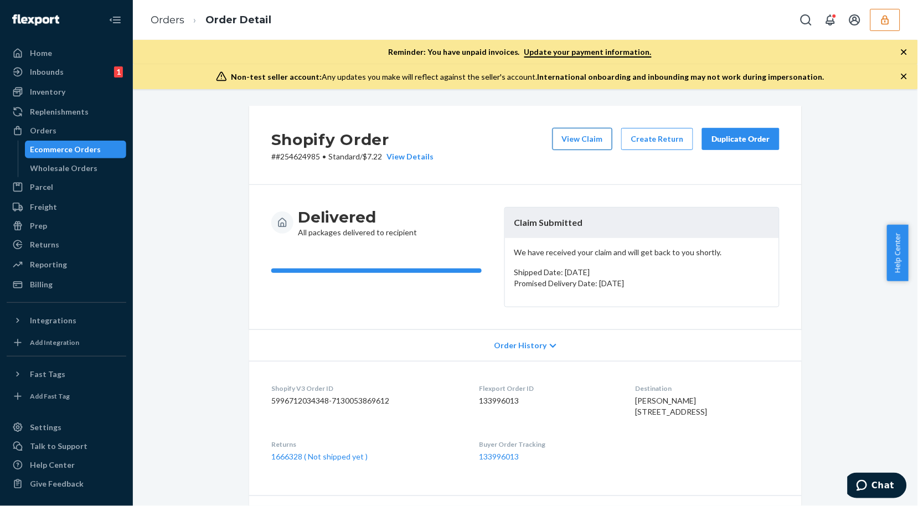
click at [576, 141] on button "View Claim" at bounding box center [582, 139] width 60 height 22
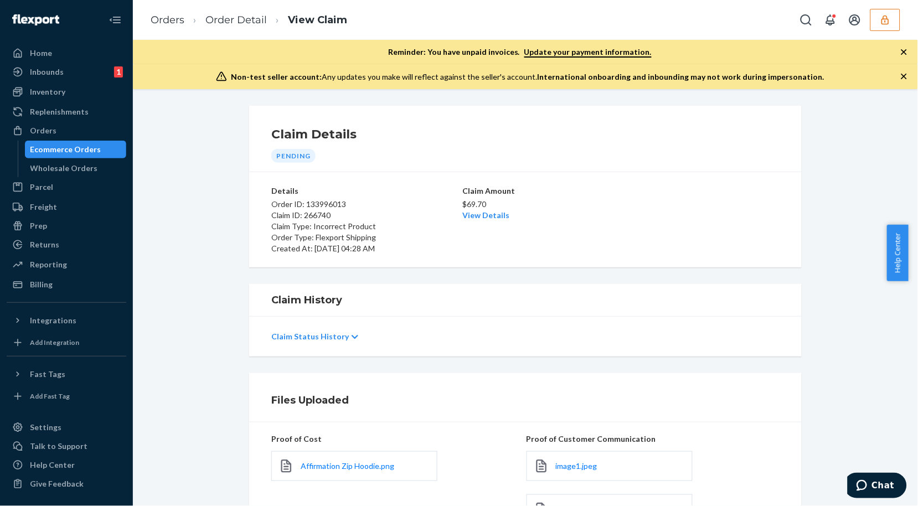
scroll to position [216, 0]
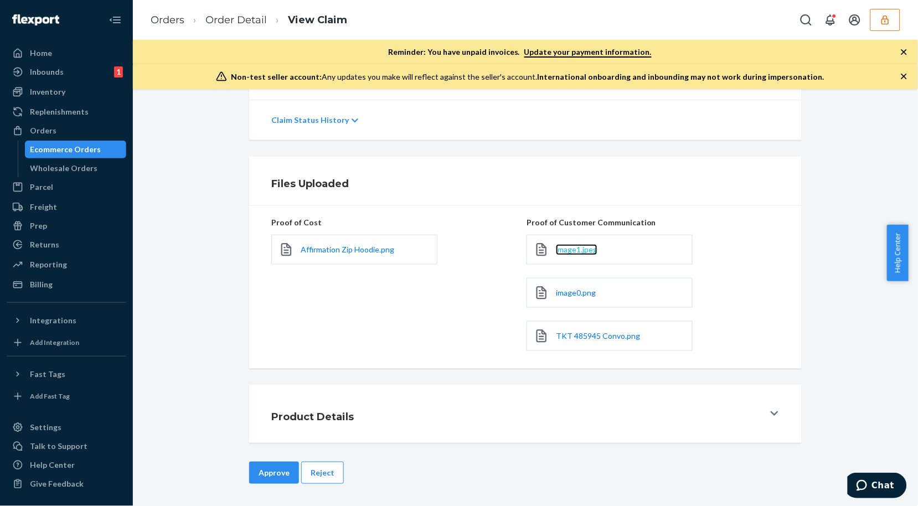
click at [580, 251] on span "image1.jpeg" at bounding box center [577, 249] width 42 height 9
click at [579, 294] on span "image0.png" at bounding box center [576, 292] width 40 height 9
click at [583, 335] on span "TKT 485945 Convo.png" at bounding box center [598, 335] width 84 height 9
click at [351, 250] on span "Affirmation Zip Hoodie.png" at bounding box center [347, 249] width 94 height 9
click at [314, 465] on button "Reject" at bounding box center [322, 473] width 43 height 22
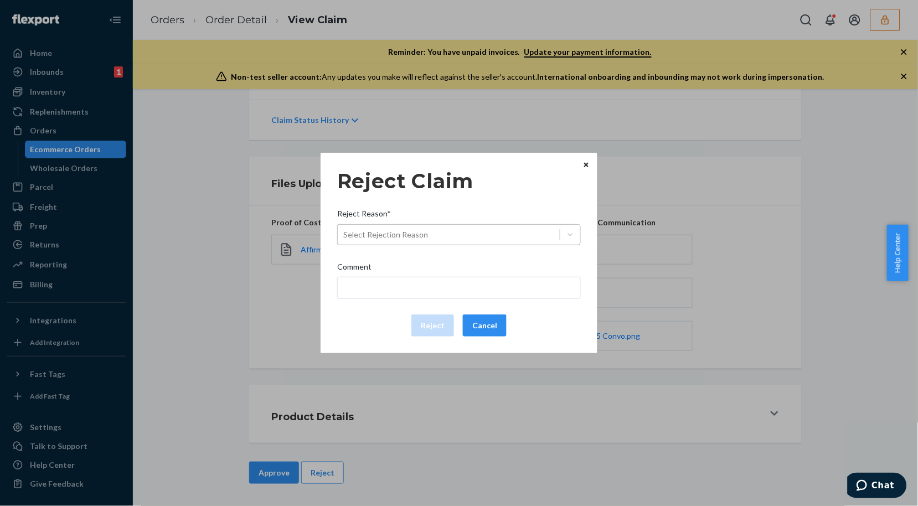
click at [478, 241] on div "Select Rejection Reason" at bounding box center [449, 235] width 222 height 18
click at [344, 240] on input "Reject Reason* Select Rejection Reason" at bounding box center [343, 234] width 1 height 11
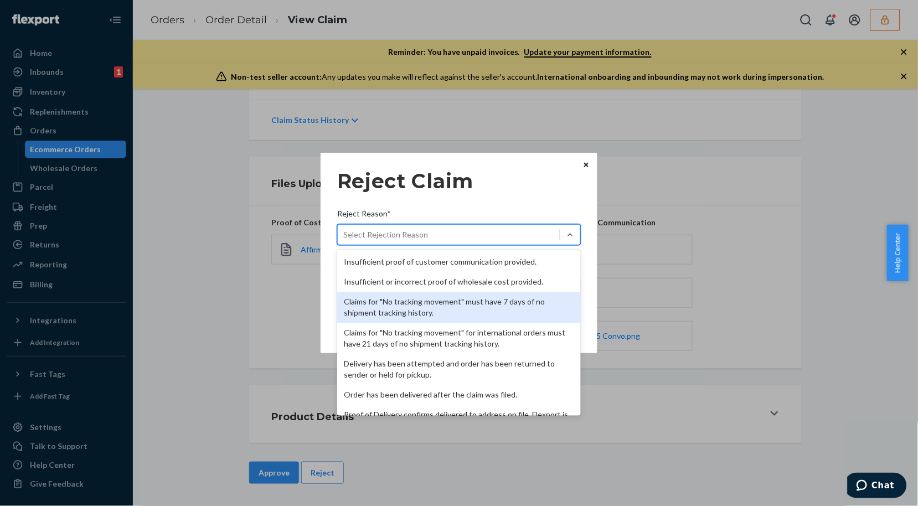
scroll to position [143, 0]
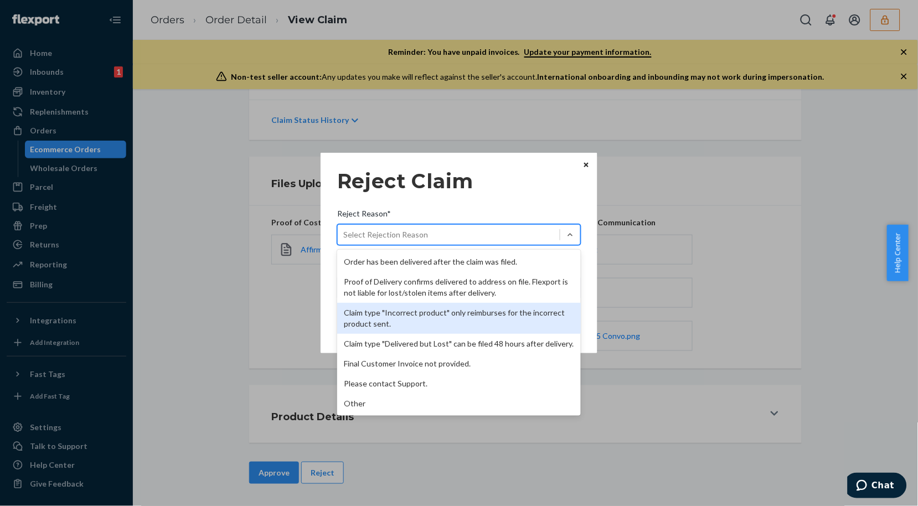
click at [406, 305] on div "Claim type "Incorrect product" only reimburses for the incorrect product sent." at bounding box center [458, 318] width 243 height 31
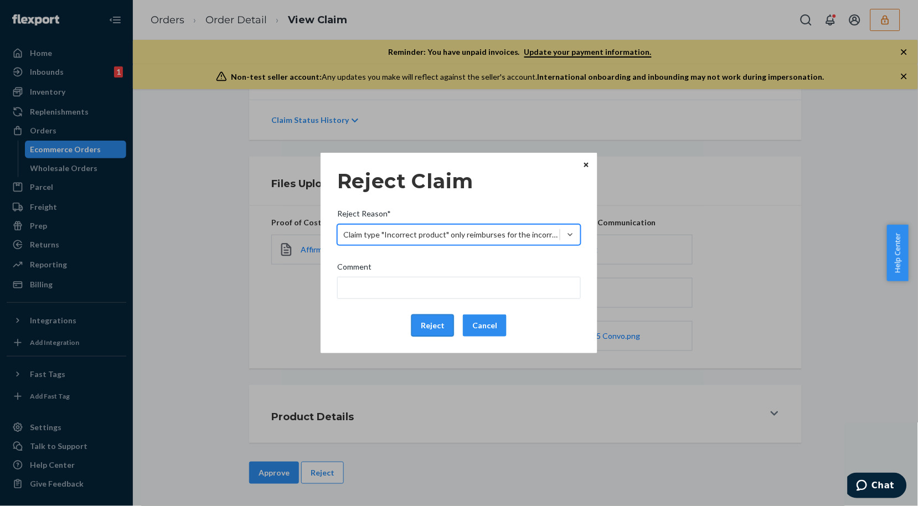
click at [435, 325] on button "Reject" at bounding box center [432, 325] width 43 height 22
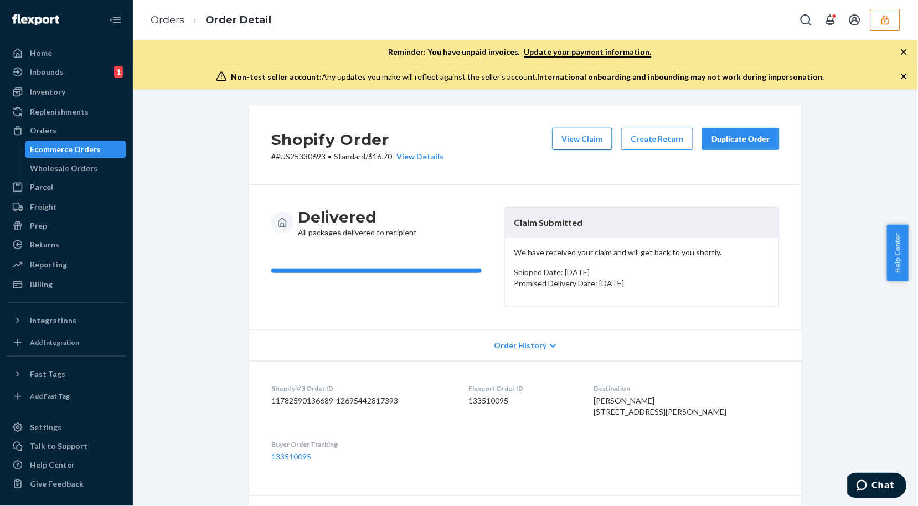
click at [574, 141] on button "View Claim" at bounding box center [582, 139] width 60 height 22
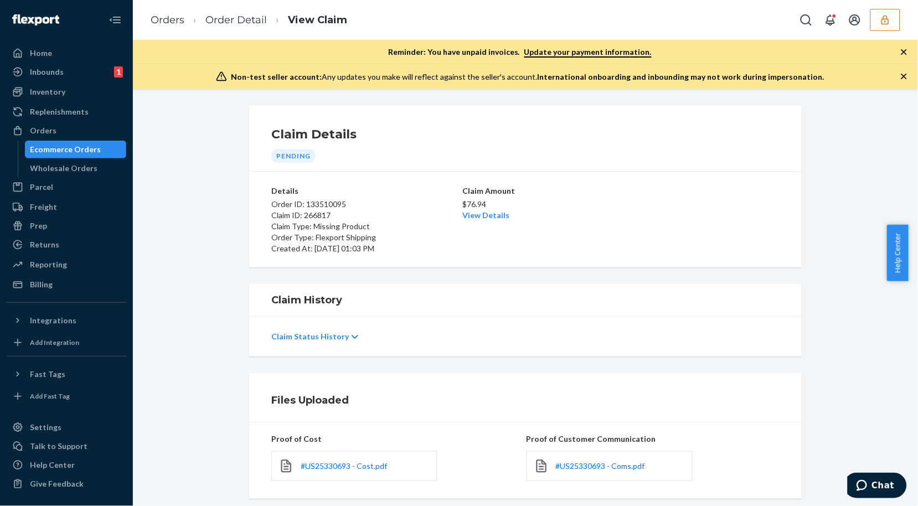
scroll to position [130, 0]
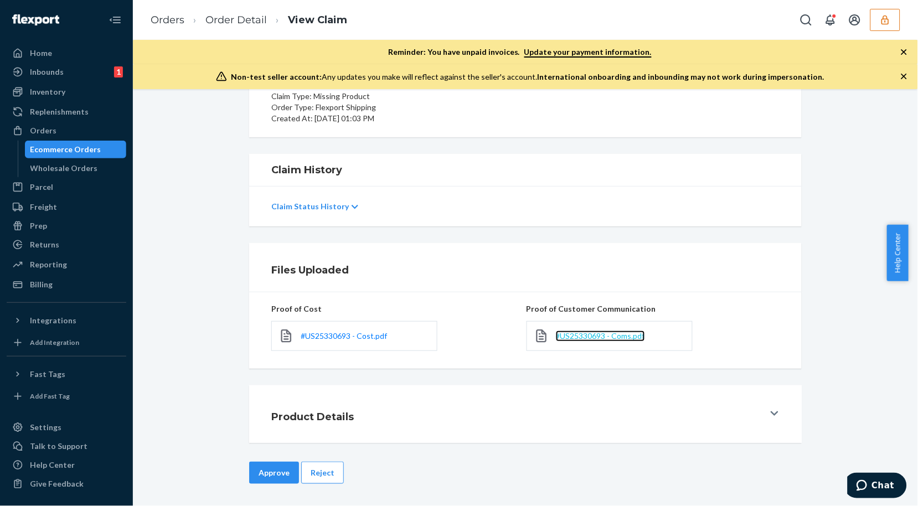
click at [592, 335] on span "#US25330693 - Coms.pdf" at bounding box center [600, 335] width 89 height 9
click at [235, 10] on ol "Orders Order Detail View Claim" at bounding box center [249, 20] width 214 height 33
click at [232, 19] on link "Order Detail" at bounding box center [235, 20] width 61 height 12
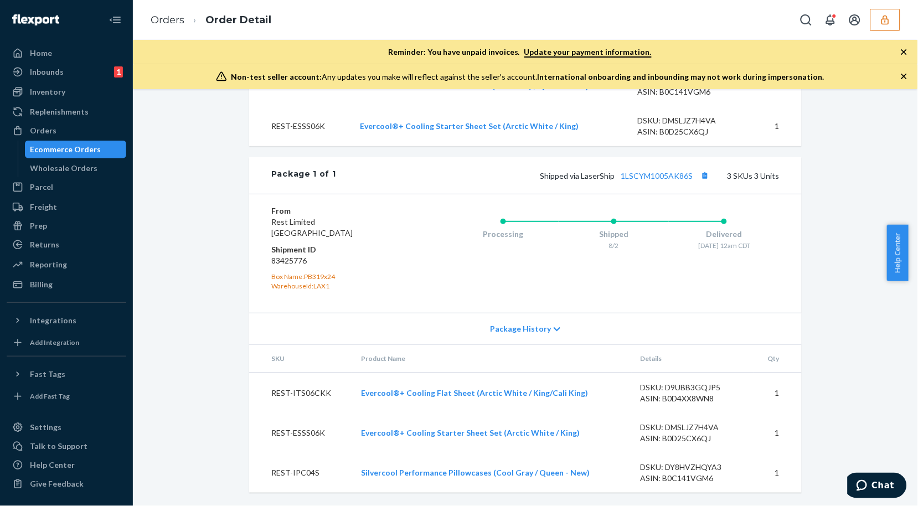
scroll to position [336, 0]
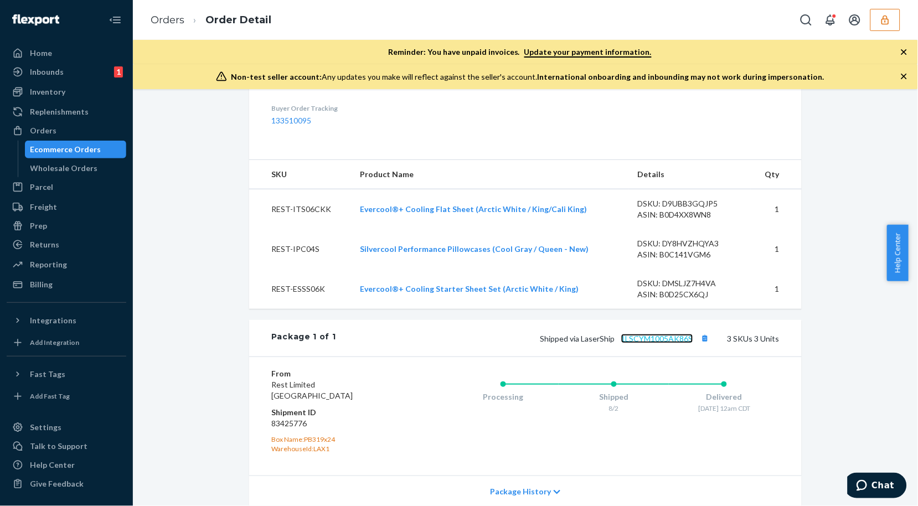
click at [666, 343] on link "1LSCYM1005AK86S" at bounding box center [657, 338] width 72 height 9
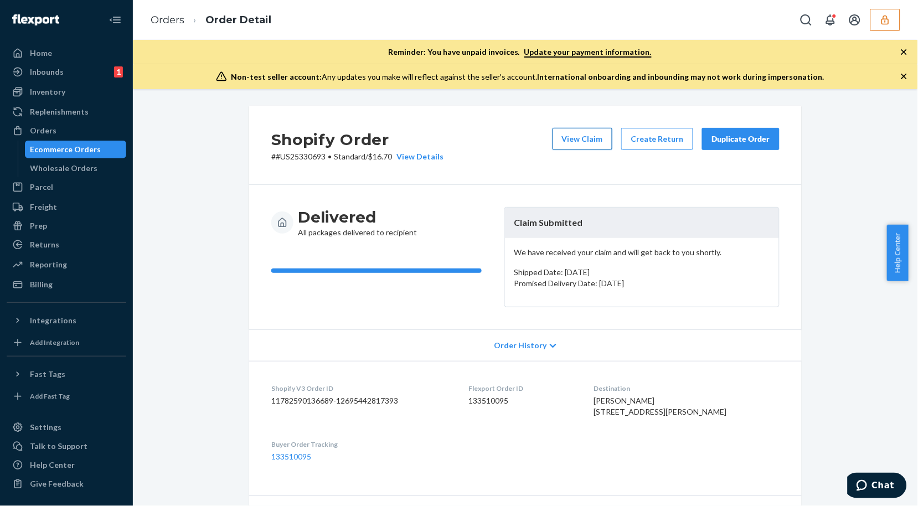
click at [598, 149] on button "View Claim" at bounding box center [582, 139] width 60 height 22
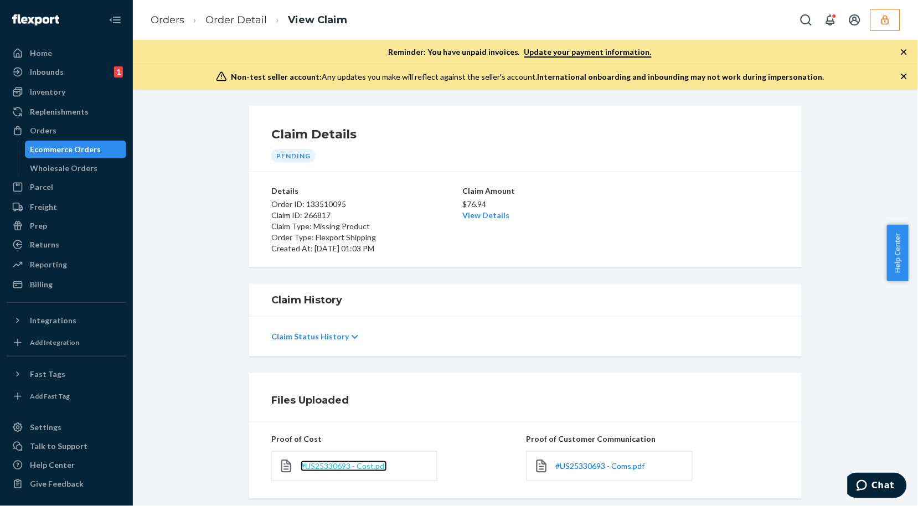
click at [351, 461] on span "#US25330693 - Cost.pdf" at bounding box center [343, 465] width 86 height 9
click at [610, 468] on span "#US25330693 - Coms.pdf" at bounding box center [600, 465] width 89 height 9
click at [481, 214] on link "View Details" at bounding box center [485, 214] width 47 height 9
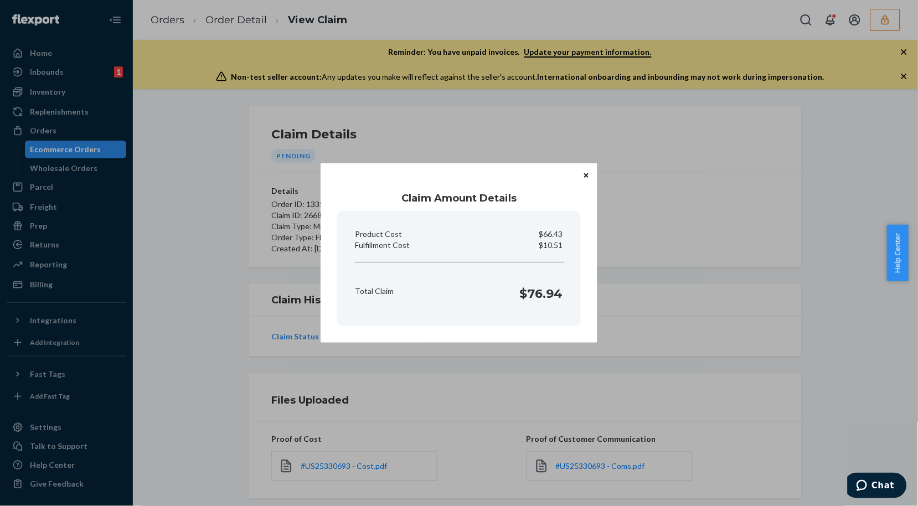
click at [582, 172] on button "Close" at bounding box center [586, 175] width 11 height 12
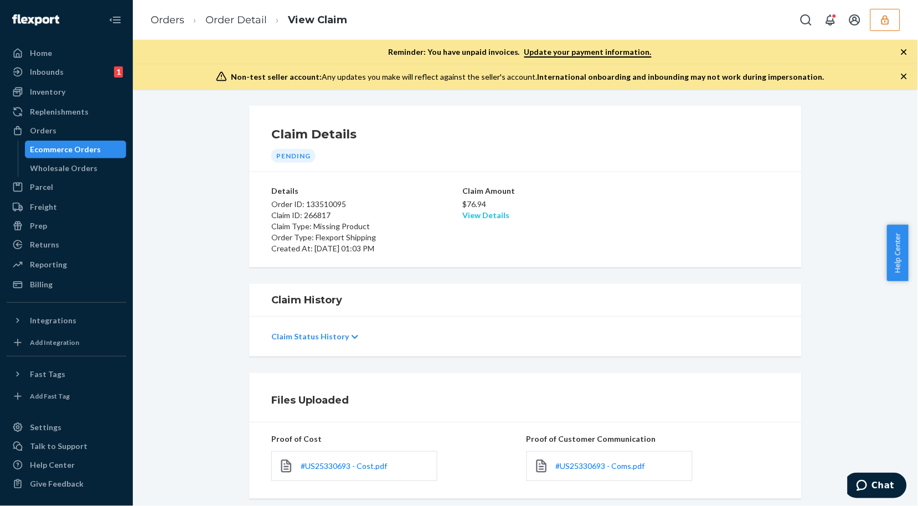
click at [463, 217] on link "View Details" at bounding box center [485, 214] width 47 height 9
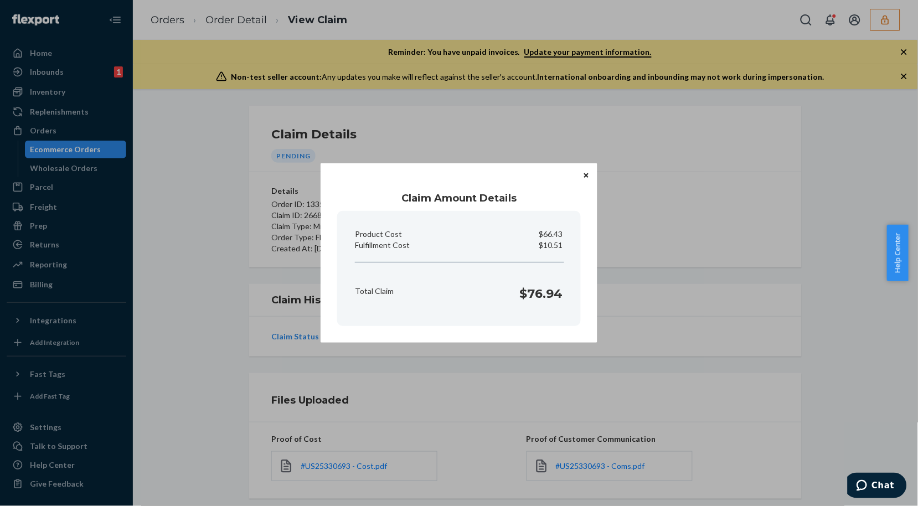
click at [579, 175] on div "Claim Amount Details Product Cost $66.43 Fulfillment Cost $10.51 Total Claim $7…" at bounding box center [458, 252] width 277 height 179
click at [582, 176] on button "Close" at bounding box center [586, 175] width 11 height 12
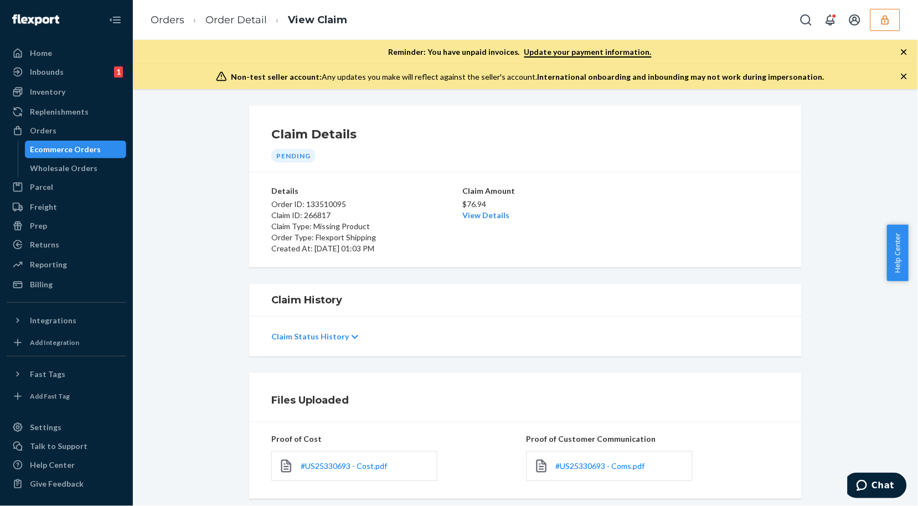
scroll to position [130, 0]
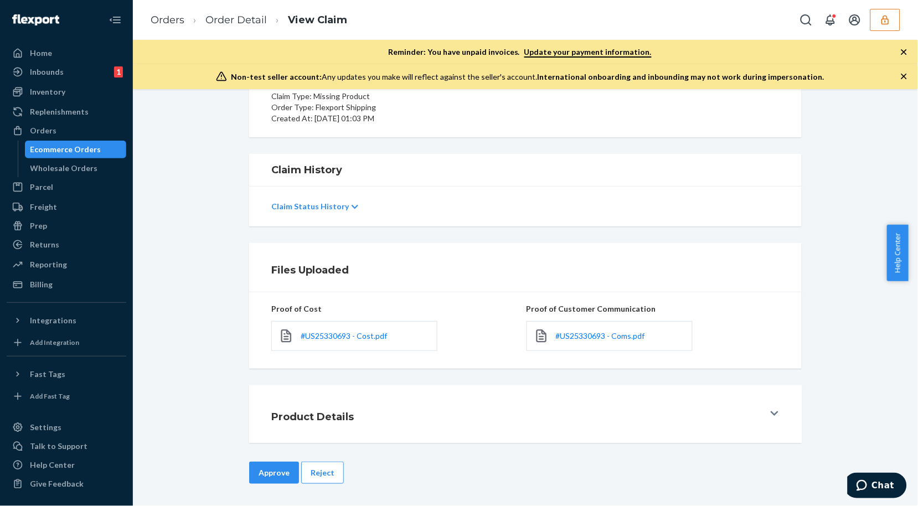
click at [270, 466] on button "Approve" at bounding box center [274, 473] width 50 height 22
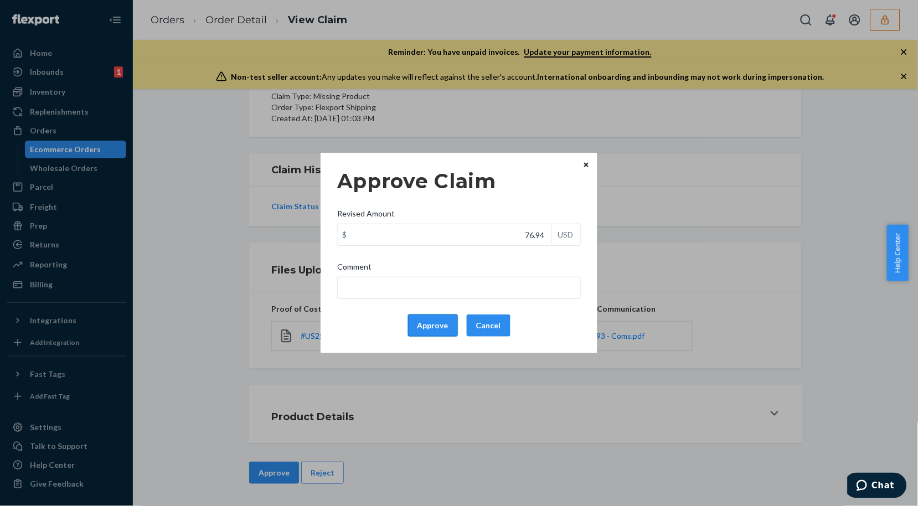
click at [426, 327] on button "Approve" at bounding box center [433, 325] width 50 height 22
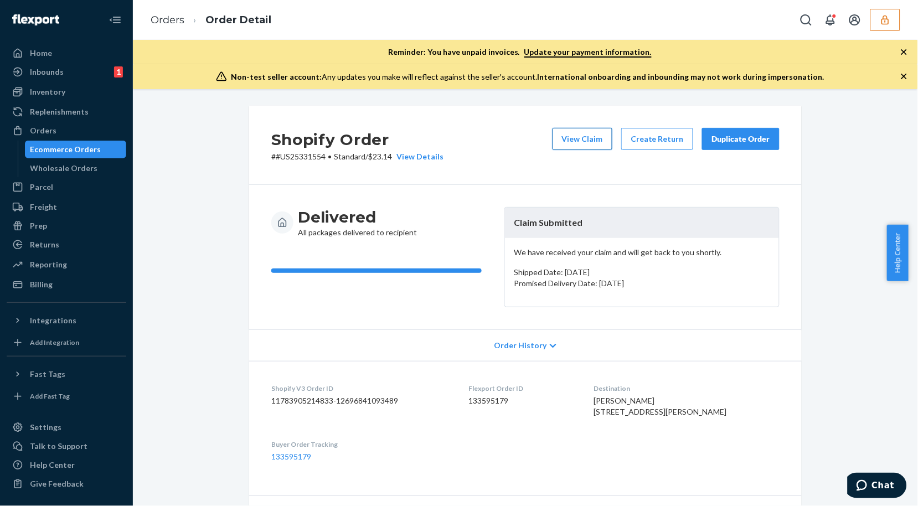
click at [584, 139] on button "View Claim" at bounding box center [582, 139] width 60 height 22
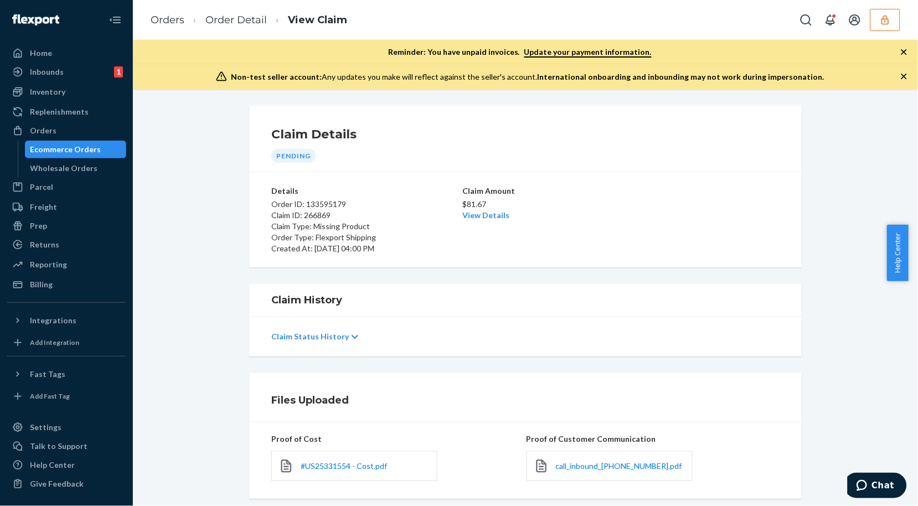
scroll to position [130, 0]
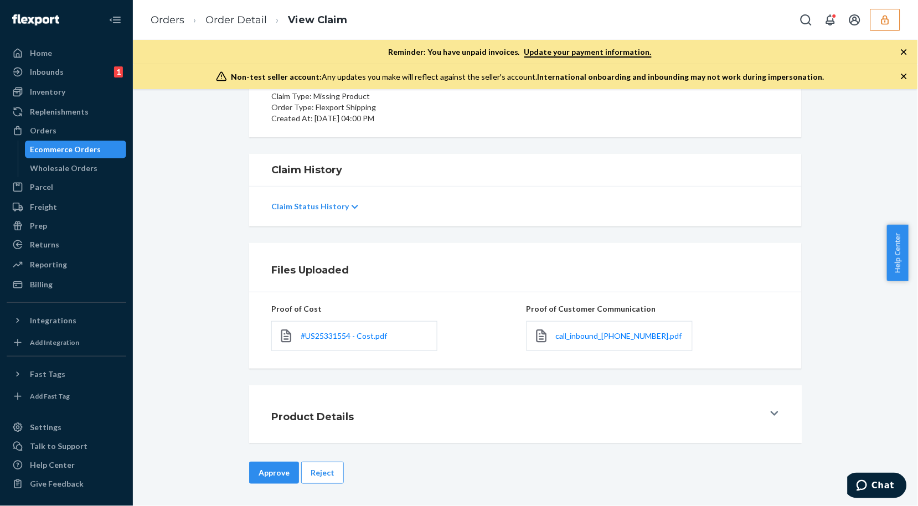
click at [570, 343] on div "call_inbound_[PHONE_NUMBER].pdf" at bounding box center [609, 336] width 166 height 30
click at [573, 336] on span "call_inbound_[PHONE_NUMBER].pdf" at bounding box center [619, 335] width 126 height 9
click at [230, 21] on link "Order Detail" at bounding box center [235, 20] width 61 height 12
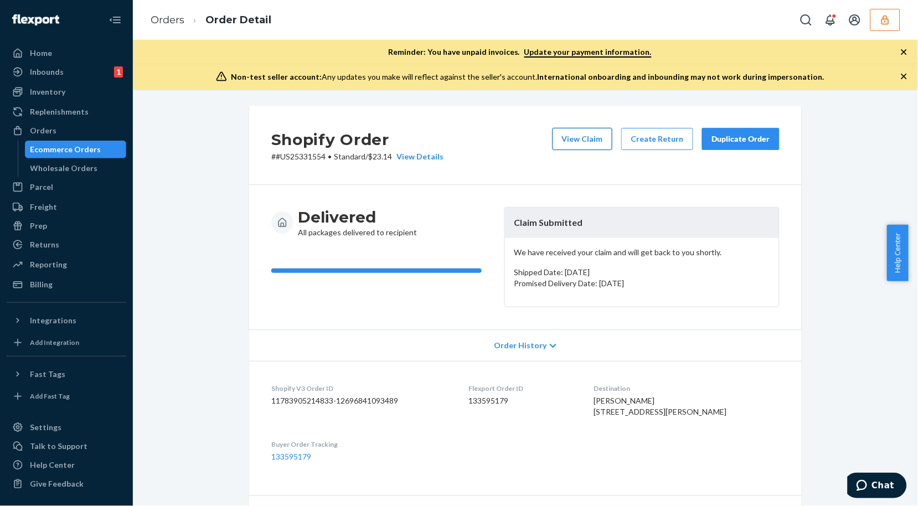
click at [557, 132] on button "View Claim" at bounding box center [582, 139] width 60 height 22
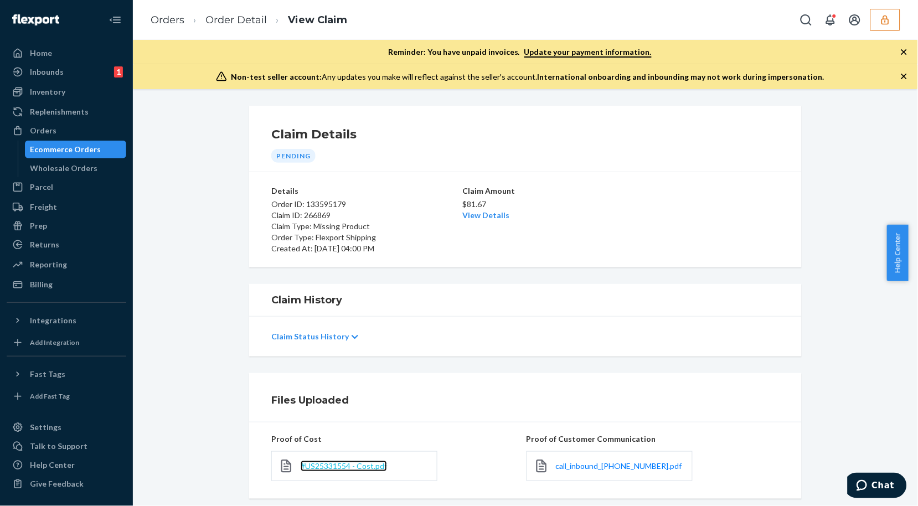
click at [335, 469] on span "#US25331554 - Cost.pdf" at bounding box center [343, 465] width 86 height 9
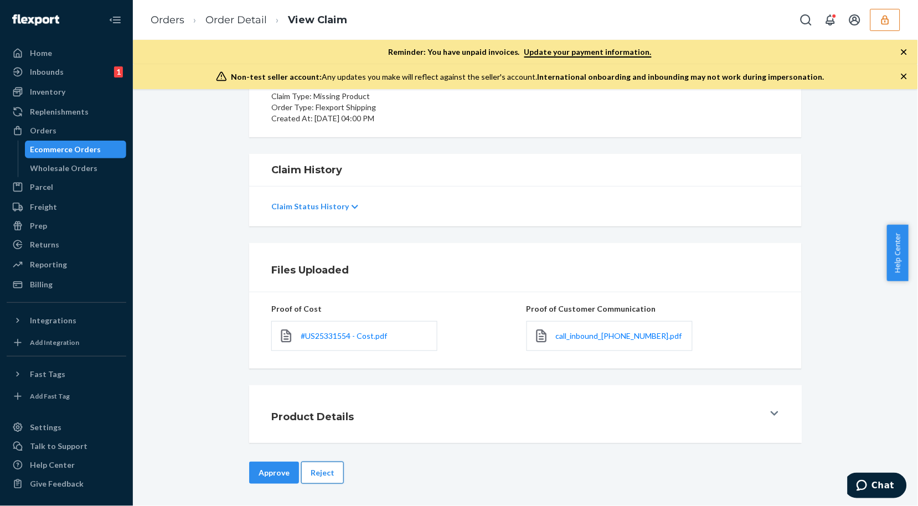
click at [312, 473] on button "Reject" at bounding box center [322, 473] width 43 height 22
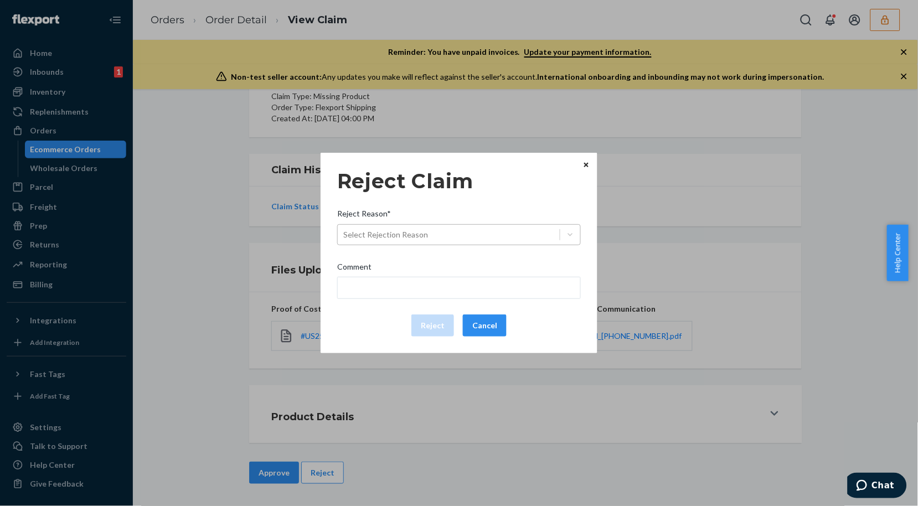
click at [478, 245] on div "Select Rejection Reason" at bounding box center [458, 234] width 243 height 21
click at [344, 240] on input "Reject Reason* Select Rejection Reason" at bounding box center [343, 234] width 1 height 11
click at [478, 245] on div "Select Rejection Reason" at bounding box center [458, 234] width 243 height 21
click at [344, 240] on input "Reject Reason* Select Rejection Reason" at bounding box center [343, 234] width 1 height 11
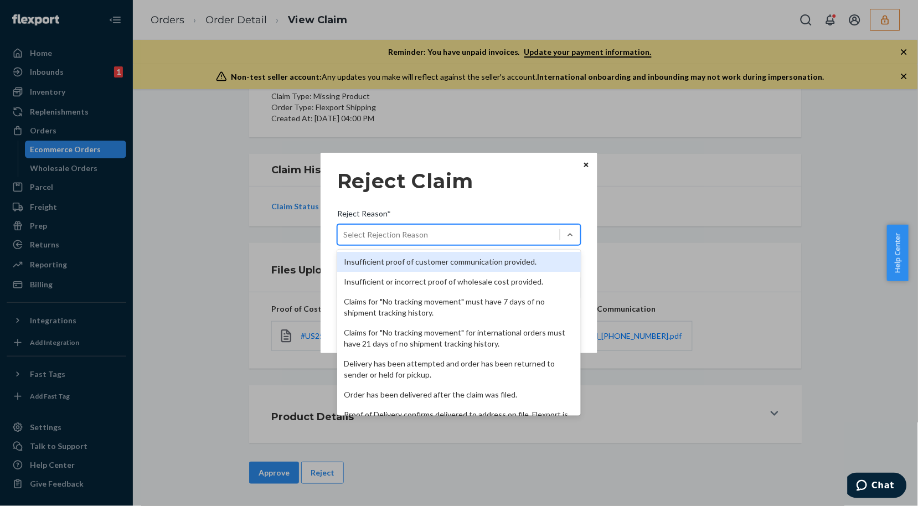
click at [478, 239] on div "Select Rejection Reason" at bounding box center [449, 235] width 222 height 18
click at [344, 239] on input "Reject Reason* option Insufficient proof of customer communication provided. fo…" at bounding box center [343, 234] width 1 height 11
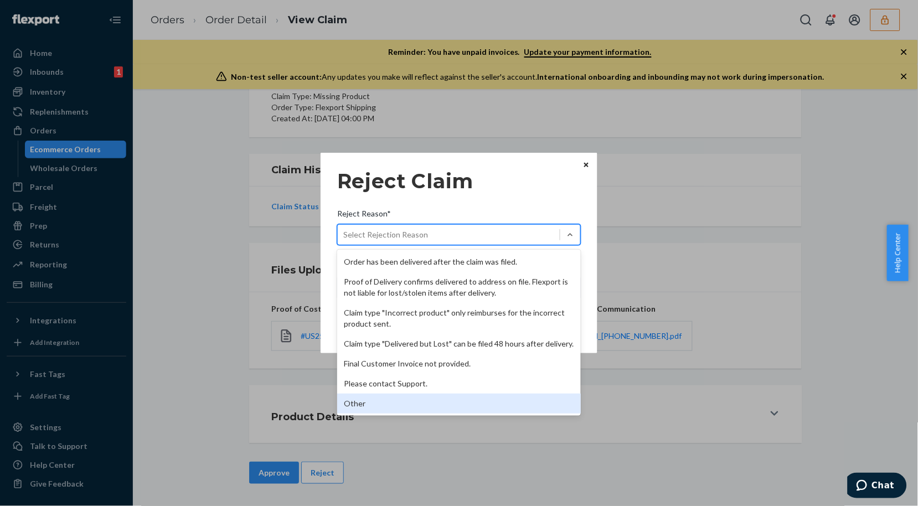
click at [388, 403] on div "Other" at bounding box center [458, 403] width 243 height 20
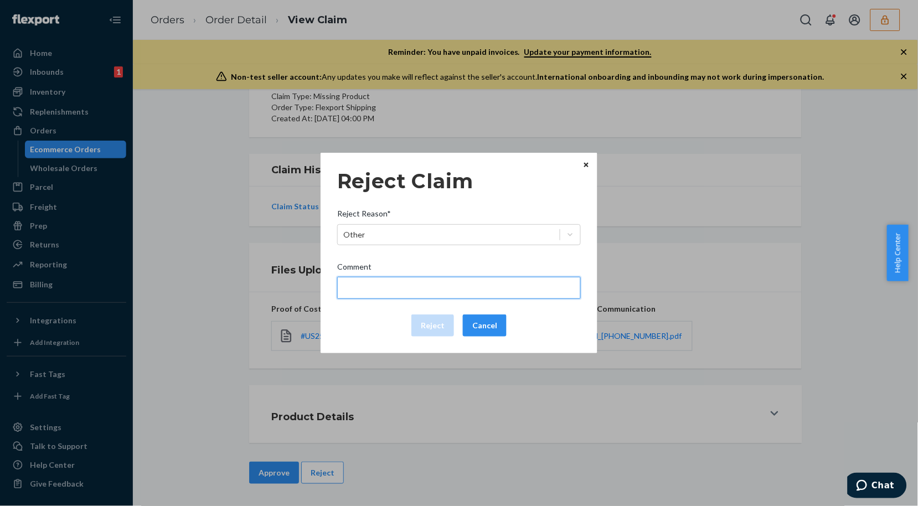
click at [388, 289] on input "Comment" at bounding box center [458, 288] width 243 height 22
type input "Please provide the picture of the item being received incorrectly."
click at [449, 289] on input "Please provide the picture of the item being received incorrectly." at bounding box center [458, 288] width 243 height 22
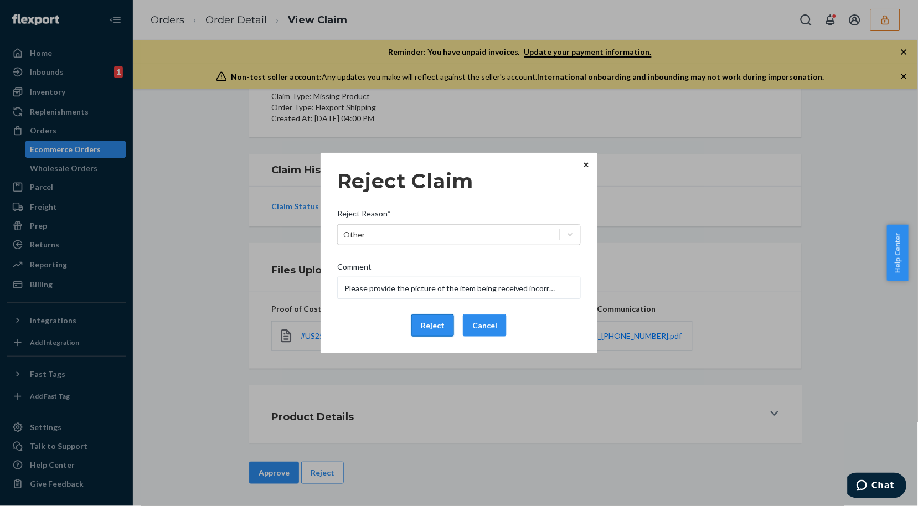
click at [432, 324] on button "Reject" at bounding box center [432, 325] width 43 height 22
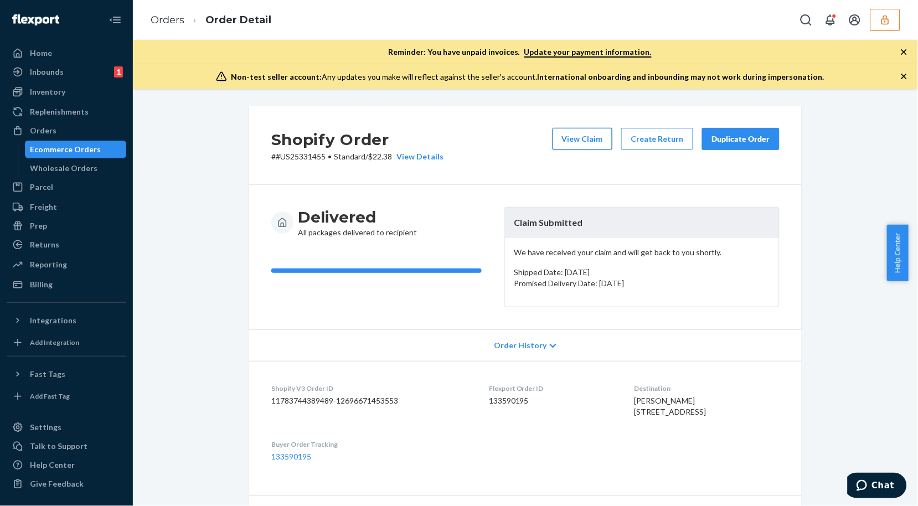
click at [600, 144] on button "View Claim" at bounding box center [582, 139] width 60 height 22
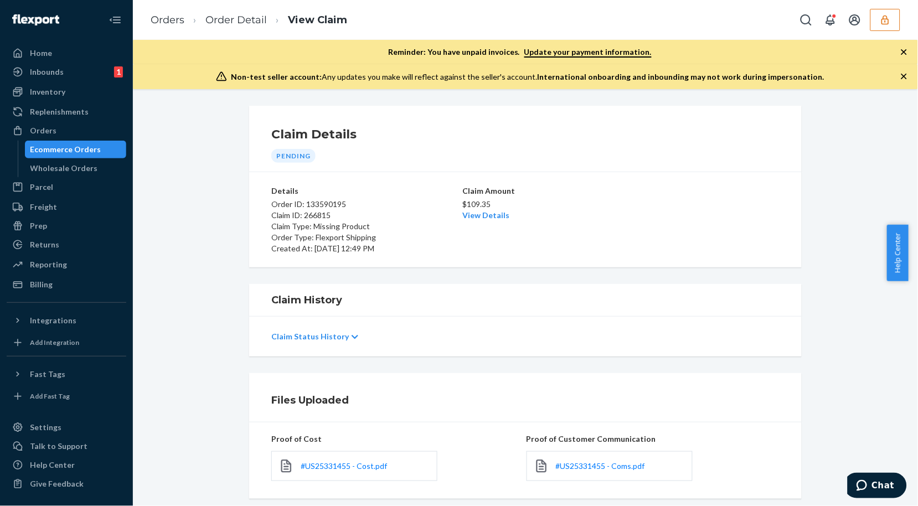
scroll to position [130, 0]
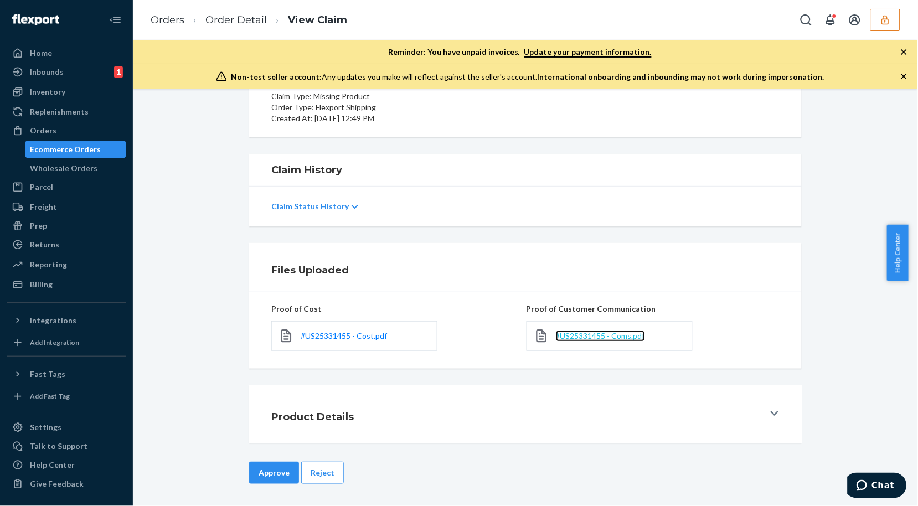
click at [598, 333] on span "#US25331455 - Coms.pdf" at bounding box center [600, 335] width 89 height 9
click at [323, 479] on button "Reject" at bounding box center [322, 473] width 43 height 22
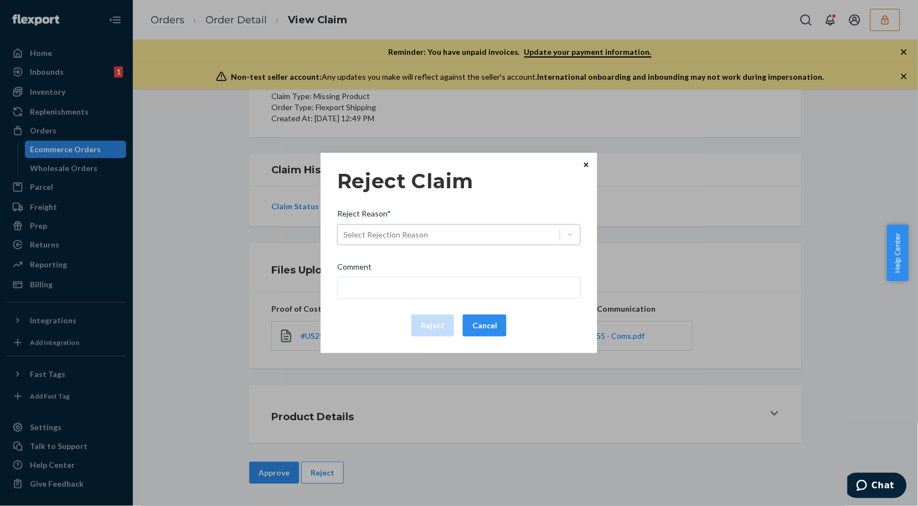
click at [436, 236] on div "Select Rejection Reason" at bounding box center [449, 235] width 222 height 18
click at [344, 236] on input "Reject Reason* Select Rejection Reason" at bounding box center [343, 234] width 1 height 11
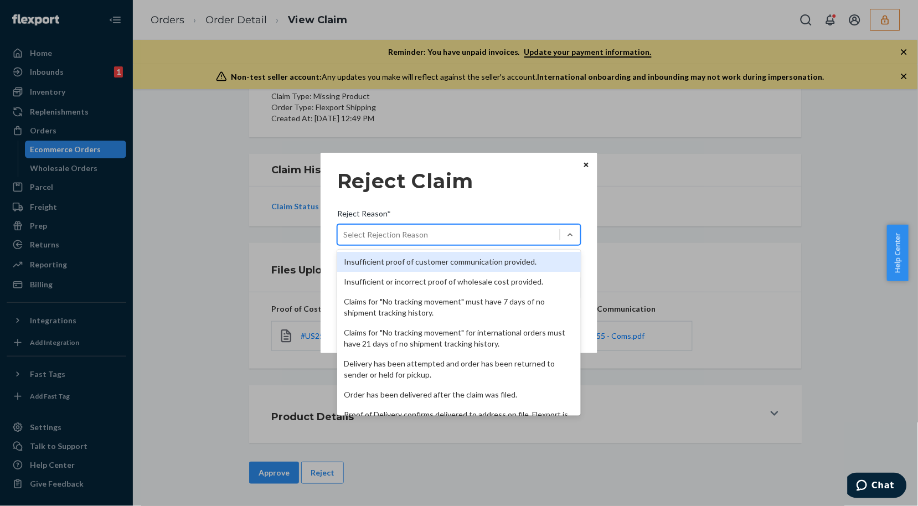
click at [411, 257] on div "Insufficient proof of customer communication provided." at bounding box center [458, 262] width 243 height 20
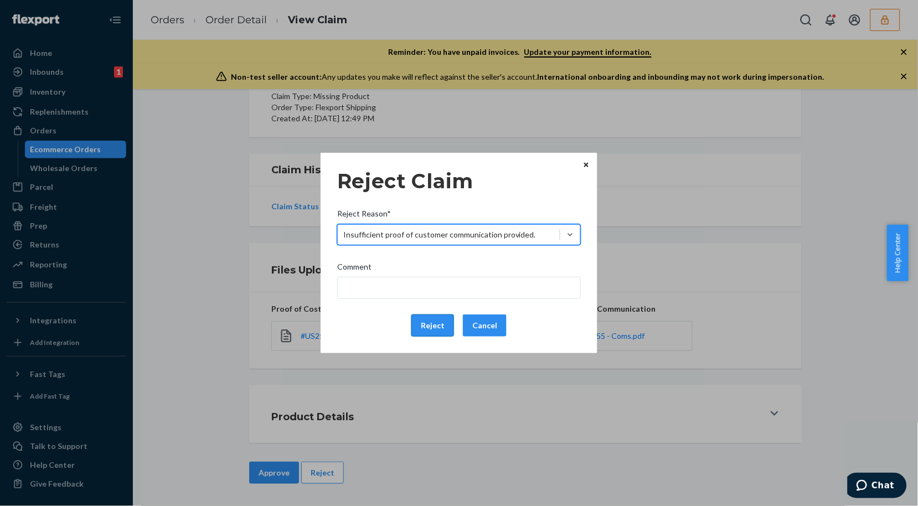
click at [433, 331] on button "Reject" at bounding box center [432, 325] width 43 height 22
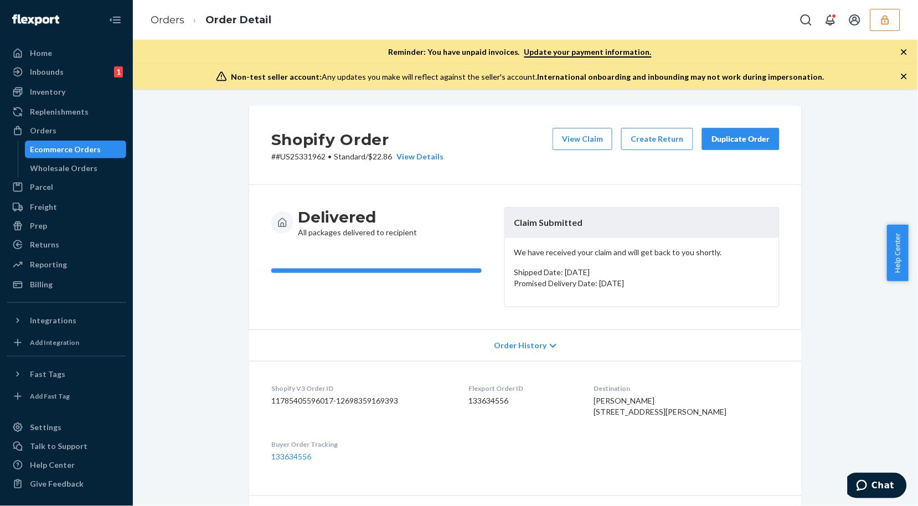
click at [583, 123] on div "Shopify Order # #US25331962 • Standard / $22.86 View Details View Claim Create …" at bounding box center [525, 145] width 552 height 79
click at [593, 133] on button "View Claim" at bounding box center [582, 139] width 60 height 22
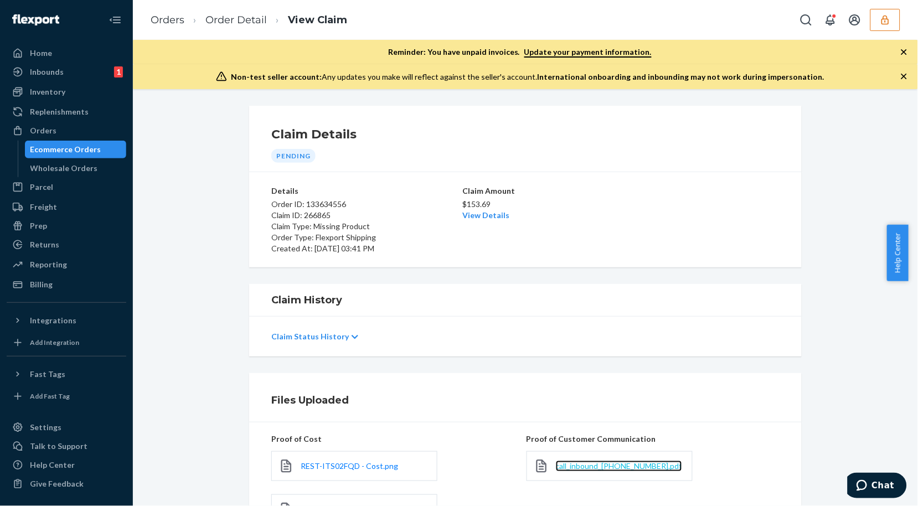
click at [620, 463] on span "call_inbound_3018395296.pdf" at bounding box center [619, 465] width 126 height 9
click at [225, 18] on link "Order Detail" at bounding box center [235, 20] width 61 height 12
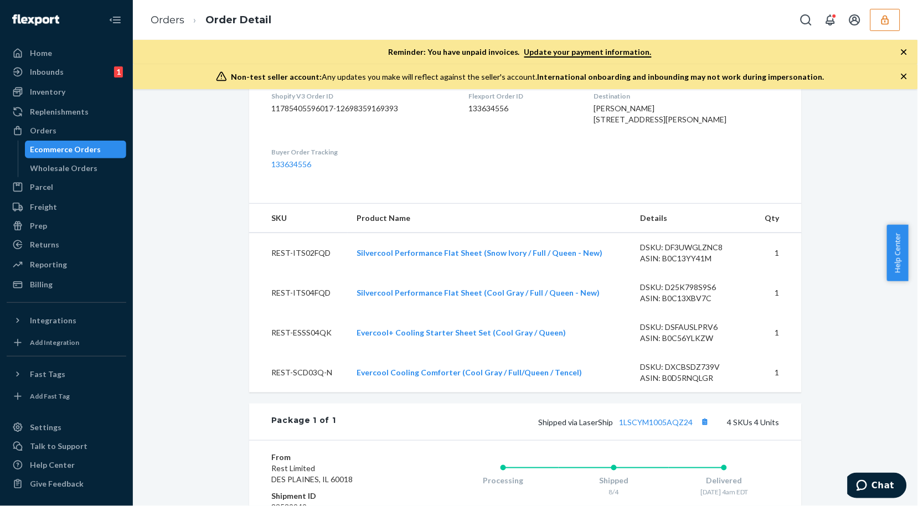
scroll to position [46, 0]
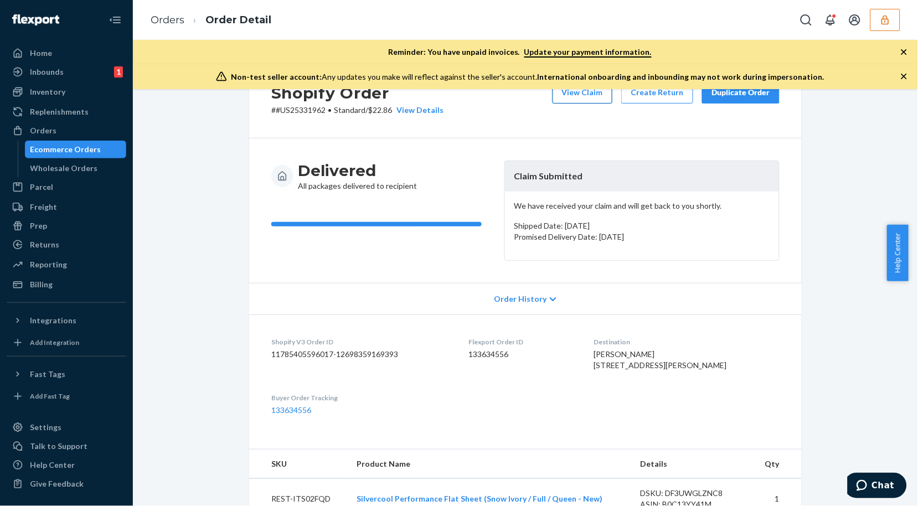
click at [577, 97] on button "View Claim" at bounding box center [582, 92] width 60 height 22
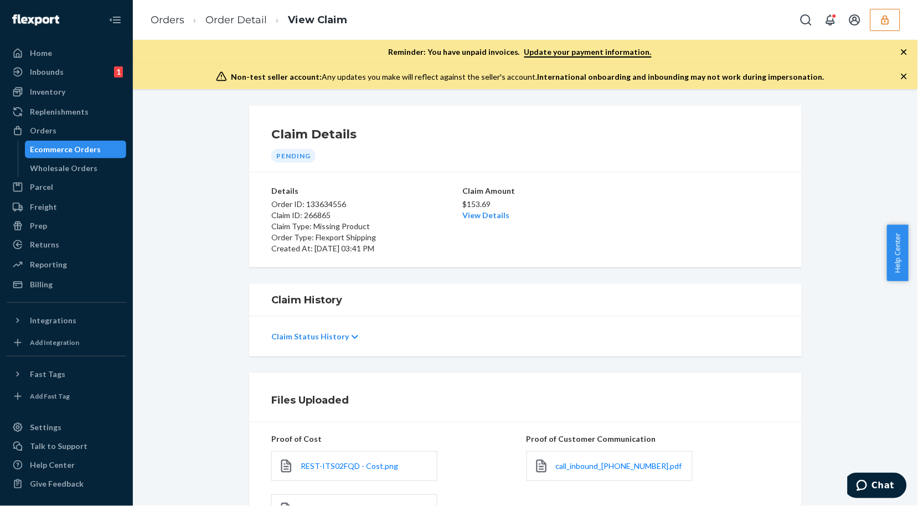
scroll to position [173, 0]
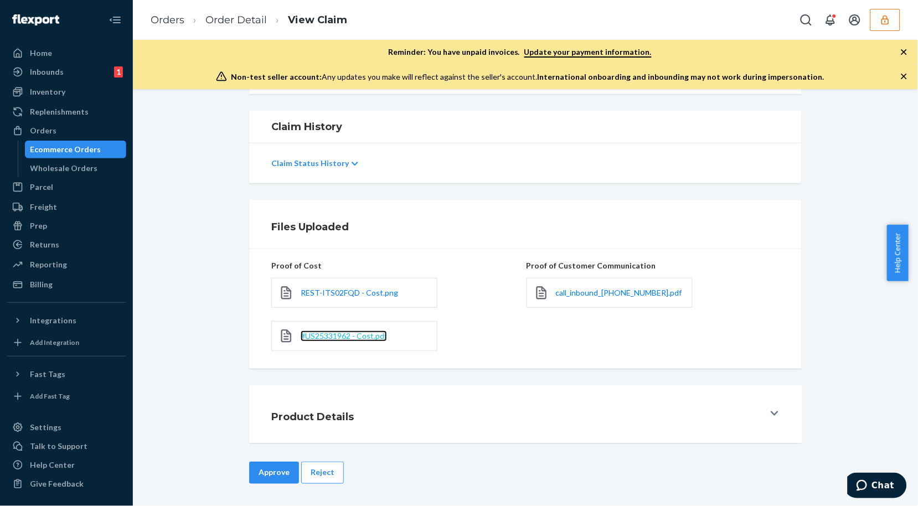
click at [357, 338] on span "#US25331962 - Cost.pdf" at bounding box center [343, 335] width 86 height 9
click at [344, 291] on span "REST-ITS02FQD - Cost.png" at bounding box center [348, 292] width 97 height 9
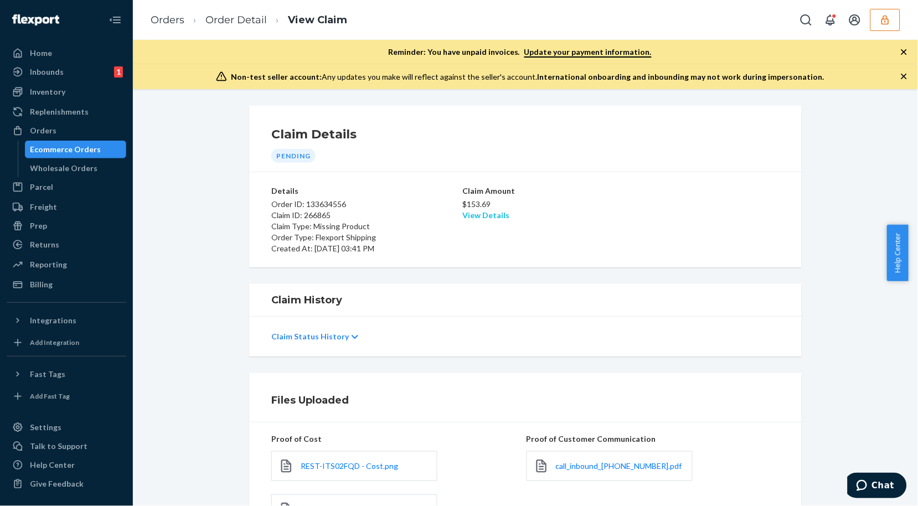
click at [478, 213] on link "View Details" at bounding box center [485, 214] width 47 height 9
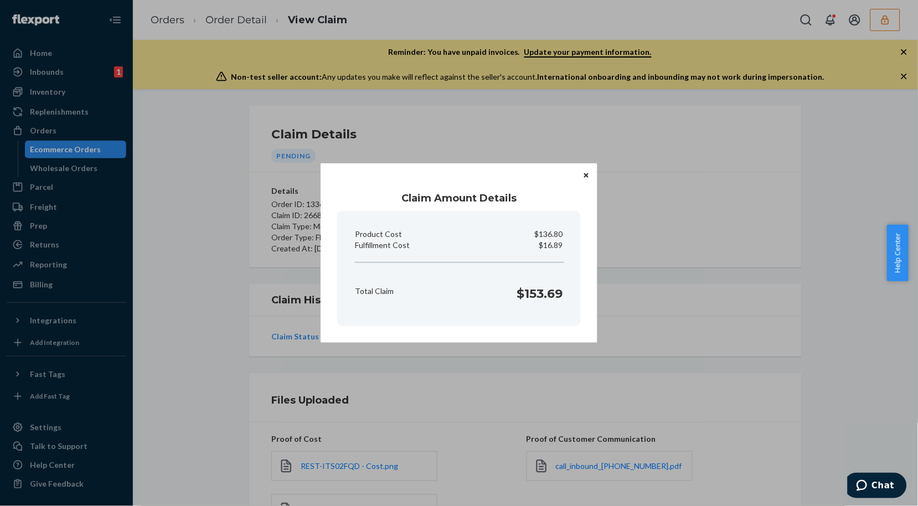
click at [583, 174] on button "Close" at bounding box center [586, 175] width 11 height 12
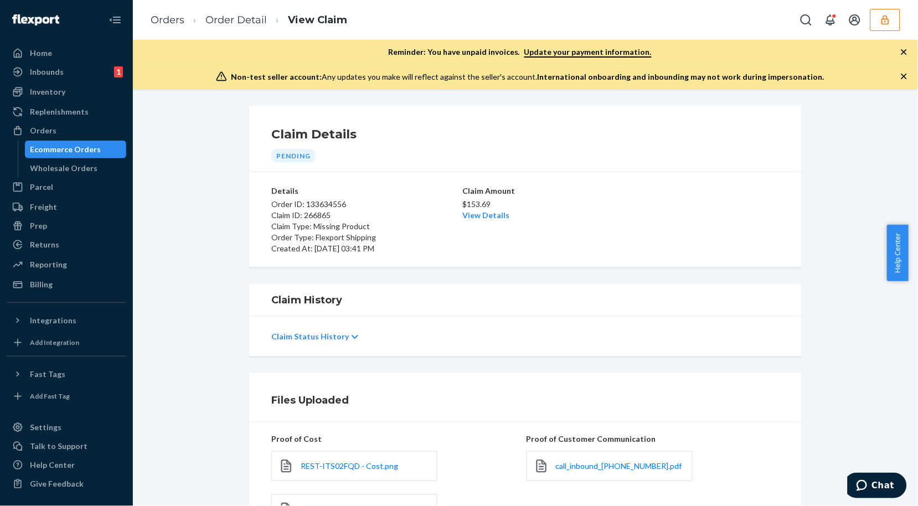
scroll to position [173, 0]
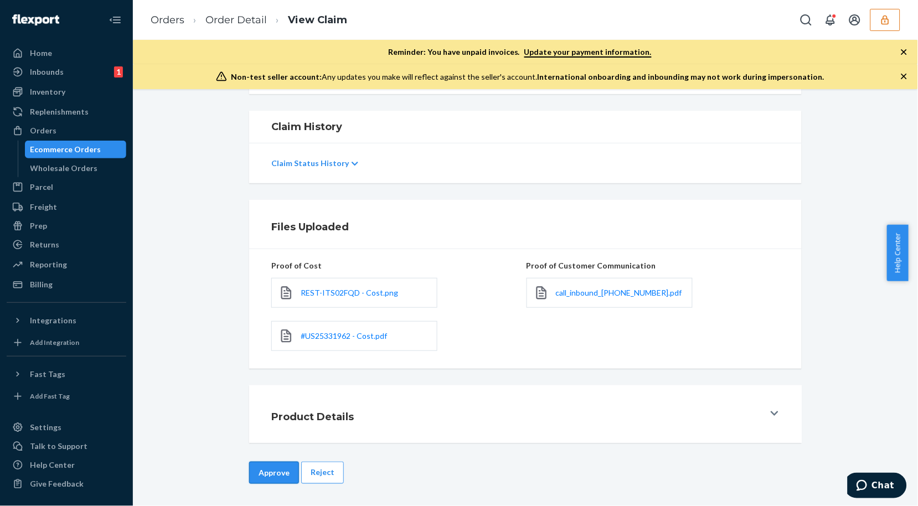
click at [266, 472] on button "Approve" at bounding box center [274, 473] width 50 height 22
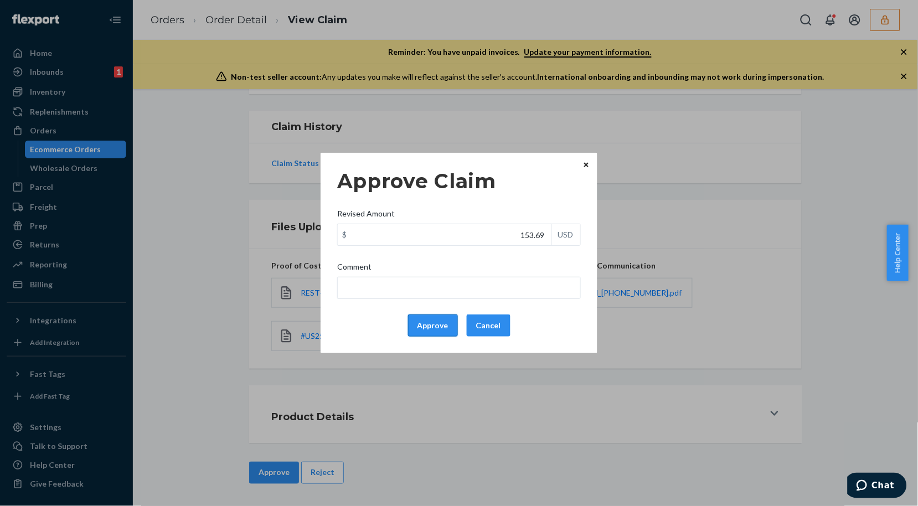
click at [429, 324] on button "Approve" at bounding box center [433, 325] width 50 height 22
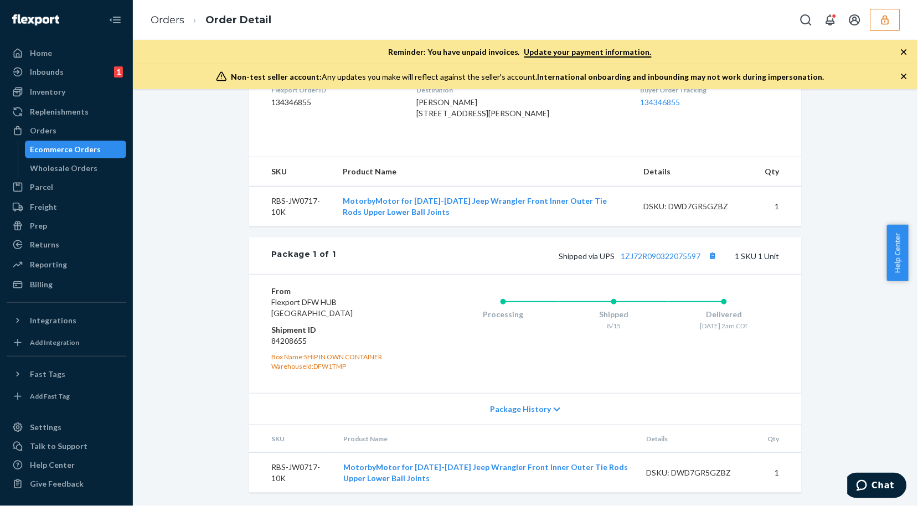
scroll to position [321, 0]
click at [672, 253] on link "1ZJ72R090322075597" at bounding box center [661, 255] width 80 height 9
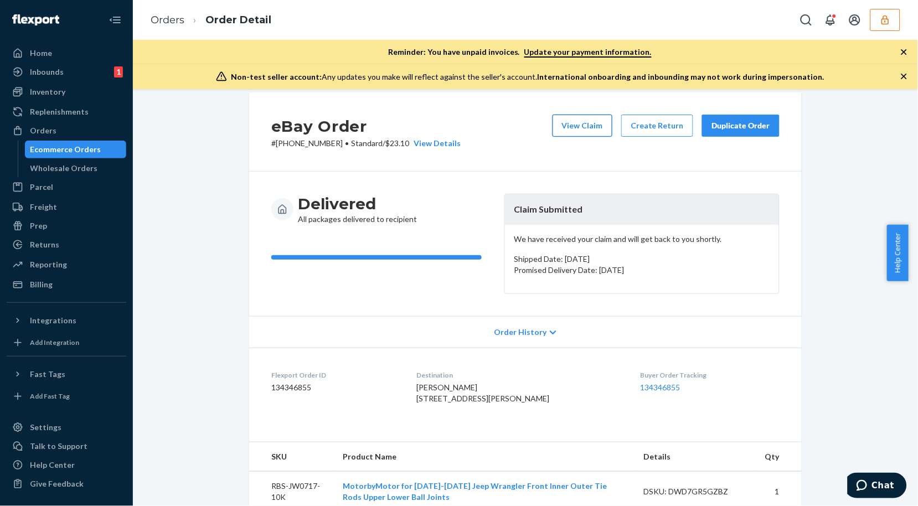
scroll to position [0, 0]
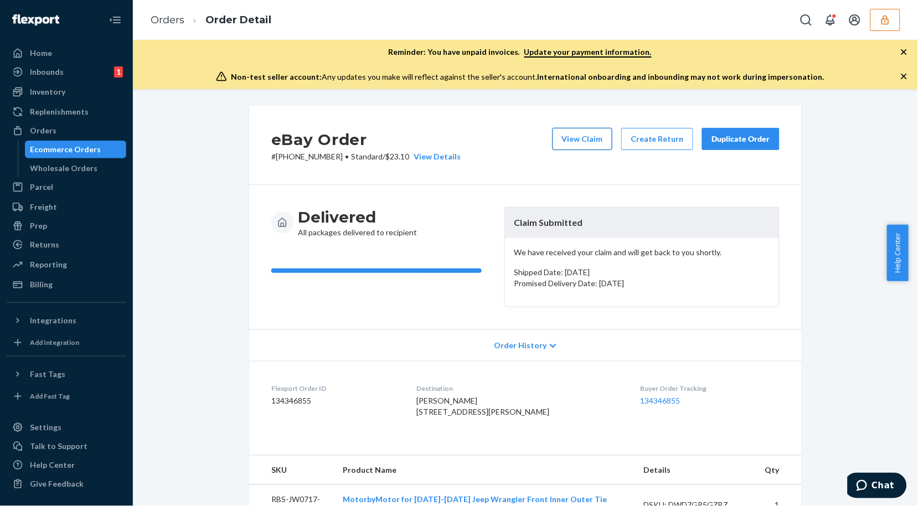
click at [598, 144] on button "View Claim" at bounding box center [582, 139] width 60 height 22
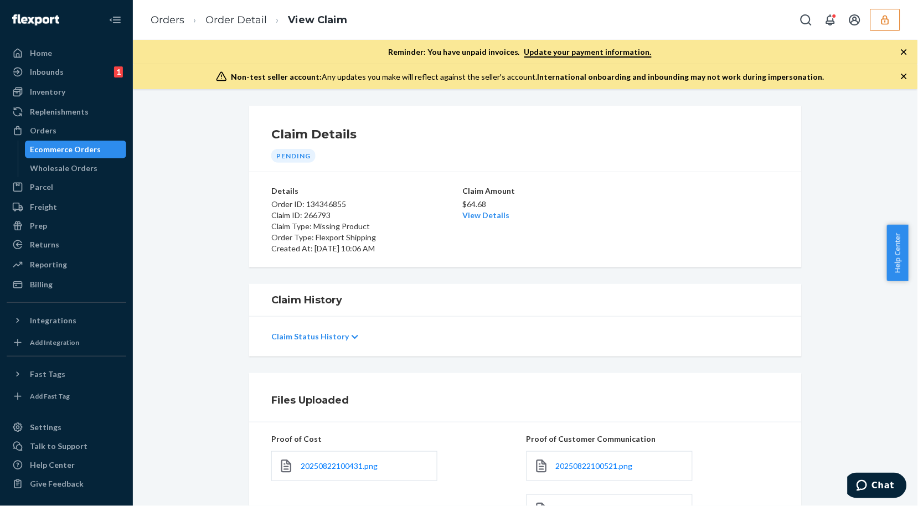
scroll to position [123, 0]
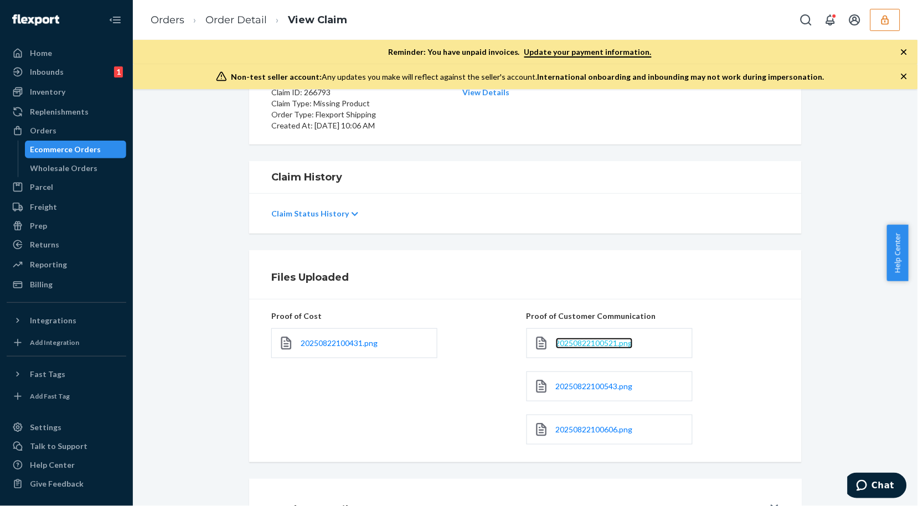
click at [580, 340] on span "20250822100521.png" at bounding box center [594, 342] width 77 height 9
click at [565, 381] on link "20250822100543.png" at bounding box center [594, 386] width 77 height 11
click at [598, 433] on span "20250822100606.png" at bounding box center [594, 428] width 77 height 9
click at [336, 343] on span "20250822100431.png" at bounding box center [338, 342] width 77 height 9
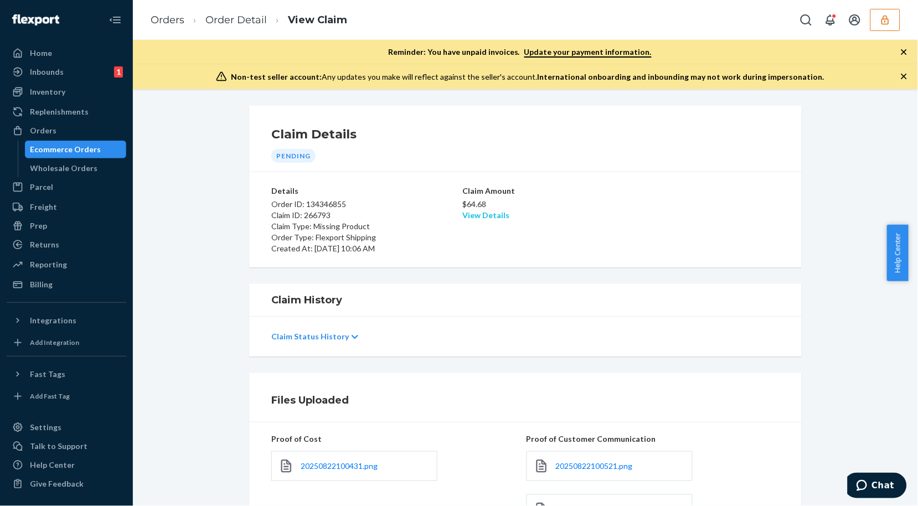
click at [493, 212] on link "View Details" at bounding box center [485, 214] width 47 height 9
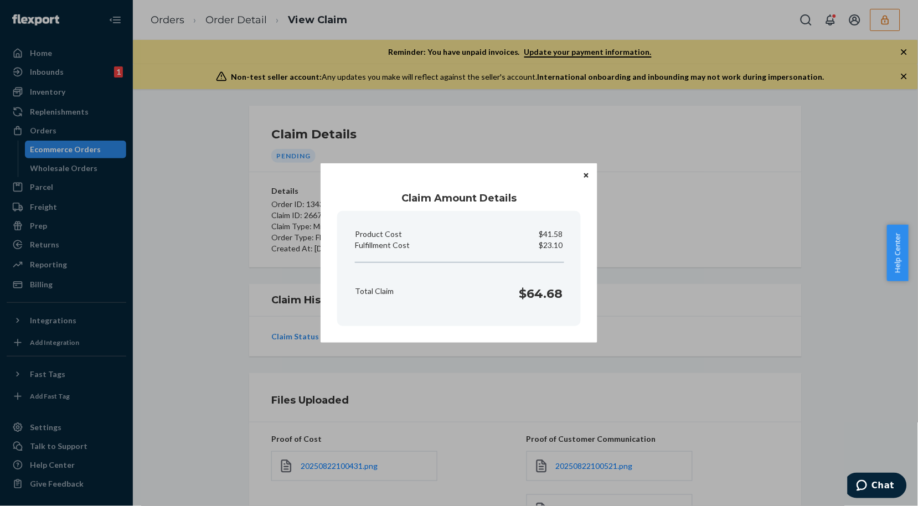
click at [493, 212] on section "Product Cost $41.58 Fulfillment Cost $23.10 Total Claim $64.68" at bounding box center [458, 268] width 243 height 115
click at [583, 176] on button "Close" at bounding box center [586, 175] width 11 height 12
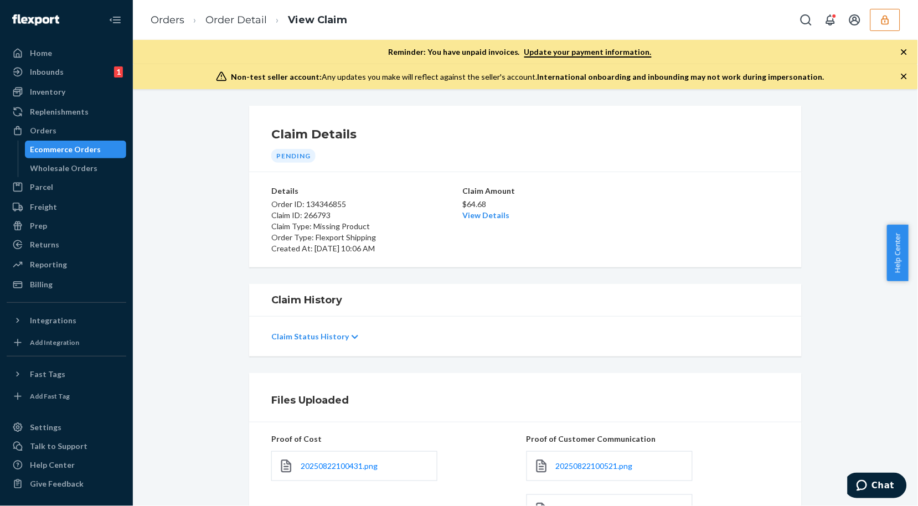
scroll to position [216, 0]
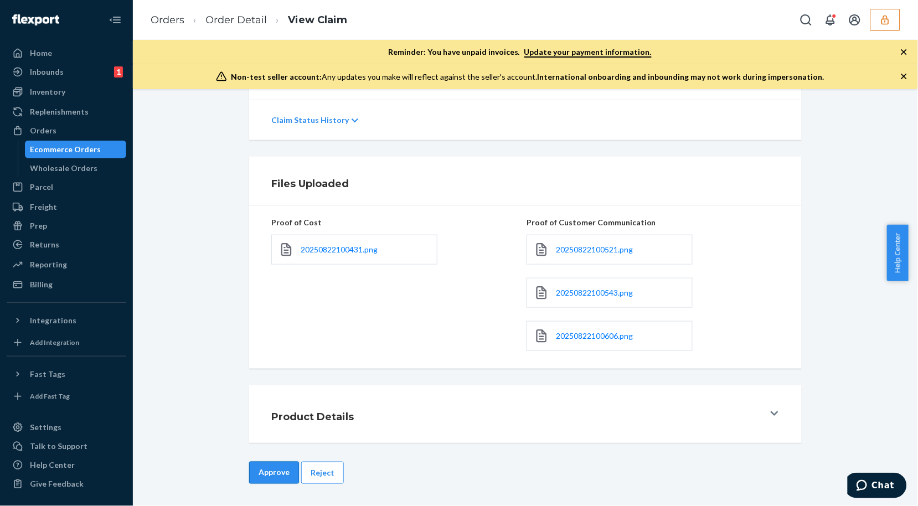
click at [261, 467] on button "Approve" at bounding box center [274, 473] width 50 height 22
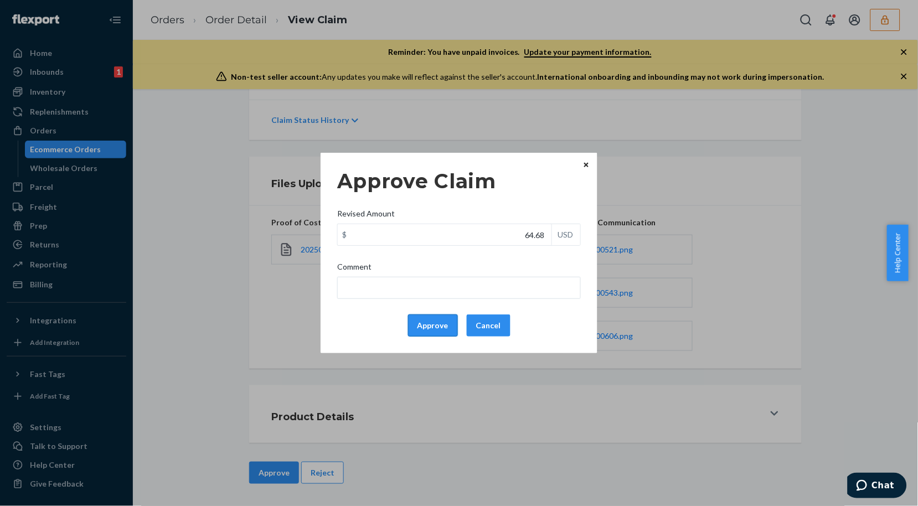
click at [433, 329] on button "Approve" at bounding box center [433, 325] width 50 height 22
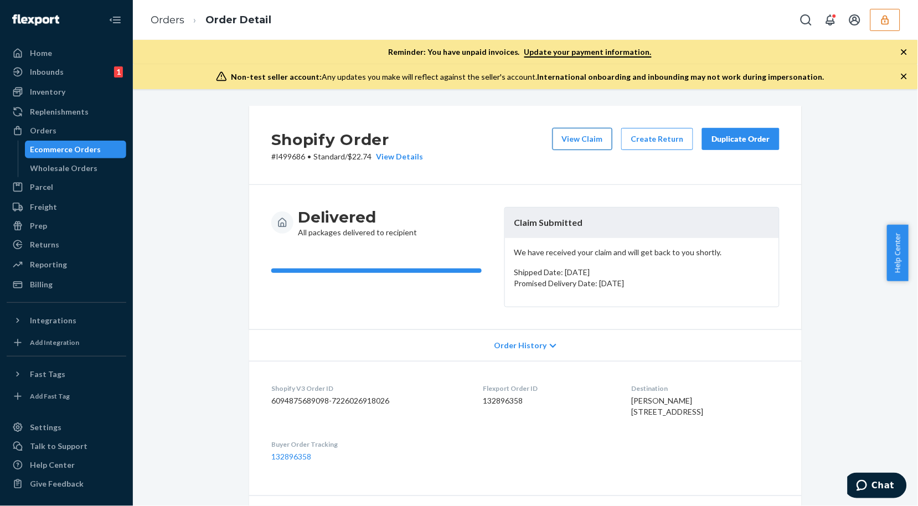
click at [585, 140] on button "View Claim" at bounding box center [582, 139] width 60 height 22
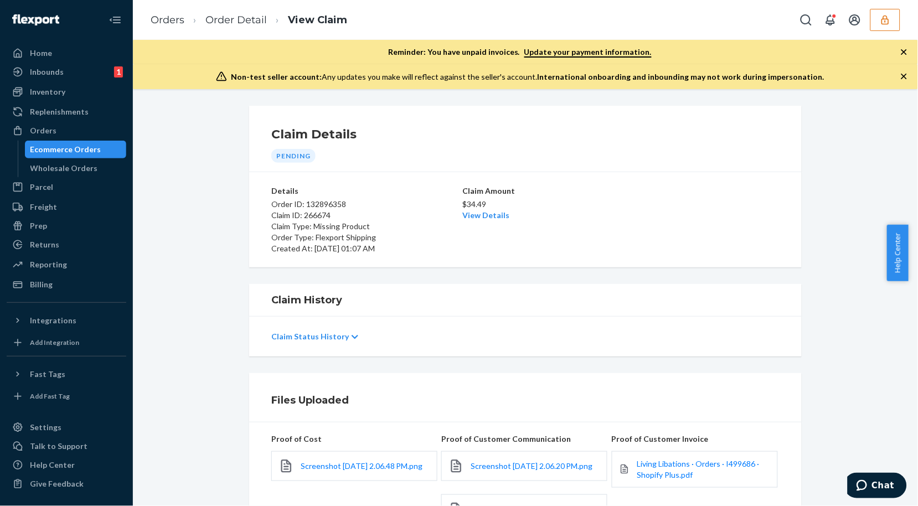
scroll to position [186, 0]
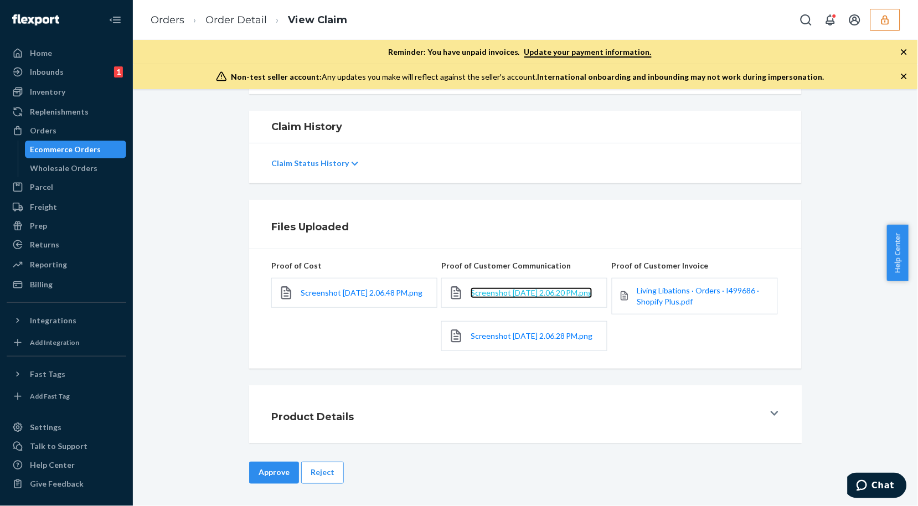
click at [516, 288] on span "Screenshot [DATE] 2.06.20 PM.png" at bounding box center [531, 292] width 122 height 9
click at [505, 330] on link "Screenshot [DATE] 2.06.28 PM.png" at bounding box center [531, 335] width 122 height 11
click at [227, 23] on link "Order Detail" at bounding box center [235, 20] width 61 height 12
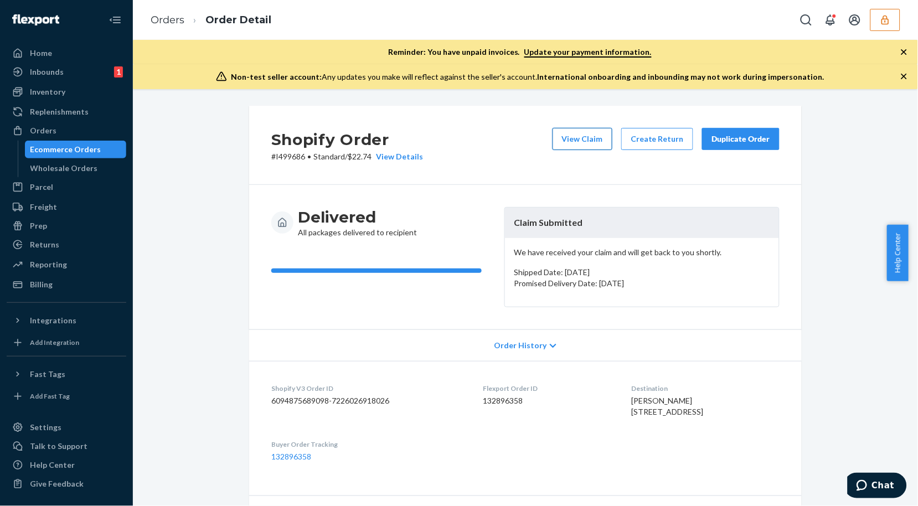
click at [566, 136] on button "View Claim" at bounding box center [582, 139] width 60 height 22
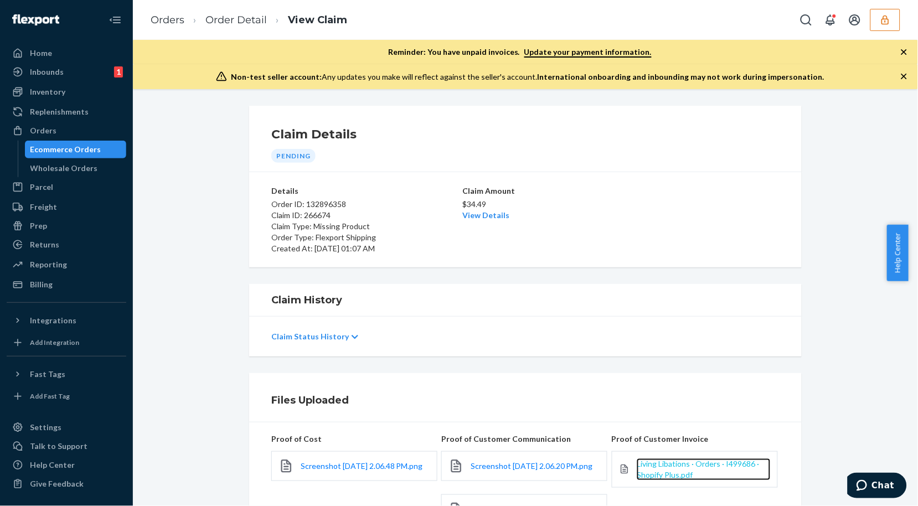
click at [656, 463] on span "Living Libations · Orders · I499686 · Shopify Plus.pdf" at bounding box center [697, 469] width 122 height 20
click at [468, 213] on link "View Details" at bounding box center [485, 214] width 47 height 9
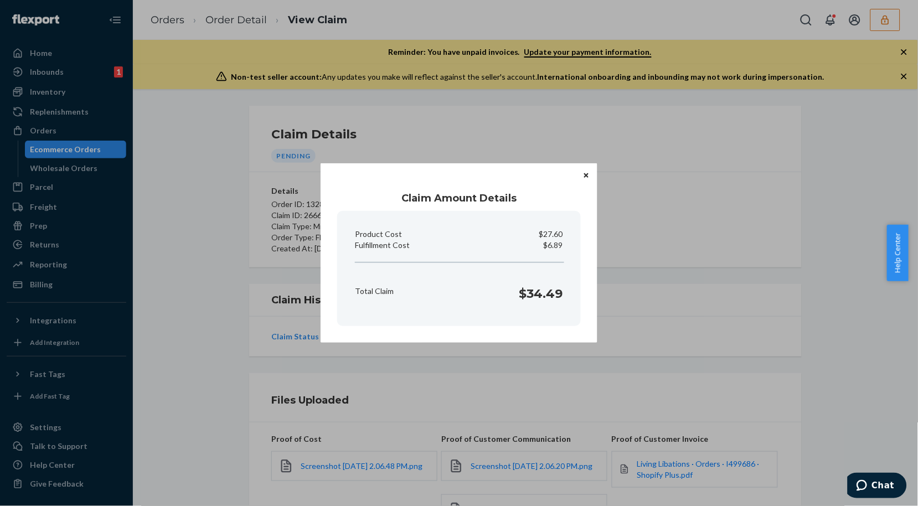
click at [552, 243] on p "$6.89" at bounding box center [552, 245] width 19 height 11
copy p "6.89"
click at [191, 348] on div "Claim Amount Details Product Cost $27.60 Fulfillment Cost $6.89 Total Claim $34…" at bounding box center [459, 253] width 918 height 506
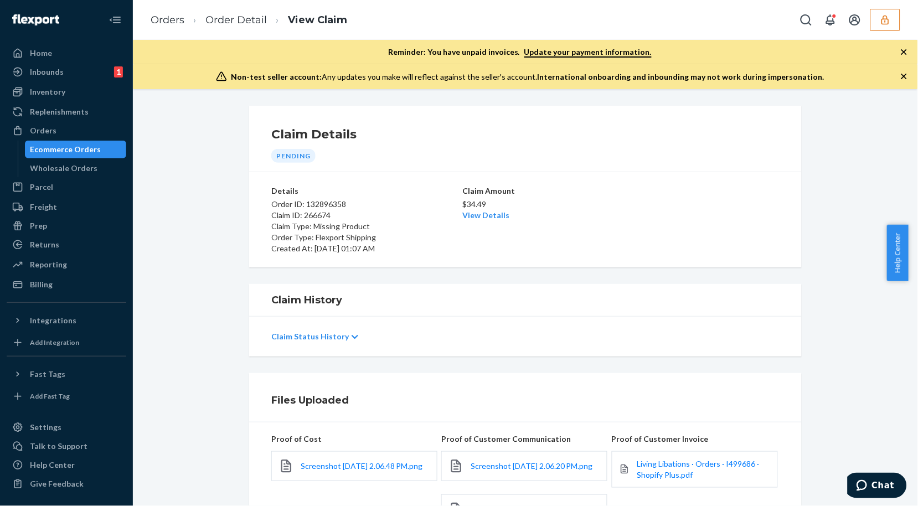
scroll to position [186, 0]
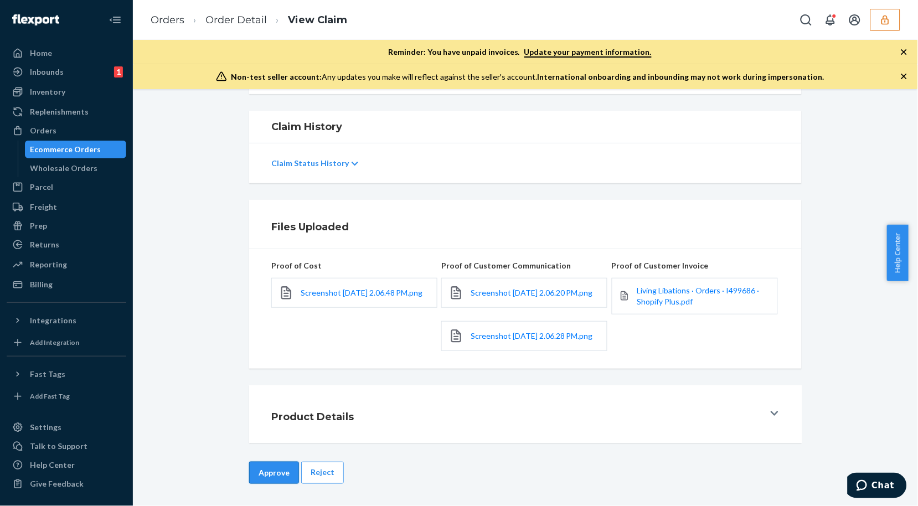
click at [270, 474] on button "Approve" at bounding box center [274, 473] width 50 height 22
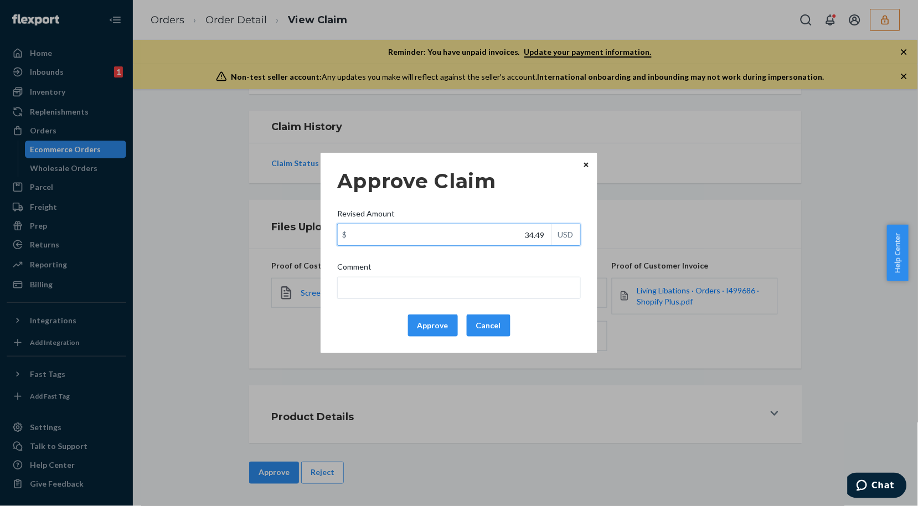
click at [451, 237] on input "34.49" at bounding box center [445, 234] width 214 height 21
type input "26.21"
click at [419, 323] on button "Approve" at bounding box center [433, 325] width 50 height 22
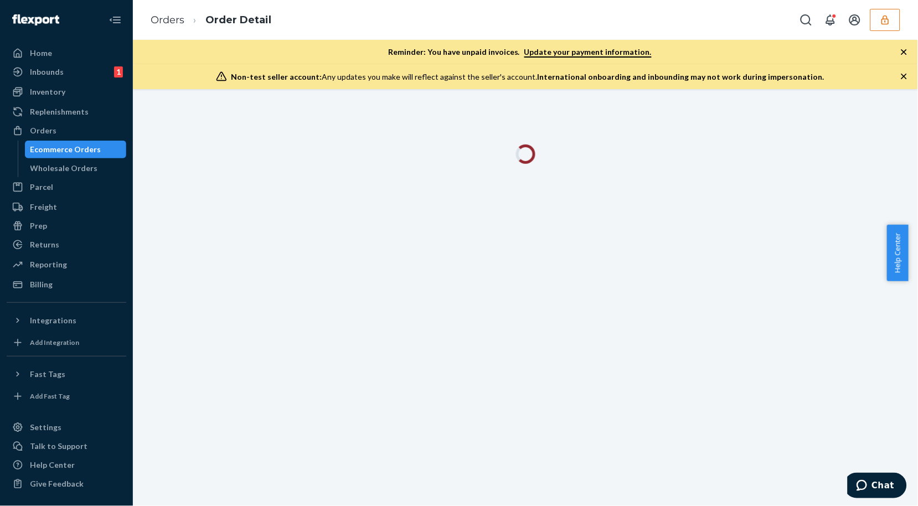
click at [901, 76] on icon "button" at bounding box center [903, 76] width 11 height 11
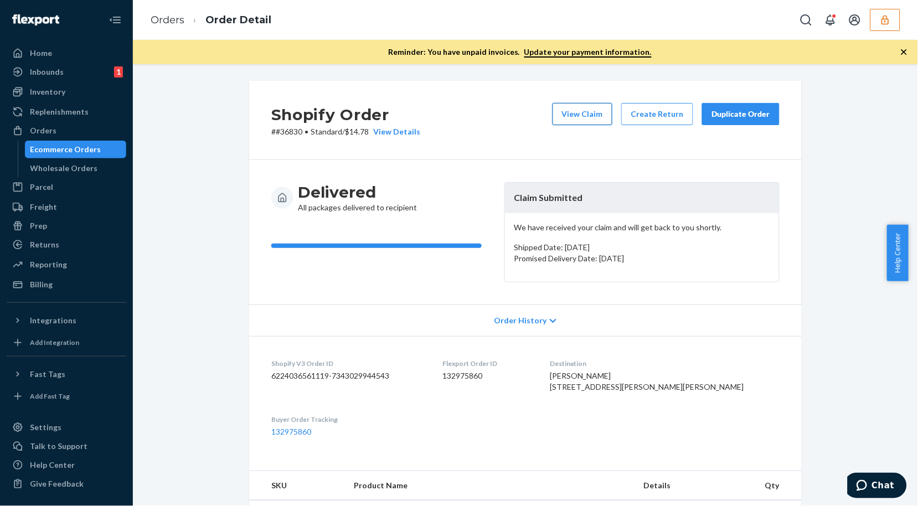
click at [595, 118] on button "View Claim" at bounding box center [582, 114] width 60 height 22
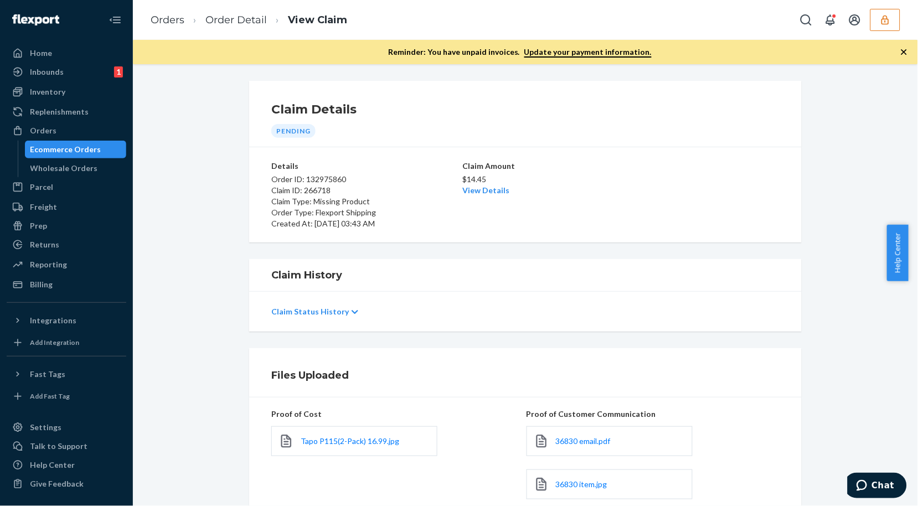
scroll to position [148, 0]
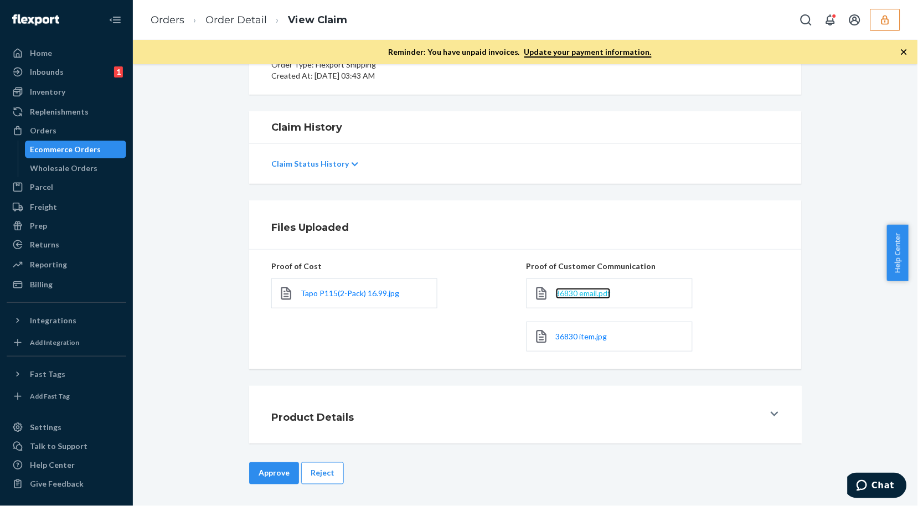
click at [578, 294] on span "36830 email.pdf" at bounding box center [583, 292] width 55 height 9
click at [578, 339] on span "36830 item.jpg" at bounding box center [581, 335] width 51 height 9
click at [219, 18] on link "Order Detail" at bounding box center [235, 20] width 61 height 12
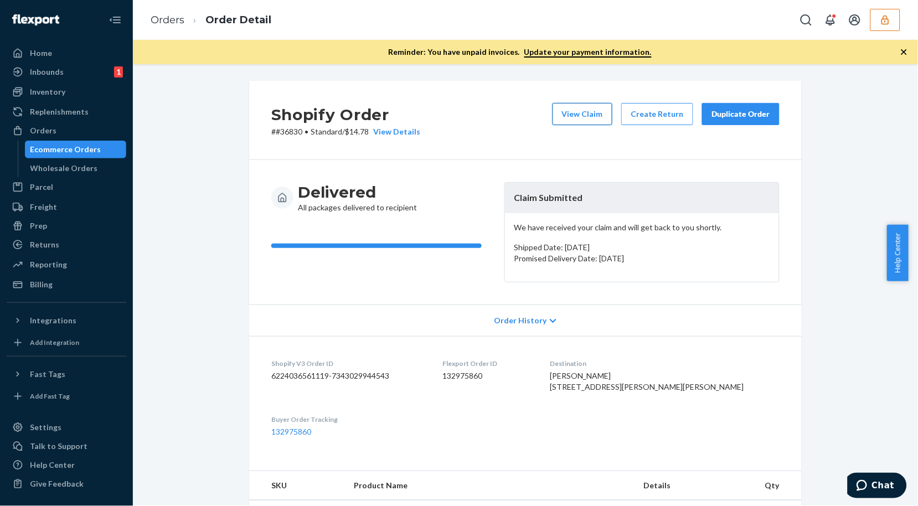
click at [576, 115] on button "View Claim" at bounding box center [582, 114] width 60 height 22
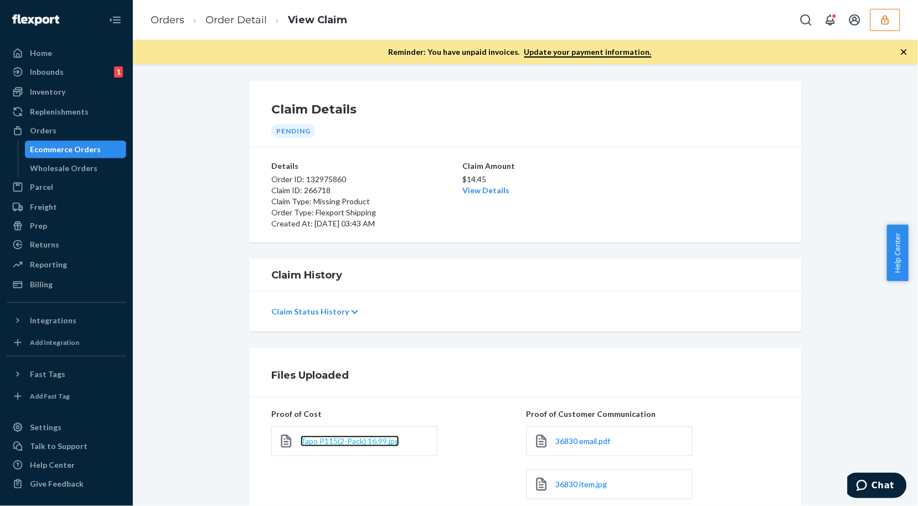
click at [349, 444] on span "Tapo P115(2-Pack) 16.99.jpg" at bounding box center [349, 440] width 99 height 9
click at [222, 25] on link "Order Detail" at bounding box center [235, 20] width 61 height 12
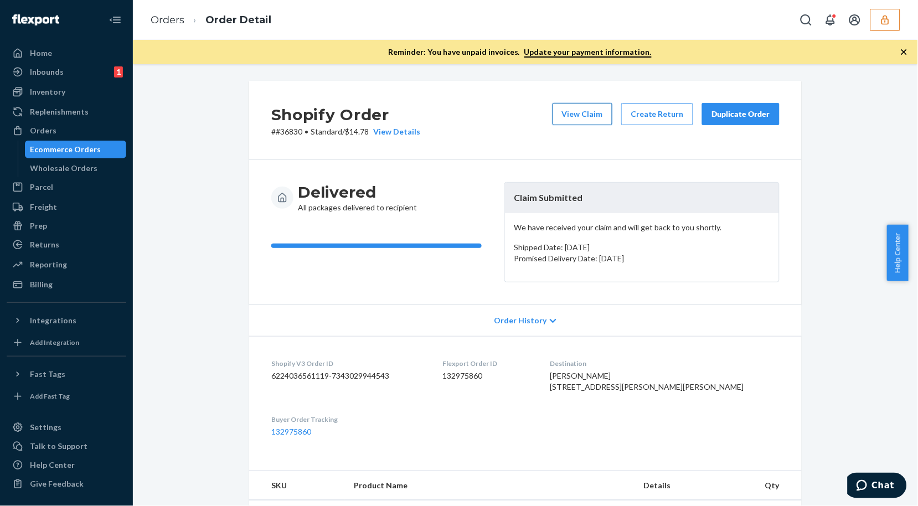
click at [561, 105] on button "View Claim" at bounding box center [582, 114] width 60 height 22
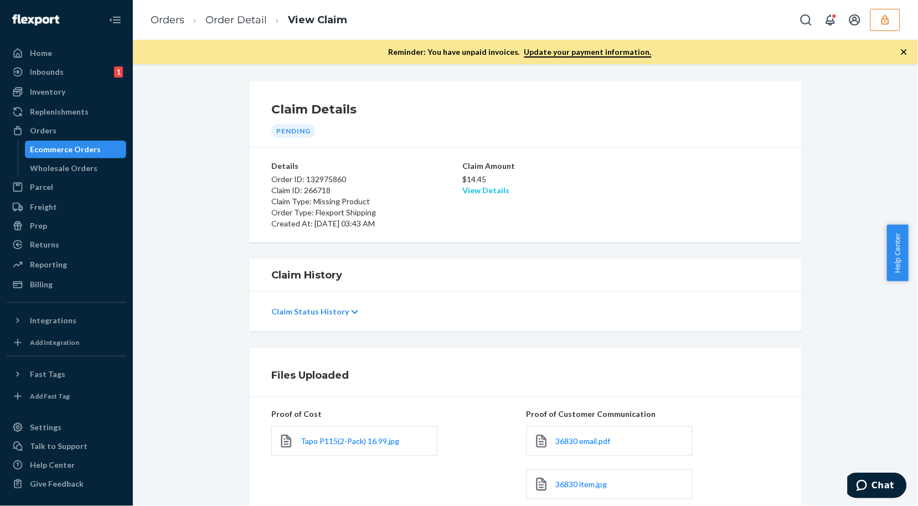
click at [489, 188] on link "View Details" at bounding box center [485, 189] width 47 height 9
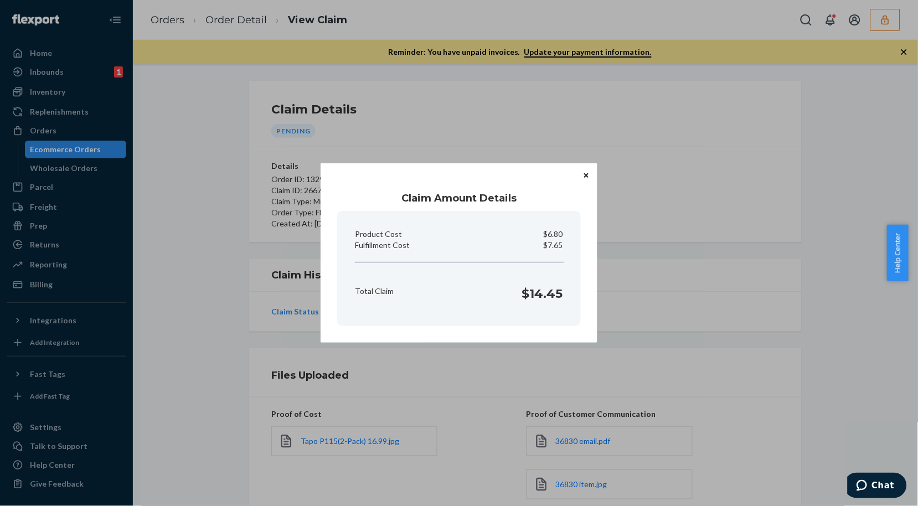
click at [582, 174] on button "Close" at bounding box center [586, 175] width 11 height 12
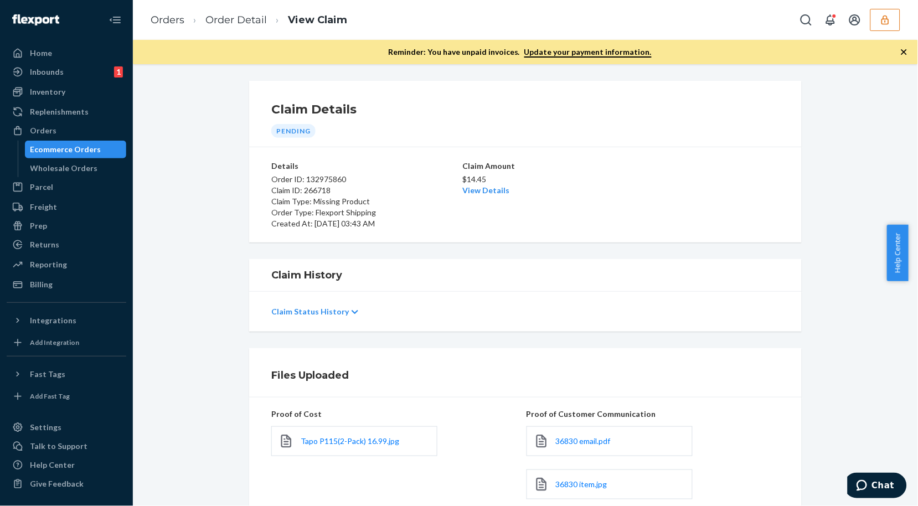
scroll to position [148, 0]
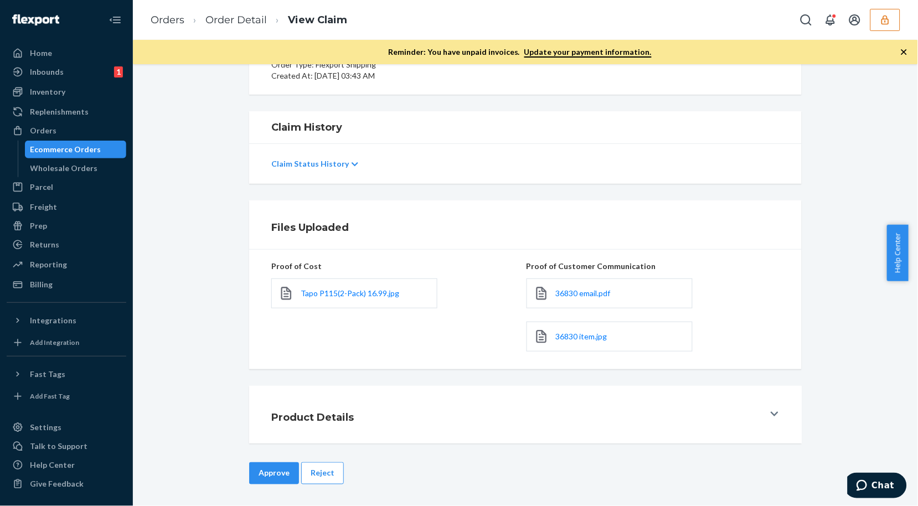
click at [276, 472] on button "Approve" at bounding box center [274, 473] width 50 height 22
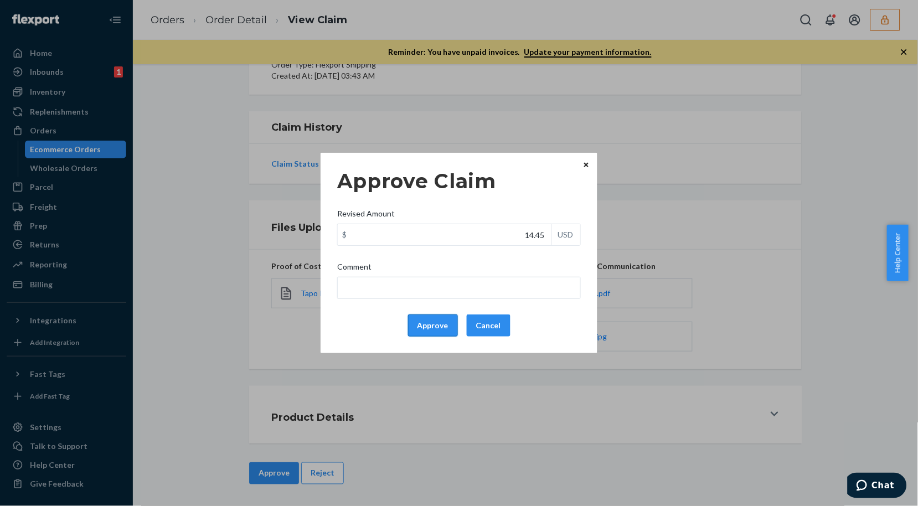
click at [439, 323] on button "Approve" at bounding box center [433, 325] width 50 height 22
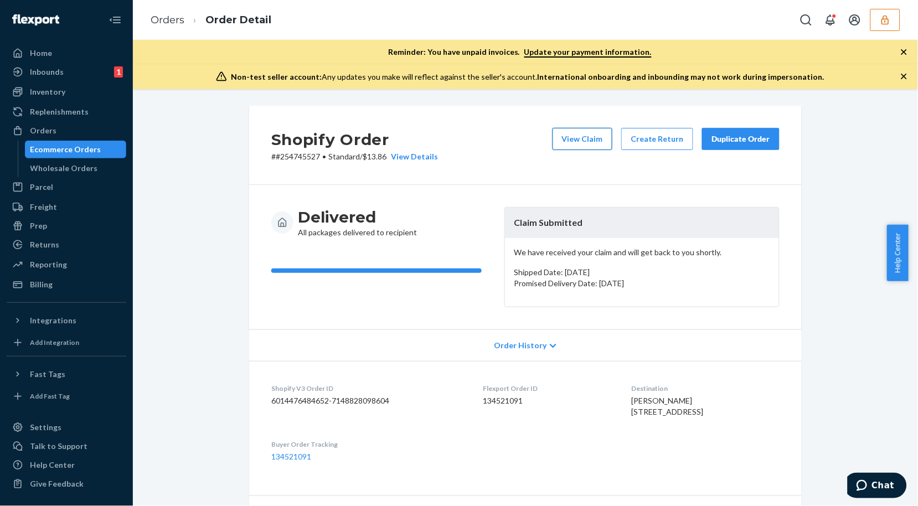
click at [600, 143] on button "View Claim" at bounding box center [582, 139] width 60 height 22
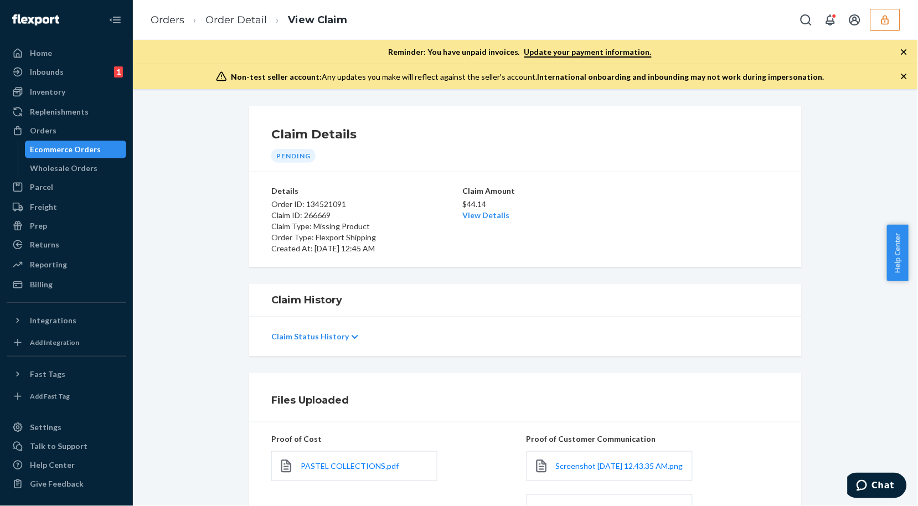
scroll to position [184, 0]
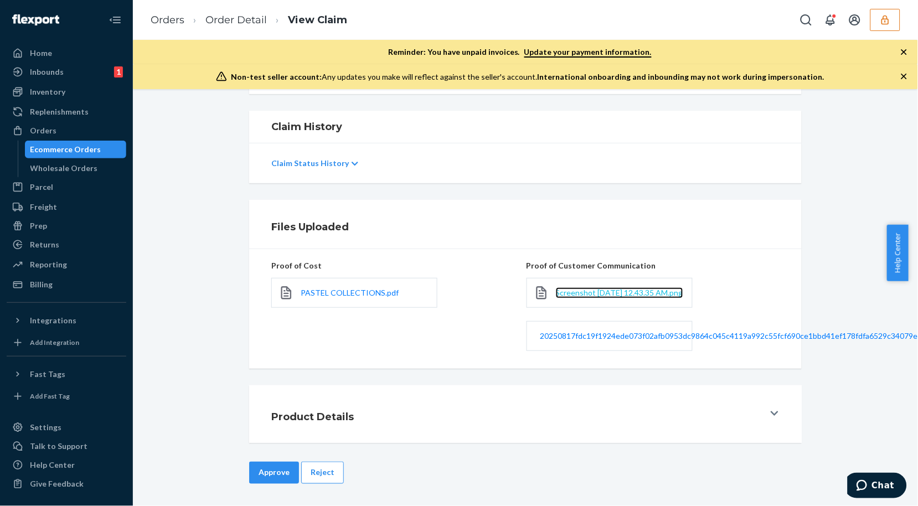
click at [594, 288] on span "Screenshot [DATE] 12.43.35 AM.png" at bounding box center [619, 292] width 127 height 9
click at [245, 21] on link "Order Detail" at bounding box center [235, 20] width 61 height 12
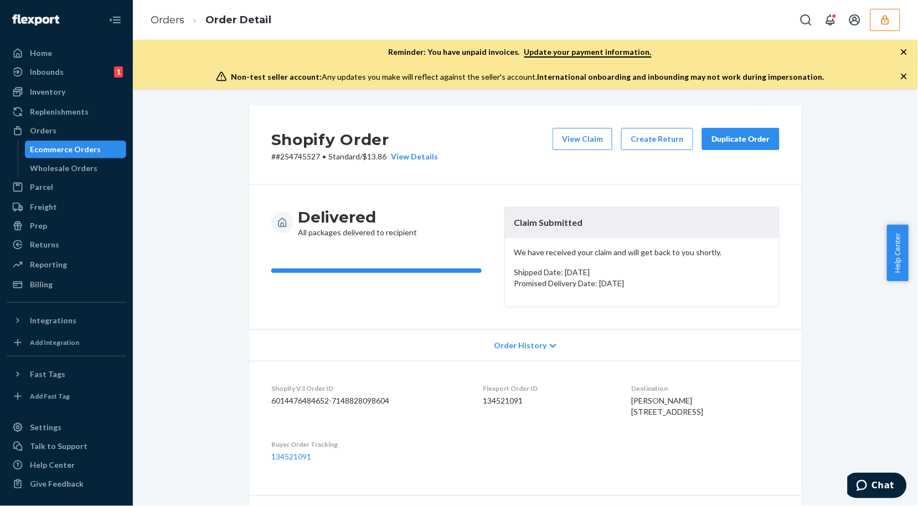
scroll to position [246, 0]
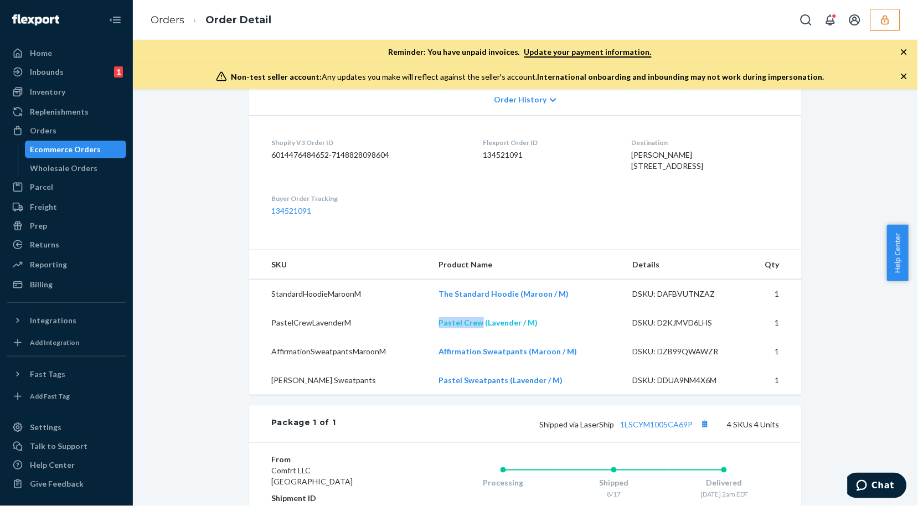
drag, startPoint x: 426, startPoint y: 345, endPoint x: 479, endPoint y: 341, distance: 53.2
click at [479, 337] on tr "PastelCrewLavenderM Pastel Crew (Lavender / M) DSKU: D2KJMVD6LHS 1" at bounding box center [525, 322] width 552 height 29
drag, startPoint x: 479, startPoint y: 341, endPoint x: 483, endPoint y: 349, distance: 7.9
click at [479, 327] on link "Pastel Crew (Lavender / M)" at bounding box center [488, 322] width 99 height 9
copy tr "Pastel Crew"
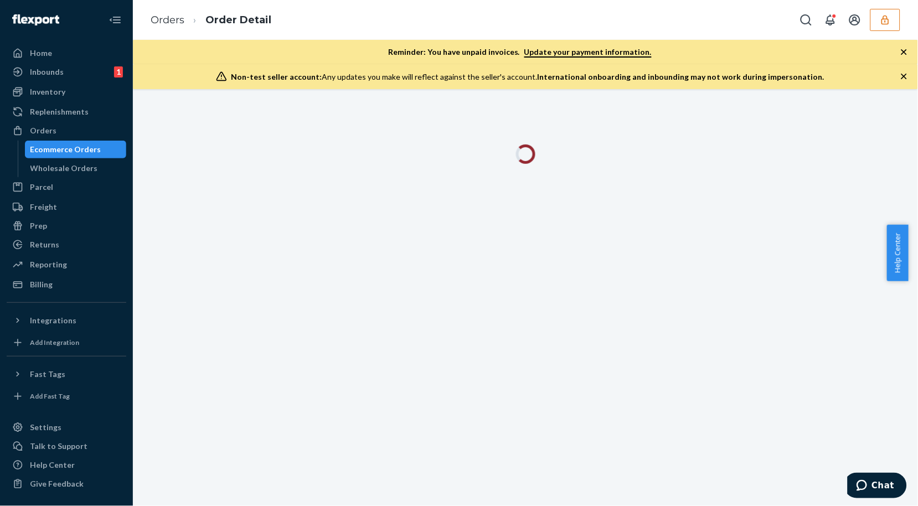
click at [908, 75] on icon "button" at bounding box center [903, 76] width 11 height 11
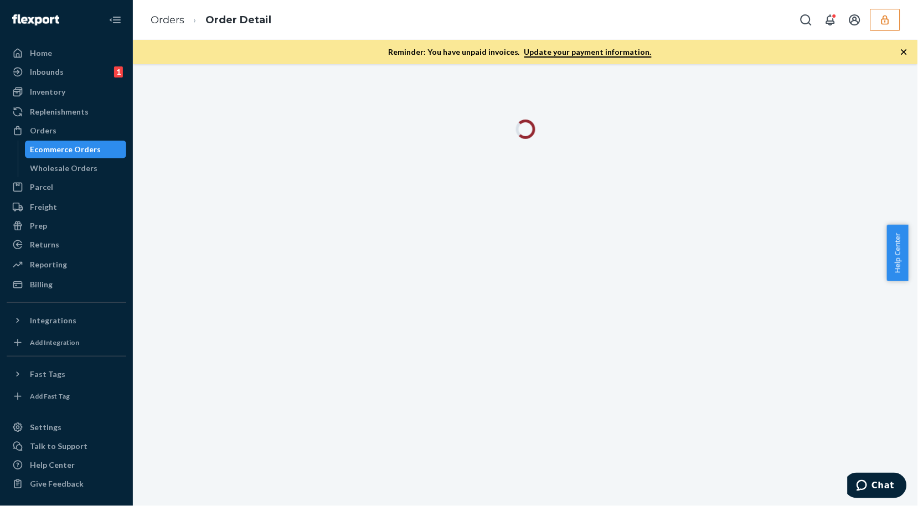
click at [899, 52] on icon "button" at bounding box center [903, 51] width 11 height 11
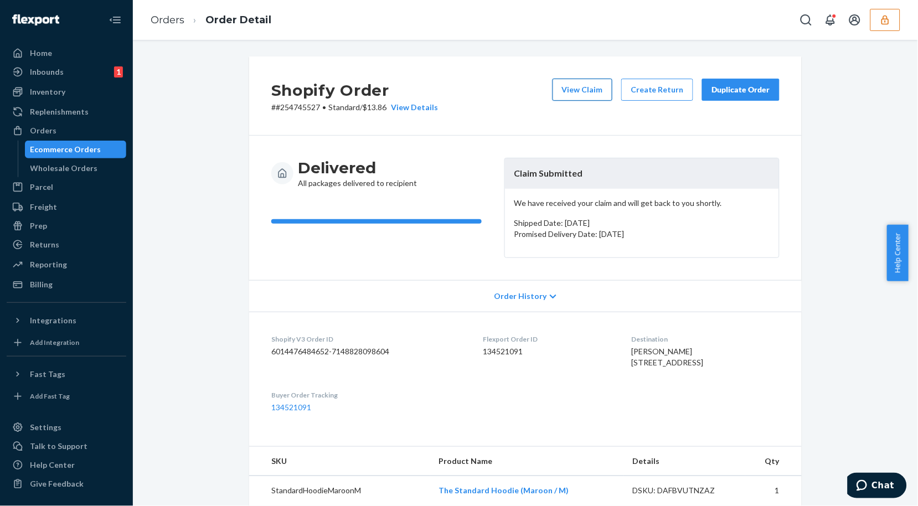
click at [596, 93] on button "View Claim" at bounding box center [582, 90] width 60 height 22
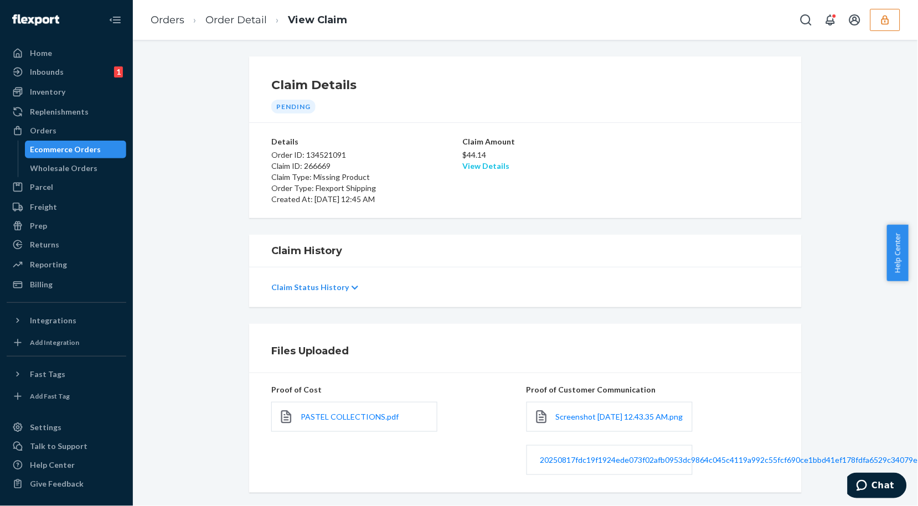
click at [474, 164] on link "View Details" at bounding box center [485, 165] width 47 height 9
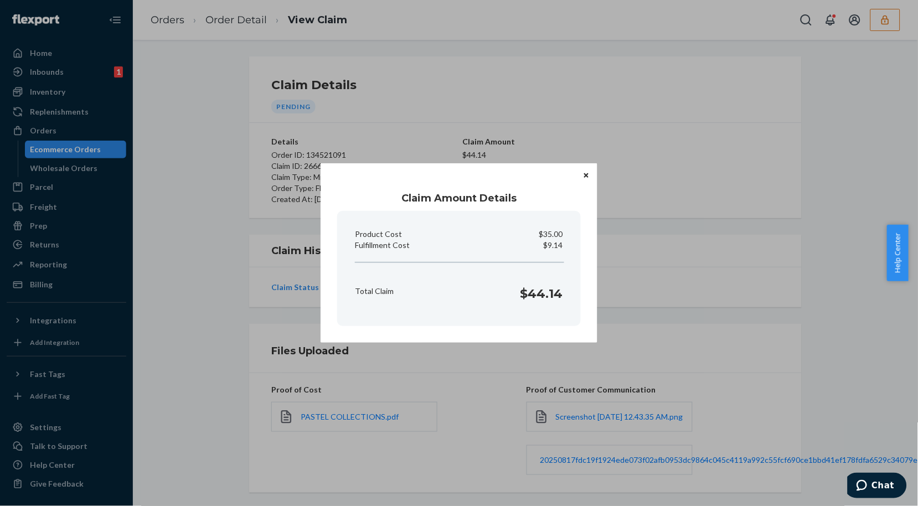
click at [554, 242] on p "$9.14" at bounding box center [552, 245] width 19 height 11
copy p "Fulfillment Cost"
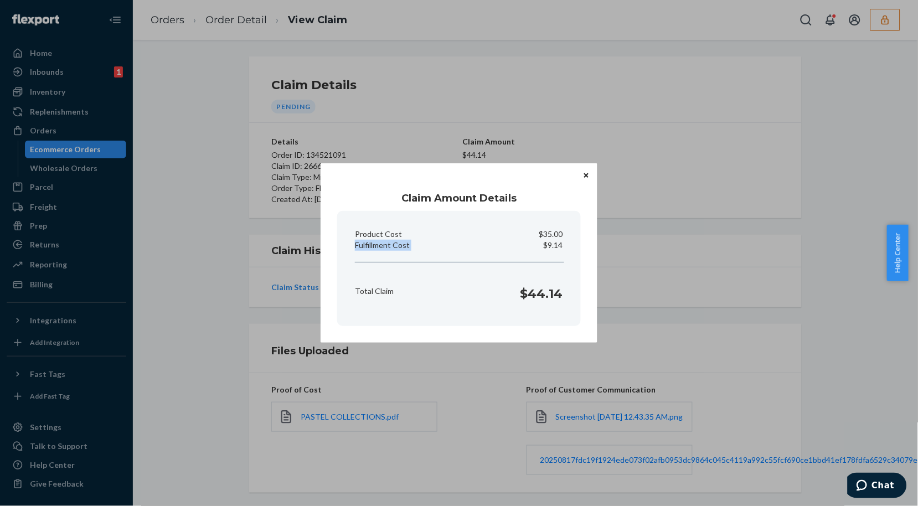
click at [584, 174] on icon "Close" at bounding box center [586, 175] width 4 height 7
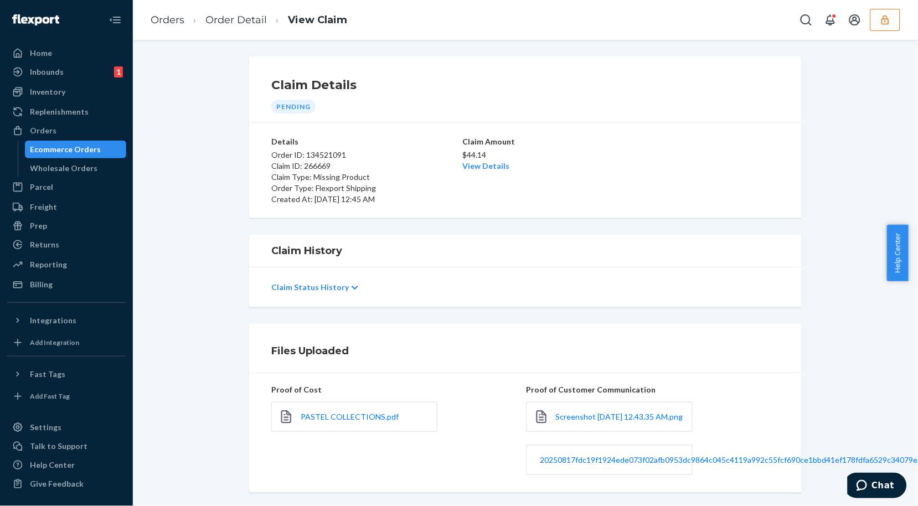
scroll to position [140, 0]
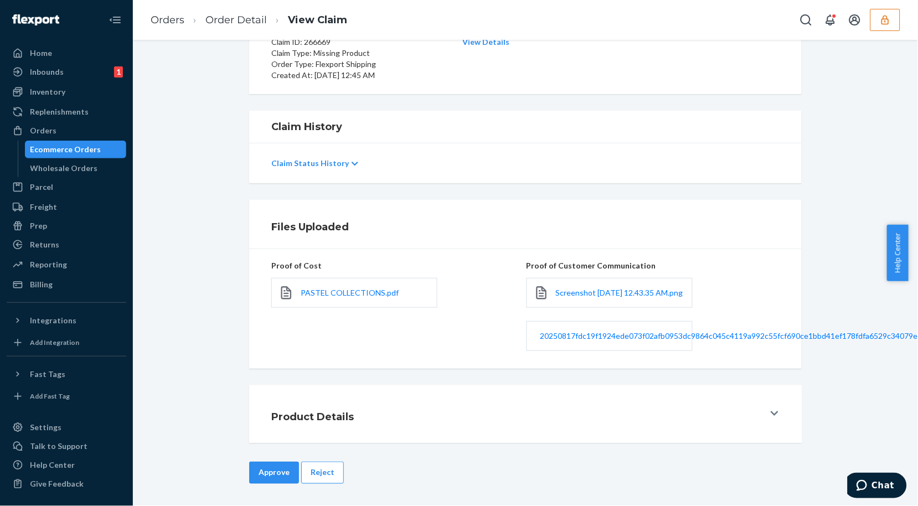
drag, startPoint x: 263, startPoint y: 462, endPoint x: 314, endPoint y: 401, distance: 79.0
click at [262, 462] on button "Approve" at bounding box center [274, 473] width 50 height 22
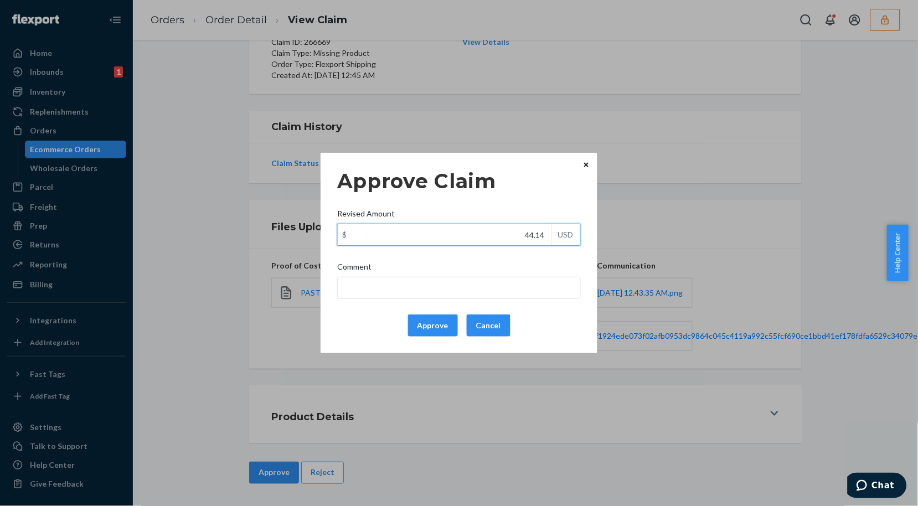
click at [499, 240] on input "44.14" at bounding box center [445, 234] width 214 height 21
type input "31.14"
click at [419, 330] on button "Approve" at bounding box center [433, 325] width 50 height 22
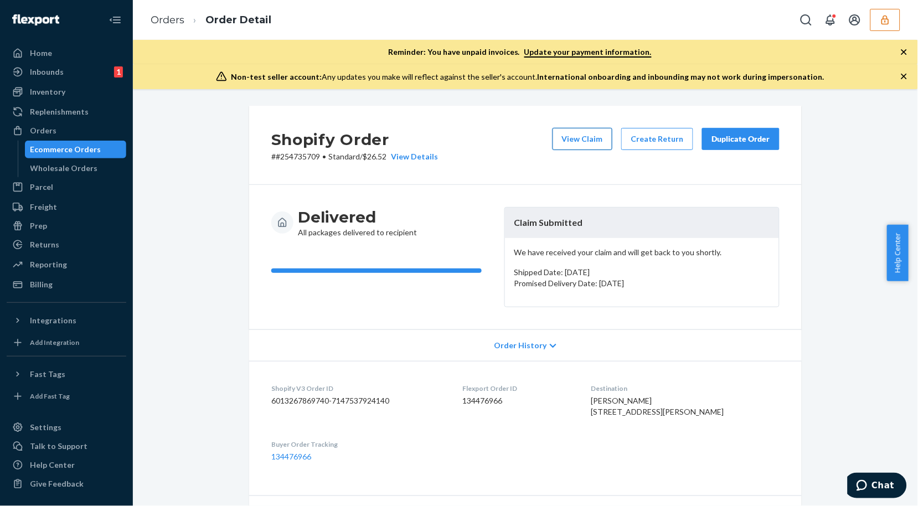
click at [558, 141] on button "View Claim" at bounding box center [582, 139] width 60 height 22
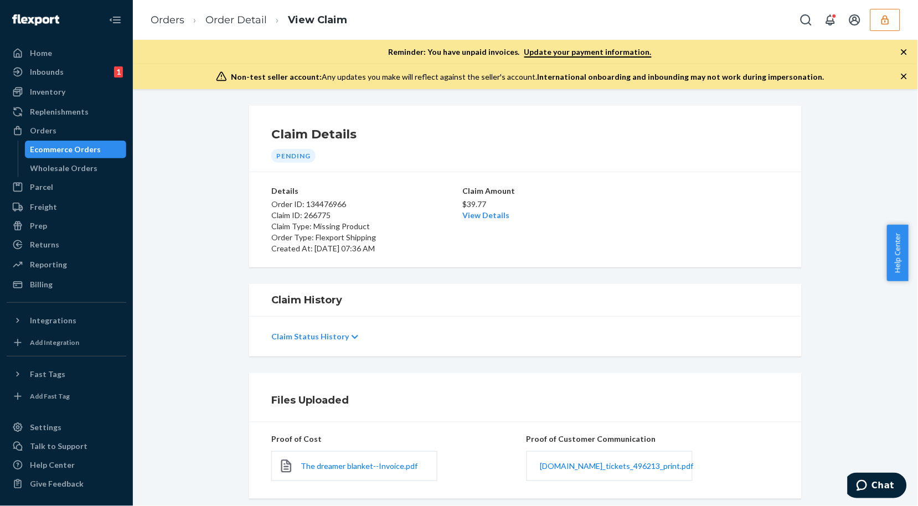
scroll to position [130, 0]
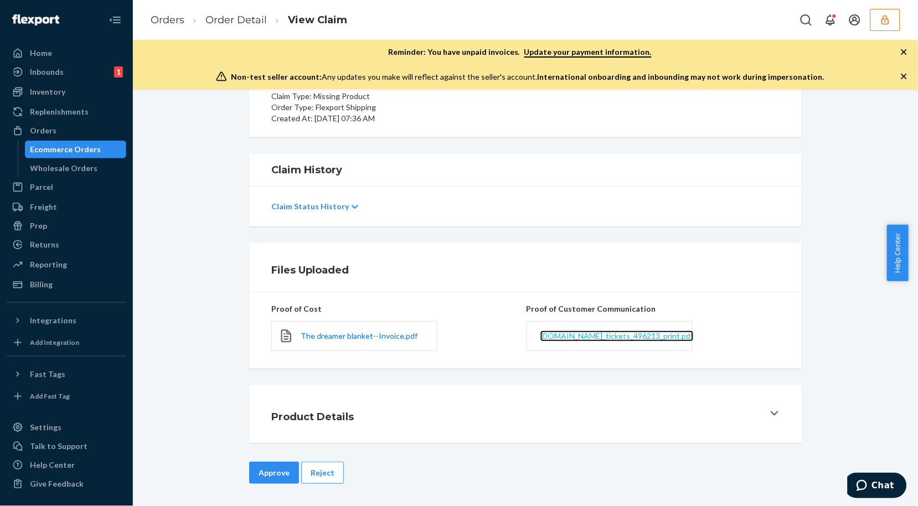
click at [588, 331] on span "[DOMAIN_NAME]_tickets_496213_print.pdf" at bounding box center [616, 335] width 153 height 9
click at [211, 14] on link "Order Detail" at bounding box center [235, 20] width 61 height 12
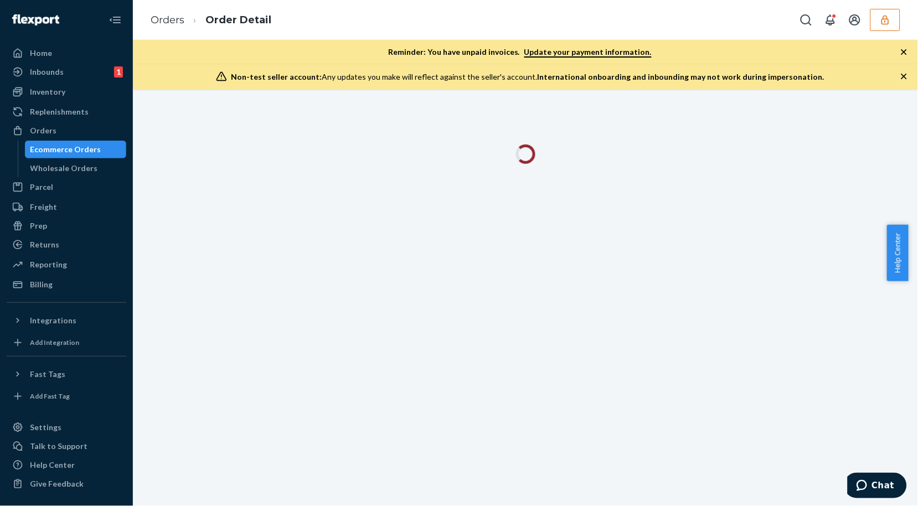
click at [902, 50] on icon "button" at bounding box center [904, 52] width 6 height 6
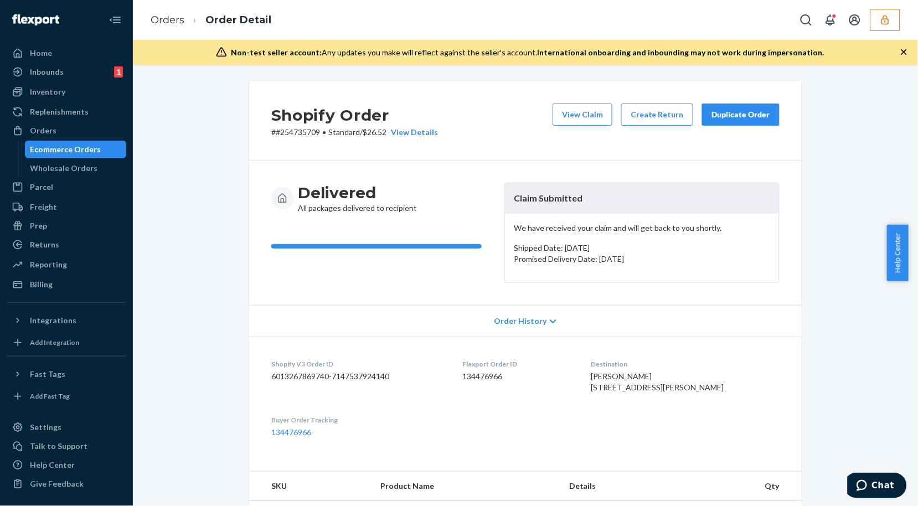
click at [904, 50] on icon "button" at bounding box center [903, 51] width 11 height 11
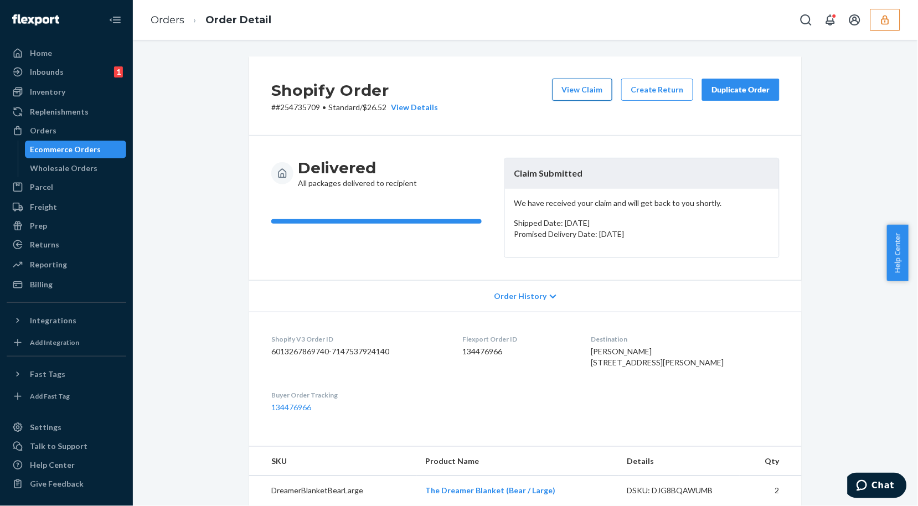
click at [571, 89] on button "View Claim" at bounding box center [582, 90] width 60 height 22
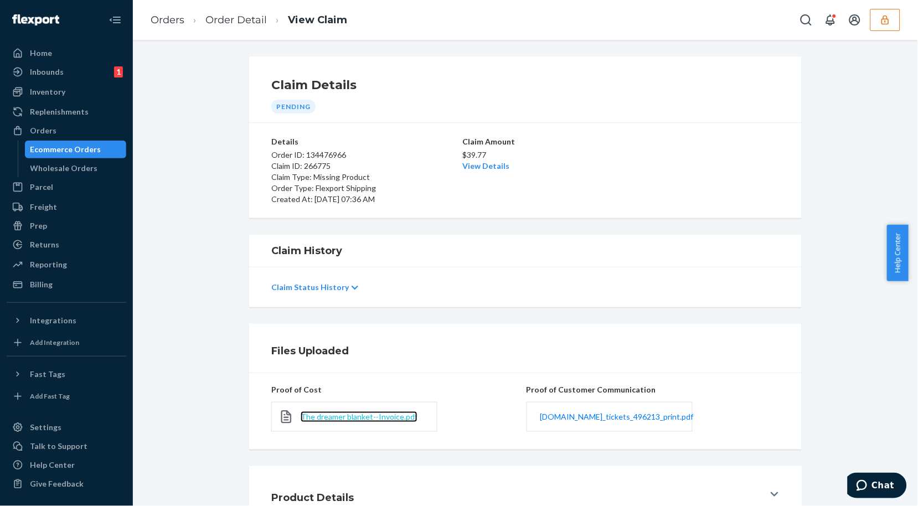
click at [341, 419] on span "The dreamer blanket--Invoice.pdf" at bounding box center [358, 416] width 117 height 9
click at [481, 167] on link "View Details" at bounding box center [485, 165] width 47 height 9
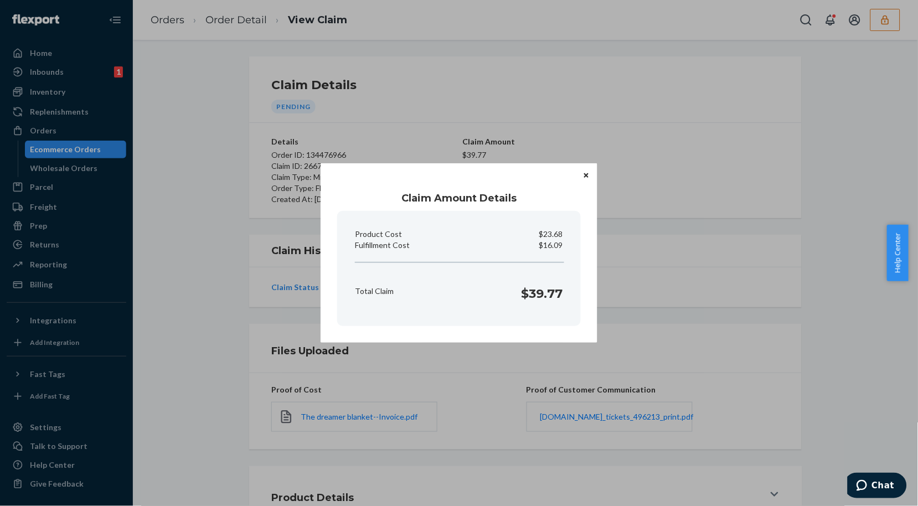
click at [584, 175] on icon "Close" at bounding box center [586, 175] width 4 height 7
click at [583, 175] on div "Claim Amount $39.77 View Details" at bounding box center [525, 170] width 126 height 69
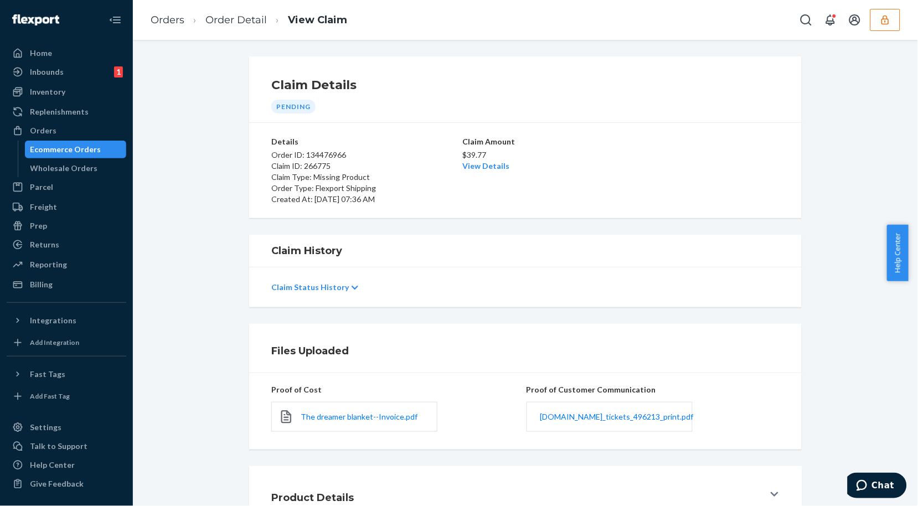
scroll to position [80, 0]
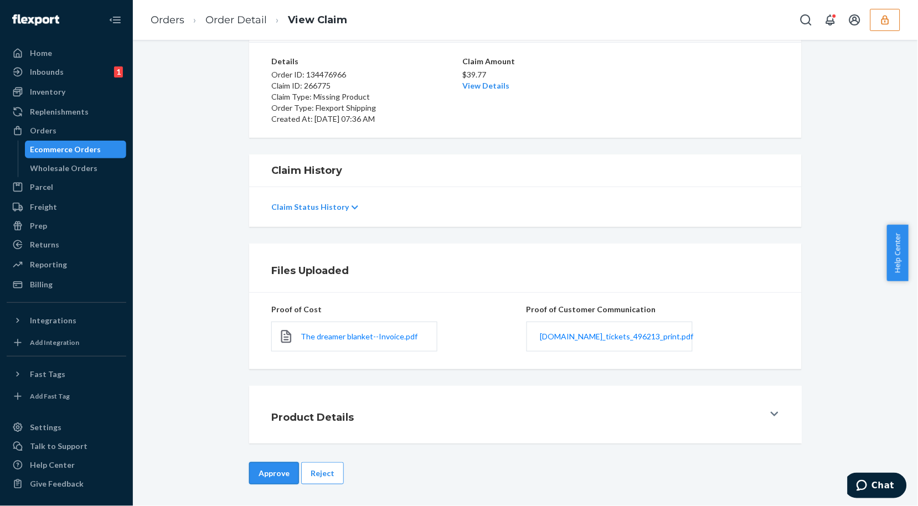
click at [268, 478] on button "Approve" at bounding box center [274, 473] width 50 height 22
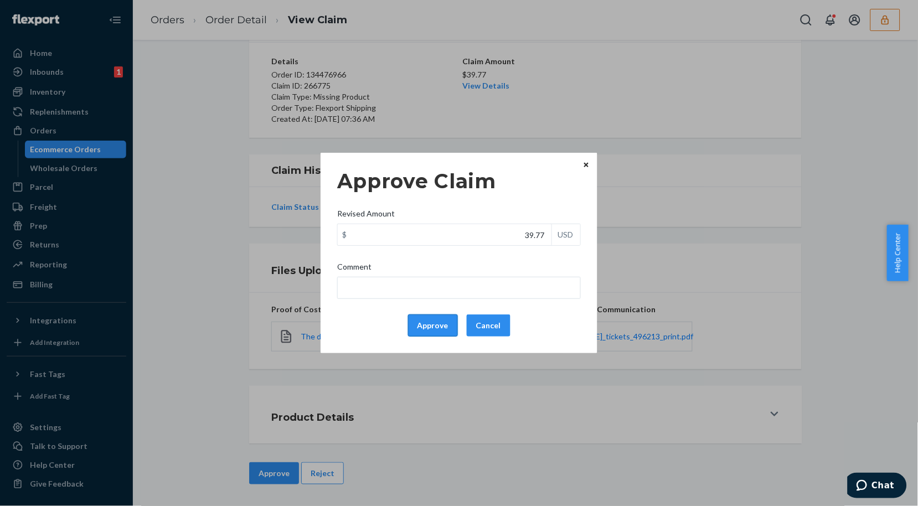
click at [428, 327] on button "Approve" at bounding box center [433, 325] width 50 height 22
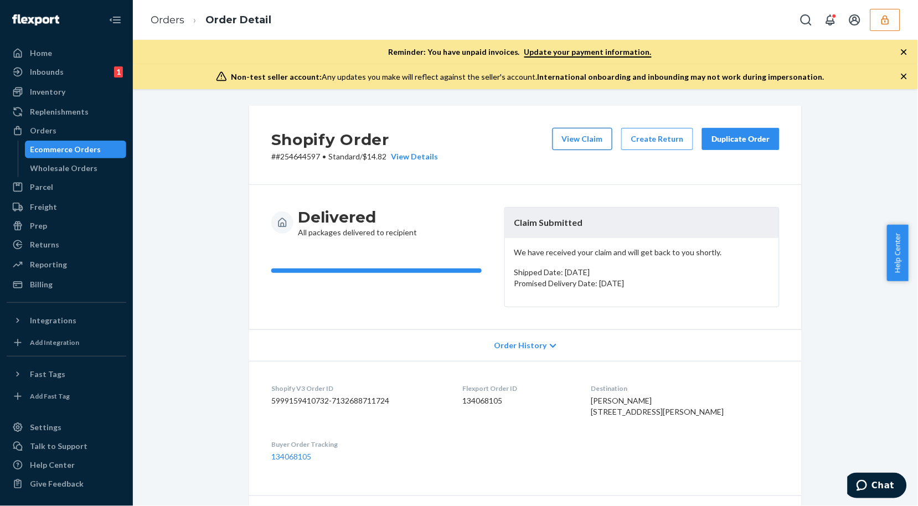
click at [605, 131] on button "View Claim" at bounding box center [582, 139] width 60 height 22
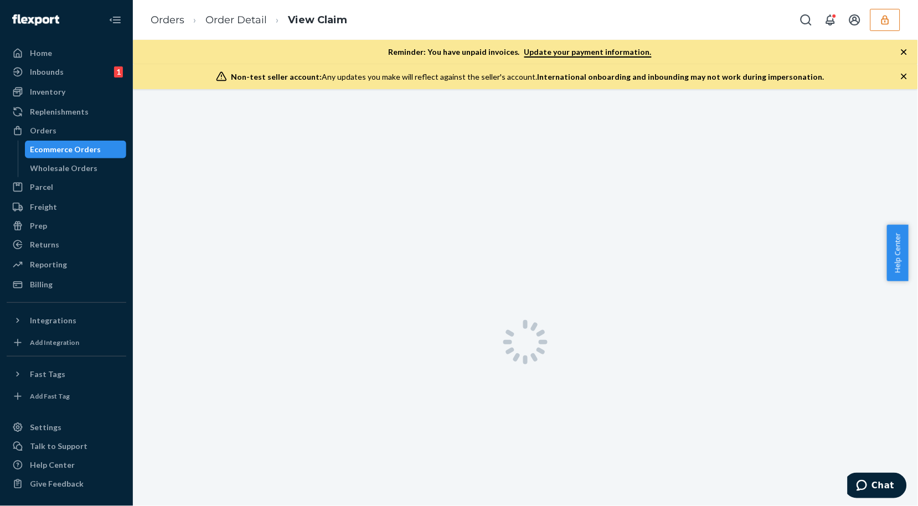
click at [903, 75] on icon "button" at bounding box center [904, 77] width 6 height 6
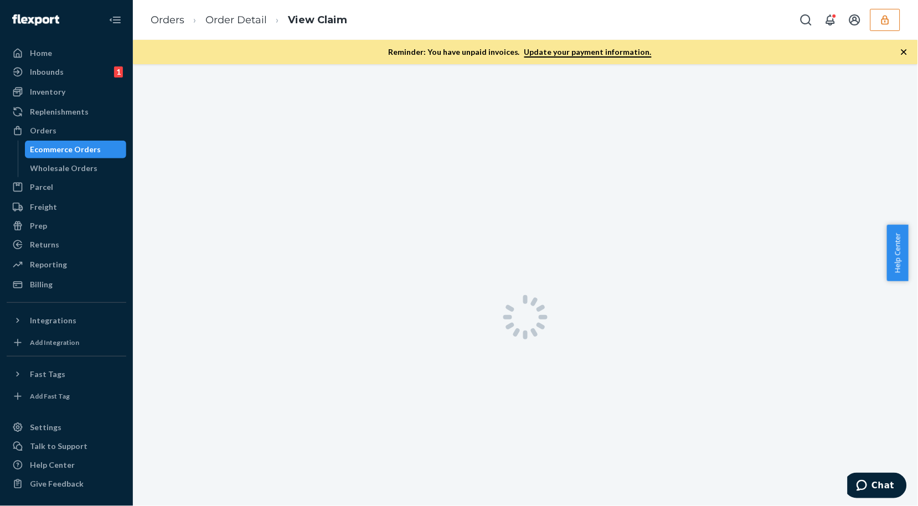
click at [902, 53] on icon "button" at bounding box center [903, 51] width 11 height 11
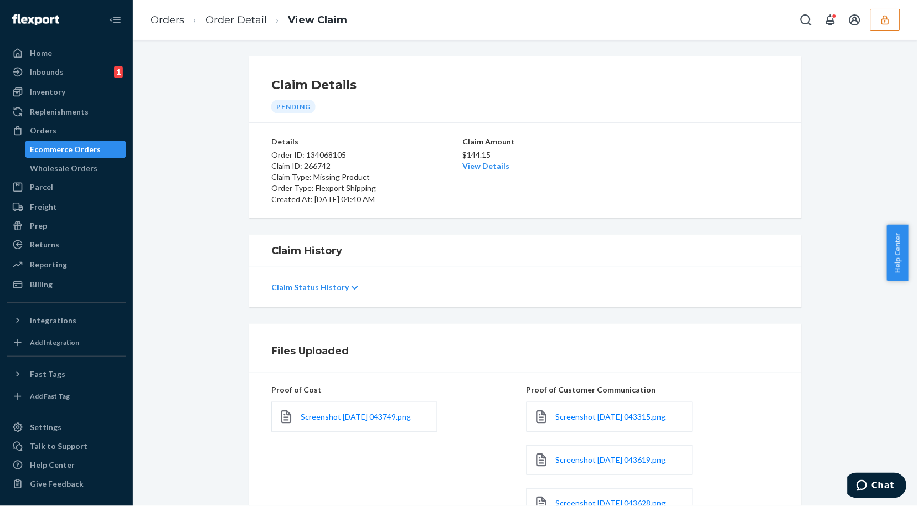
scroll to position [167, 0]
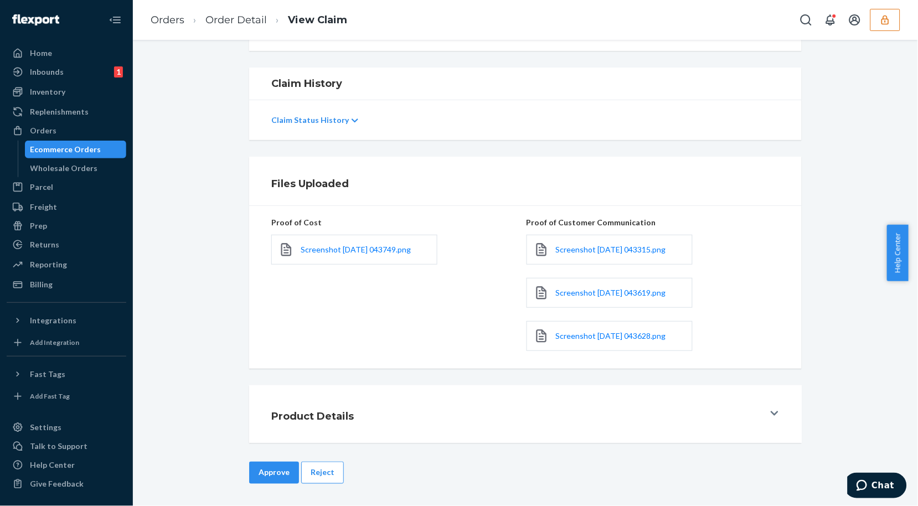
click at [608, 243] on div "Screenshot 2025-08-22 043315.png" at bounding box center [609, 250] width 166 height 30
click at [616, 252] on span "Screenshot 2025-08-22 043315.png" at bounding box center [611, 249] width 110 height 9
click at [606, 292] on span "Screenshot 2025-08-22 043619.png" at bounding box center [611, 292] width 110 height 9
click at [573, 333] on span "Screenshot 2025-08-22 043628.png" at bounding box center [611, 335] width 110 height 9
click at [225, 23] on link "Order Detail" at bounding box center [235, 20] width 61 height 12
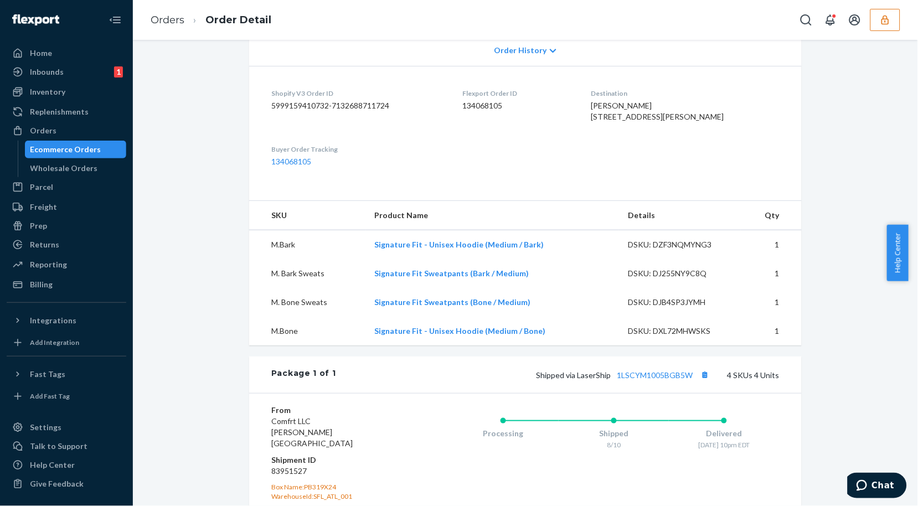
scroll to position [462, 0]
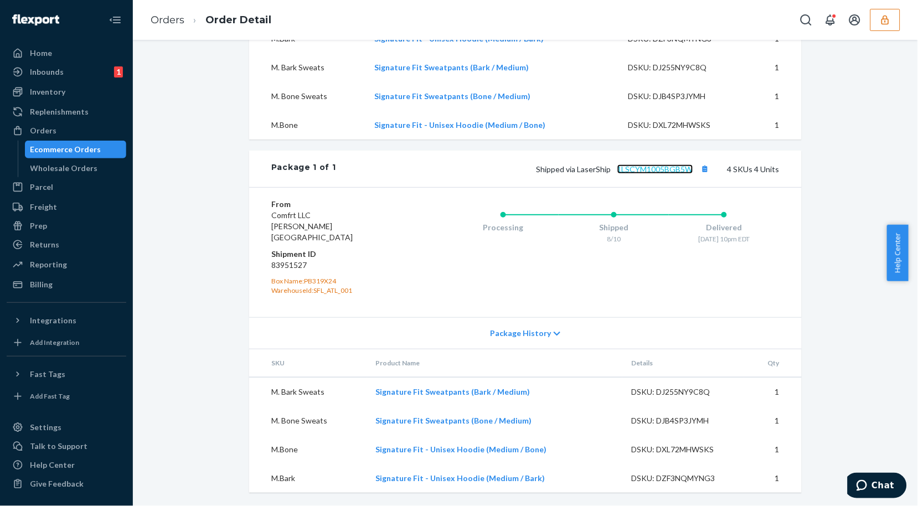
click at [670, 174] on link "1LSCYM1005BGB5W" at bounding box center [655, 168] width 76 height 9
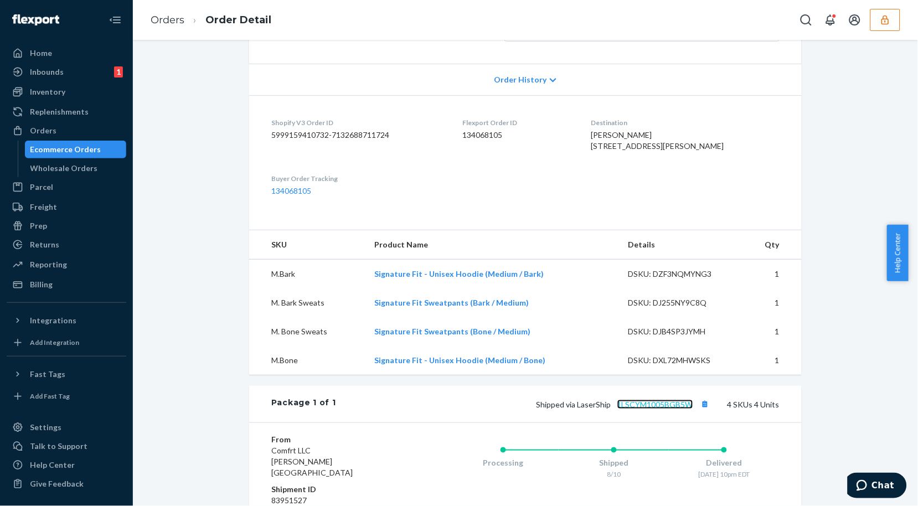
scroll to position [0, 0]
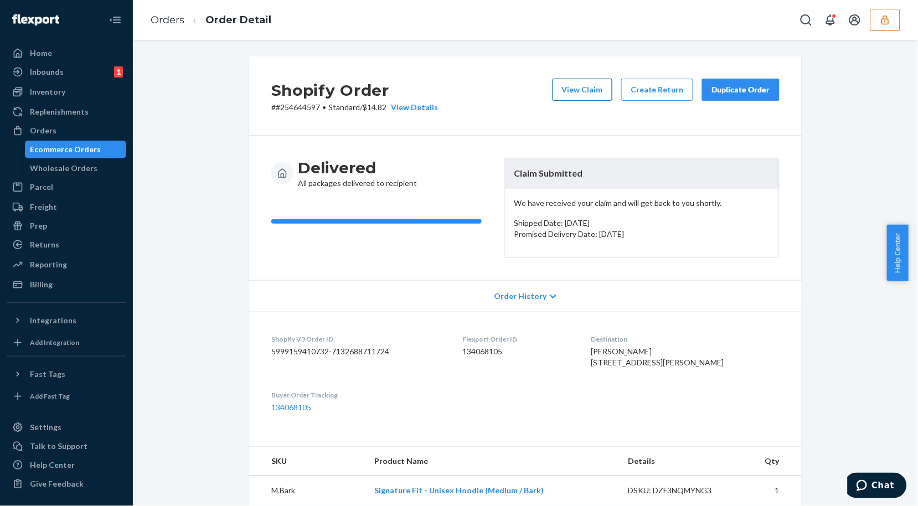
click at [584, 93] on button "View Claim" at bounding box center [582, 90] width 60 height 22
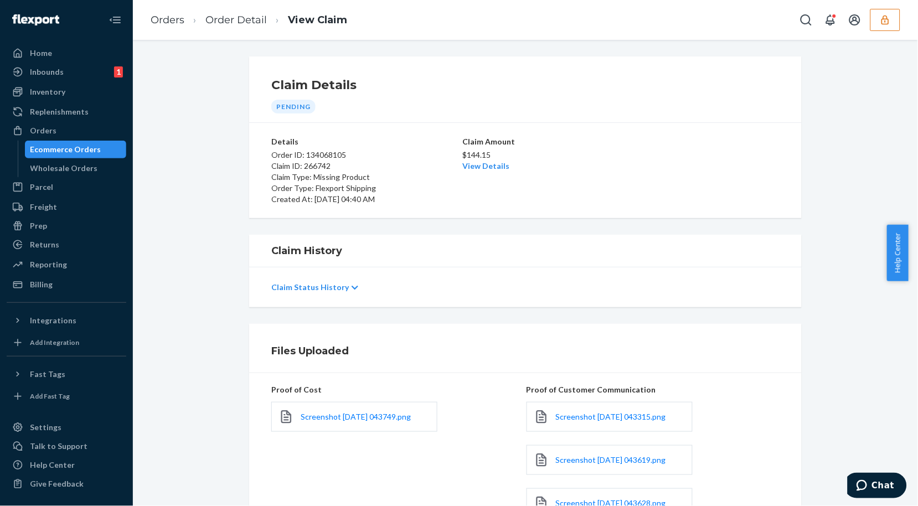
scroll to position [167, 0]
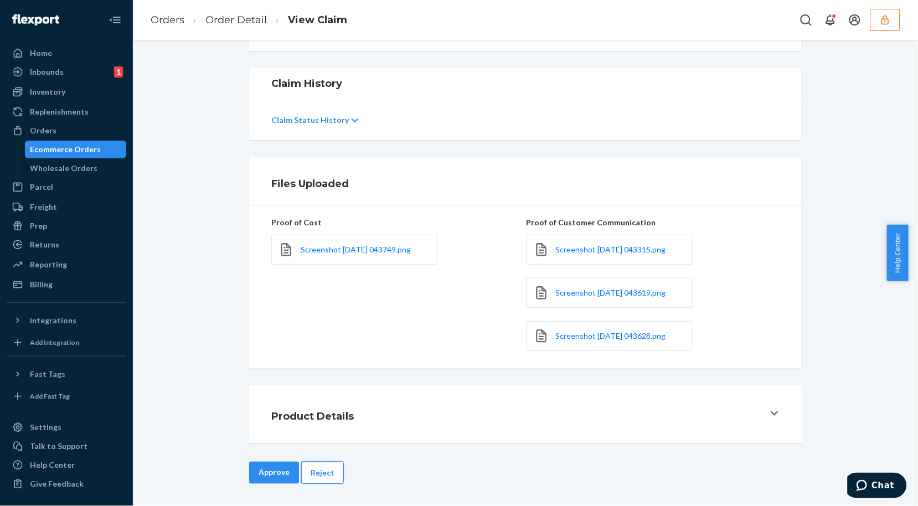
click at [316, 474] on button "Reject" at bounding box center [322, 473] width 43 height 22
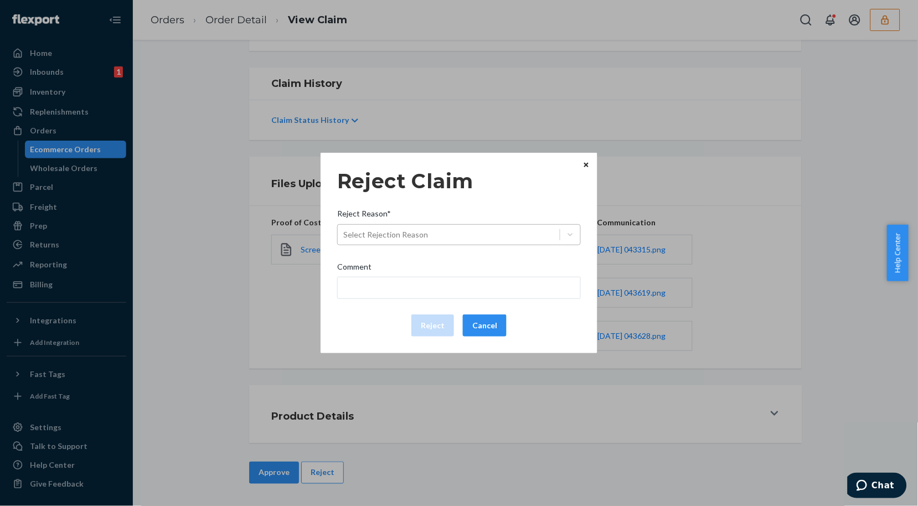
click at [483, 233] on div "Select Rejection Reason" at bounding box center [449, 235] width 222 height 18
click at [344, 233] on input "Reject Reason* Select Rejection Reason" at bounding box center [343, 234] width 1 height 11
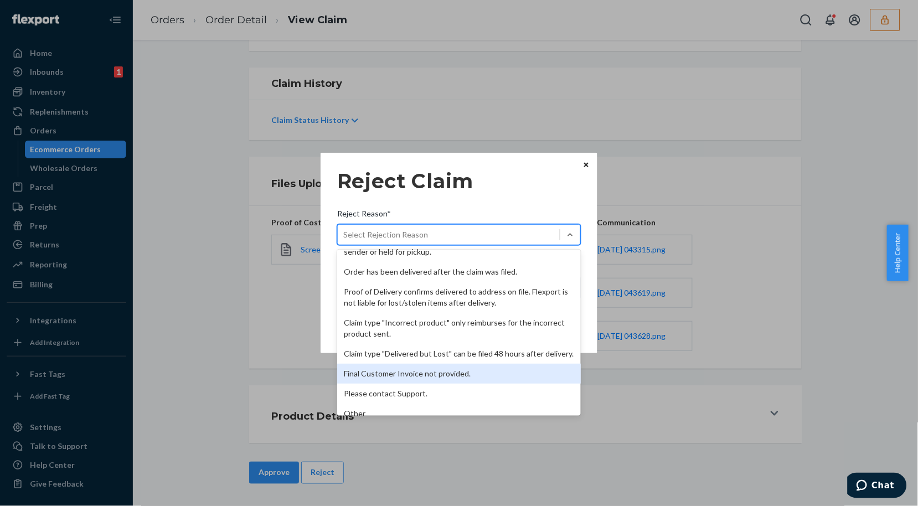
scroll to position [143, 0]
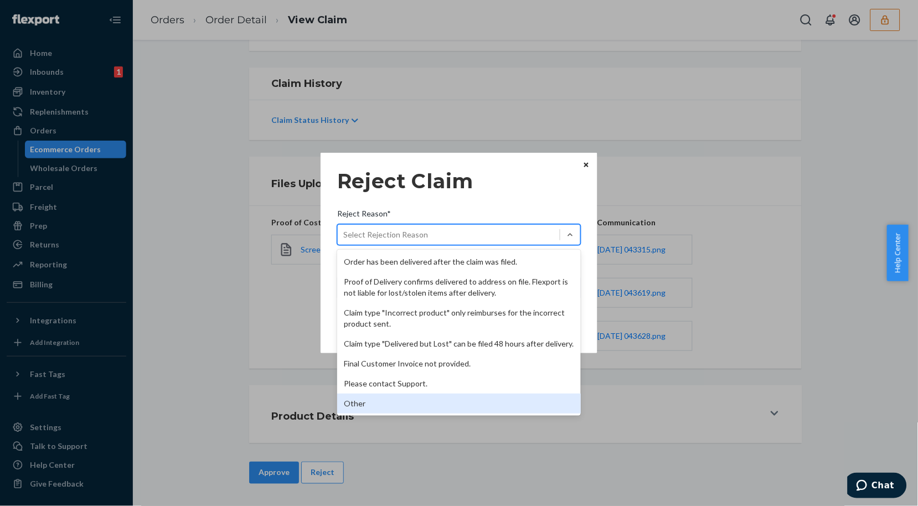
click at [402, 411] on div "Other" at bounding box center [458, 403] width 243 height 20
click at [357, 400] on div "Reject Claim Reject Reason* option Other focused, 12 of 12. 12 results availabl…" at bounding box center [459, 253] width 918 height 506
click at [386, 403] on div "Reject Claim Reject Reason* option Other focused, 12 of 12. 12 results availabl…" at bounding box center [459, 253] width 918 height 506
click at [677, 422] on div "Product Details" at bounding box center [517, 413] width 493 height 31
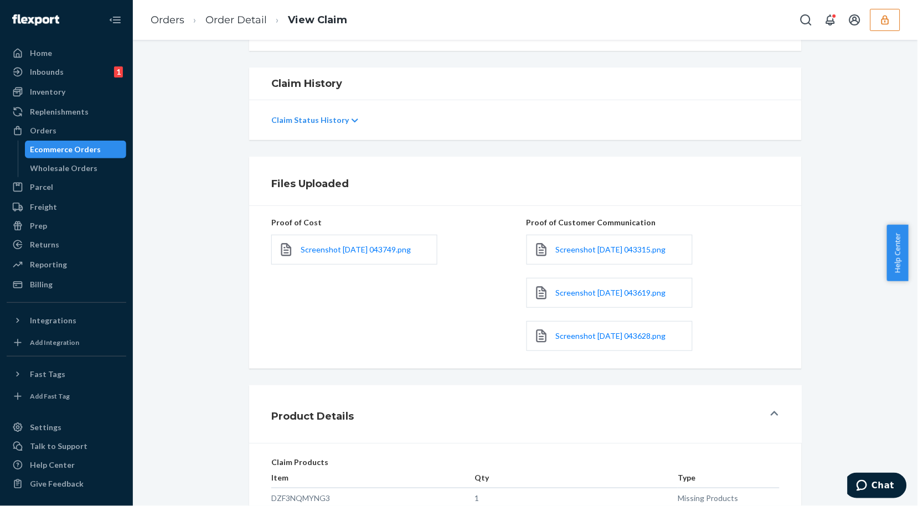
scroll to position [432, 0]
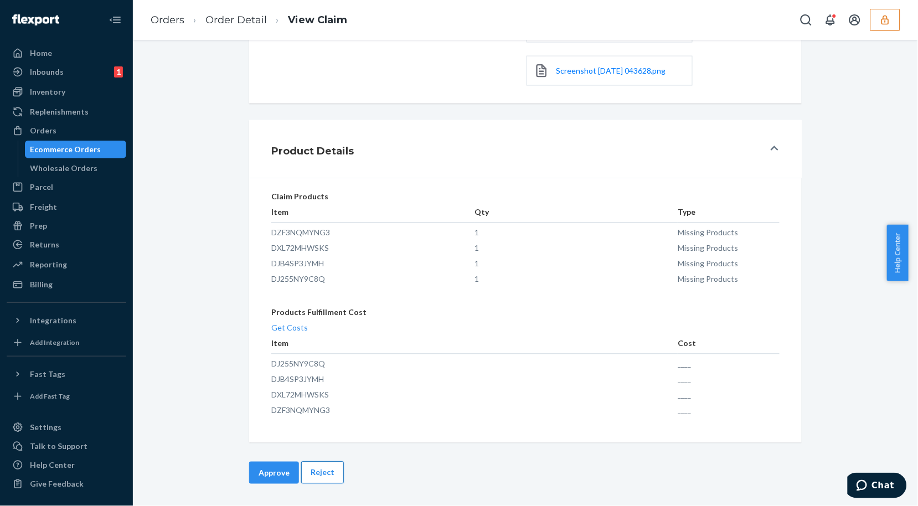
click at [315, 469] on button "Reject" at bounding box center [322, 473] width 43 height 22
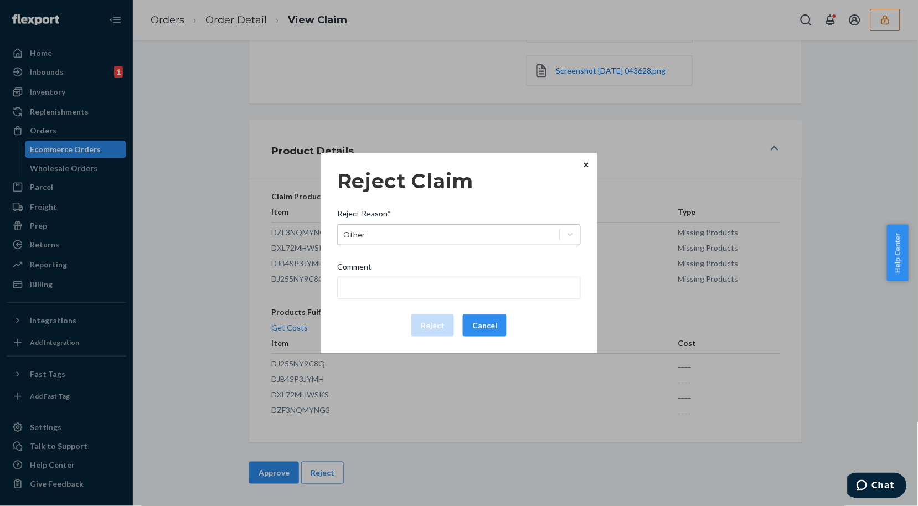
click at [429, 240] on div "Other" at bounding box center [449, 235] width 222 height 18
click at [344, 240] on input "Reject Reason* Other" at bounding box center [343, 234] width 1 height 11
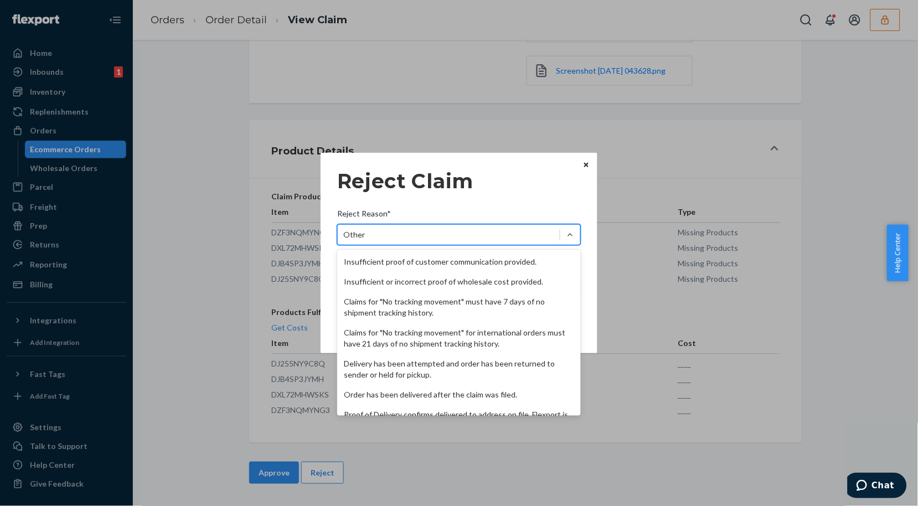
scroll to position [143, 0]
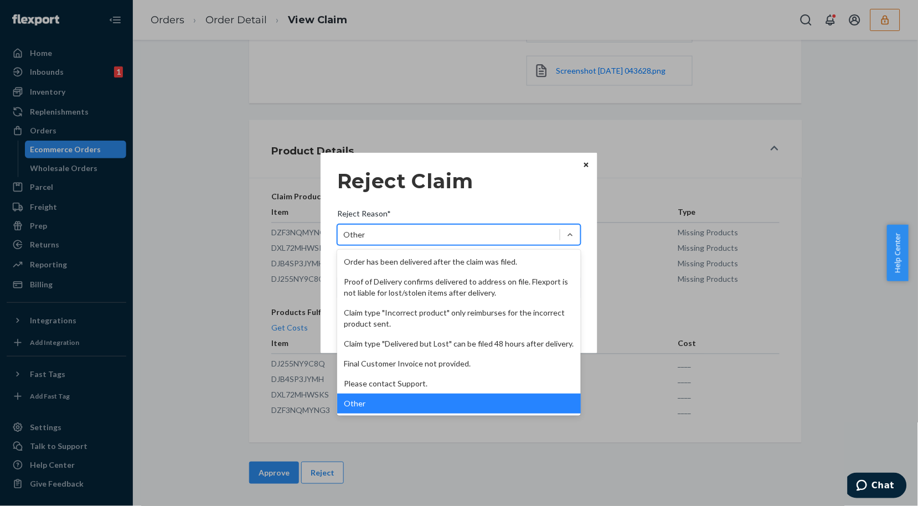
click at [374, 405] on div "Other" at bounding box center [458, 403] width 243 height 20
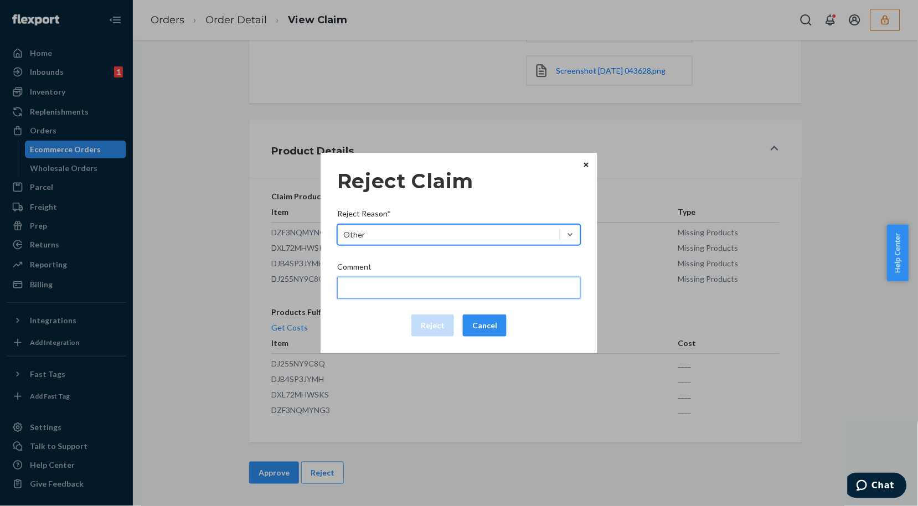
click at [364, 288] on input "Comment" at bounding box center [458, 288] width 243 height 22
type input "The package was confirmed to be delivered at the right location and Flexport is…"
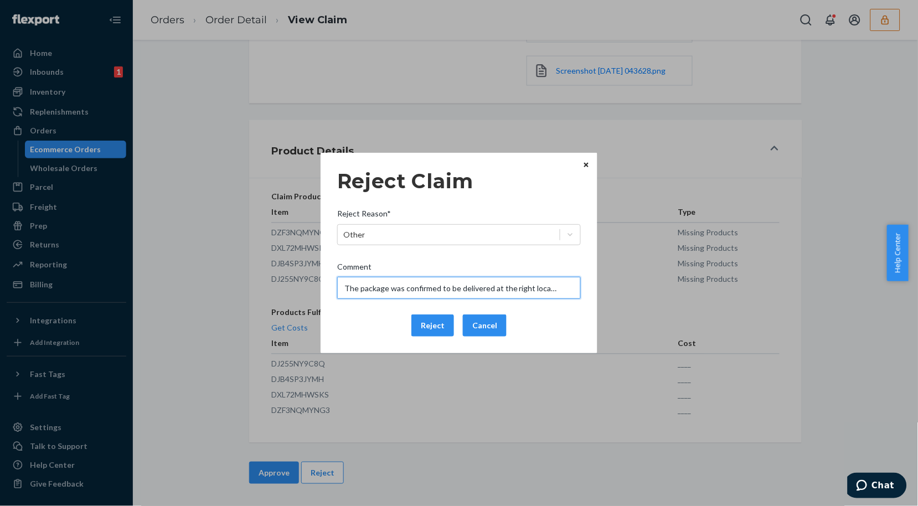
click at [390, 289] on input "The package was confirmed to be delivered at the right location and Flexport is…" at bounding box center [458, 288] width 243 height 22
click at [366, 329] on div "Reject Cancel" at bounding box center [459, 325] width 252 height 22
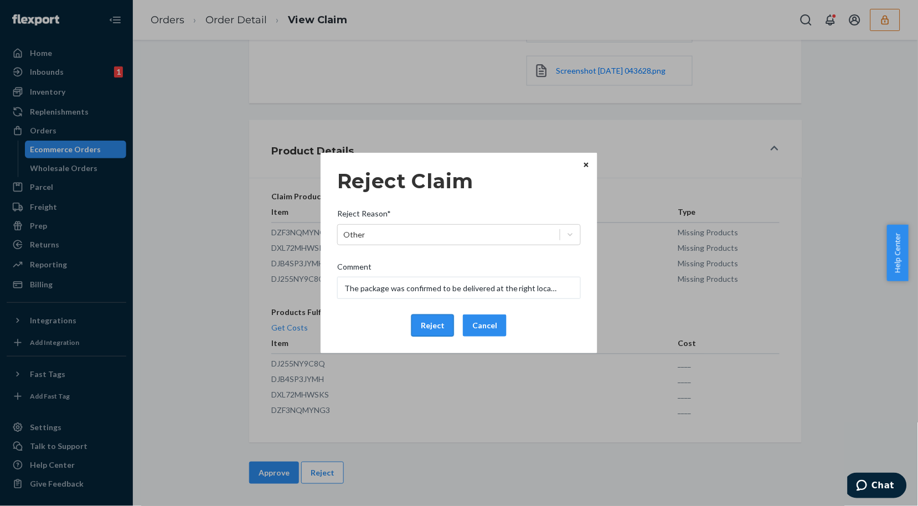
click at [423, 330] on button "Reject" at bounding box center [432, 325] width 43 height 22
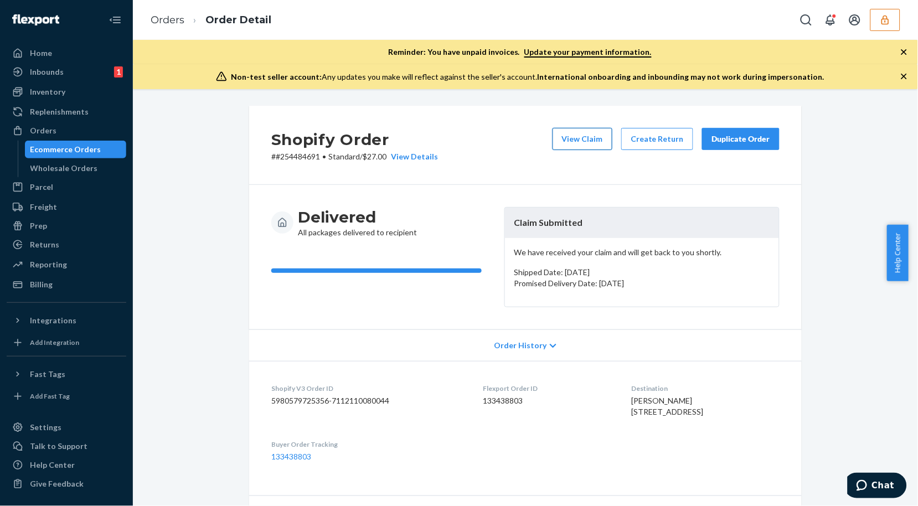
click at [576, 138] on button "View Claim" at bounding box center [582, 139] width 60 height 22
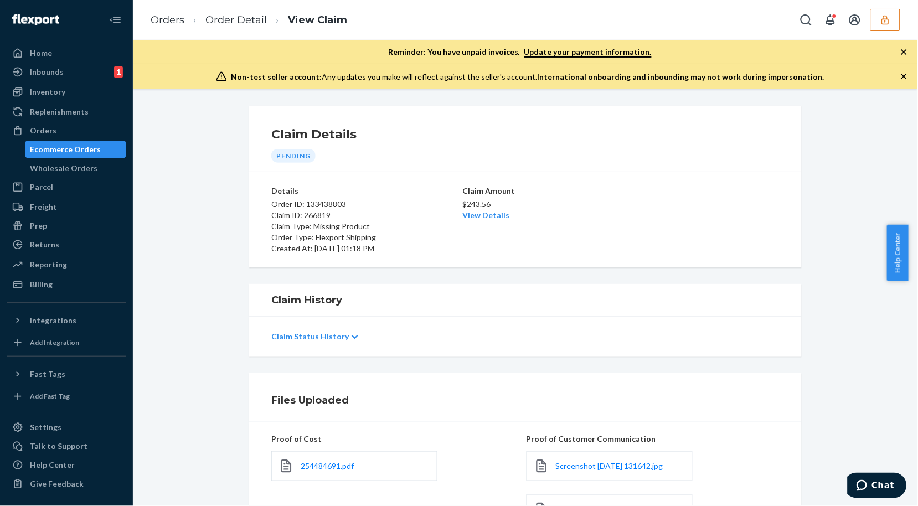
scroll to position [184, 0]
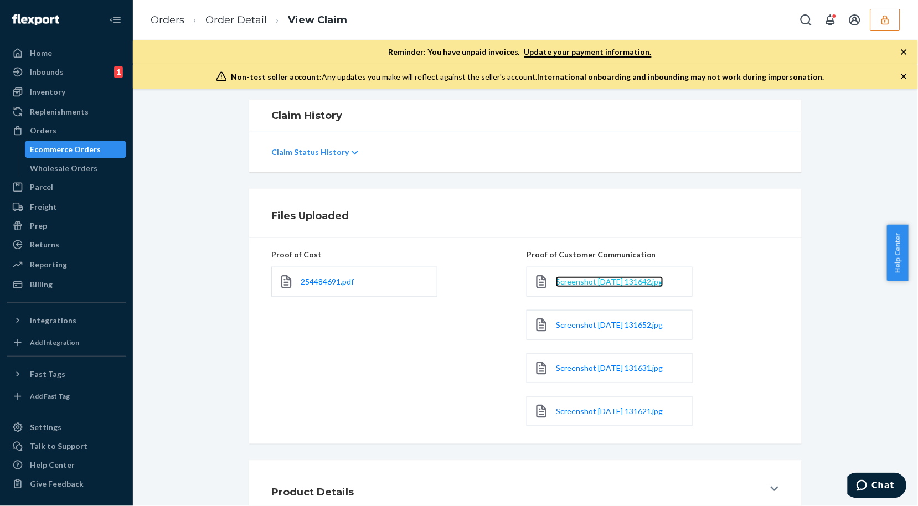
click at [610, 284] on span "Screenshot [DATE] 131642.jpg" at bounding box center [609, 281] width 107 height 9
click at [600, 323] on span "Screenshot [DATE] 131652.jpg" at bounding box center [609, 324] width 107 height 9
click at [616, 366] on span "Screenshot [DATE] 131631.jpg" at bounding box center [609, 367] width 107 height 9
click at [596, 412] on span "Screenshot [DATE] 131621.jpg" at bounding box center [609, 410] width 107 height 9
click at [329, 281] on span "254484691.pdf" at bounding box center [326, 281] width 53 height 9
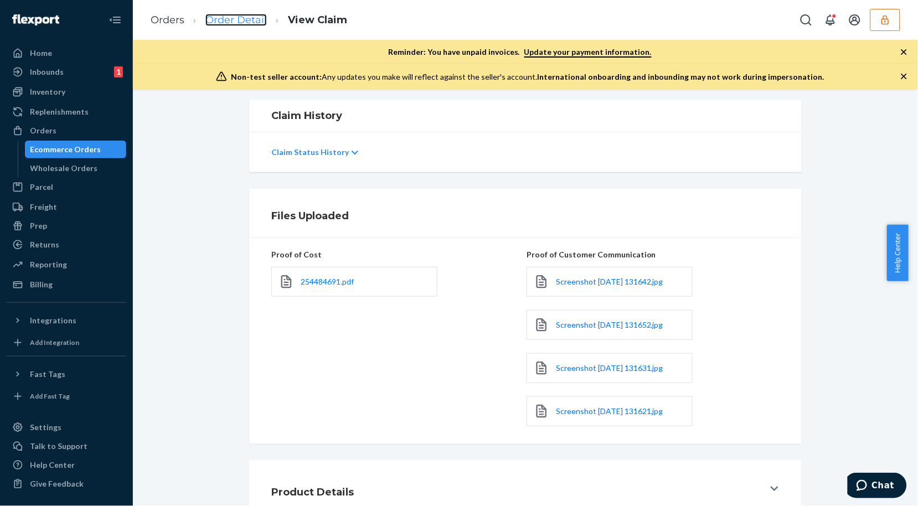
click at [229, 21] on link "Order Detail" at bounding box center [235, 20] width 61 height 12
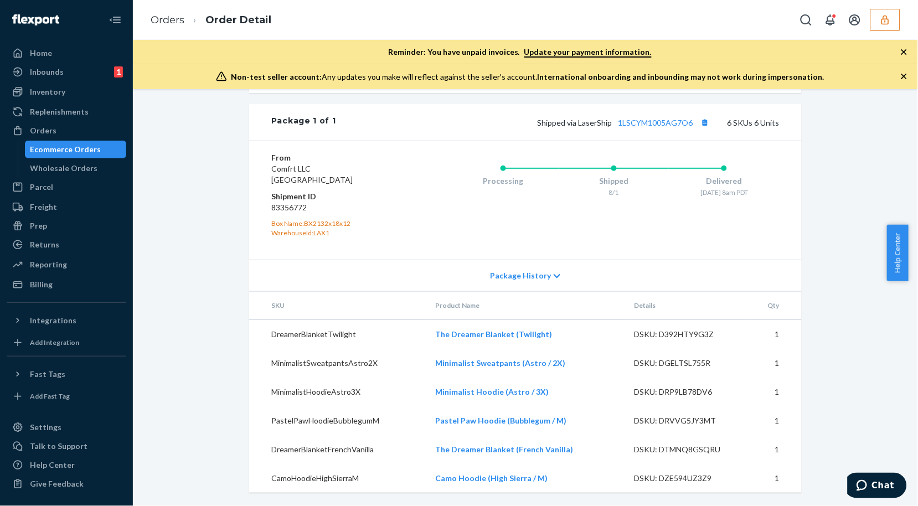
scroll to position [626, 0]
click at [676, 125] on link "1LSCYM1005AG7O6" at bounding box center [655, 122] width 75 height 9
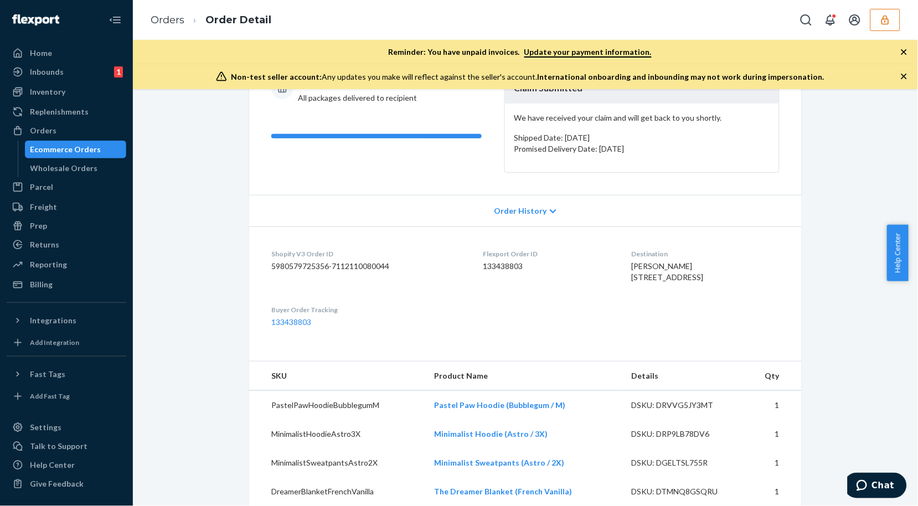
scroll to position [0, 0]
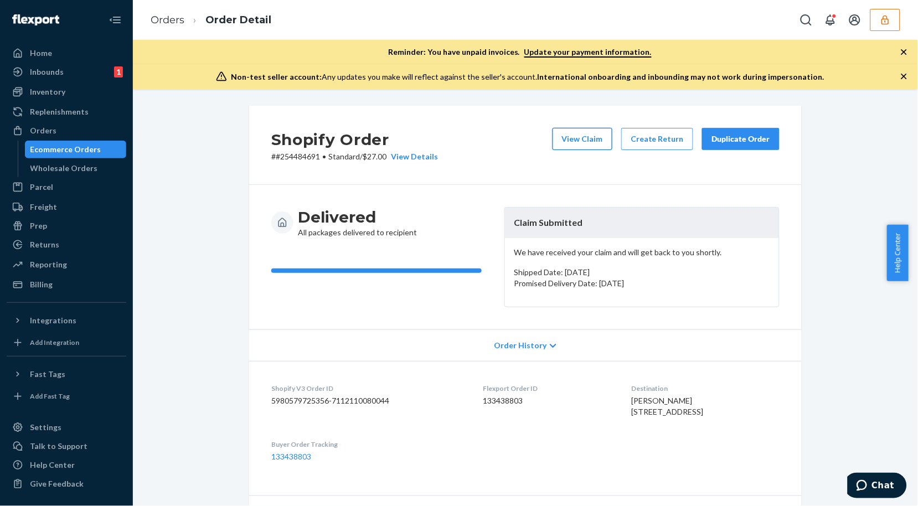
click at [557, 141] on button "View Claim" at bounding box center [582, 139] width 60 height 22
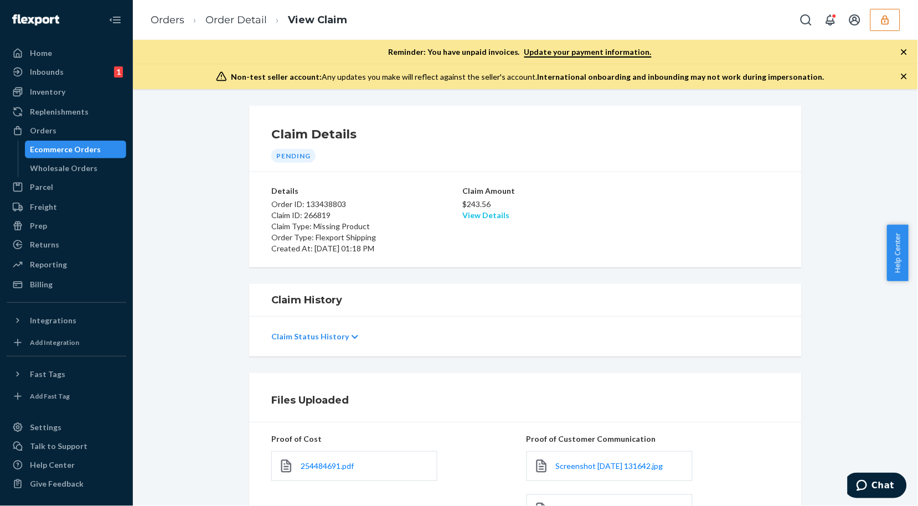
click at [483, 214] on link "View Details" at bounding box center [485, 214] width 47 height 9
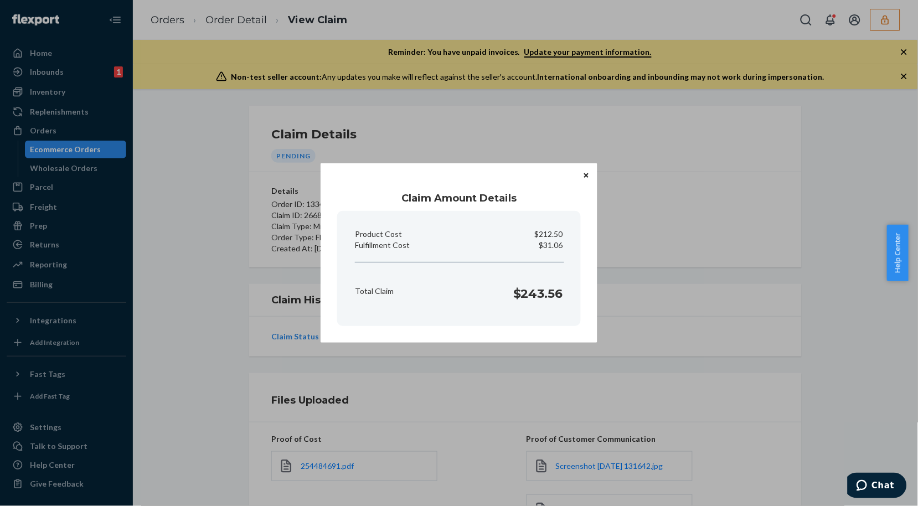
click at [585, 170] on button "Close" at bounding box center [586, 175] width 11 height 12
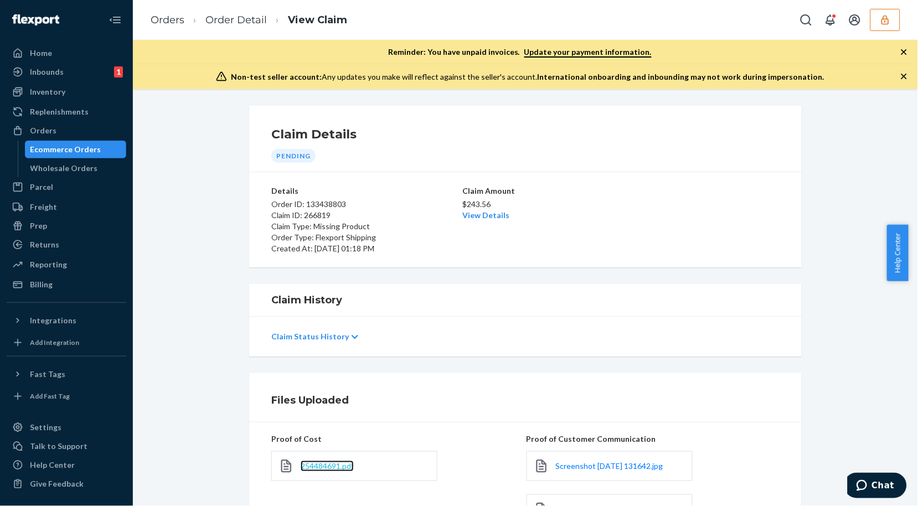
click at [314, 464] on span "254484691.pdf" at bounding box center [326, 465] width 53 height 9
click at [496, 214] on link "View Details" at bounding box center [485, 214] width 47 height 9
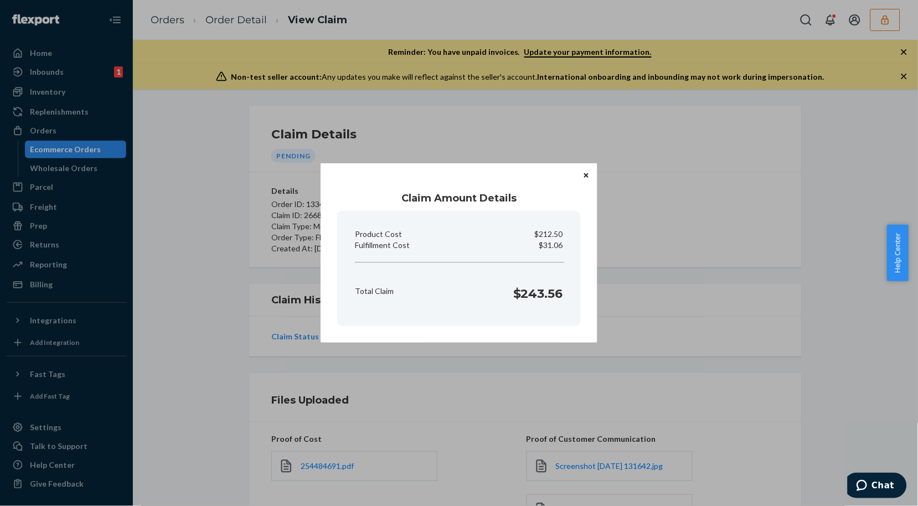
click at [552, 243] on p "$31.06" at bounding box center [551, 245] width 24 height 11
click at [552, 242] on p "$31.06" at bounding box center [551, 245] width 24 height 11
copy p "Fulfillment Cost"
click at [205, 268] on div "Claim Amount Details Product Cost $212.50 Fulfillment Cost $31.06 Total Claim $…" at bounding box center [459, 253] width 918 height 506
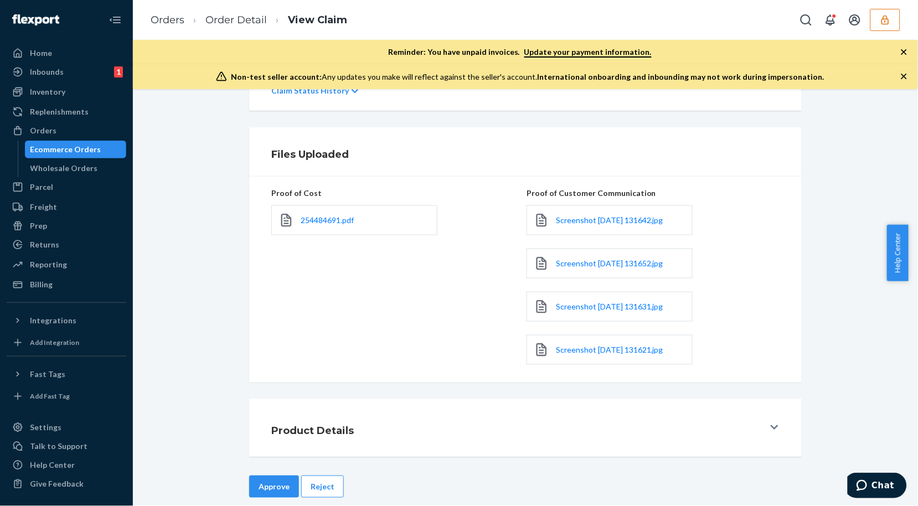
scroll to position [260, 0]
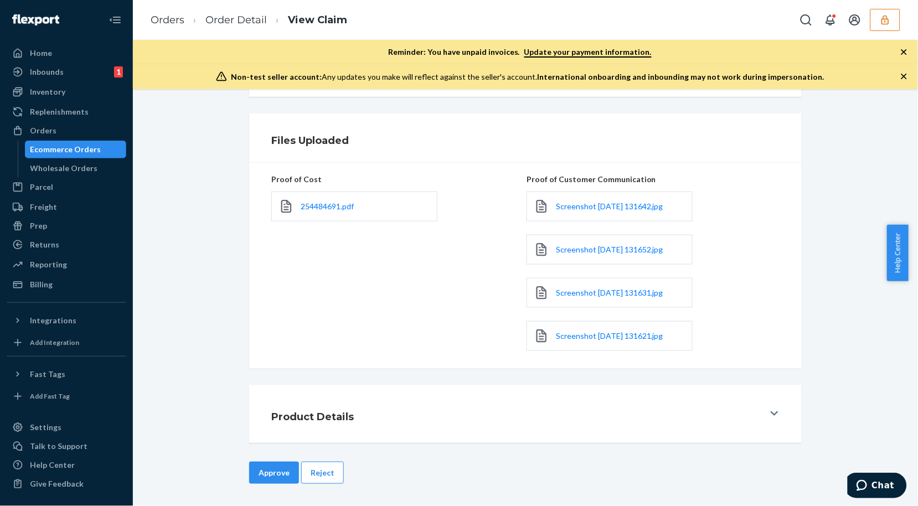
drag, startPoint x: 264, startPoint y: 472, endPoint x: 268, endPoint y: 467, distance: 6.7
click at [265, 471] on button "Approve" at bounding box center [274, 473] width 50 height 22
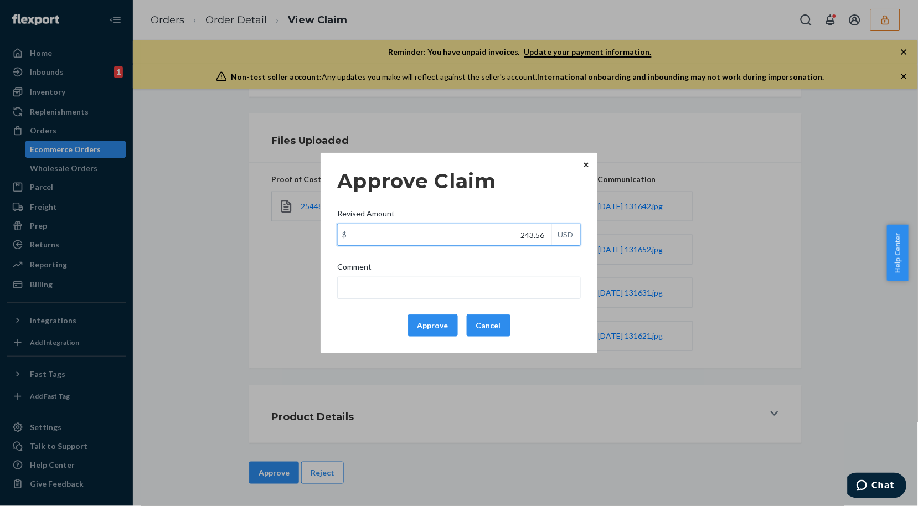
click at [515, 241] on input "243.56" at bounding box center [445, 234] width 214 height 21
type input "116.02"
click at [449, 324] on button "Approve" at bounding box center [433, 325] width 50 height 22
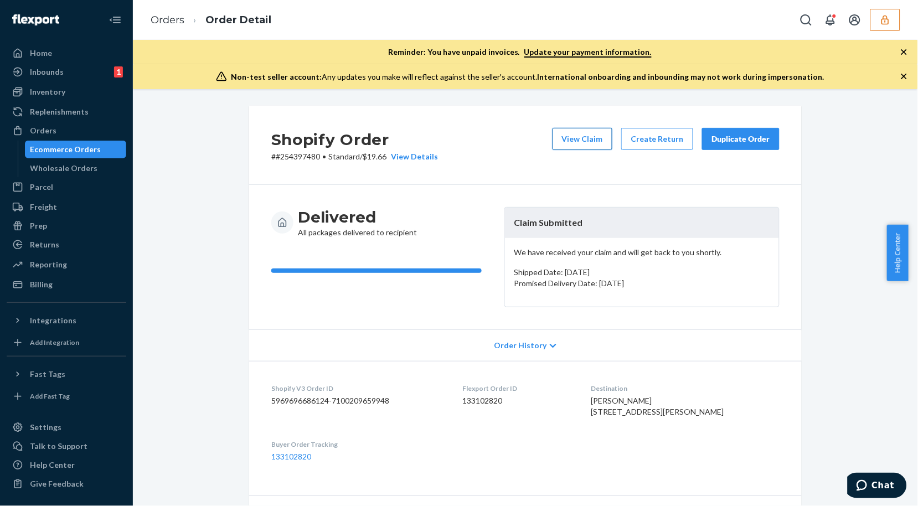
click at [584, 141] on button "View Claim" at bounding box center [582, 139] width 60 height 22
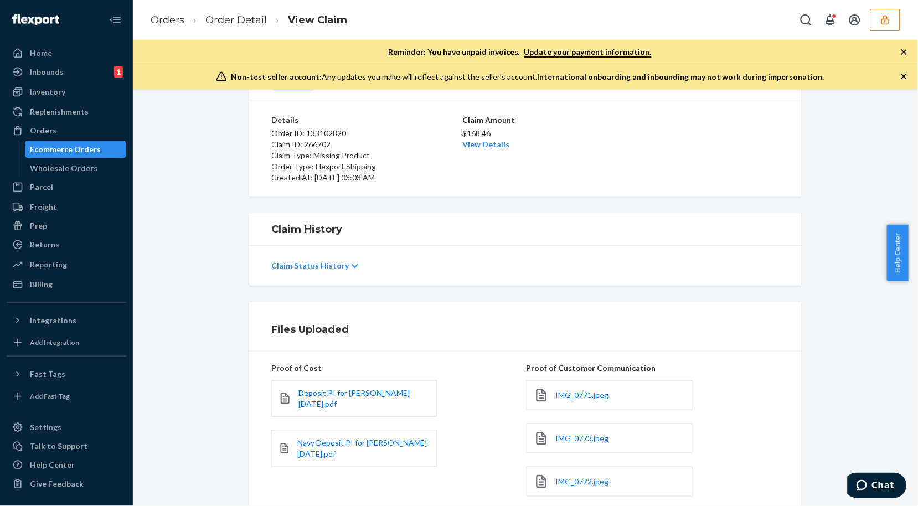
scroll to position [194, 0]
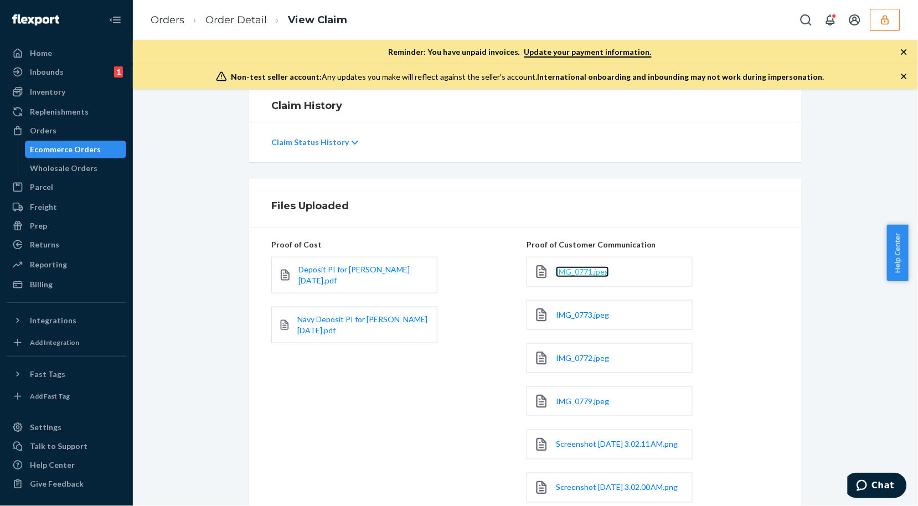
click at [588, 272] on span "IMG_0771.jpeg" at bounding box center [582, 271] width 53 height 9
click at [594, 315] on span "IMG_0773.jpeg" at bounding box center [582, 314] width 53 height 9
click at [583, 404] on span "IMG_0779.jpeg" at bounding box center [582, 400] width 53 height 9
click at [590, 449] on span "Screenshot [DATE] 3.02.11 AM.png" at bounding box center [617, 443] width 122 height 9
click at [208, 18] on link "Order Detail" at bounding box center [235, 20] width 61 height 12
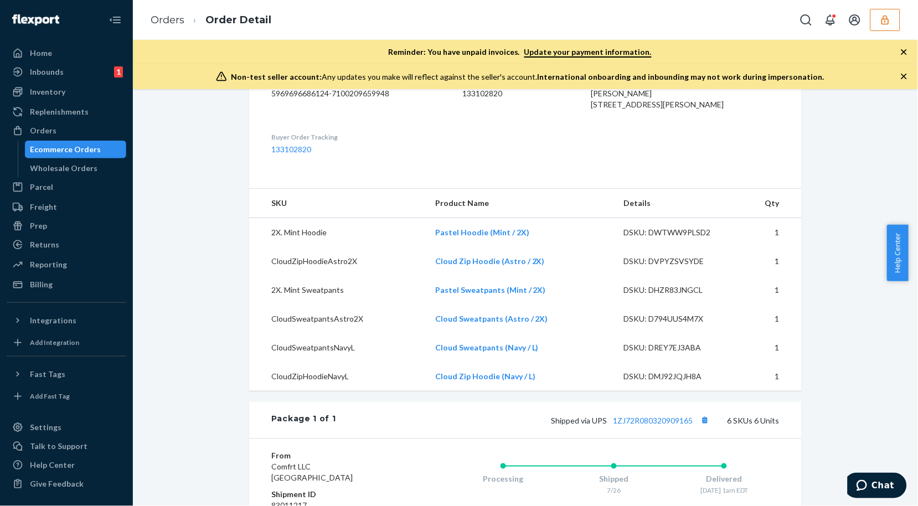
scroll to position [430, 0]
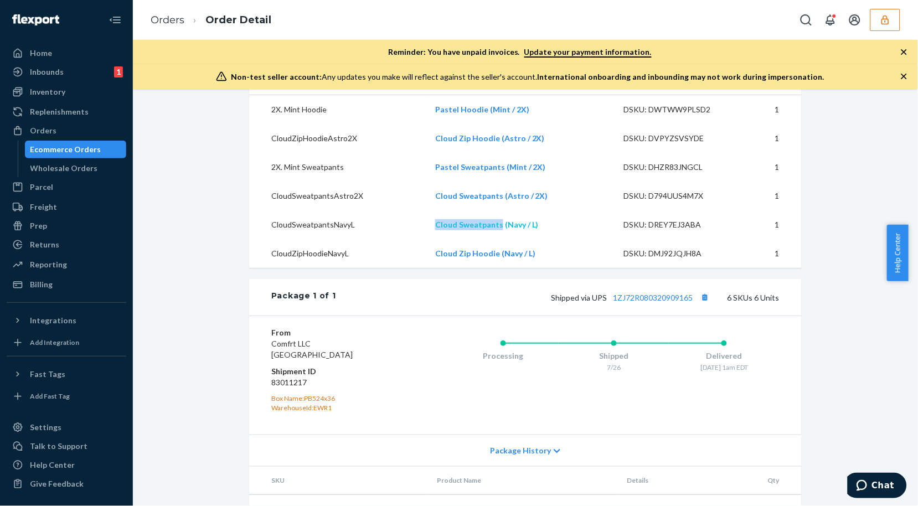
drag, startPoint x: 417, startPoint y: 247, endPoint x: 496, endPoint y: 248, distance: 79.1
click at [496, 239] on tr "CloudSweatpantsNavyL Cloud Sweatpants (Navy / L) DSKU: DREY7EJ3ABA 1" at bounding box center [525, 224] width 552 height 29
copy tr "Cloud Sweatpants"
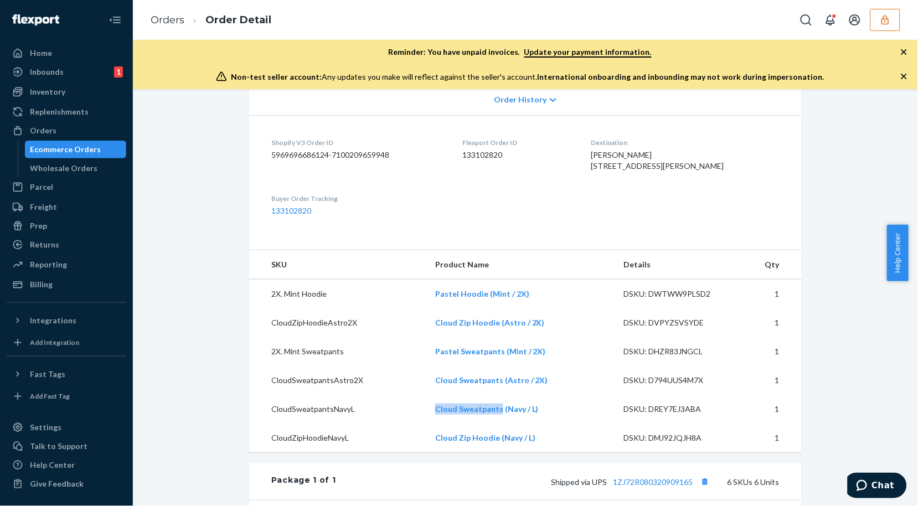
scroll to position [0, 0]
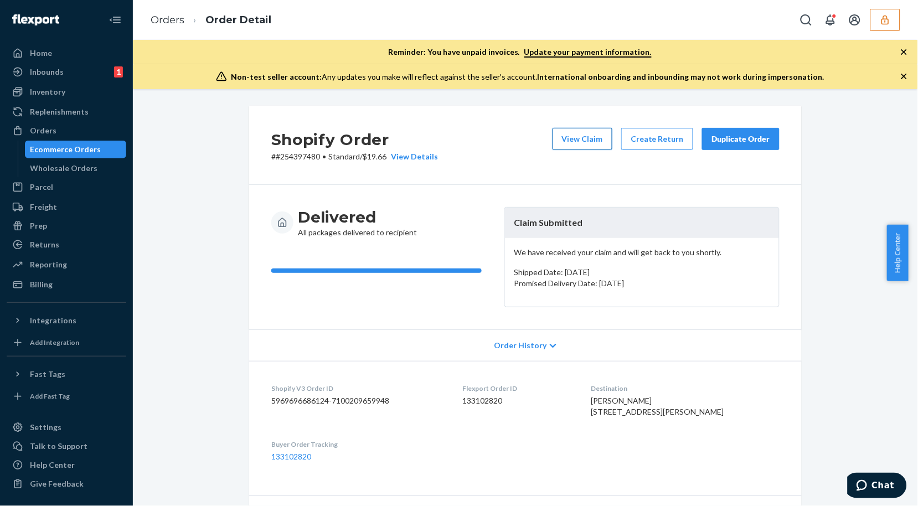
click at [598, 140] on button "View Claim" at bounding box center [582, 139] width 60 height 22
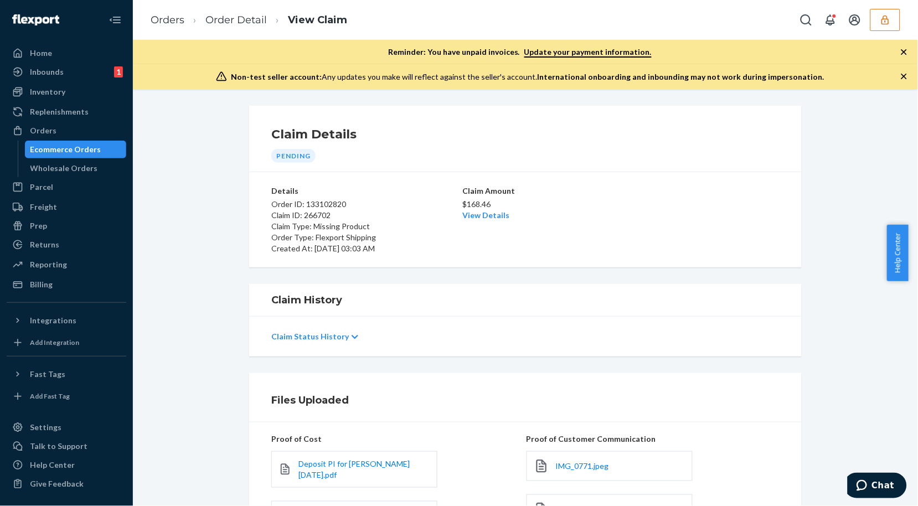
click at [496, 209] on div "$168.46 View Details" at bounding box center [525, 208] width 126 height 24
click at [494, 214] on link "View Details" at bounding box center [485, 214] width 47 height 9
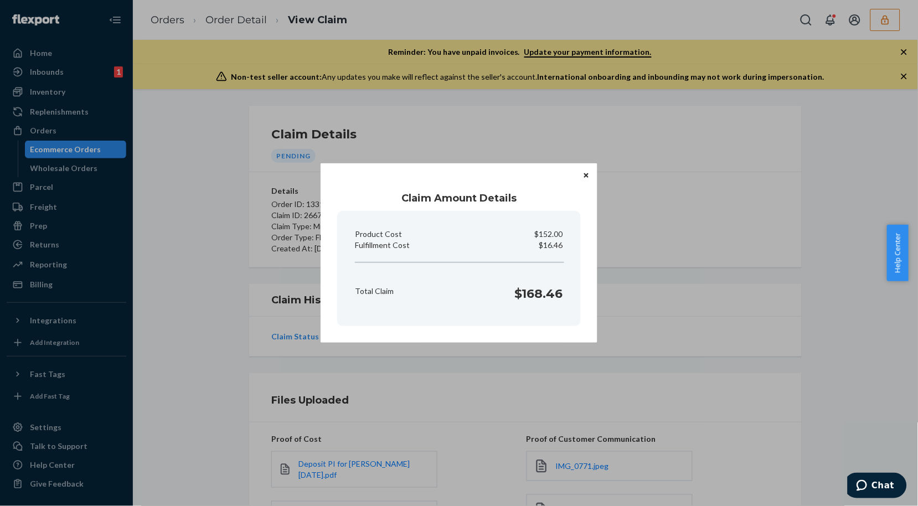
click at [549, 246] on p "$16.46" at bounding box center [551, 245] width 24 height 11
click at [549, 245] on p "$16.46" at bounding box center [551, 245] width 24 height 11
copy p "Fulfillment Cost"
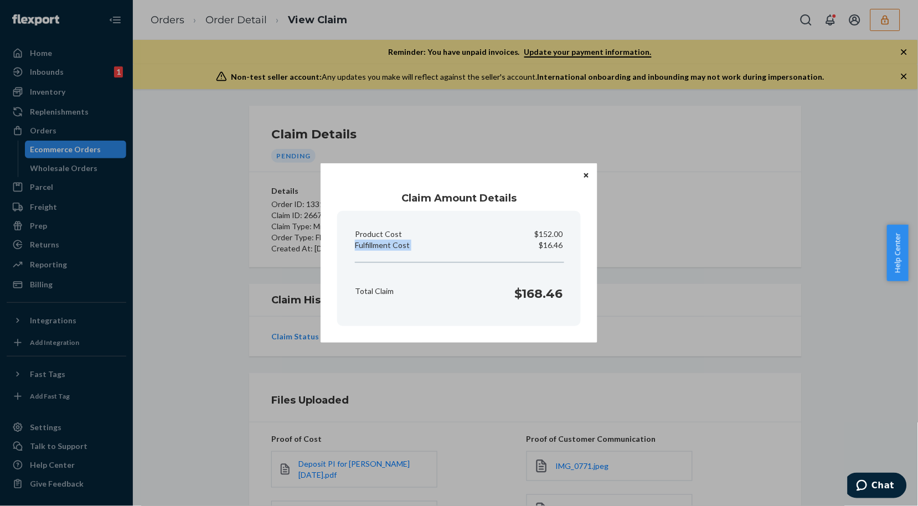
click at [588, 173] on icon "Close" at bounding box center [586, 175] width 4 height 7
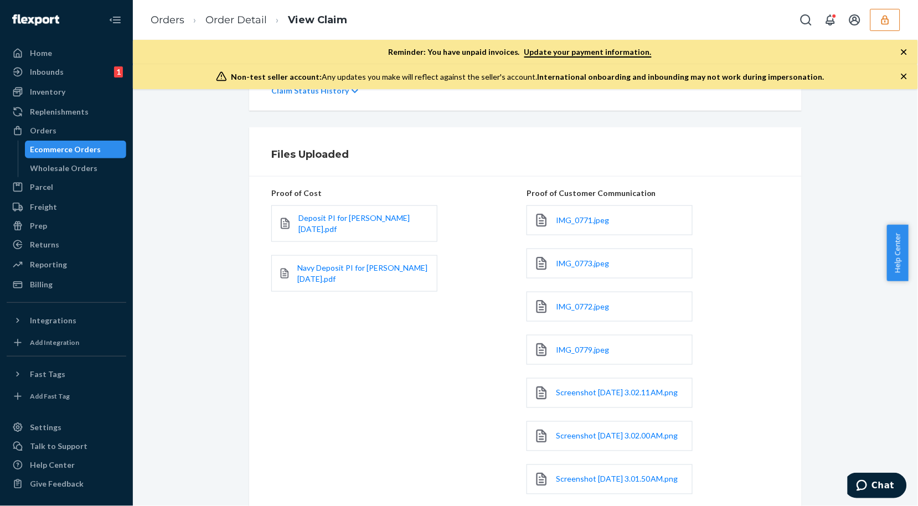
scroll to position [410, 0]
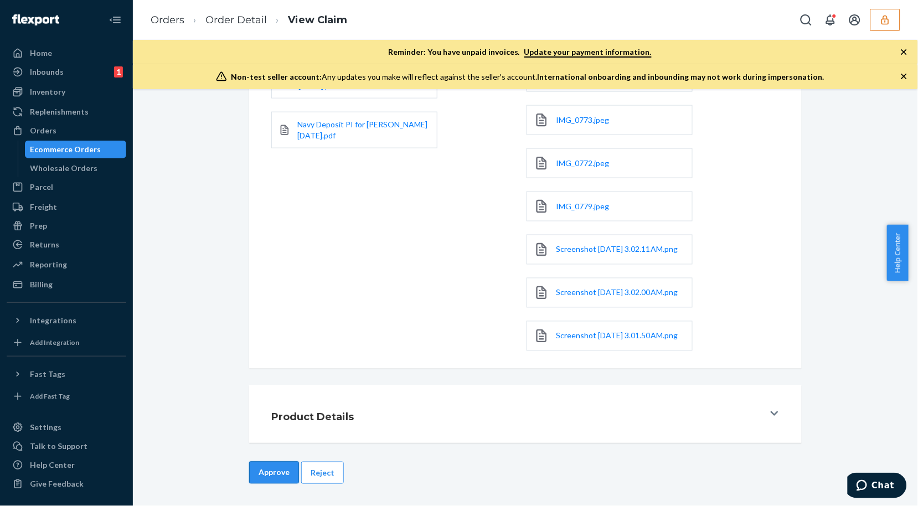
click at [283, 467] on button "Approve" at bounding box center [274, 473] width 50 height 22
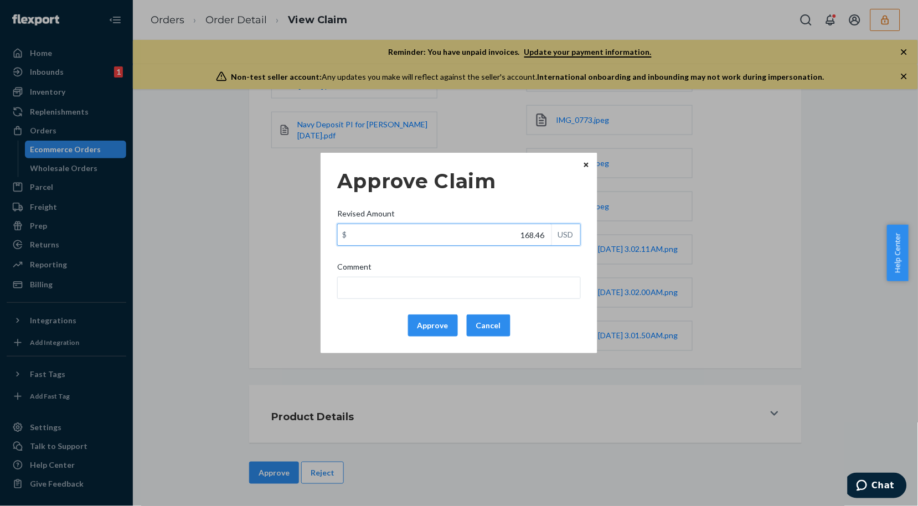
click at [476, 244] on input "168.46" at bounding box center [445, 234] width 214 height 21
type input "61.66"
click at [449, 324] on button "Approve" at bounding box center [433, 325] width 50 height 22
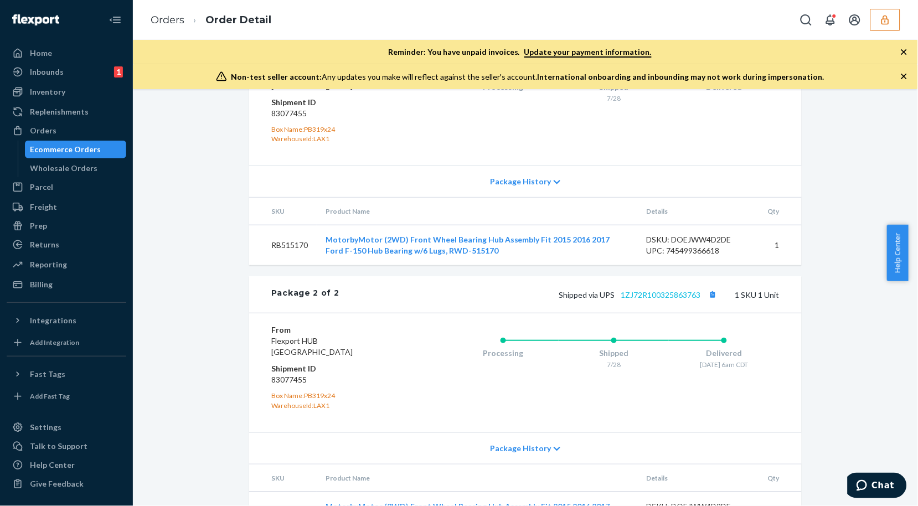
scroll to position [402, 0]
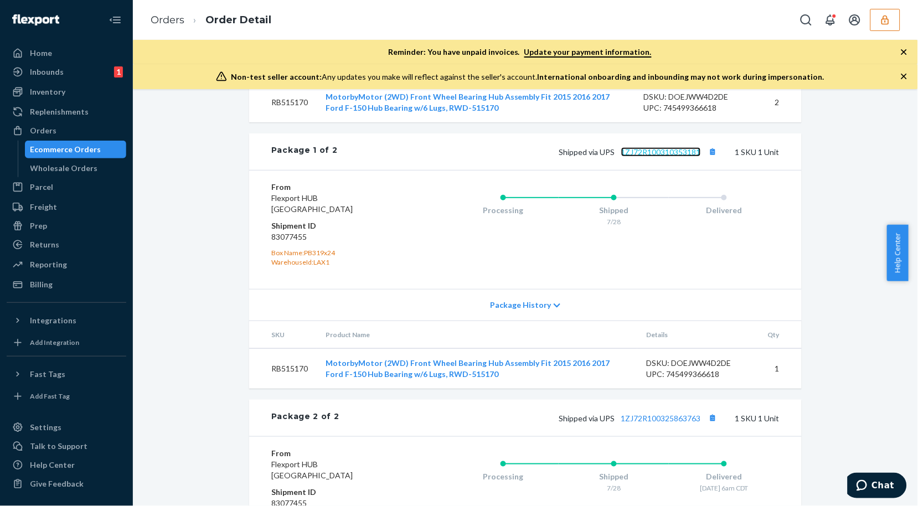
click at [680, 157] on link "1ZJ72R100310353181" at bounding box center [661, 151] width 80 height 9
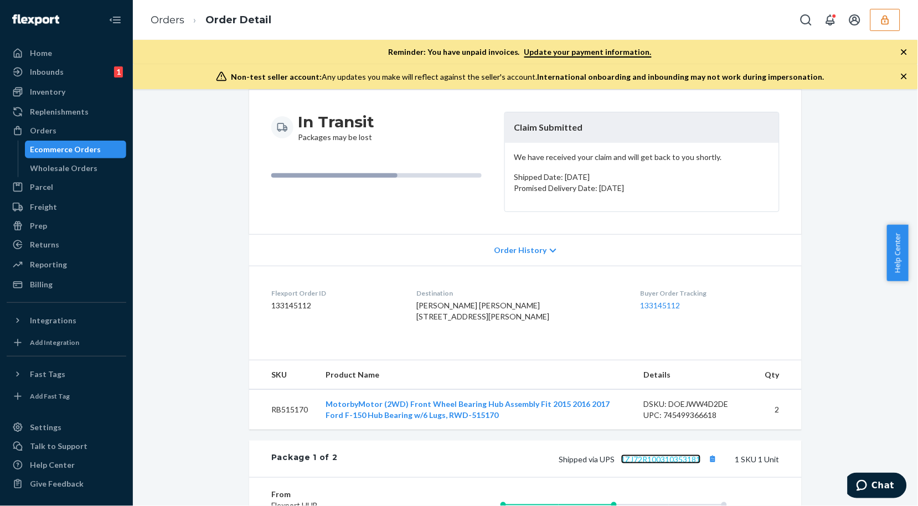
scroll to position [0, 0]
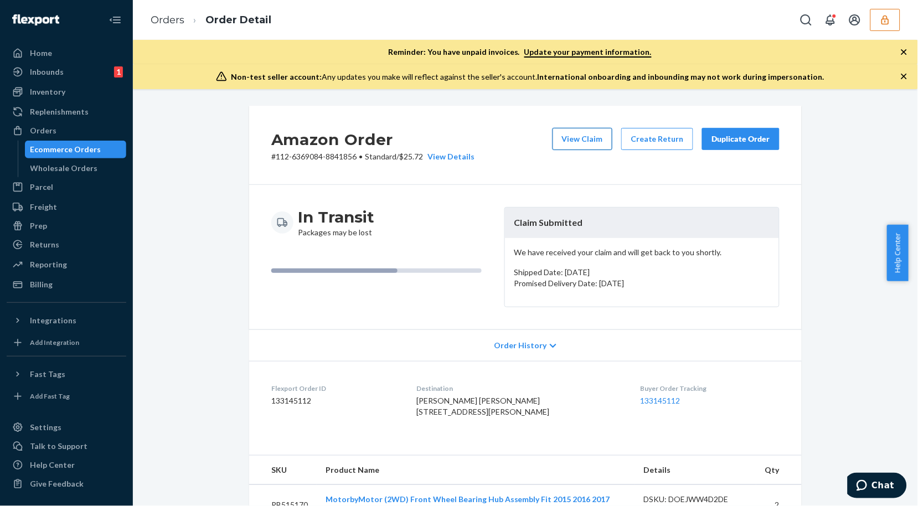
click at [567, 137] on button "View Claim" at bounding box center [582, 139] width 60 height 22
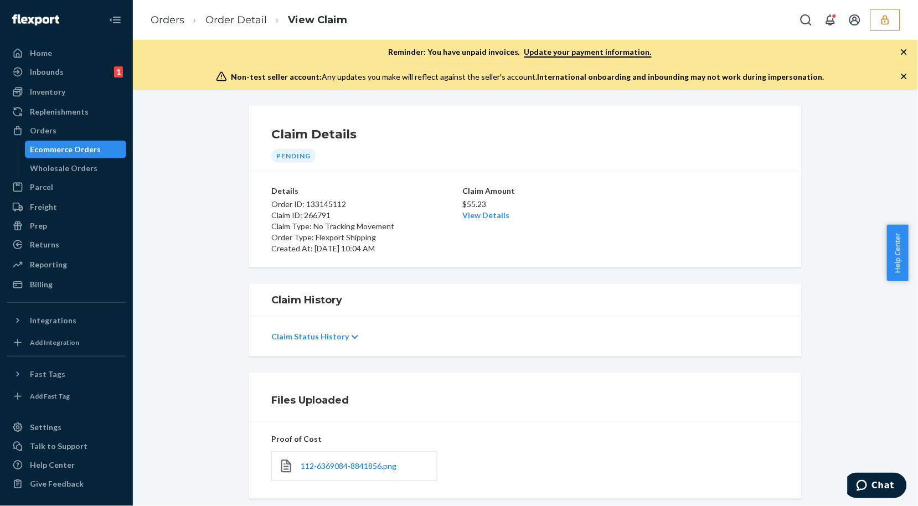
scroll to position [130, 0]
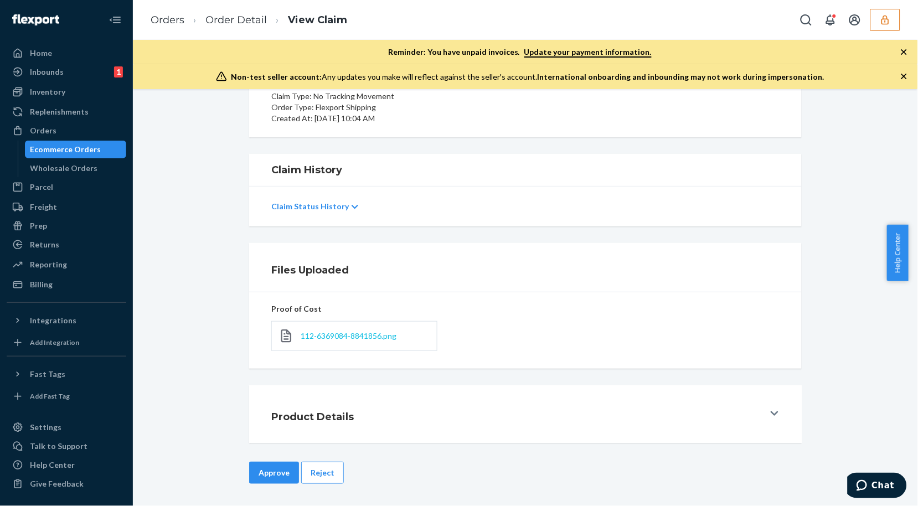
click at [360, 333] on span "112-6369084-8841856.png" at bounding box center [348, 335] width 96 height 9
click at [345, 338] on span "112-6369084-8841856.png" at bounding box center [348, 335] width 96 height 9
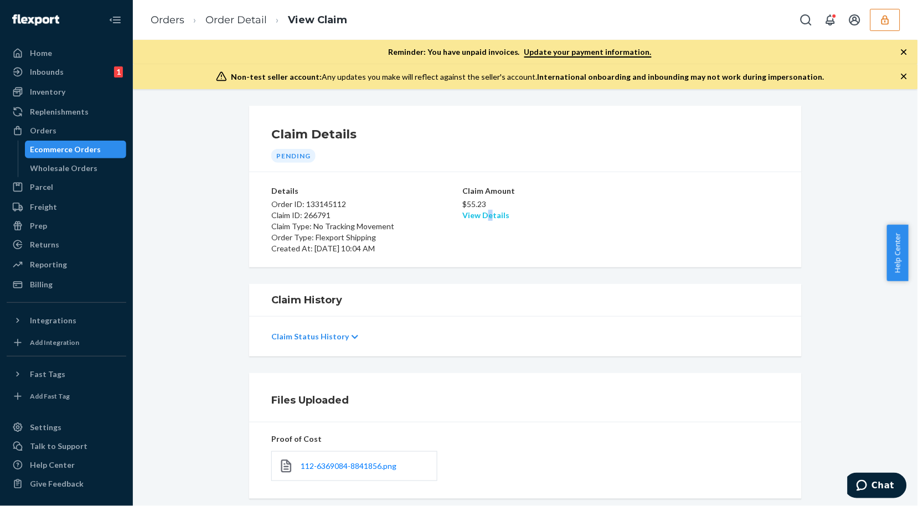
click at [484, 215] on link "View Details" at bounding box center [485, 214] width 47 height 9
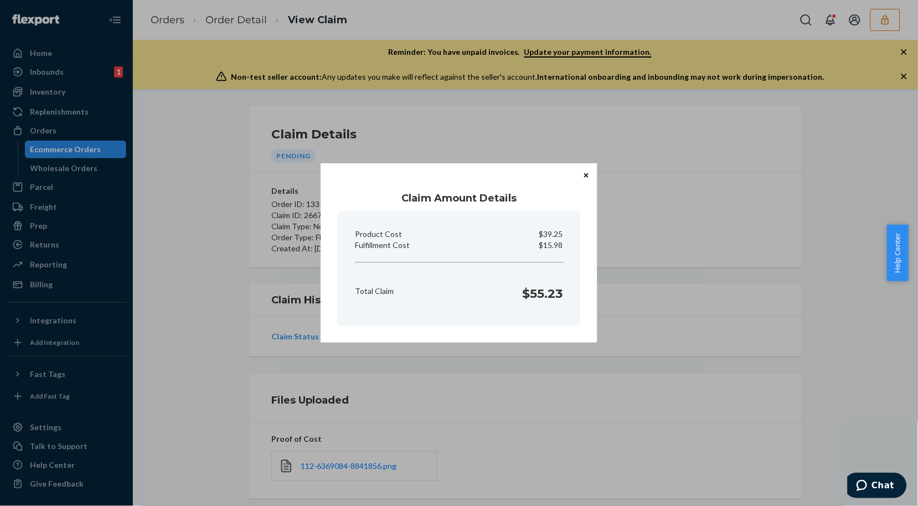
click at [587, 175] on icon "Close" at bounding box center [586, 175] width 4 height 4
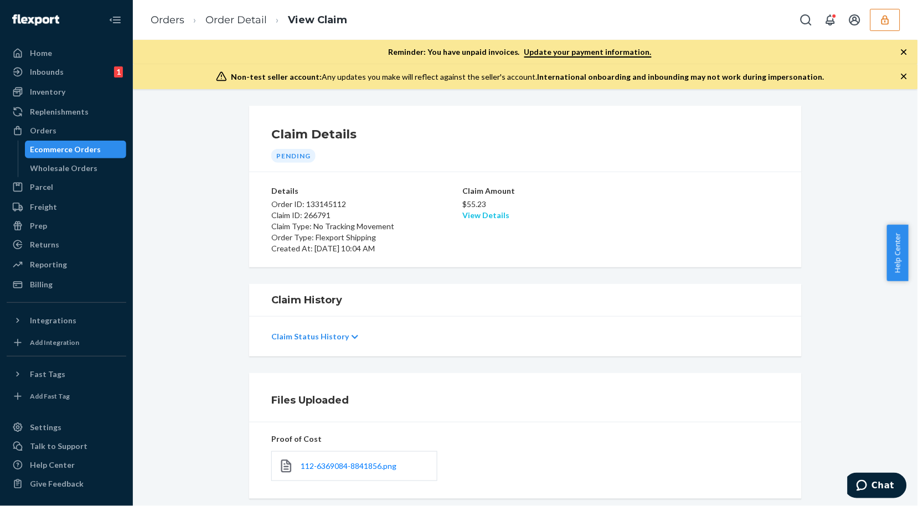
click at [463, 211] on link "View Details" at bounding box center [485, 214] width 47 height 9
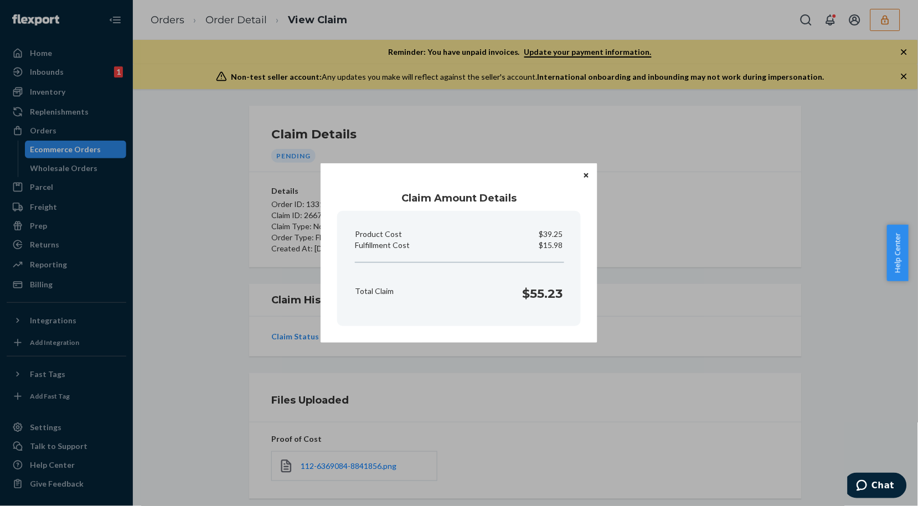
click at [553, 242] on p "$15.98" at bounding box center [551, 245] width 24 height 11
copy p "15.98"
click at [209, 148] on div "Claim Amount Details Product Cost $39.25 Fulfillment Cost $15.98 Total Claim $5…" at bounding box center [459, 253] width 918 height 506
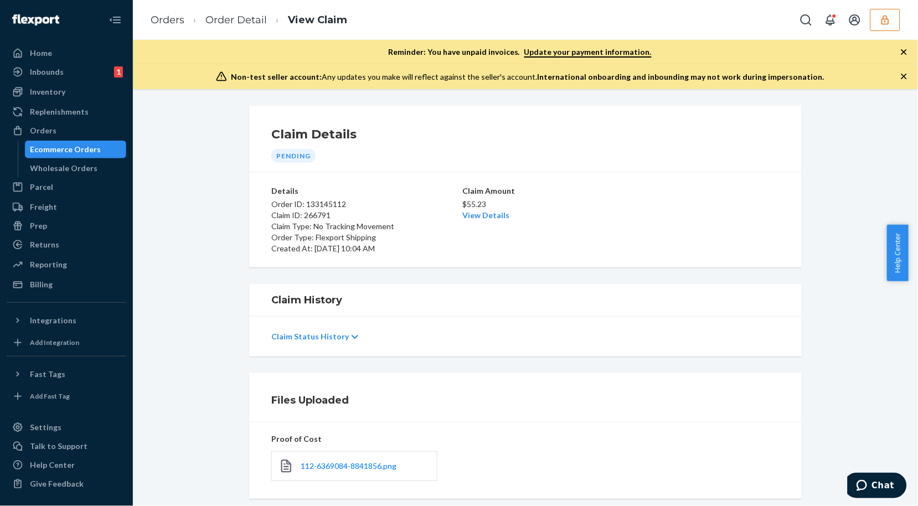
scroll to position [130, 0]
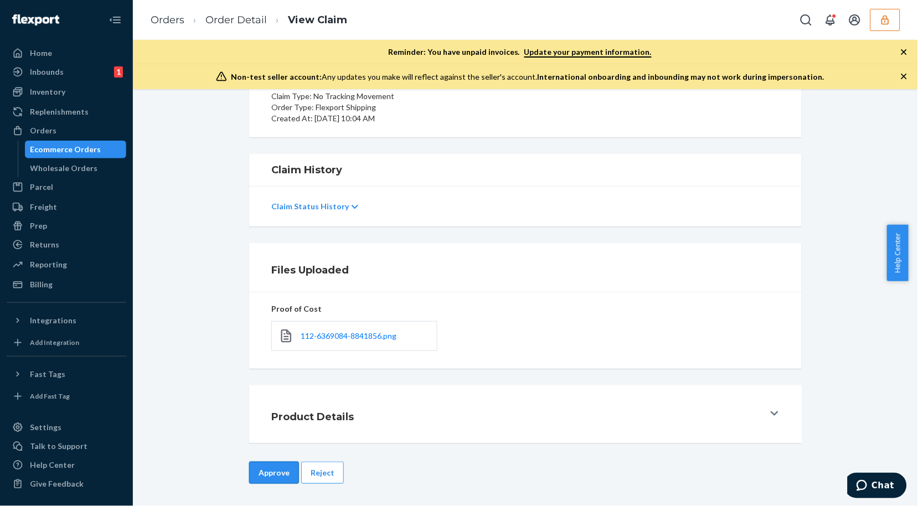
click at [261, 477] on button "Approve" at bounding box center [274, 473] width 50 height 22
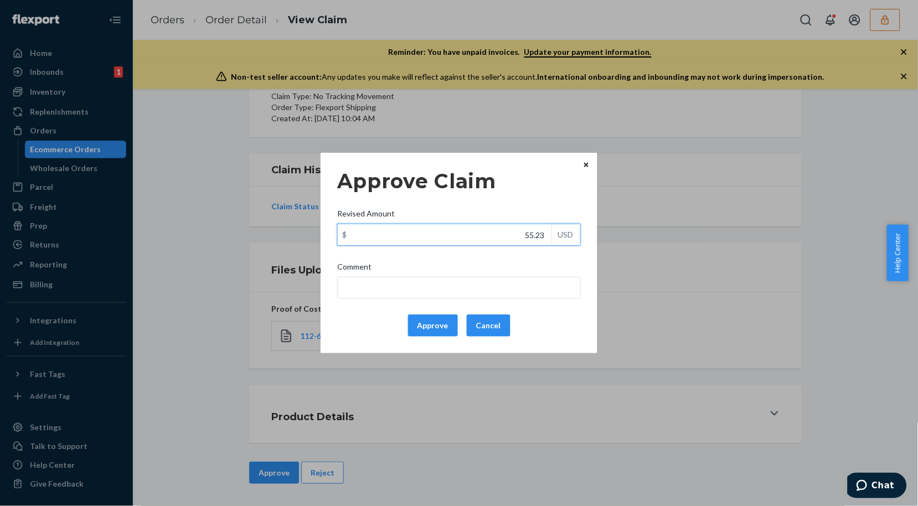
click at [515, 241] on input "55.23" at bounding box center [445, 234] width 214 height 21
type input "52.44"
click at [444, 323] on button "Approve" at bounding box center [433, 325] width 50 height 22
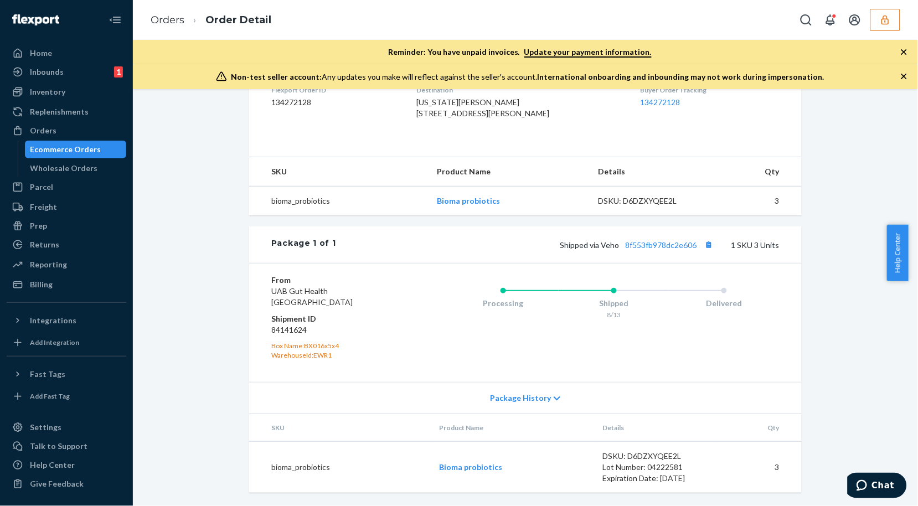
scroll to position [321, 0]
click at [677, 242] on link "8f553fb978dc2e606" at bounding box center [660, 244] width 71 height 9
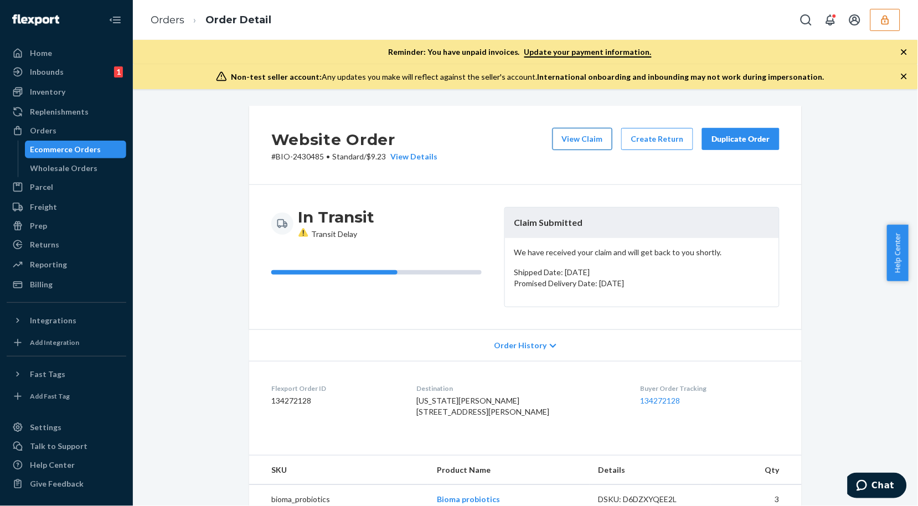
click at [589, 141] on button "View Claim" at bounding box center [582, 139] width 60 height 22
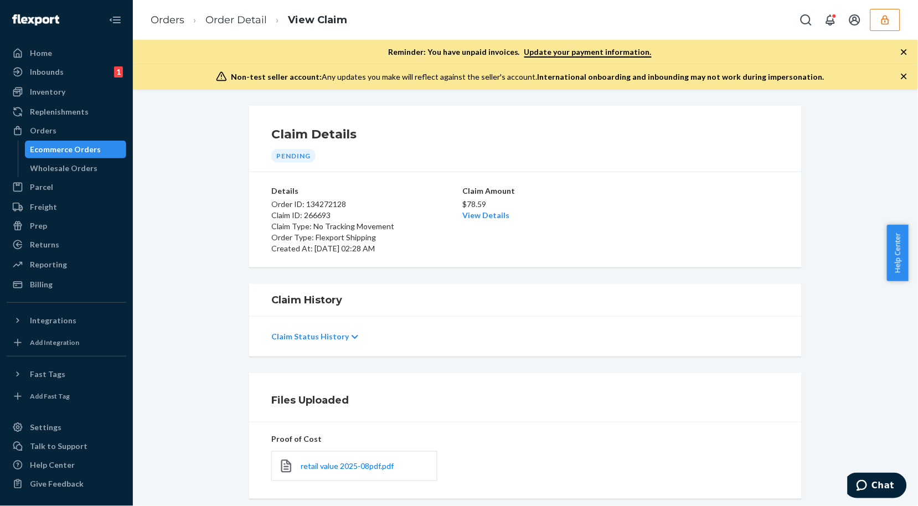
scroll to position [61, 0]
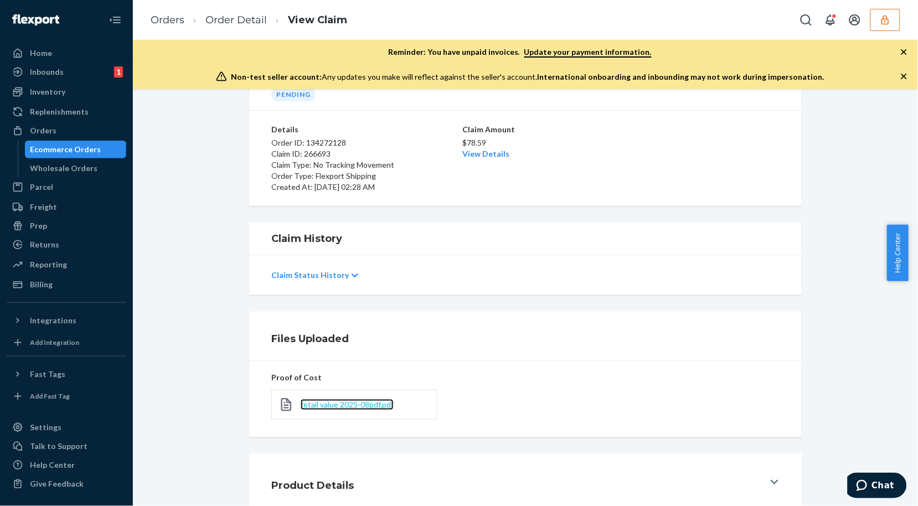
click at [315, 402] on span "retail value 2025-08pdf.pdf" at bounding box center [346, 404] width 93 height 9
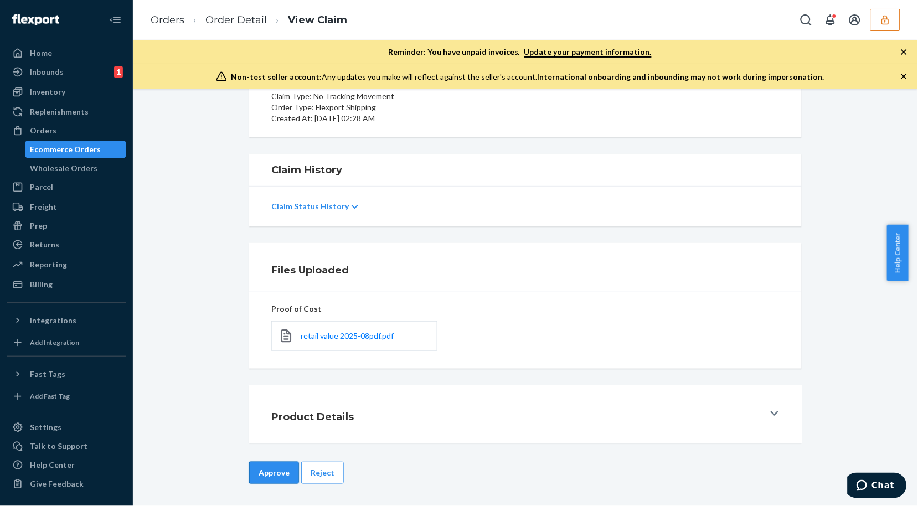
click at [268, 480] on button "Approve" at bounding box center [274, 473] width 50 height 22
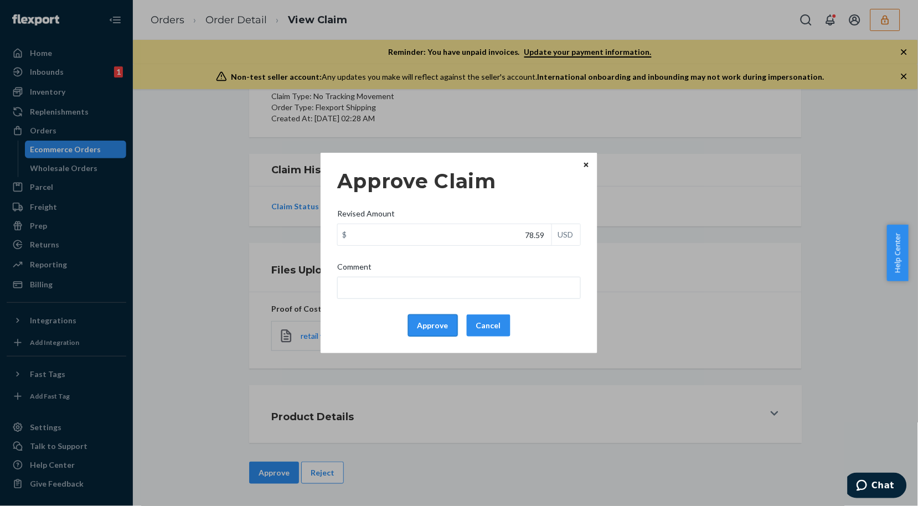
click at [445, 327] on button "Approve" at bounding box center [433, 325] width 50 height 22
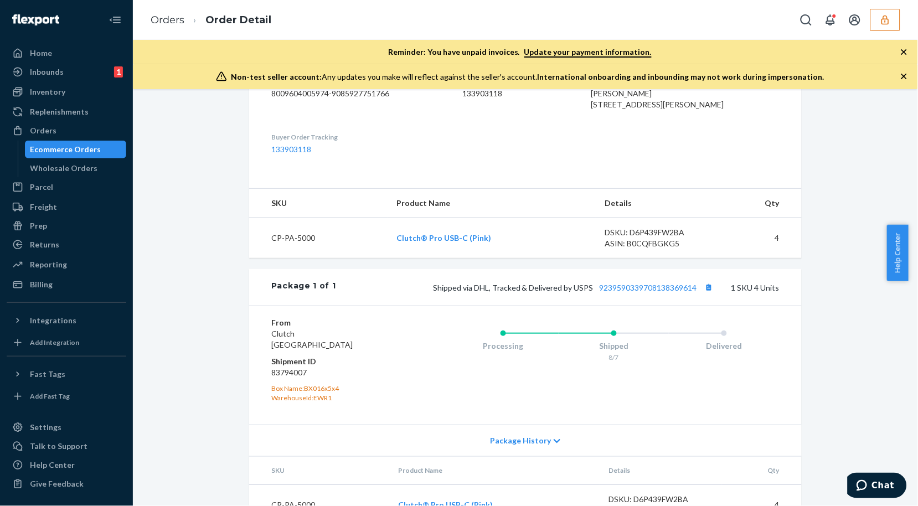
scroll to position [361, 0]
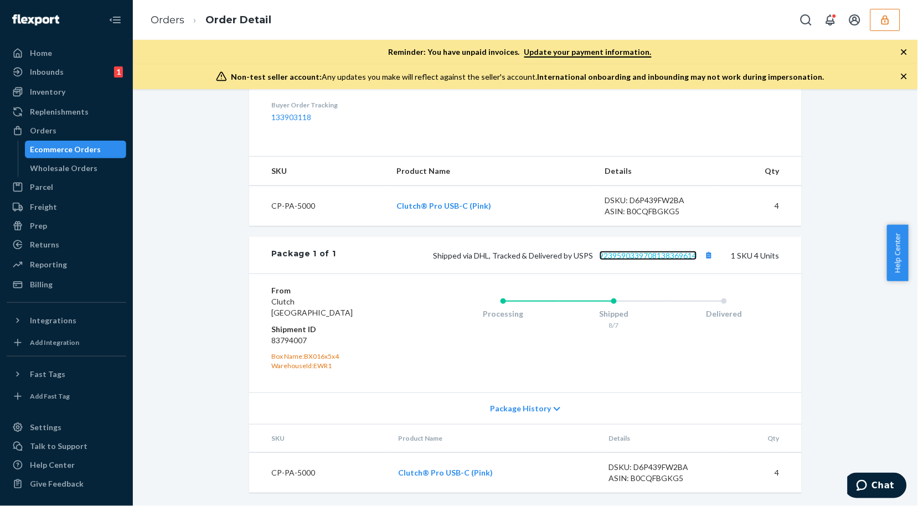
click at [662, 257] on link "9239590339708138369614" at bounding box center [647, 255] width 97 height 9
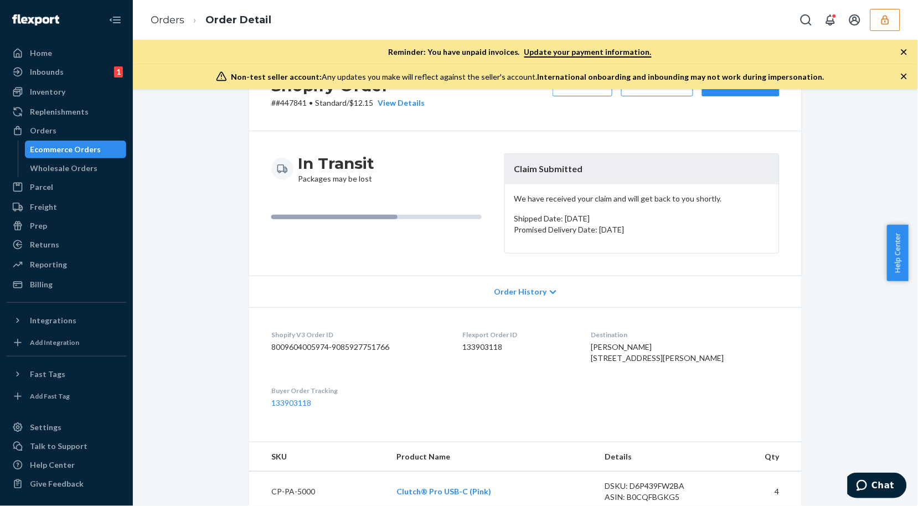
scroll to position [0, 0]
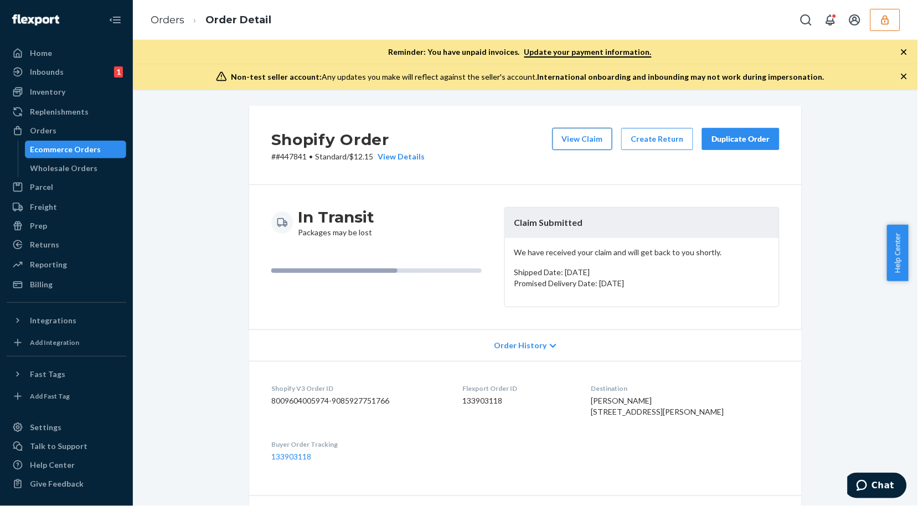
click at [569, 140] on button "View Claim" at bounding box center [582, 139] width 60 height 22
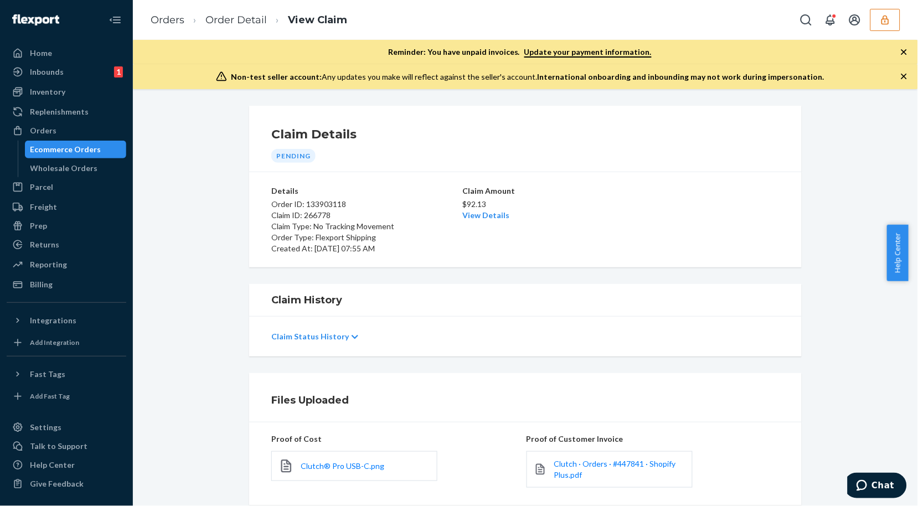
scroll to position [136, 0]
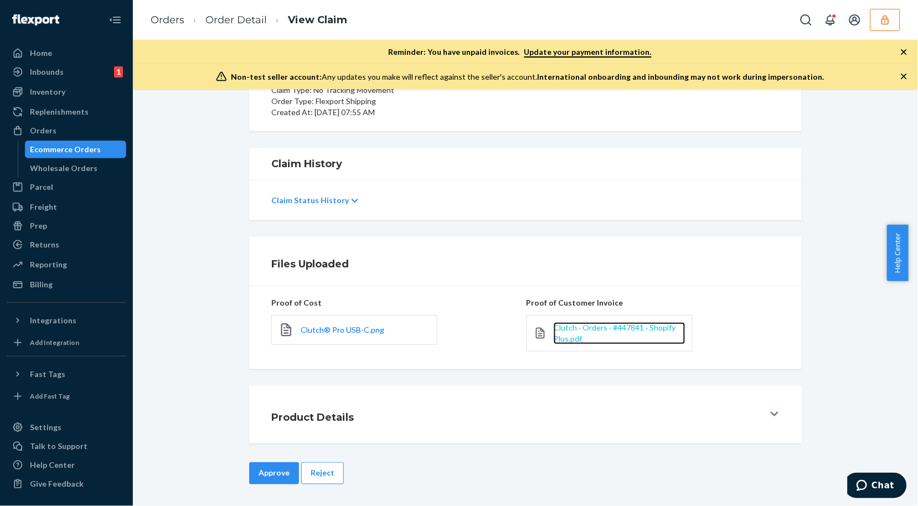
click at [555, 327] on span "Clutch · Orders · #447841 · Shopify Plus.pdf" at bounding box center [614, 333] width 122 height 20
click at [233, 23] on link "Order Detail" at bounding box center [235, 20] width 61 height 12
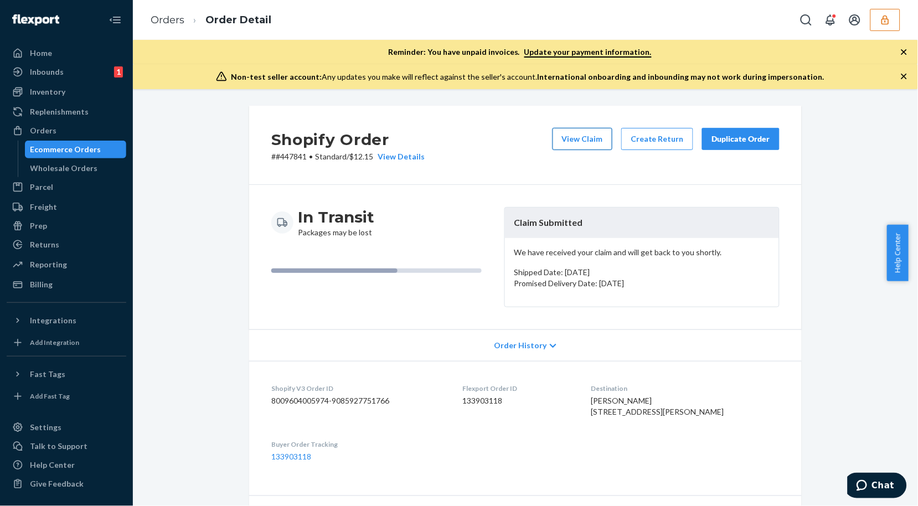
click at [564, 144] on button "View Claim" at bounding box center [582, 139] width 60 height 22
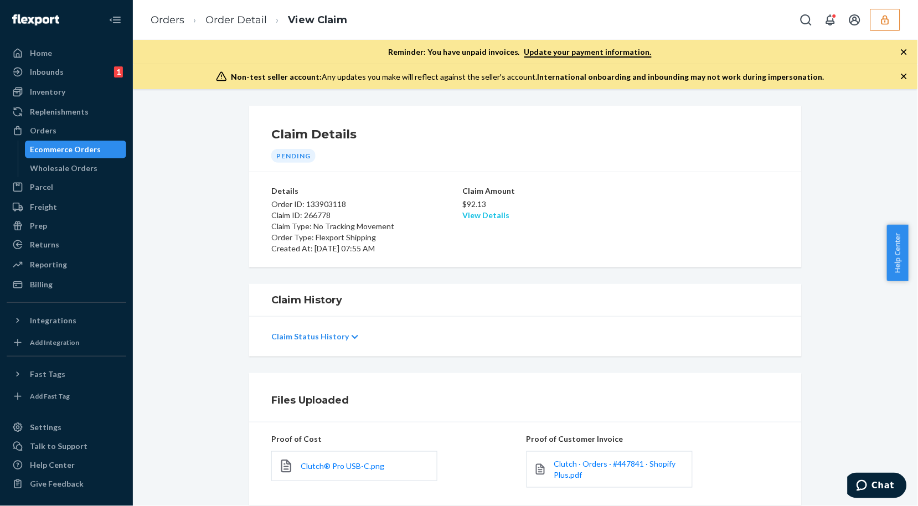
click at [484, 212] on link "View Details" at bounding box center [485, 214] width 47 height 9
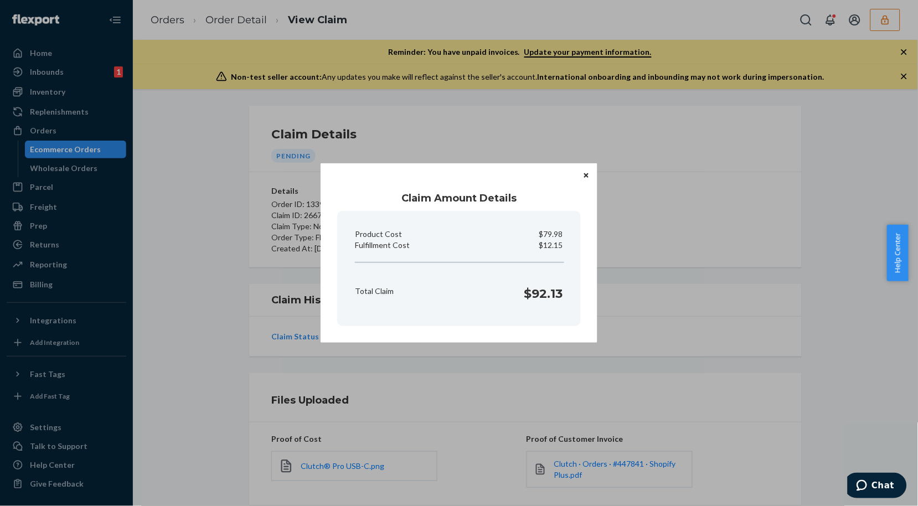
click at [552, 244] on p "$12.15" at bounding box center [551, 245] width 24 height 11
copy p "Fulfillment Cost"
click at [588, 176] on icon "Close" at bounding box center [586, 175] width 4 height 4
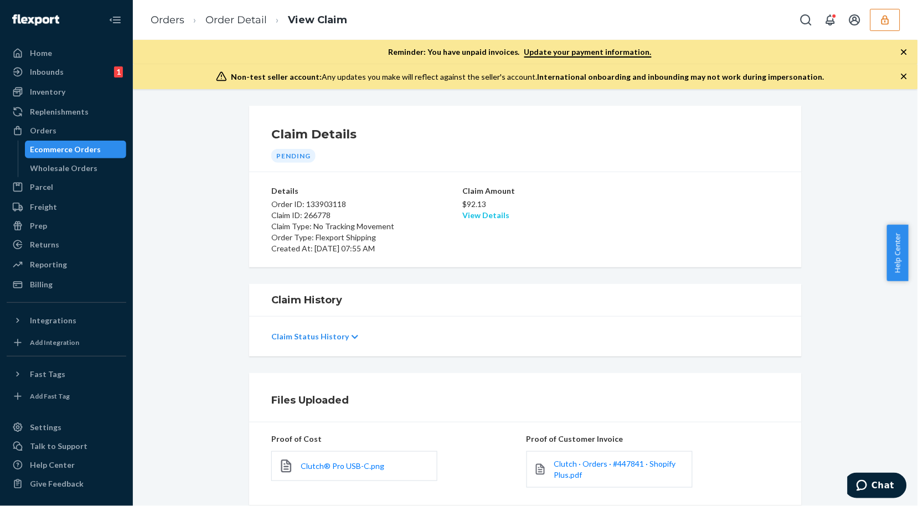
click at [480, 213] on link "View Details" at bounding box center [485, 214] width 47 height 9
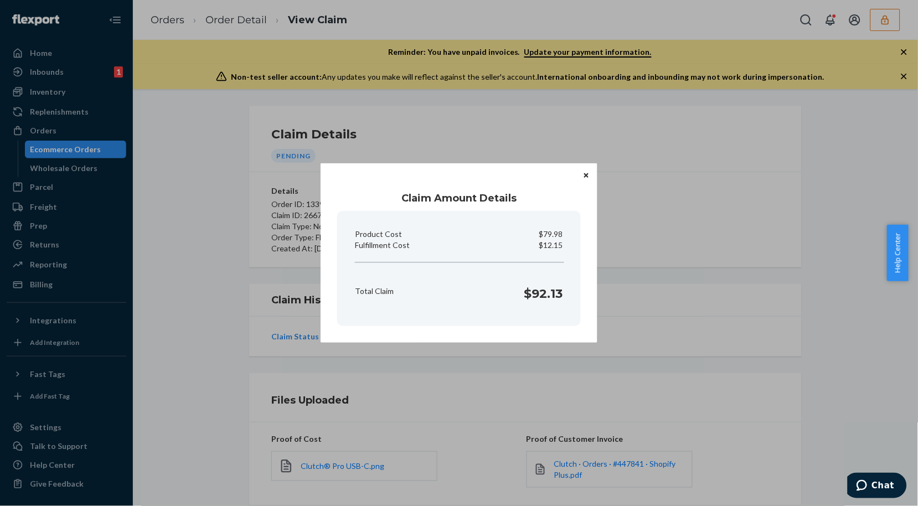
click at [585, 172] on icon "Close" at bounding box center [586, 175] width 4 height 7
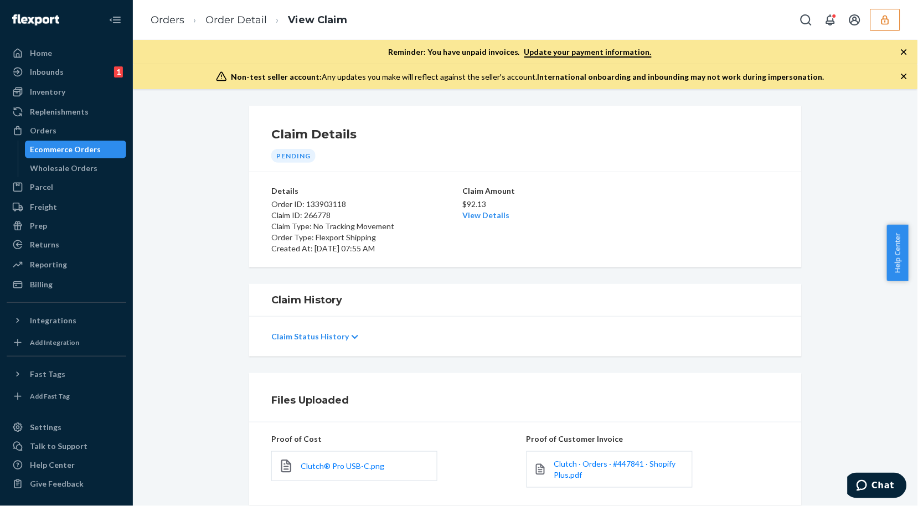
scroll to position [136, 0]
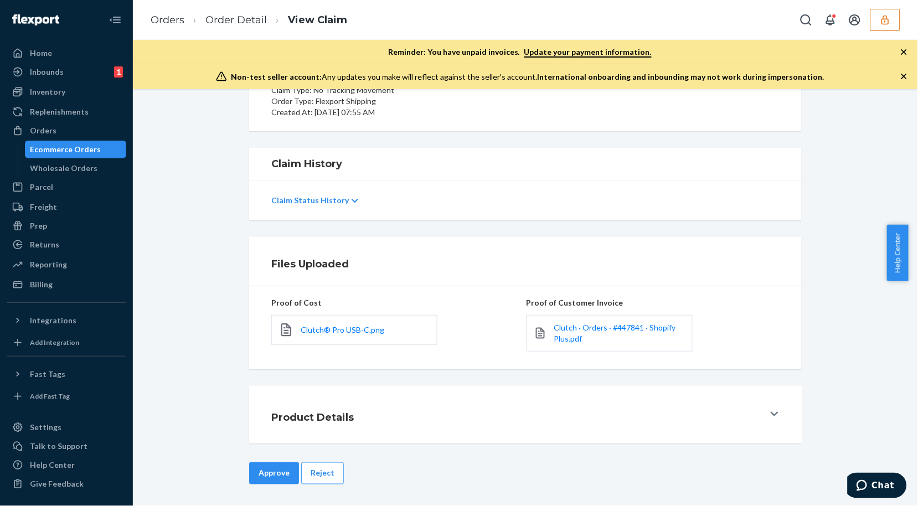
click at [275, 474] on button "Approve" at bounding box center [274, 473] width 50 height 22
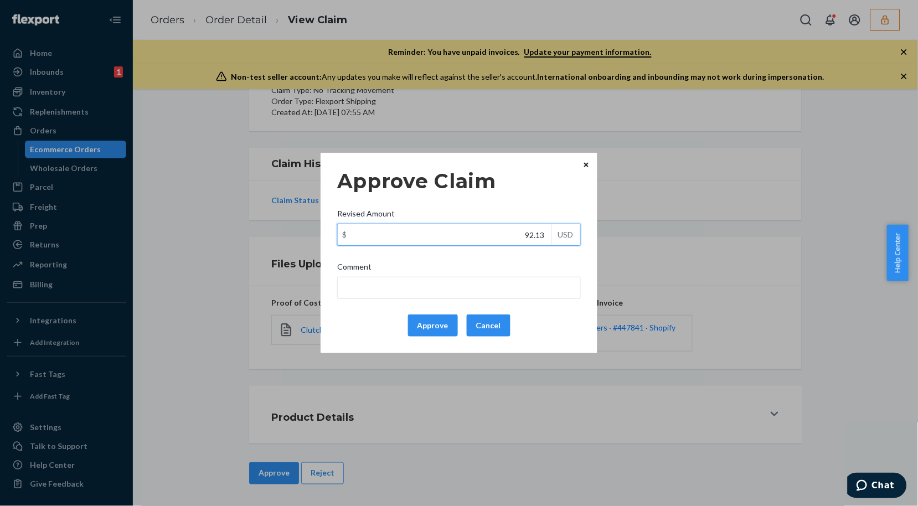
click at [498, 236] on input "92.13" at bounding box center [445, 234] width 214 height 21
type input "63.15"
click at [417, 329] on button "Approve" at bounding box center [433, 325] width 50 height 22
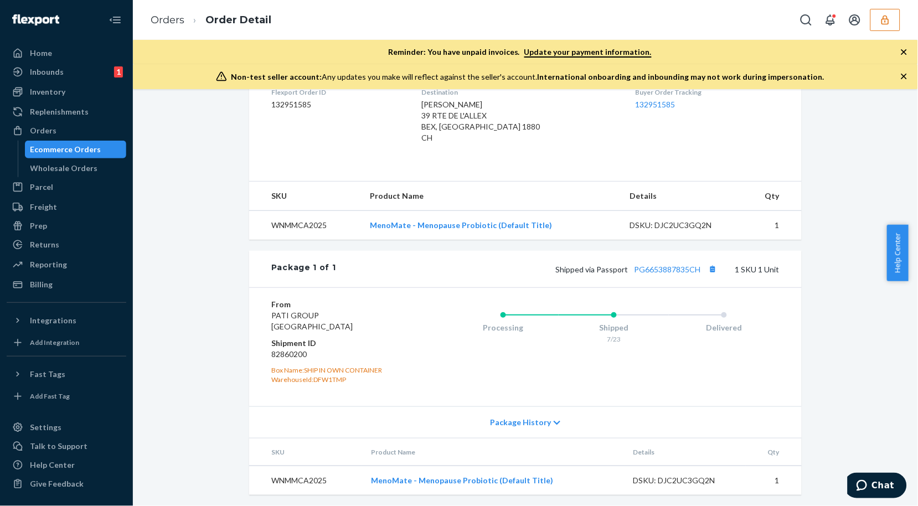
scroll to position [310, 0]
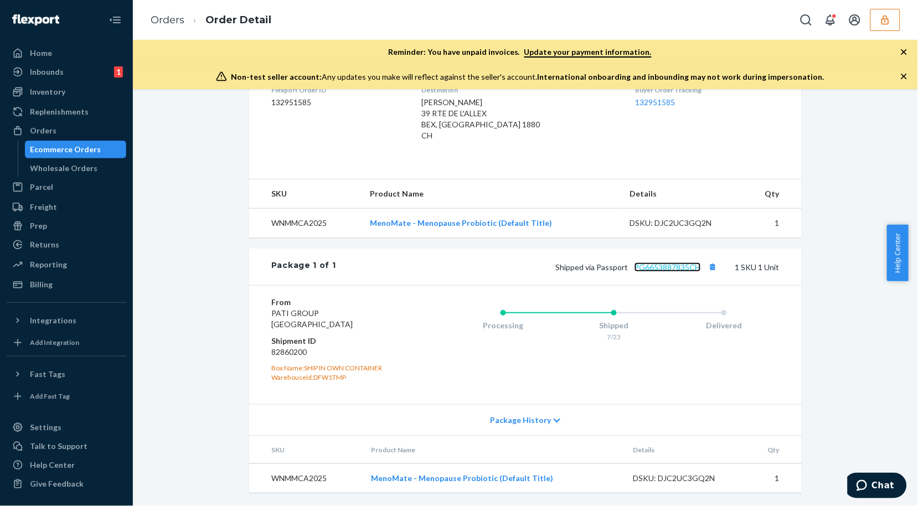
click at [681, 265] on link "PG6653887835CH" at bounding box center [667, 266] width 66 height 9
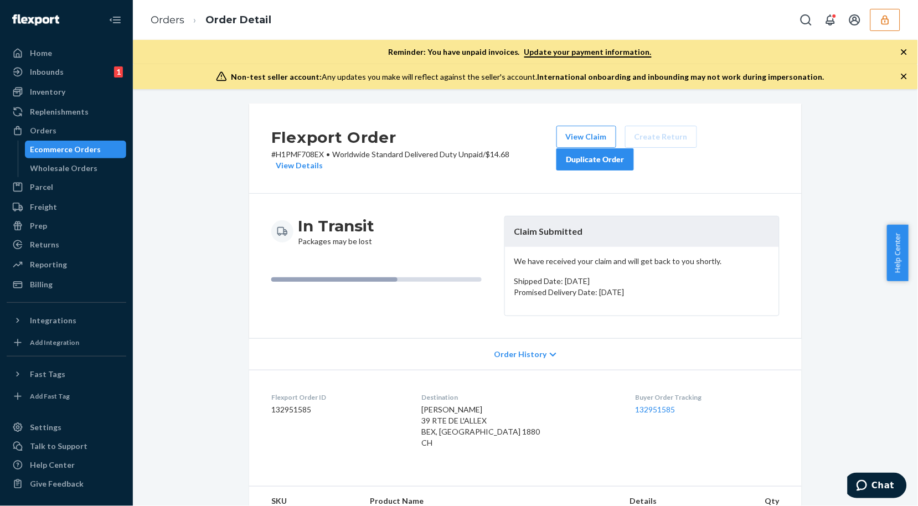
scroll to position [0, 0]
click at [587, 134] on button "View Claim" at bounding box center [586, 139] width 60 height 22
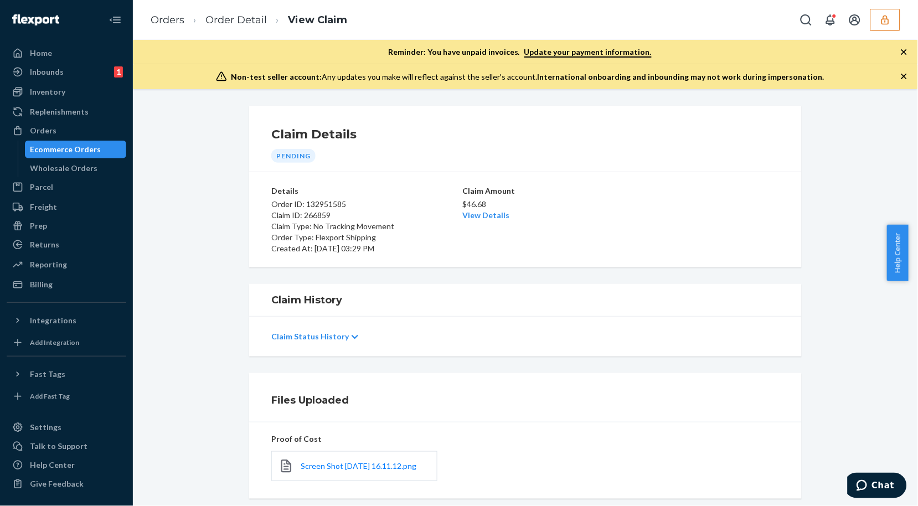
scroll to position [136, 0]
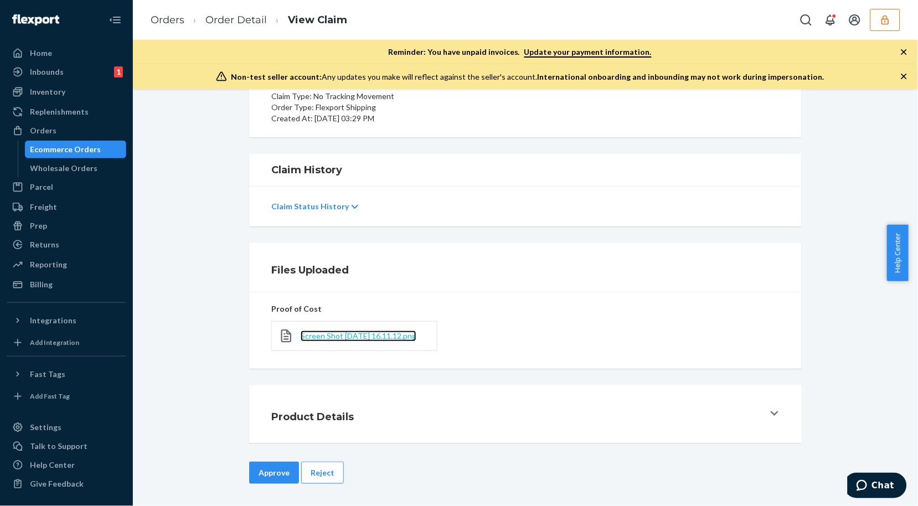
click at [310, 338] on span "Screen Shot [DATE] 16.11.12.png" at bounding box center [358, 335] width 116 height 9
click at [224, 19] on link "Order Detail" at bounding box center [235, 20] width 61 height 12
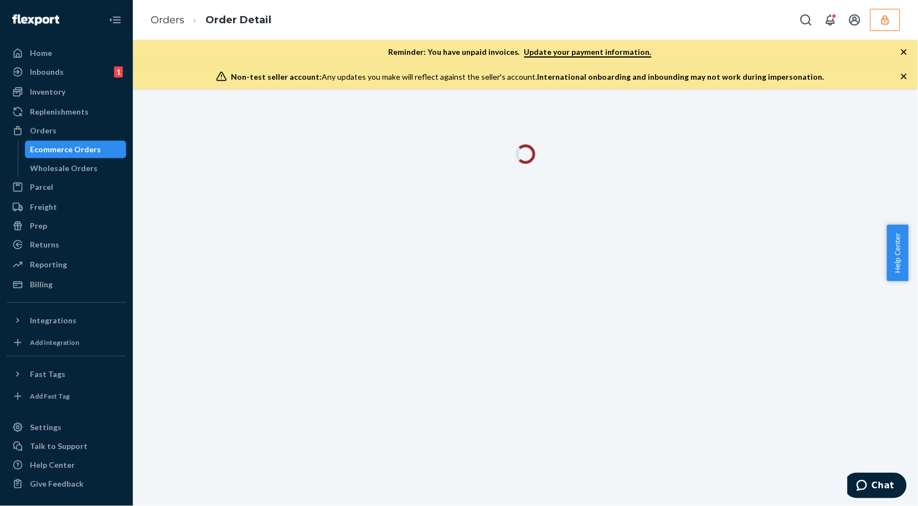
click at [902, 80] on icon "button" at bounding box center [903, 76] width 11 height 11
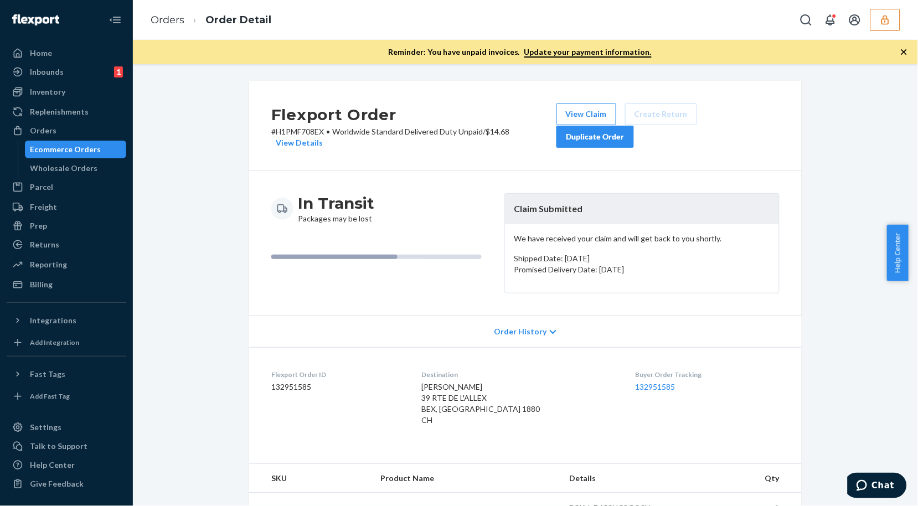
click at [903, 53] on icon "button" at bounding box center [903, 51] width 11 height 11
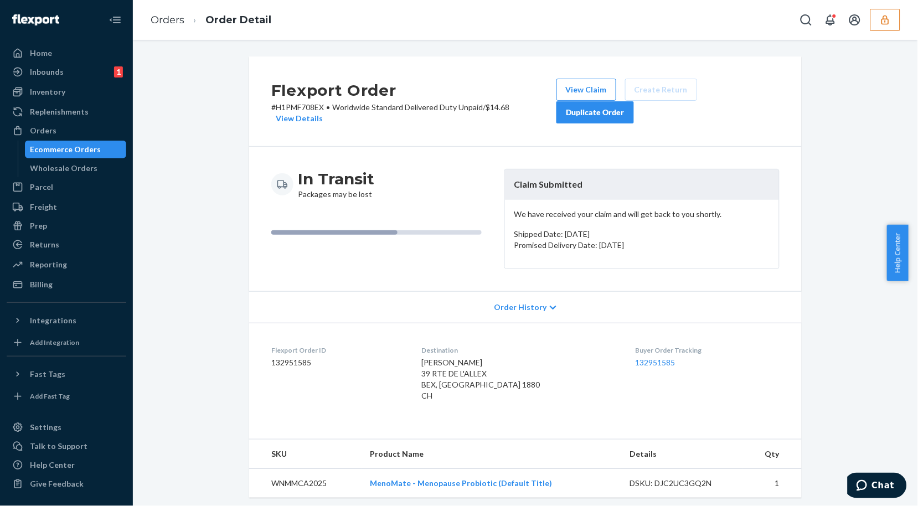
scroll to position [184, 0]
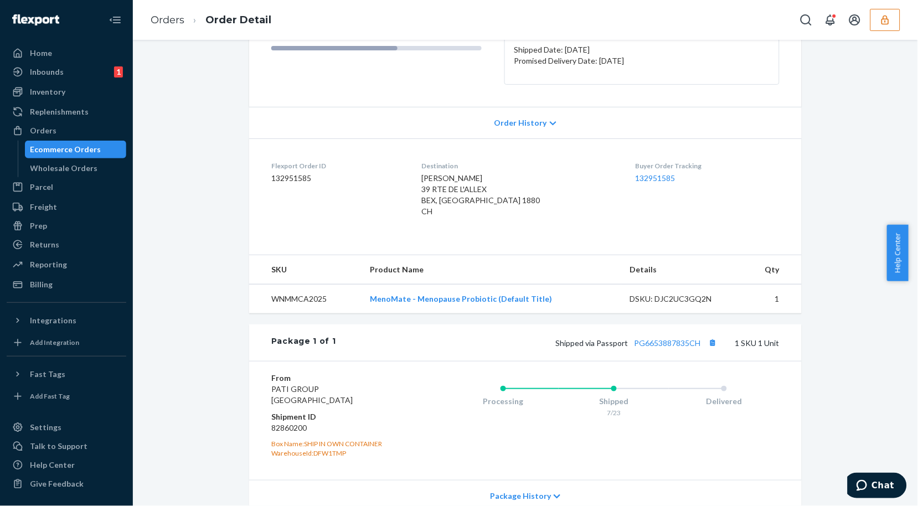
click at [675, 338] on div "Shipped via Passport PG6653887835CH 1 SKU 1 Unit" at bounding box center [557, 342] width 443 height 14
click at [676, 339] on link "PG6653887835CH" at bounding box center [667, 342] width 66 height 9
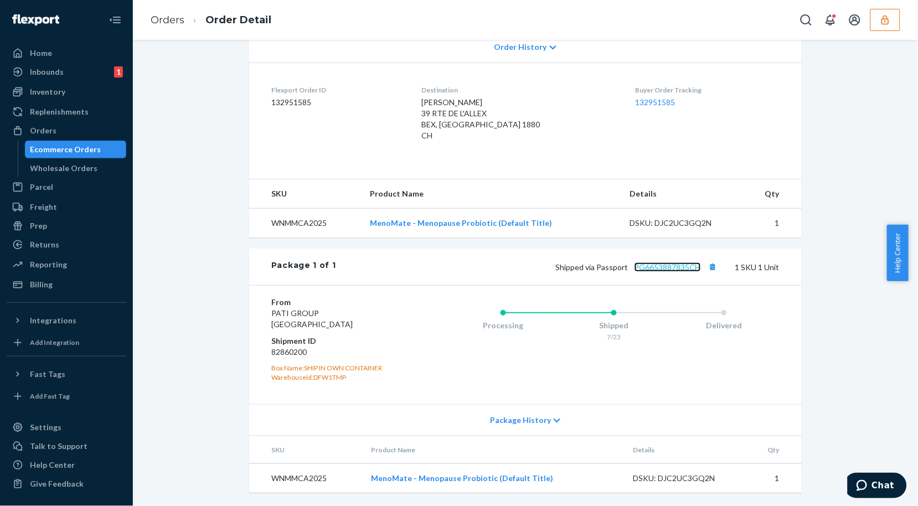
scroll to position [0, 0]
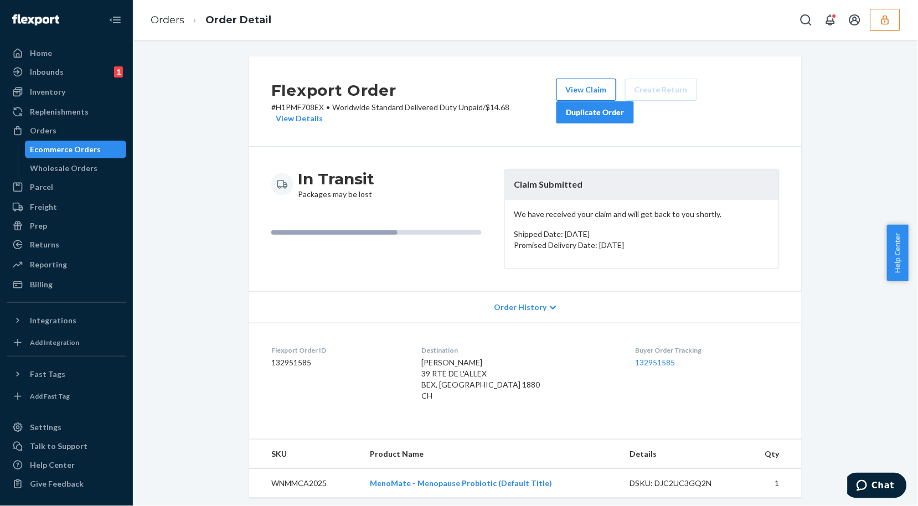
click at [583, 89] on button "View Claim" at bounding box center [586, 90] width 60 height 22
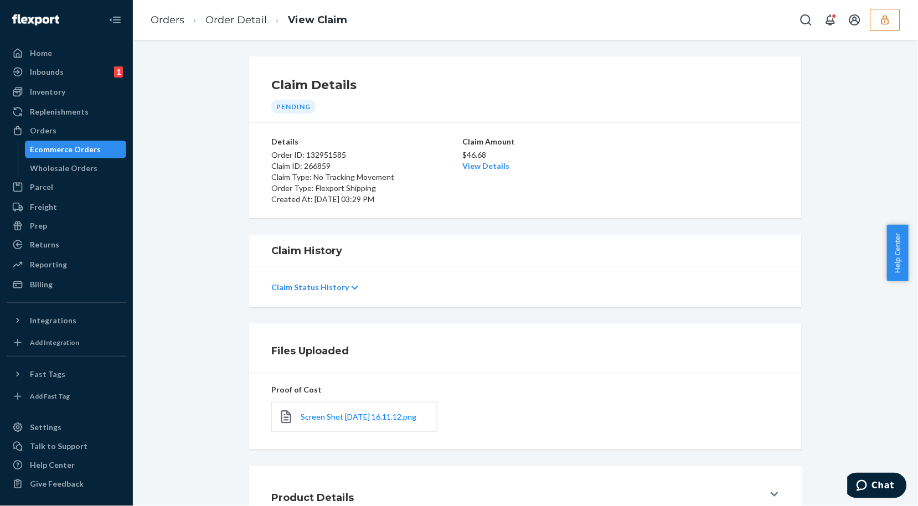
scroll to position [87, 0]
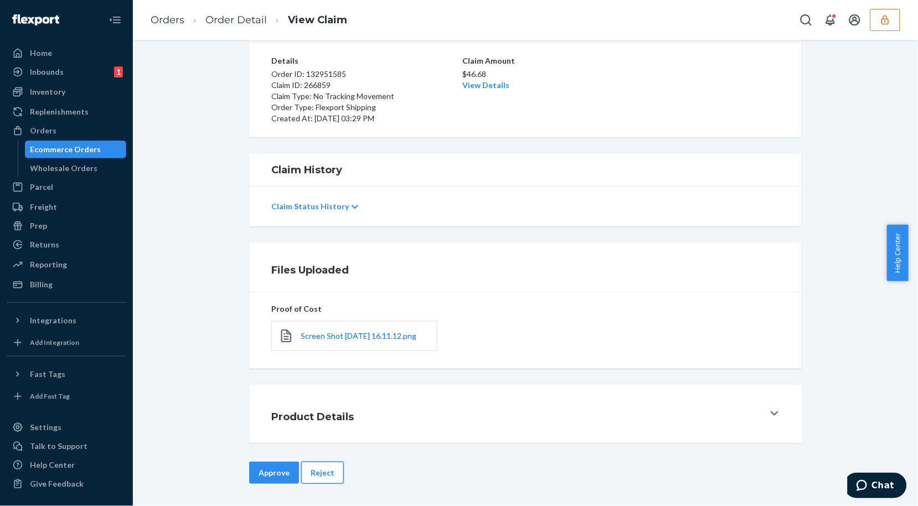
click at [309, 473] on button "Reject" at bounding box center [322, 473] width 43 height 22
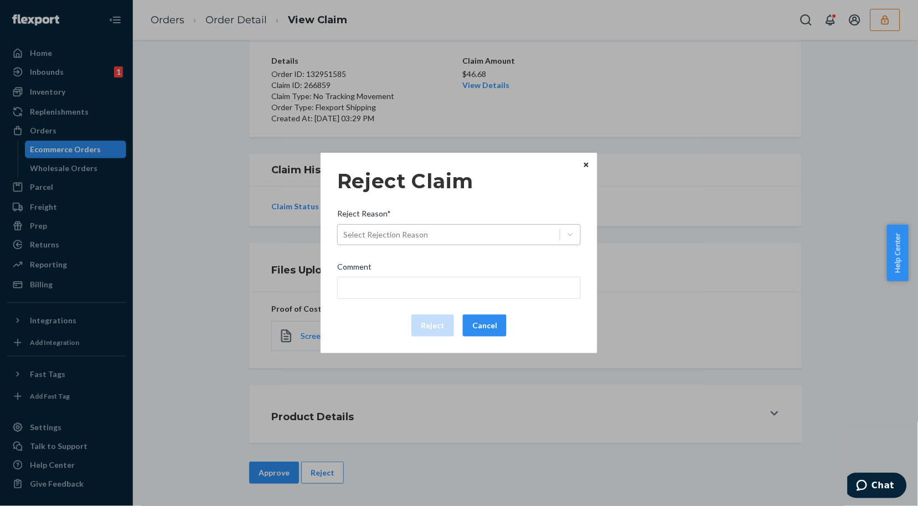
click at [507, 231] on div "Select Rejection Reason" at bounding box center [449, 235] width 222 height 18
click at [344, 231] on input "Reject Reason* Select Rejection Reason" at bounding box center [343, 234] width 1 height 11
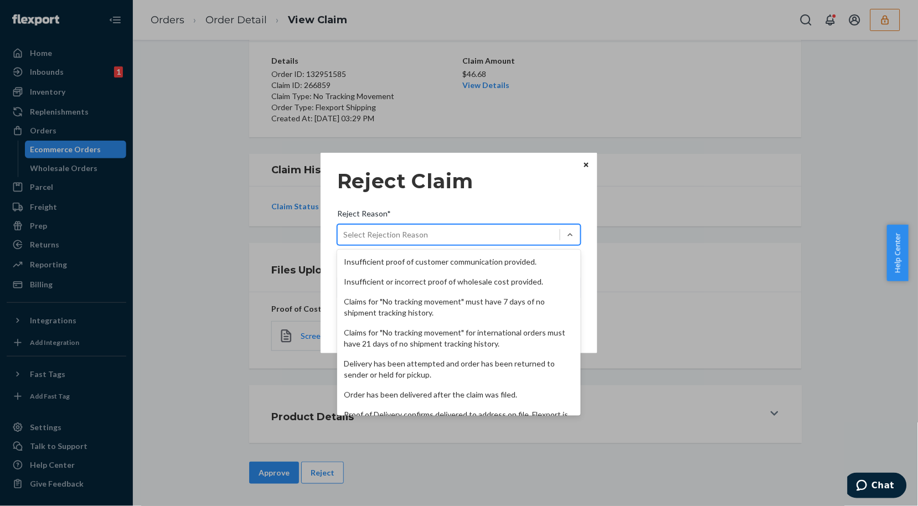
scroll to position [143, 0]
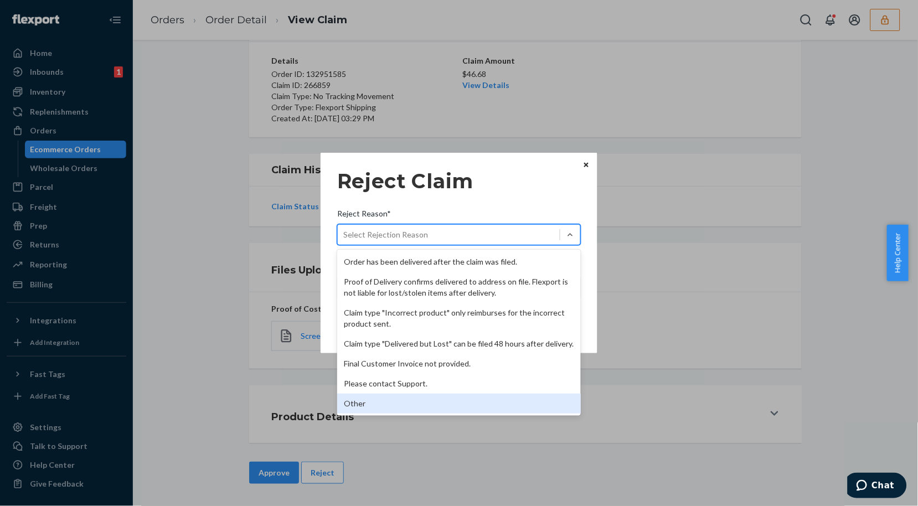
click at [385, 400] on div "Other" at bounding box center [458, 403] width 243 height 20
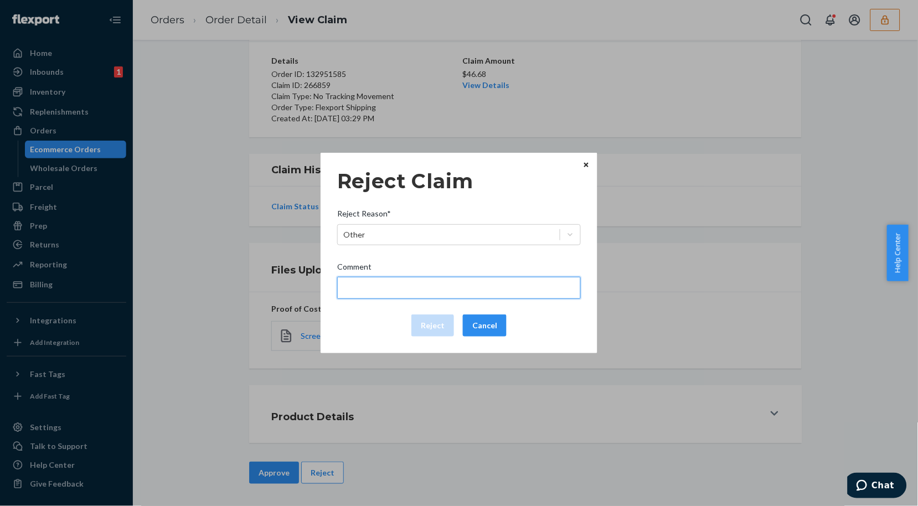
click at [391, 288] on input "Comment" at bounding box center [458, 288] width 243 height 22
type input "Order has been delivered."
click at [362, 330] on div "Reject Cancel" at bounding box center [459, 325] width 252 height 22
click at [428, 324] on button "Reject" at bounding box center [432, 325] width 43 height 22
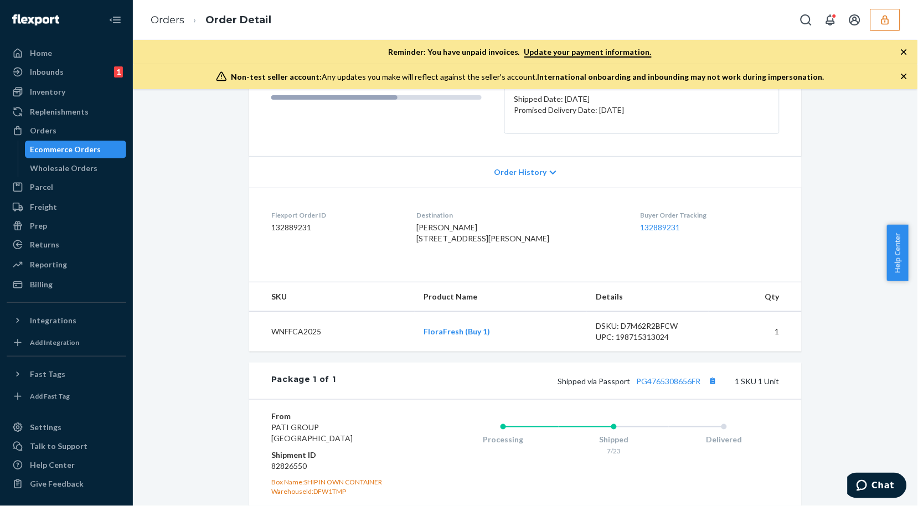
scroll to position [332, 0]
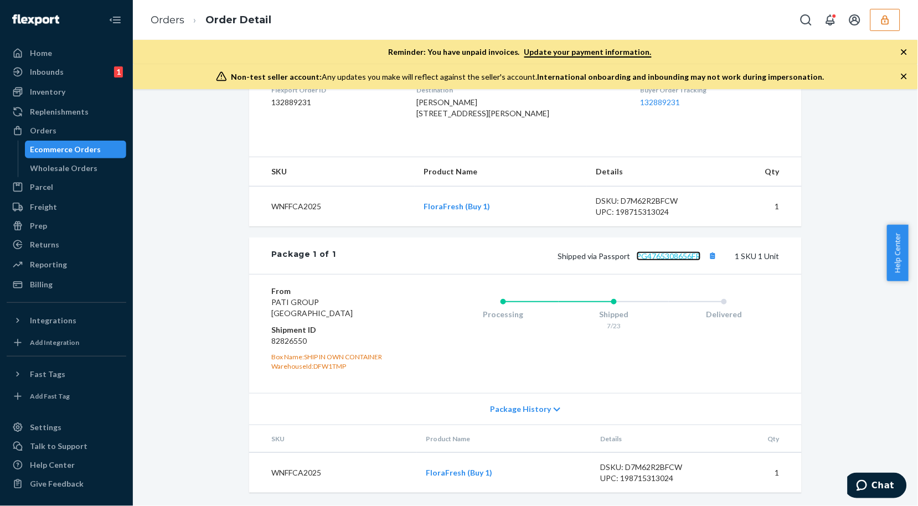
click at [667, 255] on link "PG4765308656FR" at bounding box center [668, 255] width 64 height 9
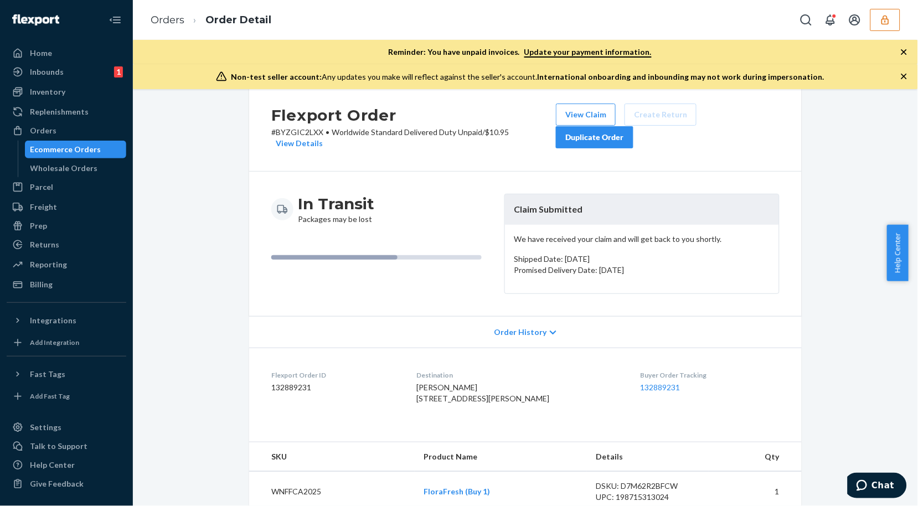
scroll to position [0, 0]
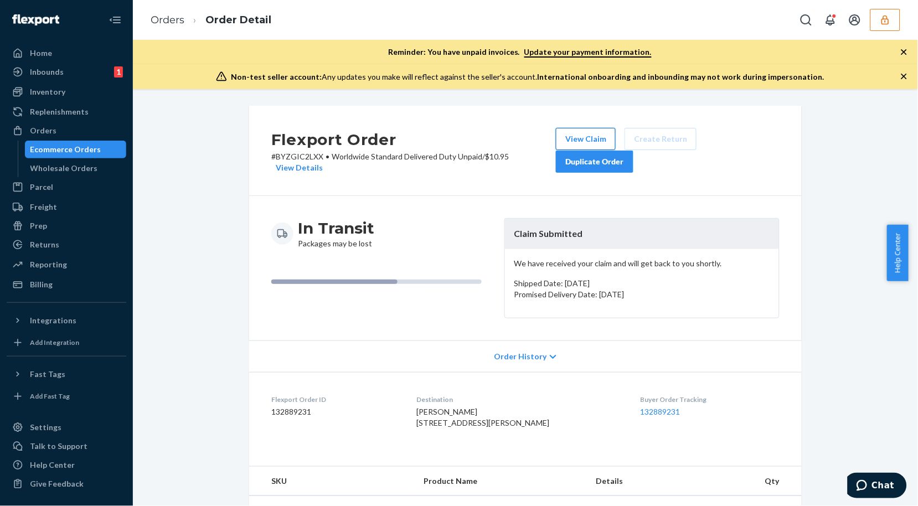
click at [587, 139] on button "View Claim" at bounding box center [586, 139] width 60 height 22
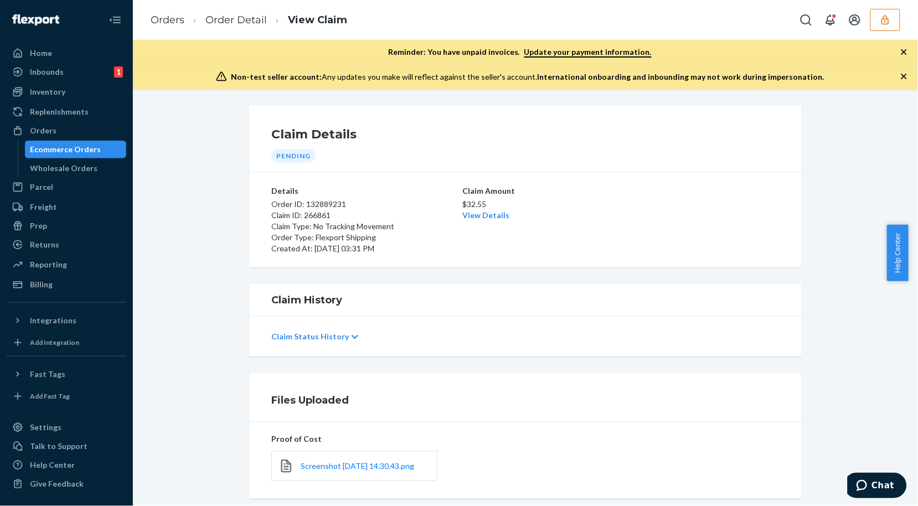
scroll to position [136, 0]
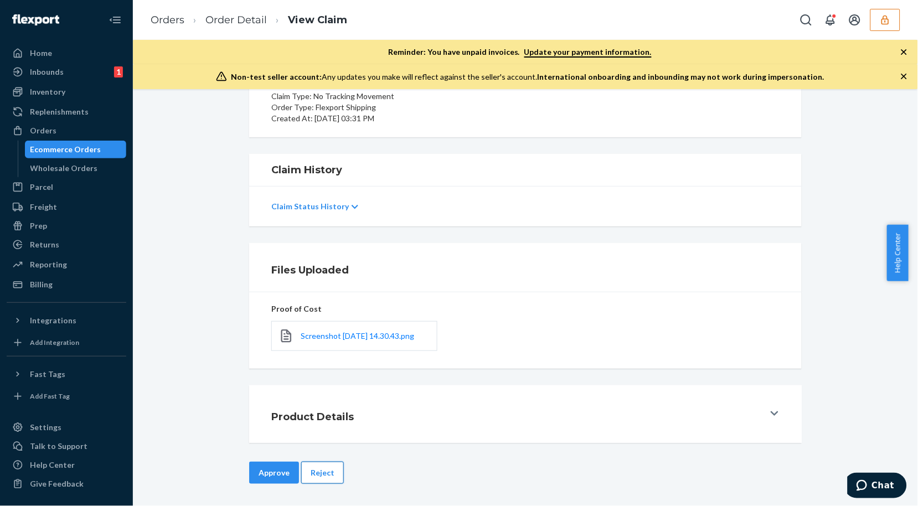
click at [330, 467] on button "Reject" at bounding box center [322, 473] width 43 height 22
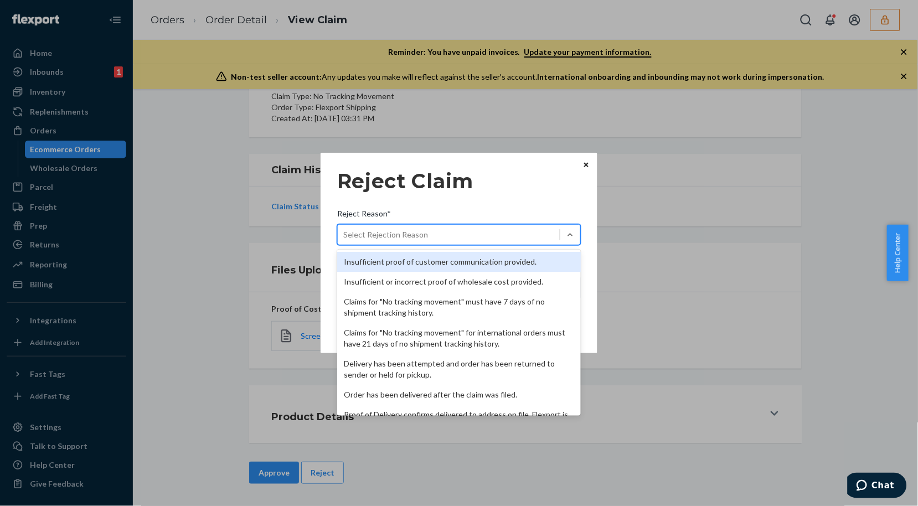
click at [507, 230] on div "Select Rejection Reason" at bounding box center [449, 235] width 222 height 18
click at [344, 230] on input "Reject Reason* option Insufficient proof of customer communication provided. fo…" at bounding box center [343, 234] width 1 height 11
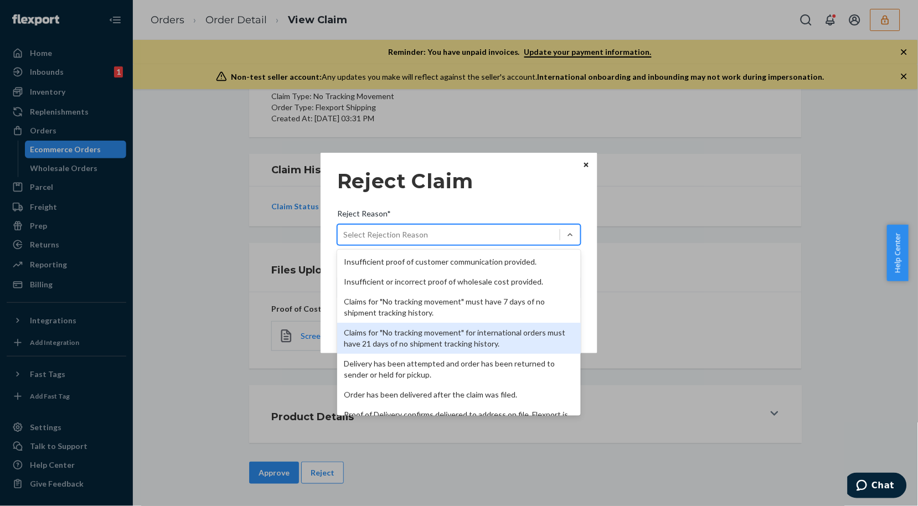
click at [435, 344] on div "Claims for "No tracking movement" for international orders must have 21 days of…" at bounding box center [458, 338] width 243 height 31
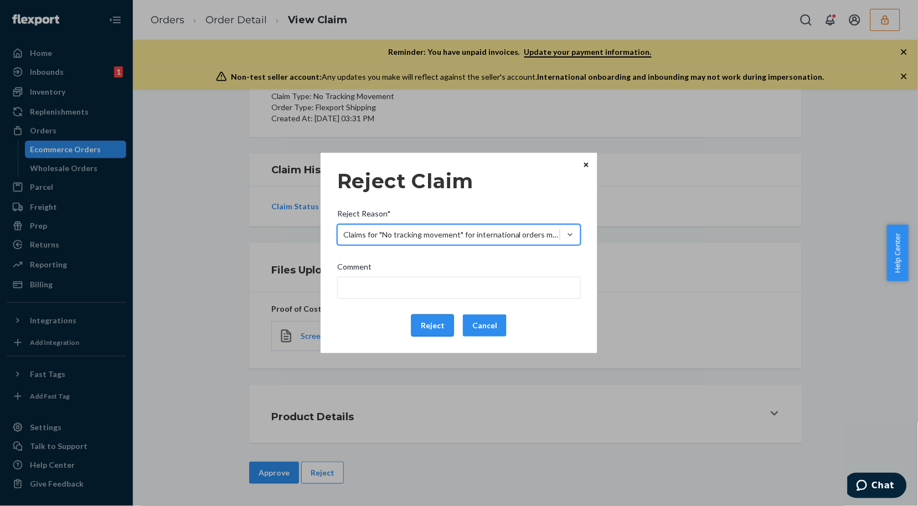
click at [424, 325] on button "Reject" at bounding box center [432, 325] width 43 height 22
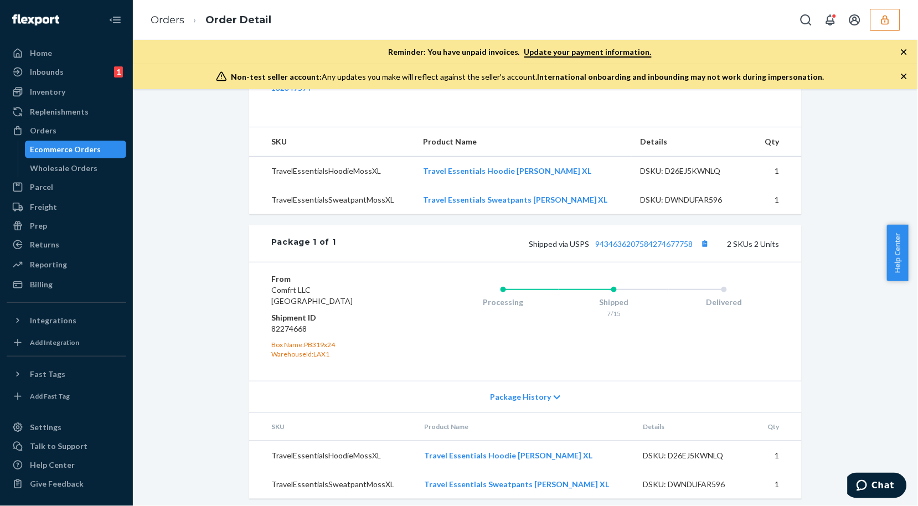
scroll to position [396, 0]
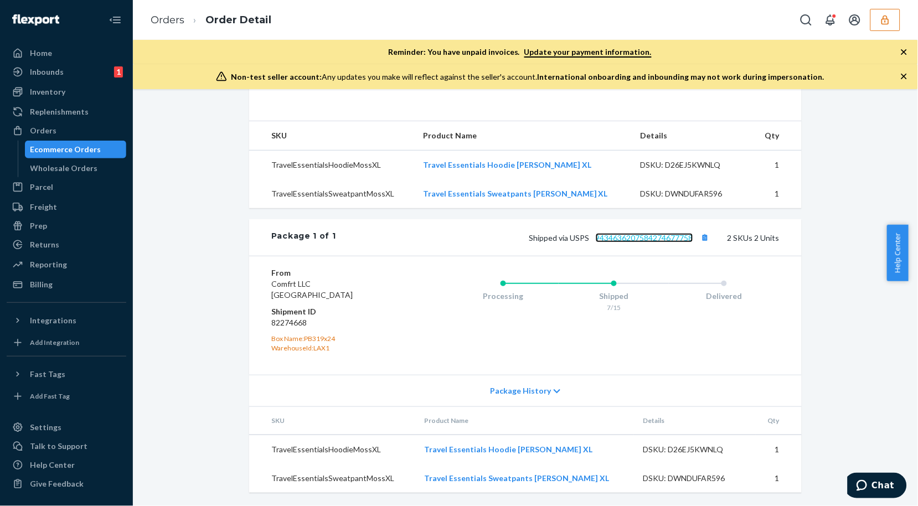
click at [683, 242] on link "9434636207584274677758" at bounding box center [643, 237] width 97 height 9
click at [656, 237] on link "9434636207584274677758" at bounding box center [643, 237] width 97 height 9
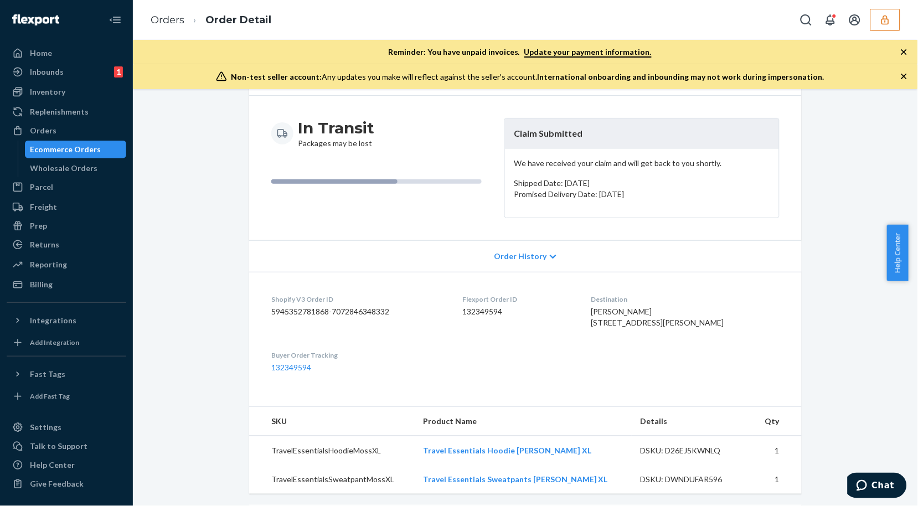
scroll to position [0, 0]
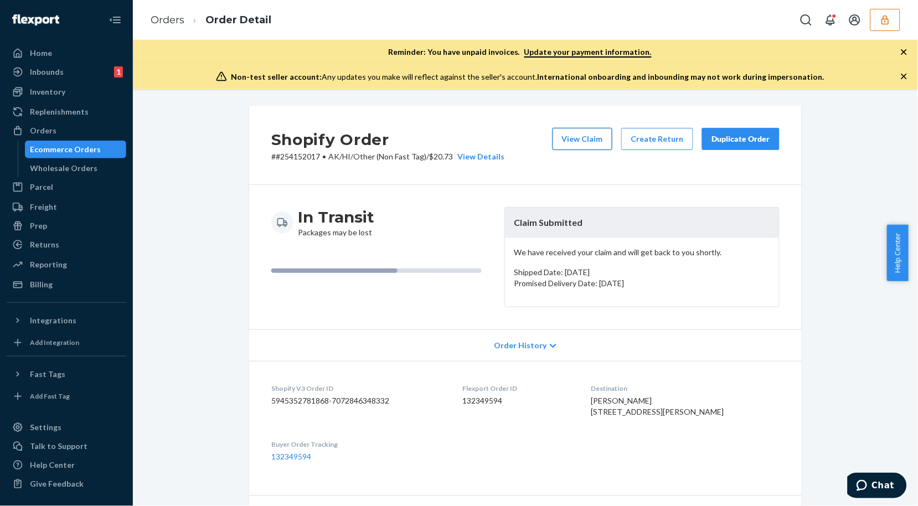
click at [585, 138] on button "View Claim" at bounding box center [582, 139] width 60 height 22
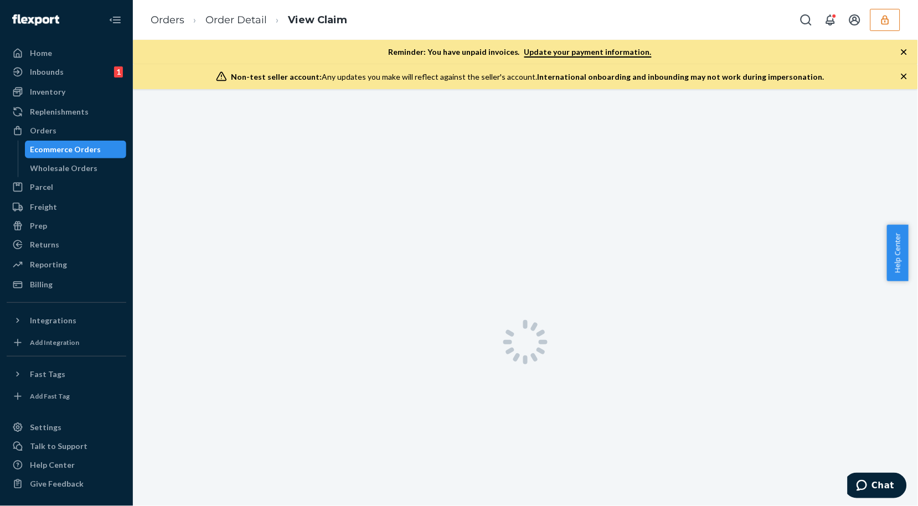
scroll to position [89, 0]
click at [903, 76] on icon "button" at bounding box center [903, 76] width 11 height 11
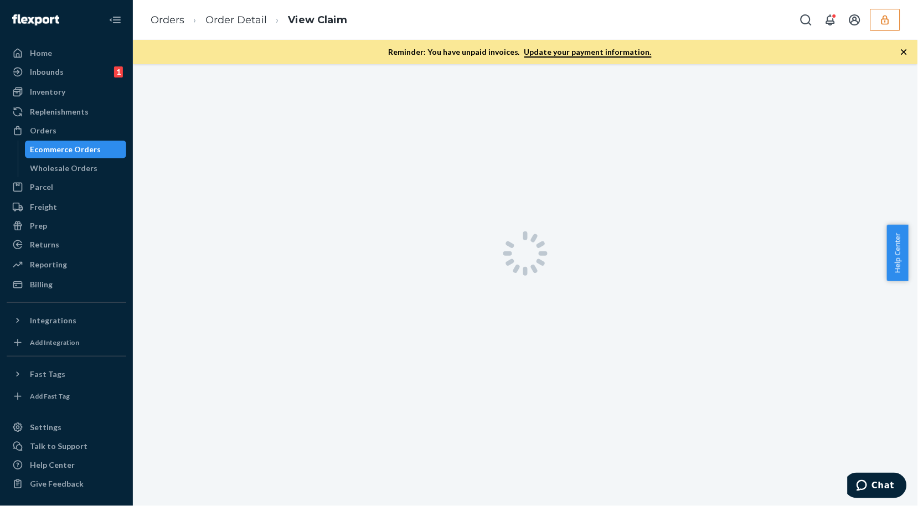
click at [903, 52] on icon "button" at bounding box center [903, 51] width 11 height 11
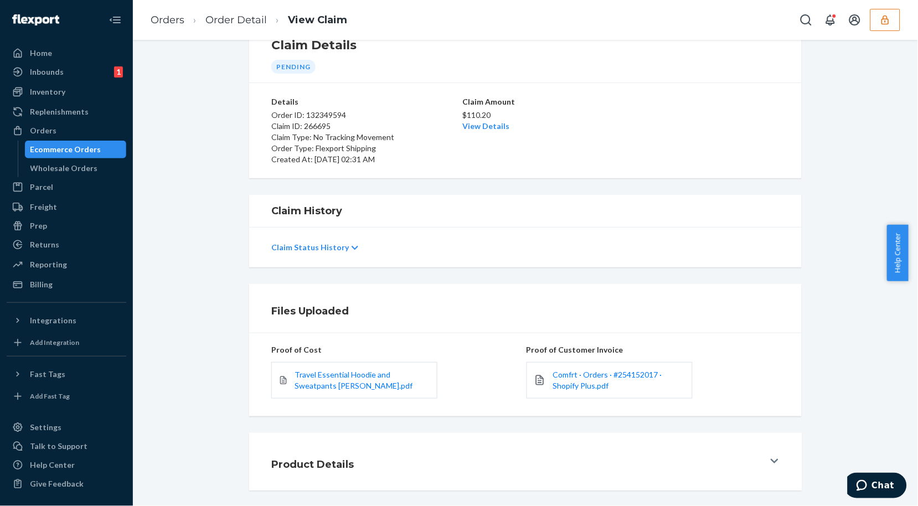
scroll to position [22, 0]
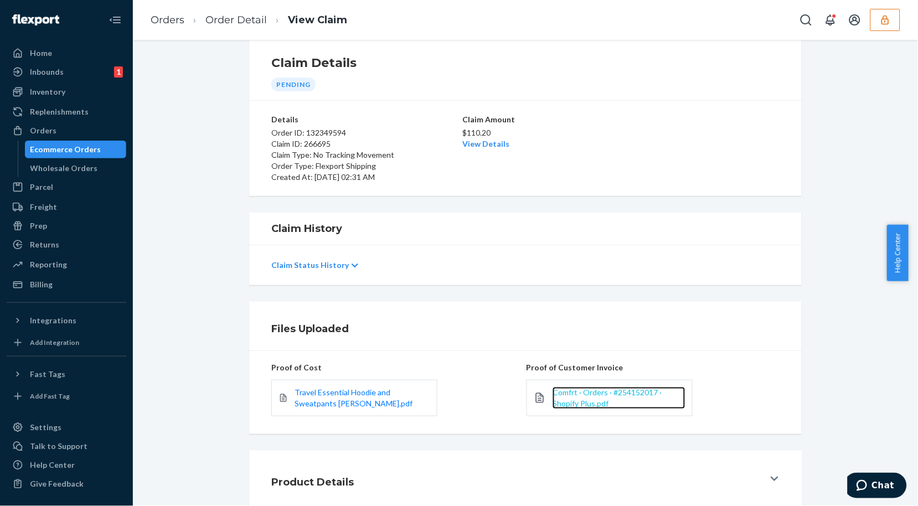
click at [594, 400] on span "Comfrt · Orders · #254152017 · Shopify Plus.pdf" at bounding box center [606, 397] width 109 height 20
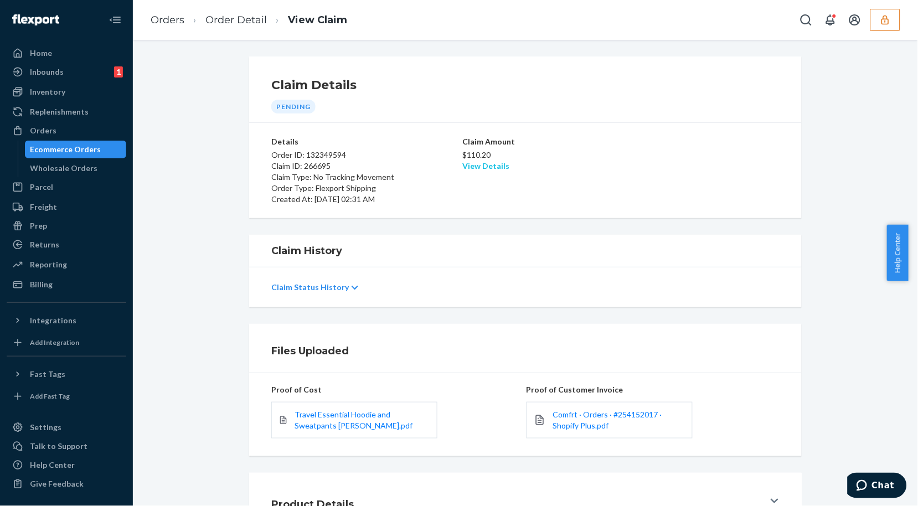
click at [487, 163] on link "View Details" at bounding box center [485, 165] width 47 height 9
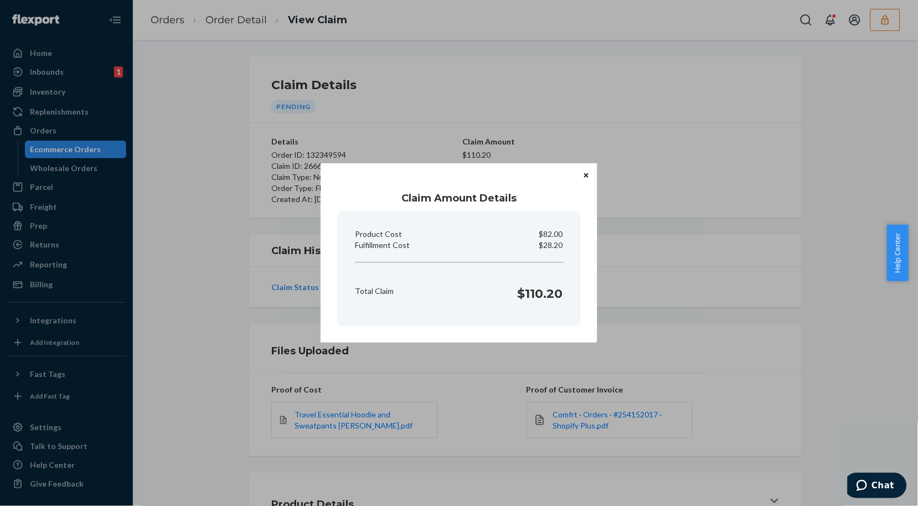
click at [553, 250] on p "$28.20" at bounding box center [551, 245] width 24 height 11
copy p "28.20"
click at [419, 80] on div "Claim Amount Details Product Cost $82.00 Fulfillment Cost $28.20 Total Claim $1…" at bounding box center [459, 253] width 918 height 506
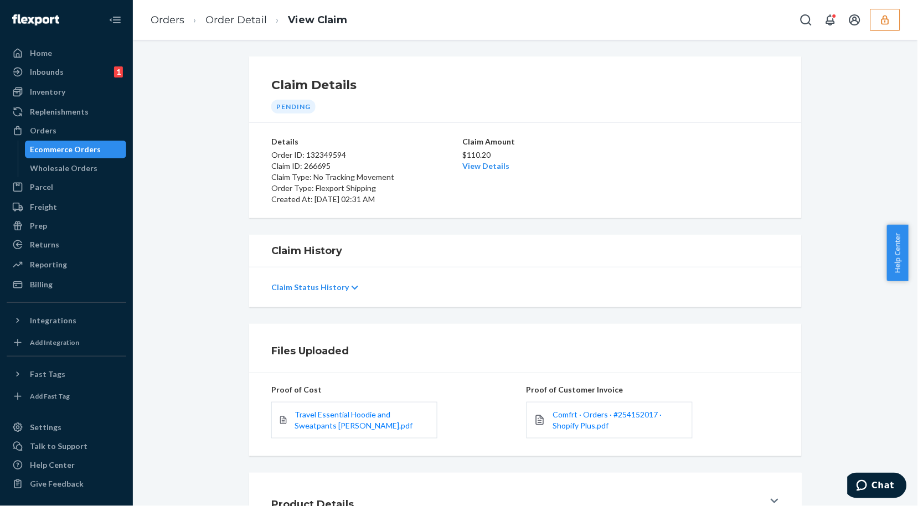
scroll to position [87, 0]
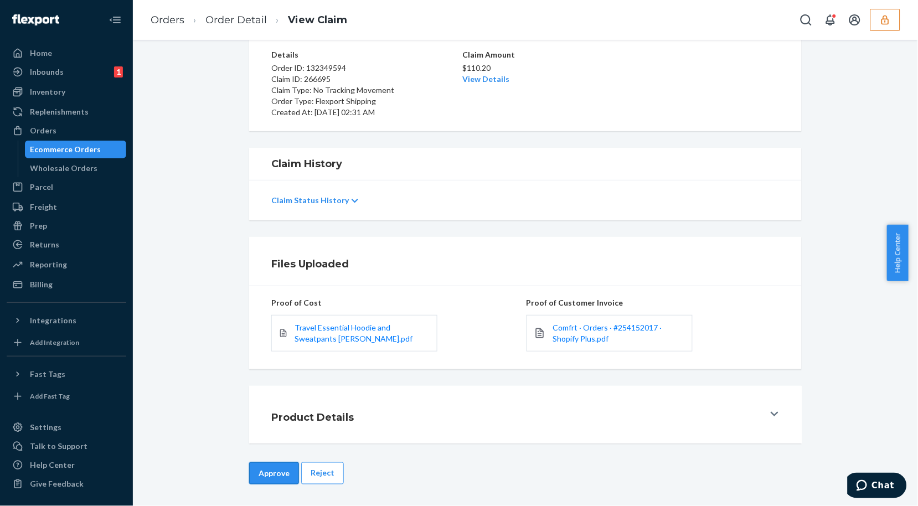
click at [270, 478] on button "Approve" at bounding box center [274, 473] width 50 height 22
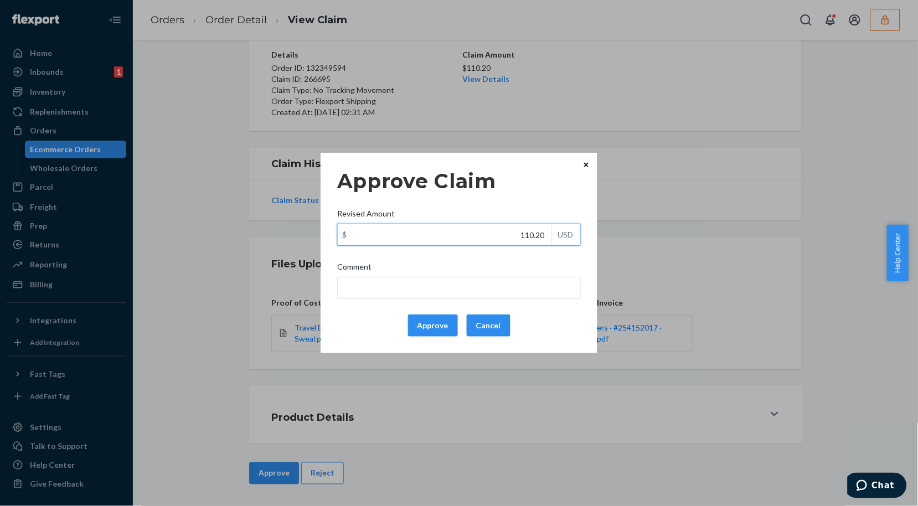
click at [516, 235] on input "110.20" at bounding box center [445, 234] width 214 height 21
type input "51.32"
click at [424, 327] on button "Approve" at bounding box center [433, 325] width 50 height 22
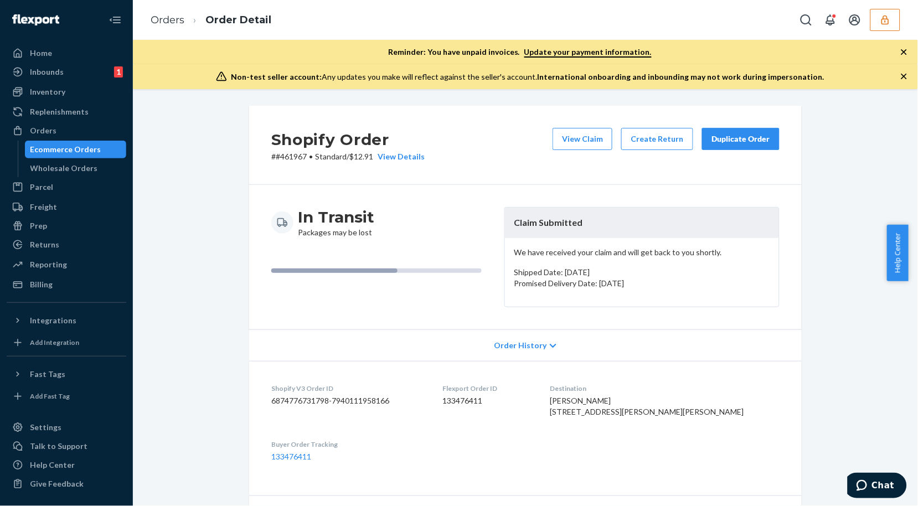
click at [903, 74] on icon "button" at bounding box center [904, 77] width 6 height 6
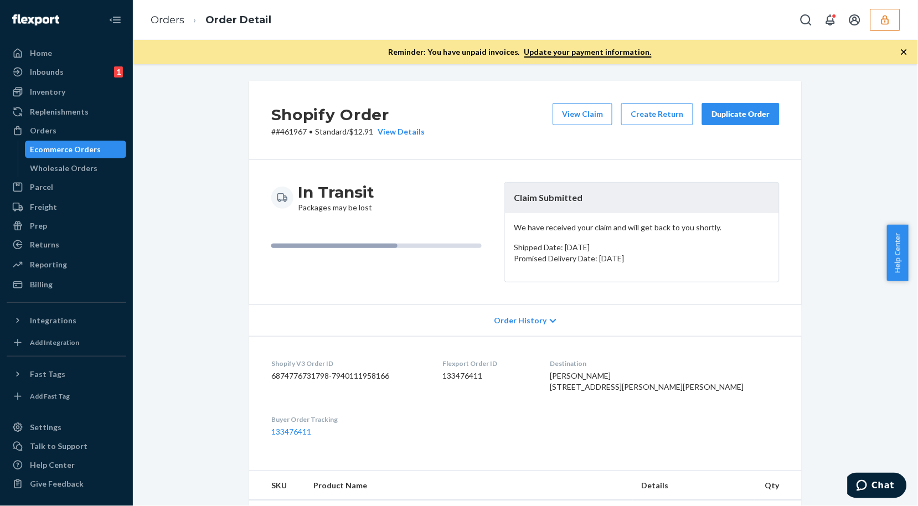
click at [904, 51] on icon "button" at bounding box center [904, 52] width 6 height 6
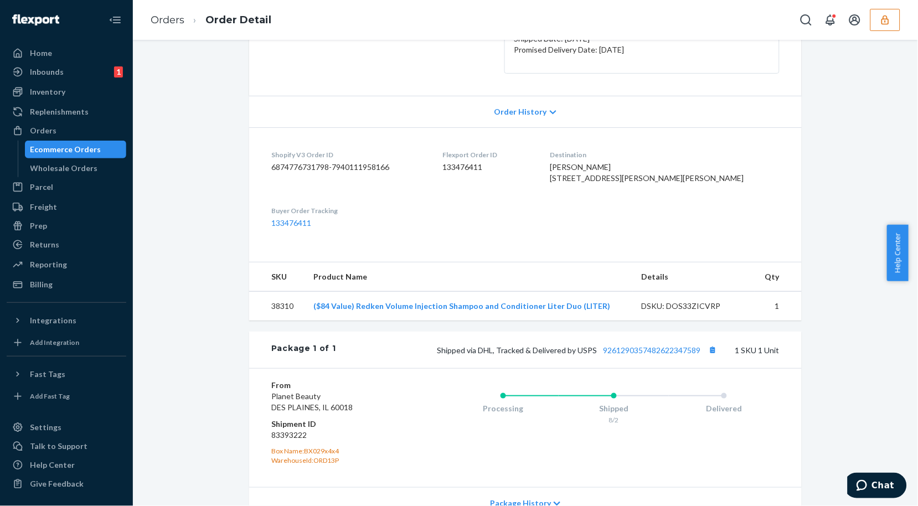
scroll to position [289, 0]
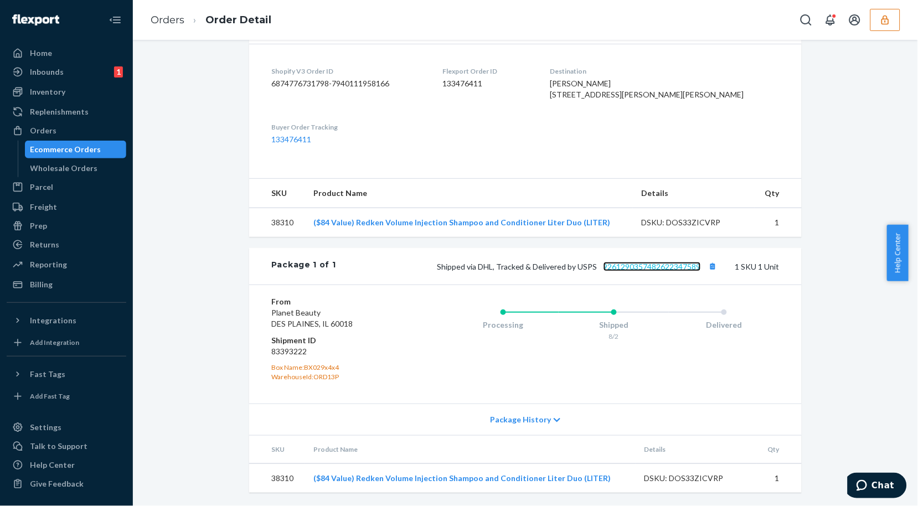
click at [643, 263] on link "9261290357482622347589" at bounding box center [651, 266] width 97 height 9
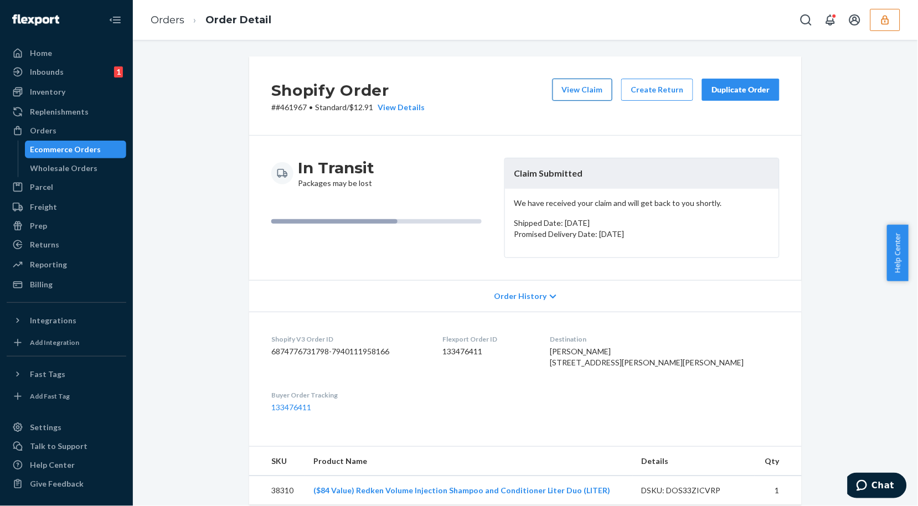
click at [583, 95] on button "View Claim" at bounding box center [582, 90] width 60 height 22
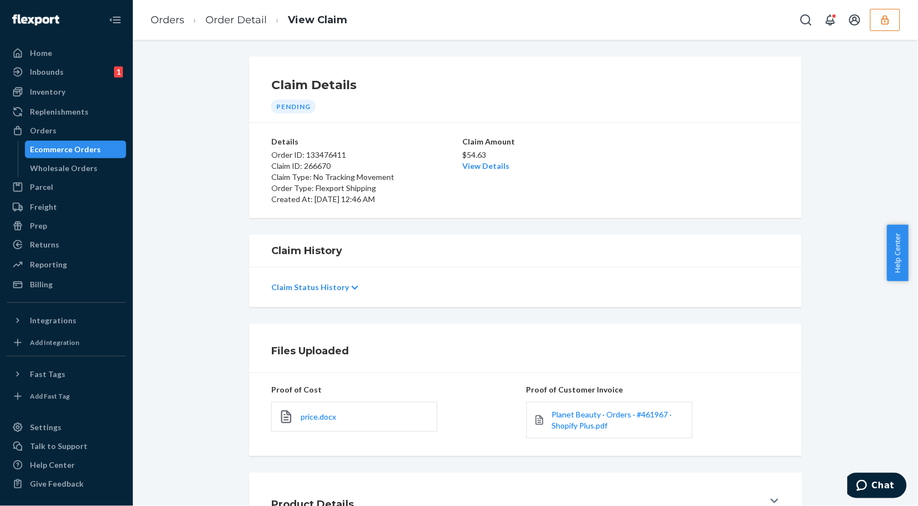
scroll to position [87, 0]
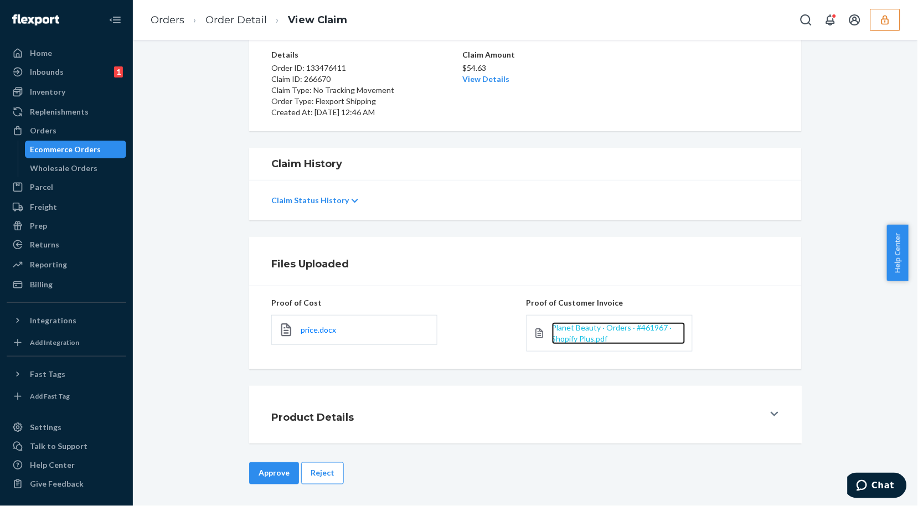
click at [573, 340] on span "Planet Beauty · Orders · #461967 · Shopify Plus.pdf" at bounding box center [612, 333] width 120 height 20
click at [228, 18] on link "Order Detail" at bounding box center [235, 20] width 61 height 12
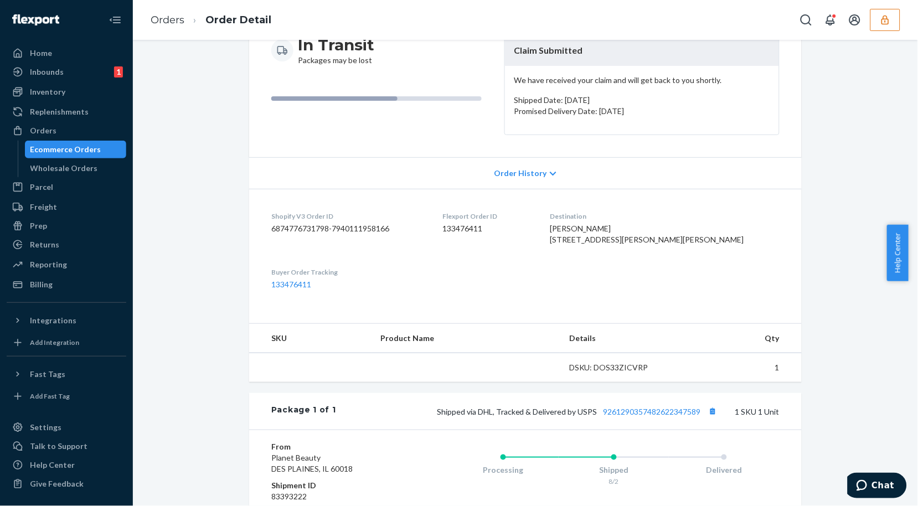
scroll to position [184, 0]
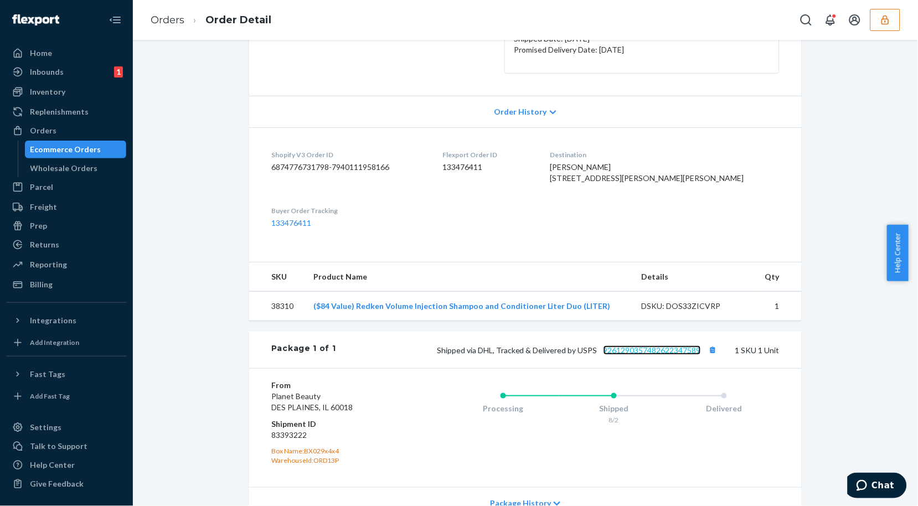
click at [663, 355] on link "9261290357482622347589" at bounding box center [651, 349] width 97 height 9
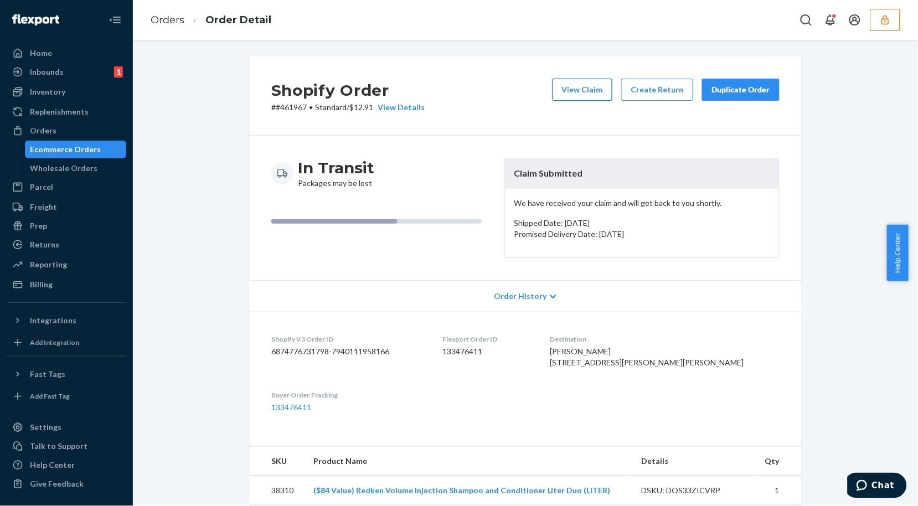
click at [578, 86] on button "View Claim" at bounding box center [582, 90] width 60 height 22
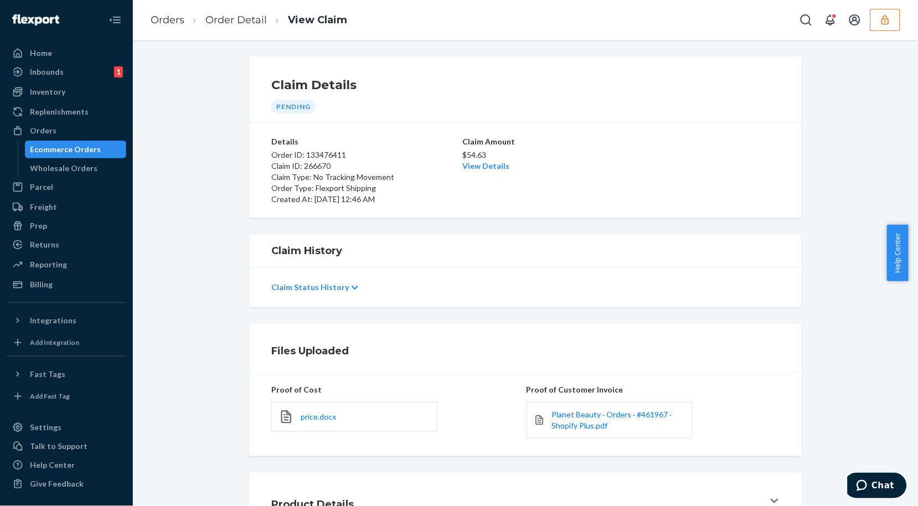
scroll to position [87, 0]
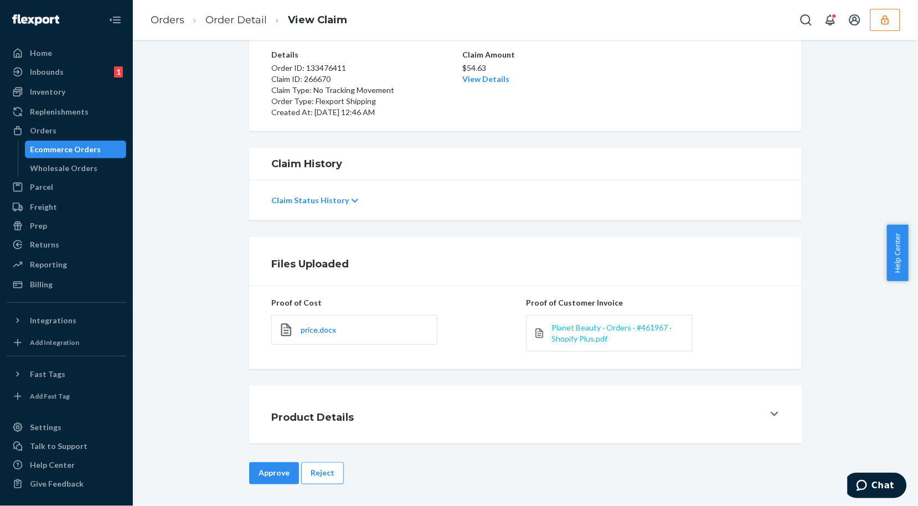
click at [577, 331] on span "Planet Beauty · Orders · #461967 · Shopify Plus.pdf" at bounding box center [612, 333] width 120 height 20
click at [578, 328] on span "Planet Beauty · Orders · #461967 · Shopify Plus.pdf" at bounding box center [612, 333] width 120 height 20
click at [478, 76] on link "View Details" at bounding box center [485, 78] width 47 height 9
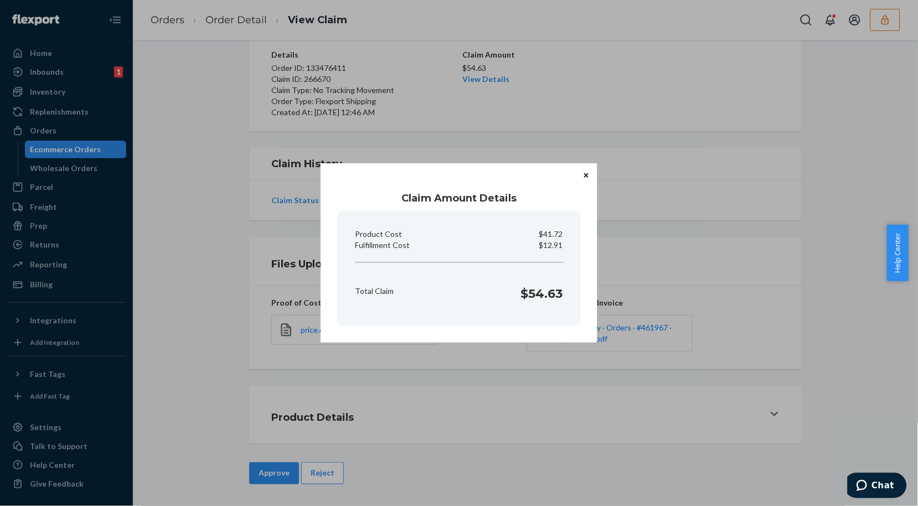
click at [557, 246] on p "$12.91" at bounding box center [551, 245] width 24 height 11
copy p "Fulfillment Cost"
click at [557, 405] on div "Claim Amount Details Product Cost $41.72 Fulfillment Cost $12.91 Total Claim $5…" at bounding box center [459, 253] width 918 height 506
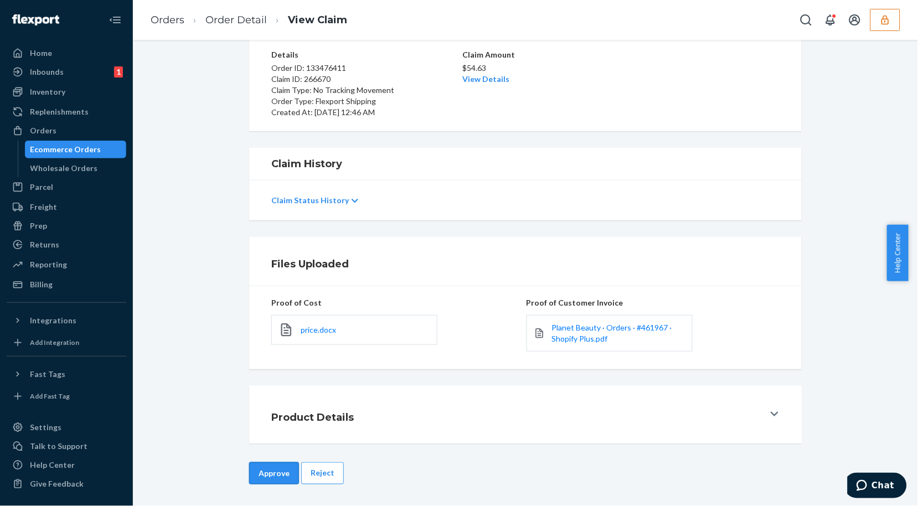
click at [249, 472] on button "Approve" at bounding box center [274, 473] width 50 height 22
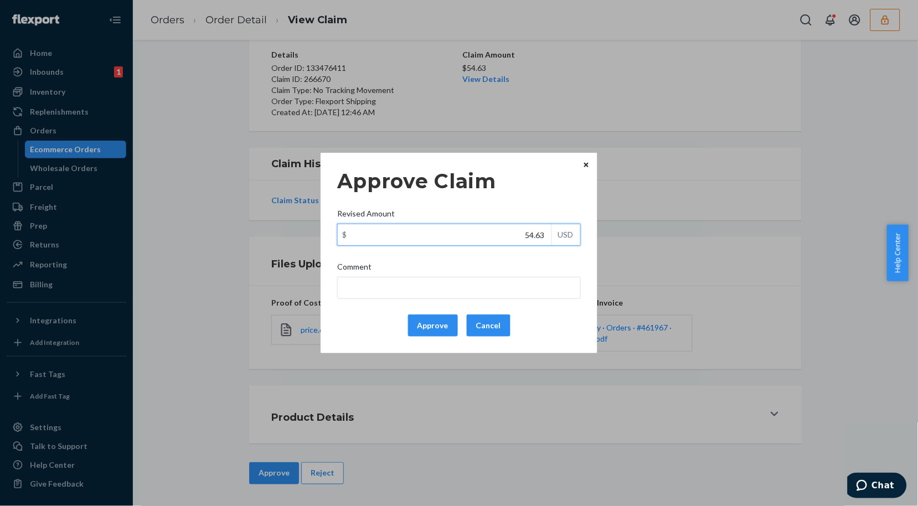
click at [520, 234] on input "54.63" at bounding box center [445, 234] width 214 height 21
type input "44.69"
click at [434, 327] on button "Approve" at bounding box center [433, 325] width 50 height 22
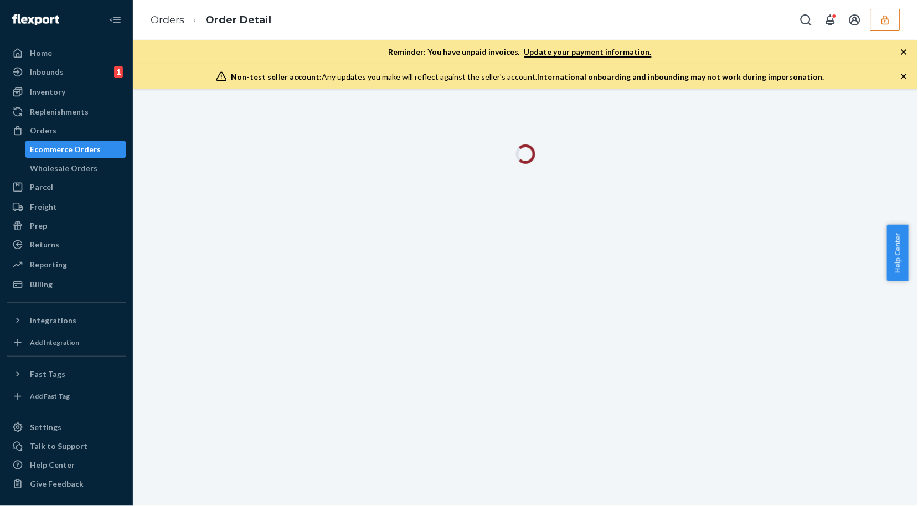
click at [903, 76] on icon "button" at bounding box center [903, 76] width 11 height 11
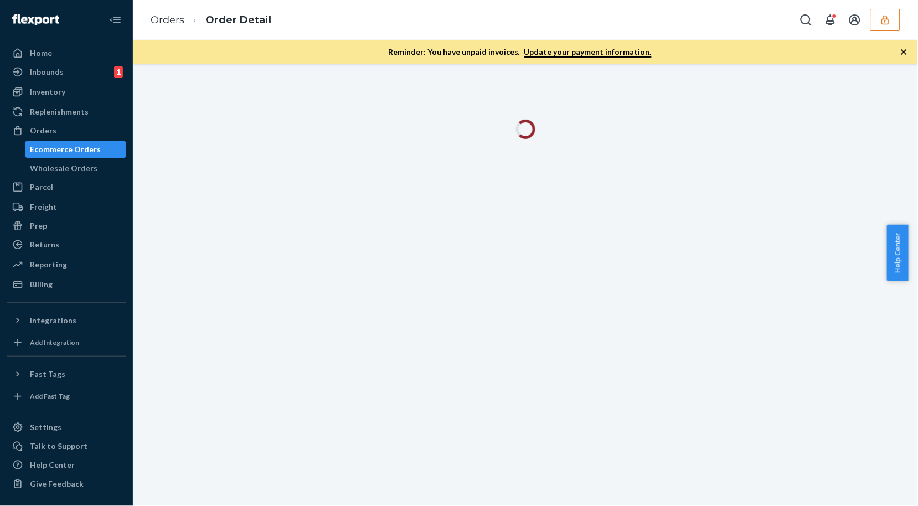
click at [903, 54] on icon "button" at bounding box center [903, 51] width 11 height 11
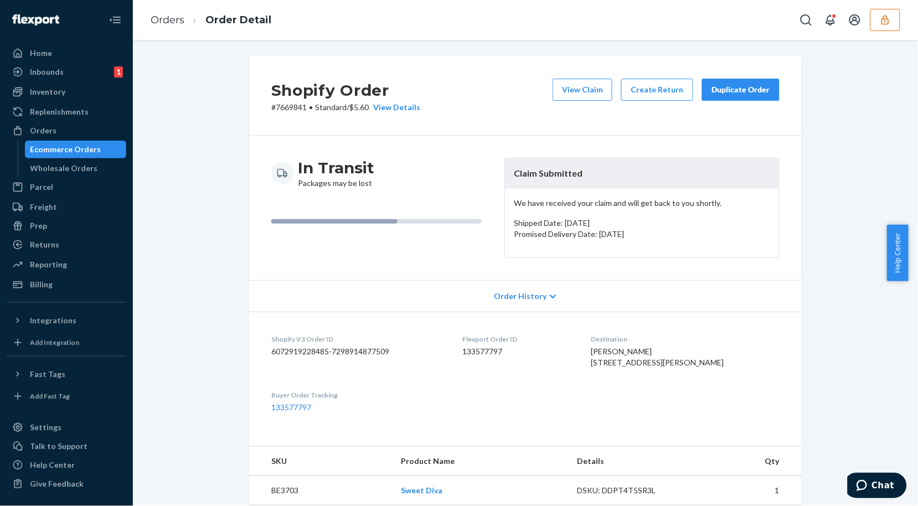
scroll to position [289, 0]
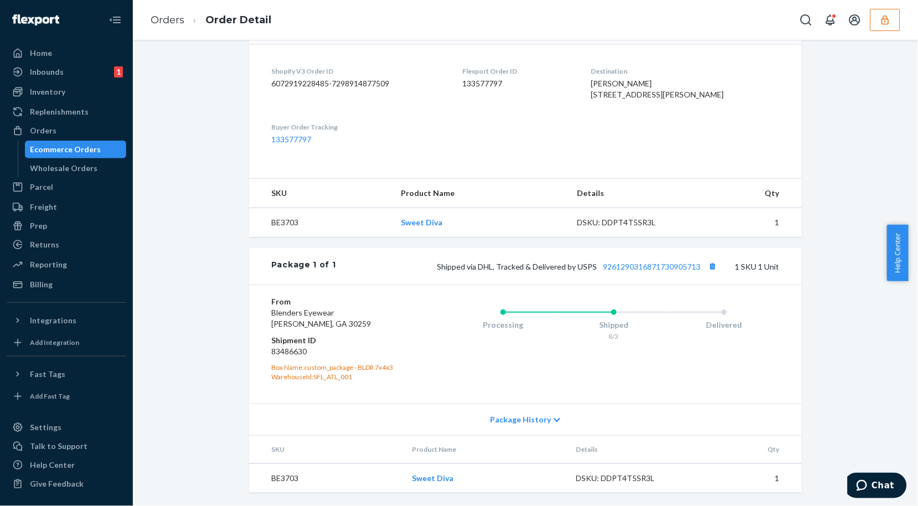
click at [651, 261] on div "Shipped via DHL, Tracked & Delivered by USPS 9261290316871730905713 1 SKU 1 Unit" at bounding box center [557, 266] width 443 height 14
click at [655, 263] on link "9261290316871730905713" at bounding box center [651, 266] width 97 height 9
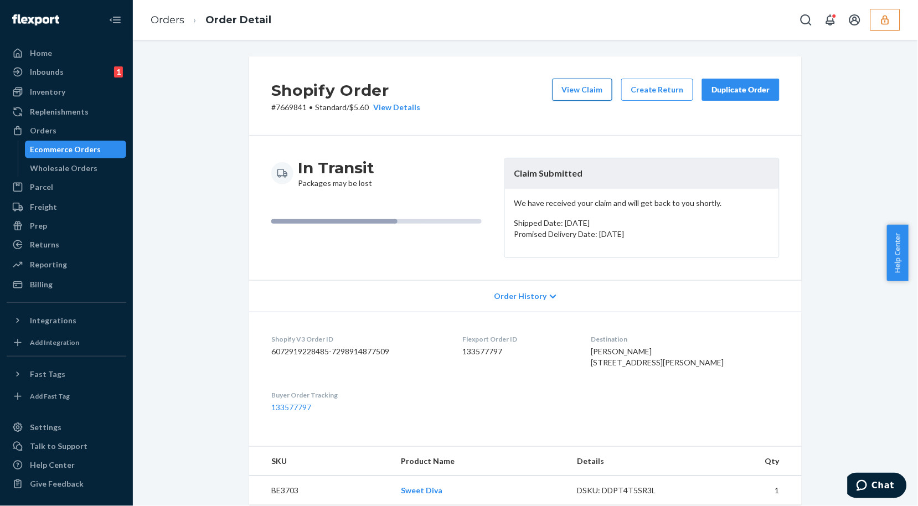
click at [595, 96] on button "View Claim" at bounding box center [582, 90] width 60 height 22
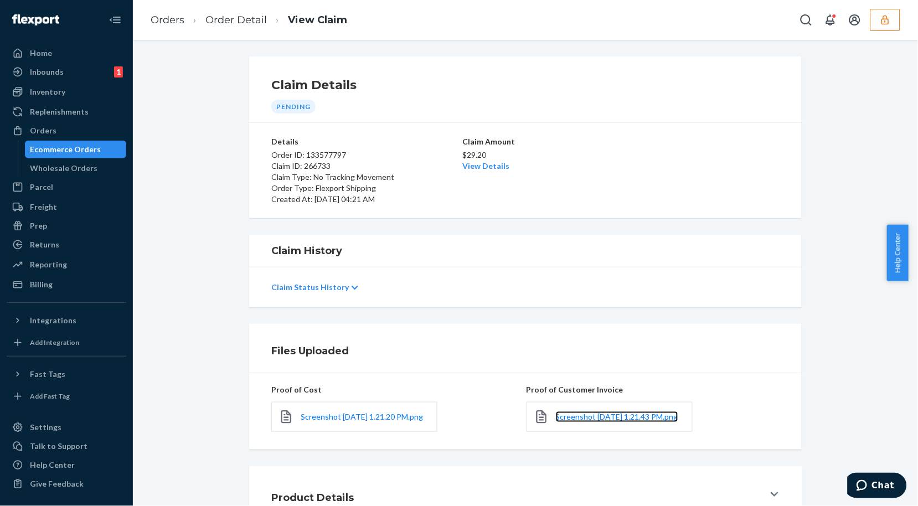
click at [579, 422] on link "Screenshot 2025-08-21 at 1.21.43 PM.png" at bounding box center [617, 416] width 122 height 11
click at [502, 164] on div "$29.20 View Details" at bounding box center [525, 159] width 126 height 24
click at [496, 164] on link "View Details" at bounding box center [485, 165] width 47 height 9
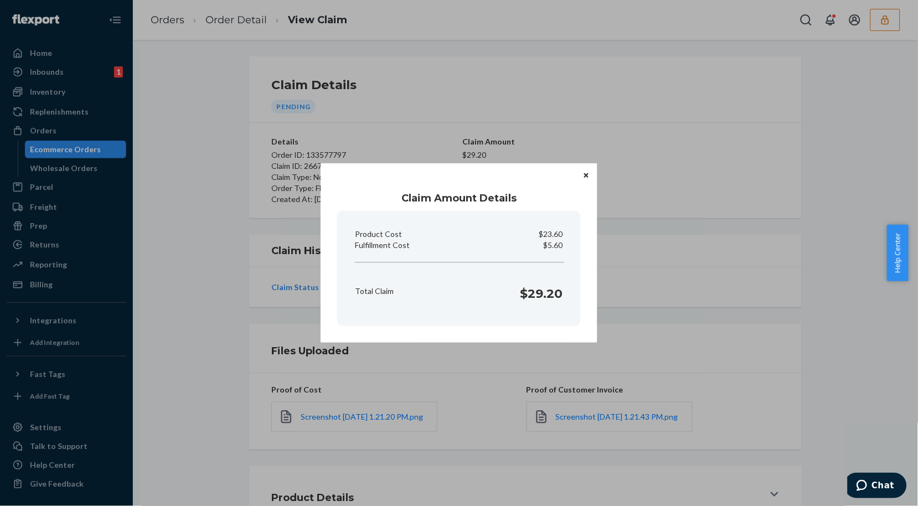
click at [560, 245] on p "$5.60" at bounding box center [552, 245] width 19 height 11
click at [559, 245] on p "$5.60" at bounding box center [552, 245] width 19 height 11
copy p "5.60"
click at [296, 480] on div "Claim Amount Details Product Cost $23.60 Fulfillment Cost $5.60 Total Claim $29…" at bounding box center [459, 253] width 918 height 506
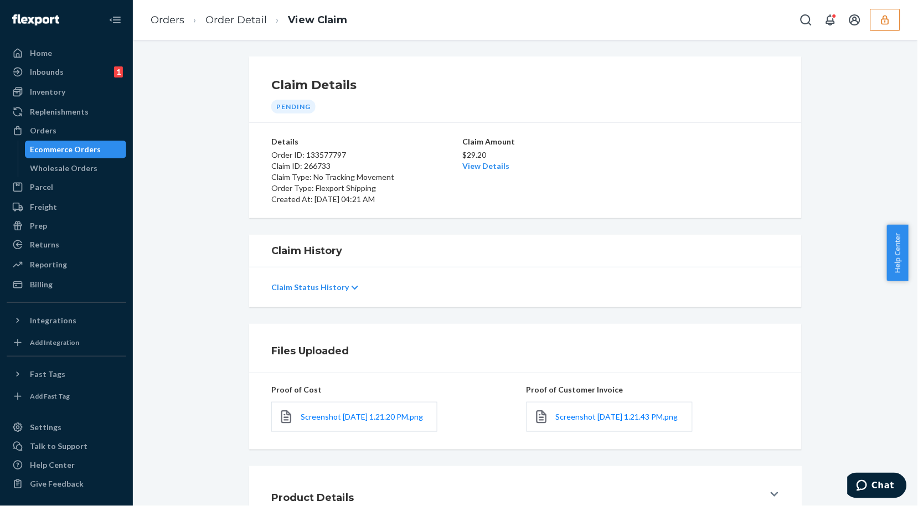
scroll to position [87, 0]
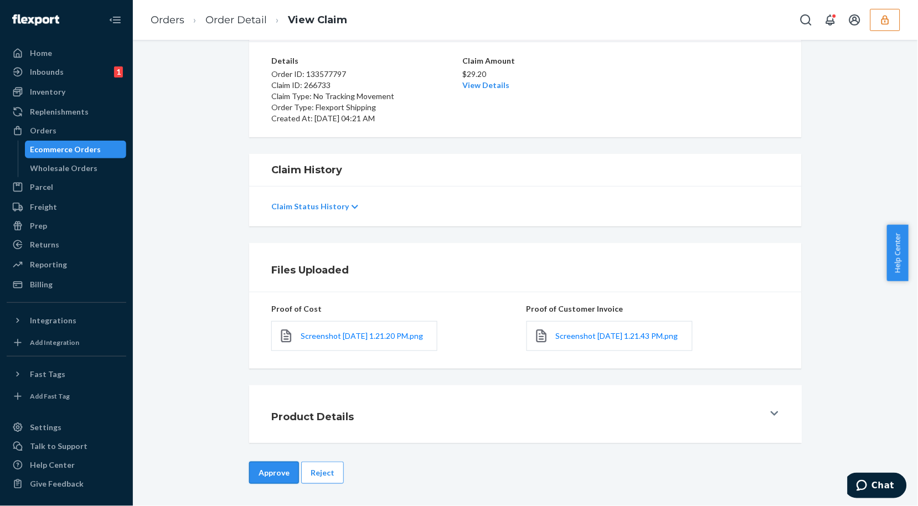
click at [256, 478] on button "Approve" at bounding box center [274, 473] width 50 height 22
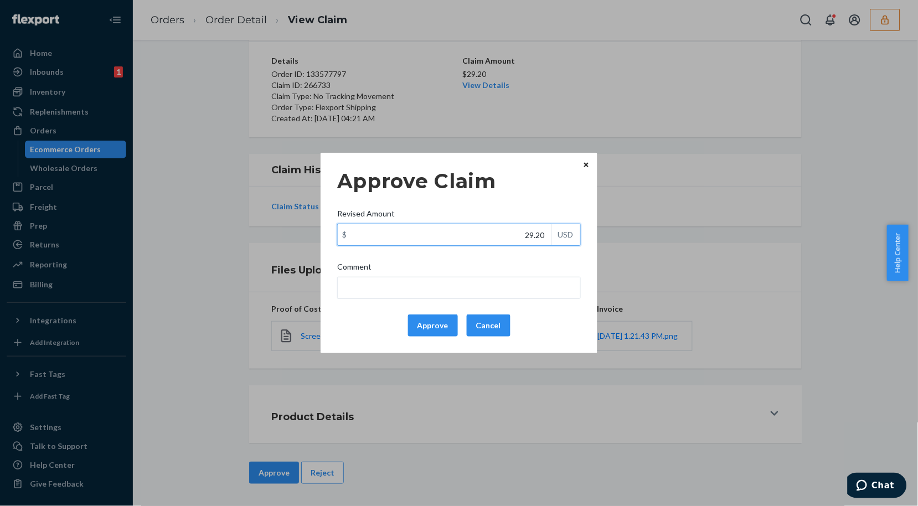
click at [508, 235] on input "29.20" at bounding box center [445, 234] width 214 height 21
type input "25.66"
click at [432, 331] on button "Approve" at bounding box center [433, 325] width 50 height 22
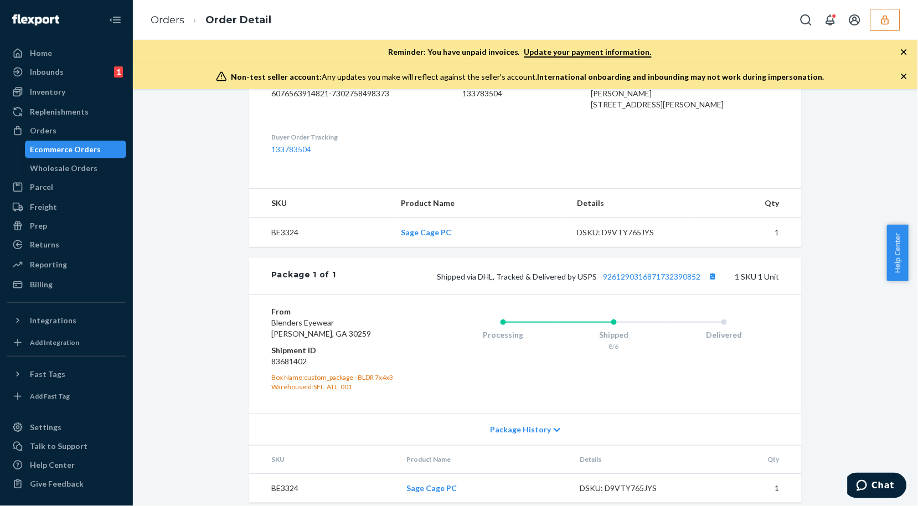
scroll to position [339, 0]
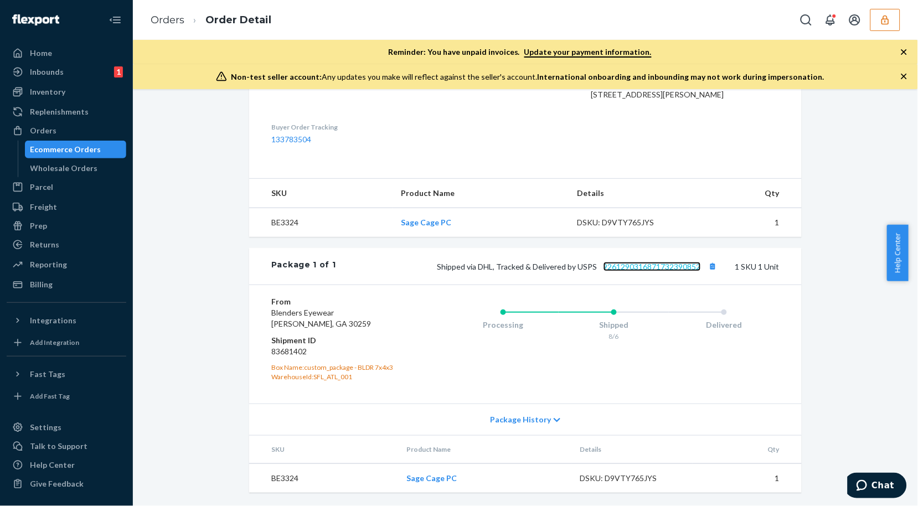
click at [662, 270] on link "9261290316871732390852" at bounding box center [651, 266] width 97 height 9
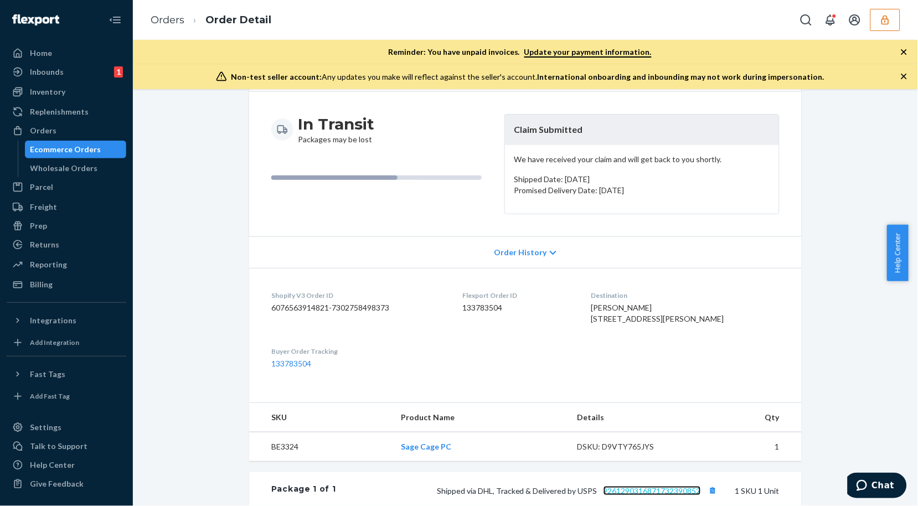
scroll to position [0, 0]
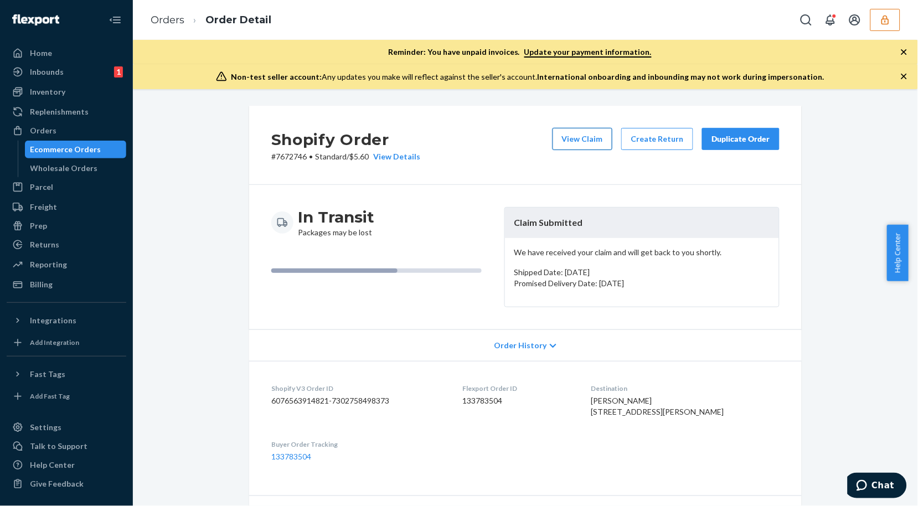
click at [571, 142] on button "View Claim" at bounding box center [582, 139] width 60 height 22
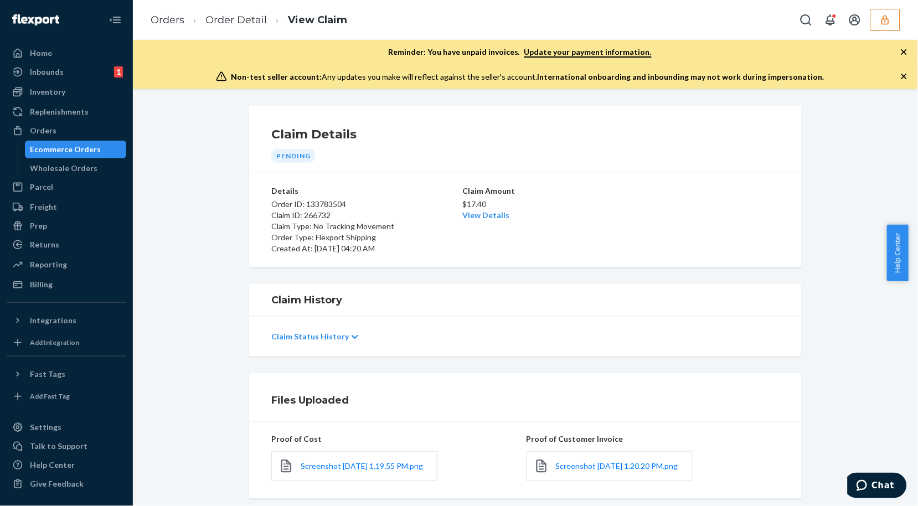
scroll to position [123, 0]
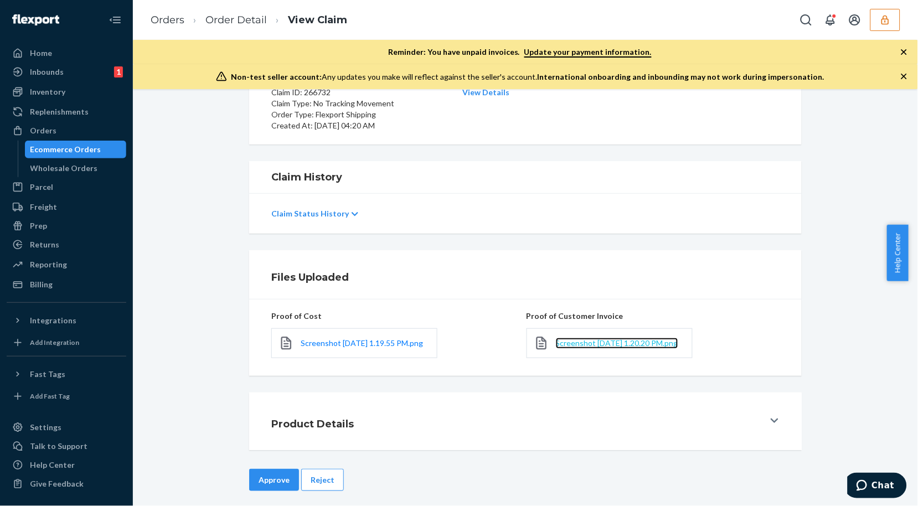
click at [556, 348] on span "Screenshot 2025-08-21 at 1.20.20 PM.png" at bounding box center [617, 342] width 122 height 9
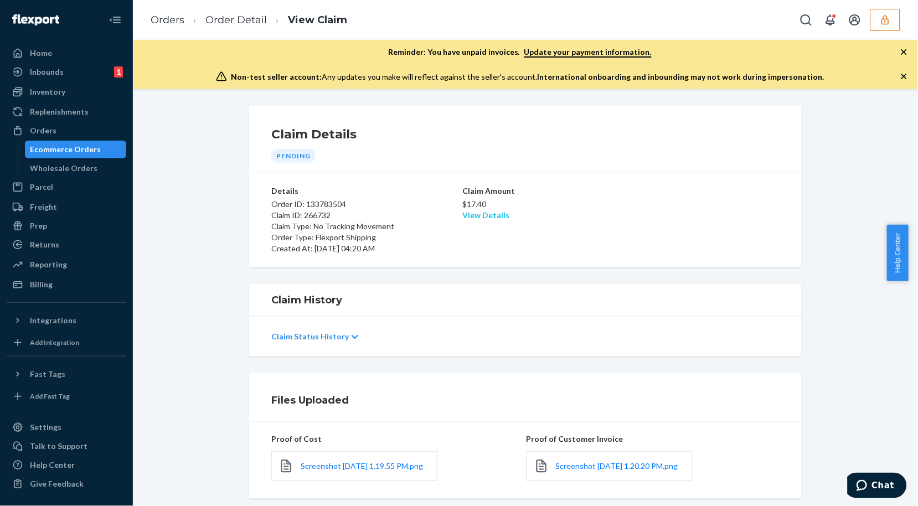
click at [467, 218] on link "View Details" at bounding box center [485, 214] width 47 height 9
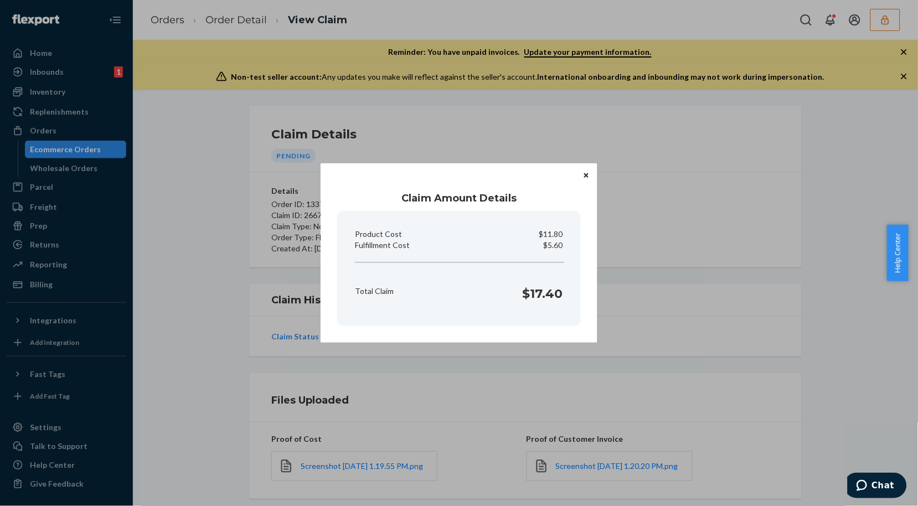
click at [583, 174] on button "Close" at bounding box center [586, 175] width 11 height 12
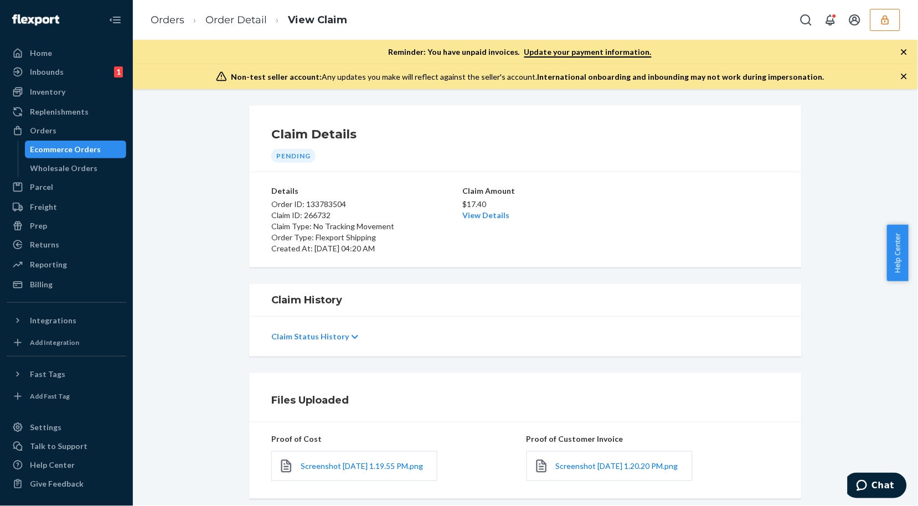
scroll to position [136, 0]
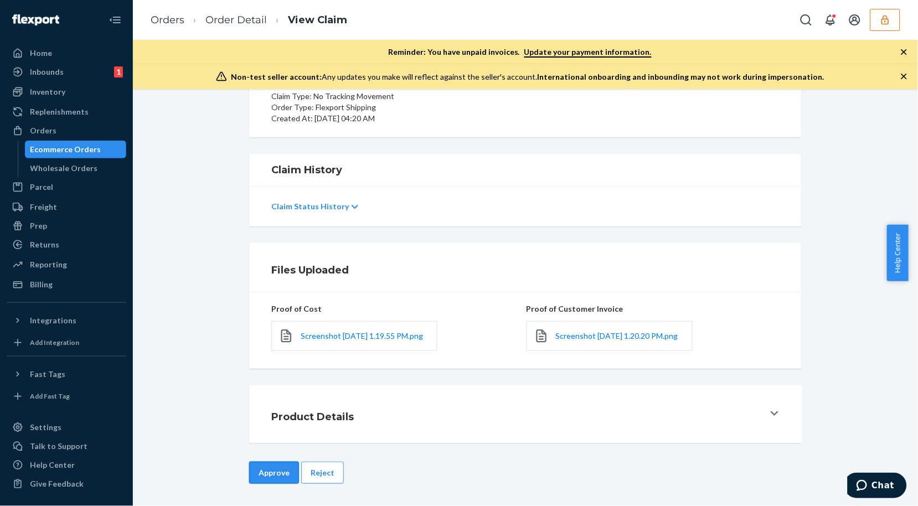
click at [262, 475] on button "Approve" at bounding box center [274, 473] width 50 height 22
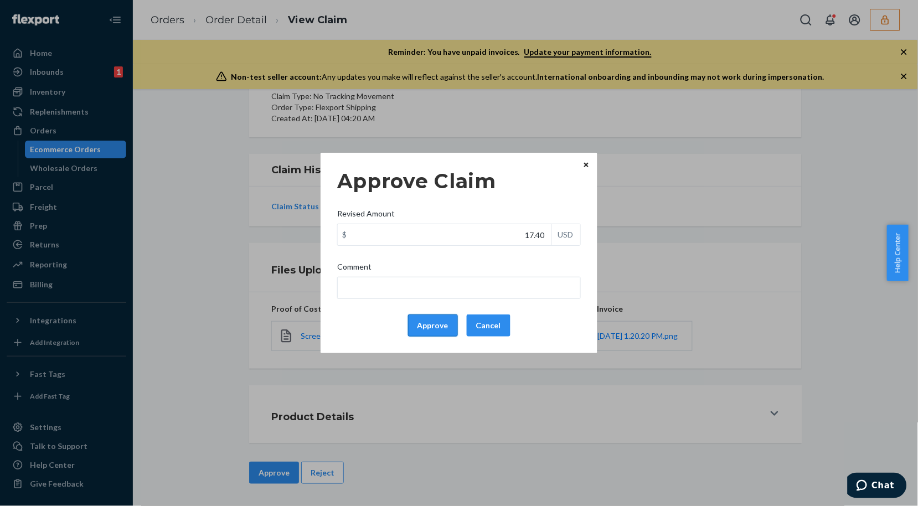
click at [434, 322] on button "Approve" at bounding box center [433, 325] width 50 height 22
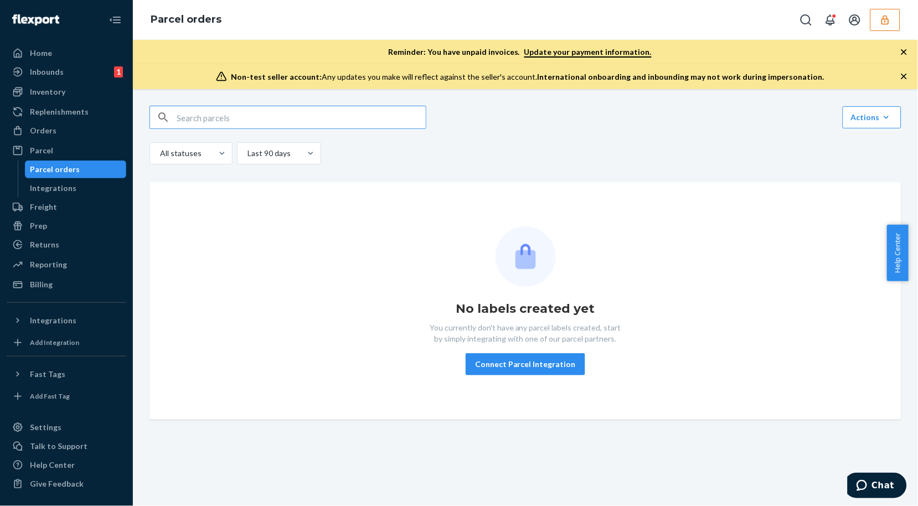
click at [882, 23] on icon "button" at bounding box center [884, 19] width 11 height 11
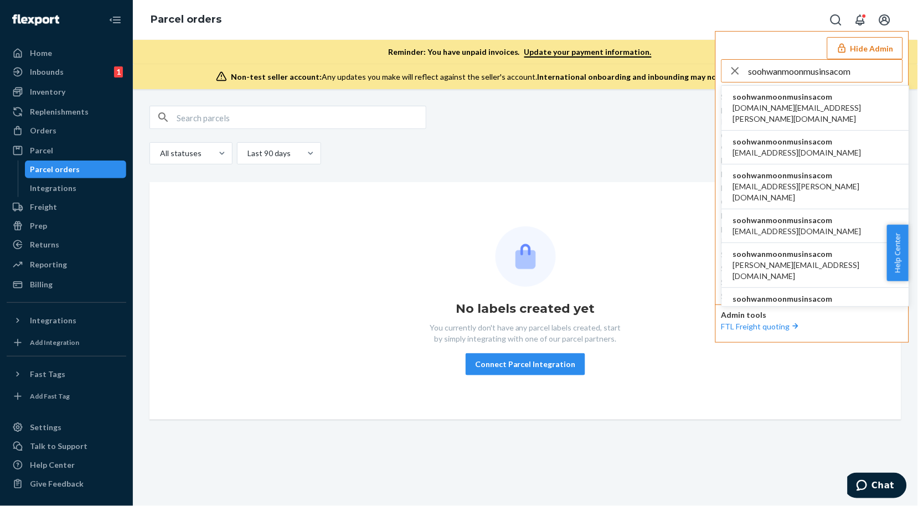
type input "soohwanmoonmusinsacom"
click at [781, 98] on span "soohwanmoonmusinsacom" at bounding box center [815, 96] width 165 height 11
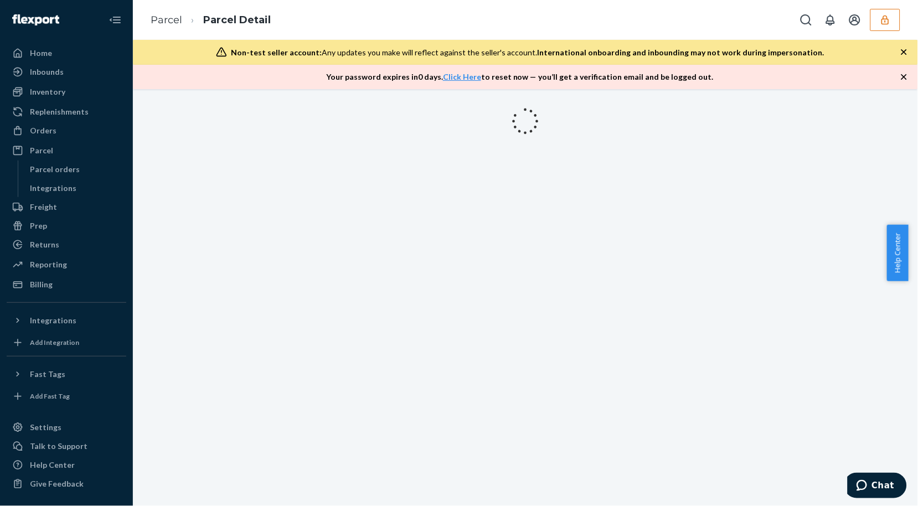
click at [904, 75] on icon "button" at bounding box center [903, 76] width 11 height 11
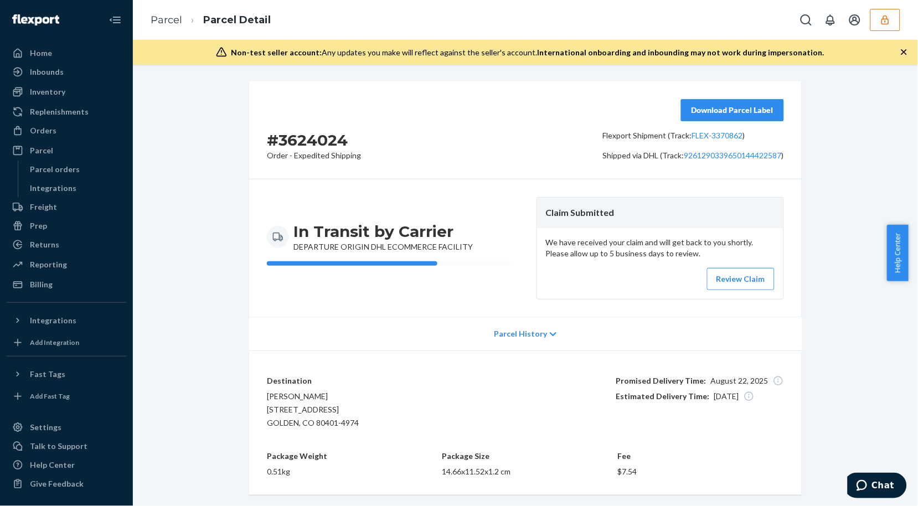
click at [901, 51] on icon "button" at bounding box center [903, 51] width 11 height 11
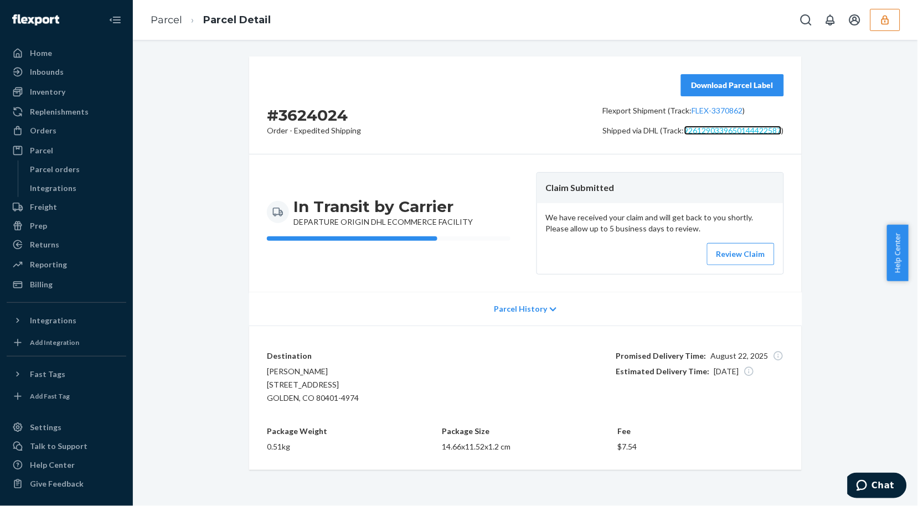
click at [740, 133] on link "9261290339650144422587" at bounding box center [732, 130] width 97 height 9
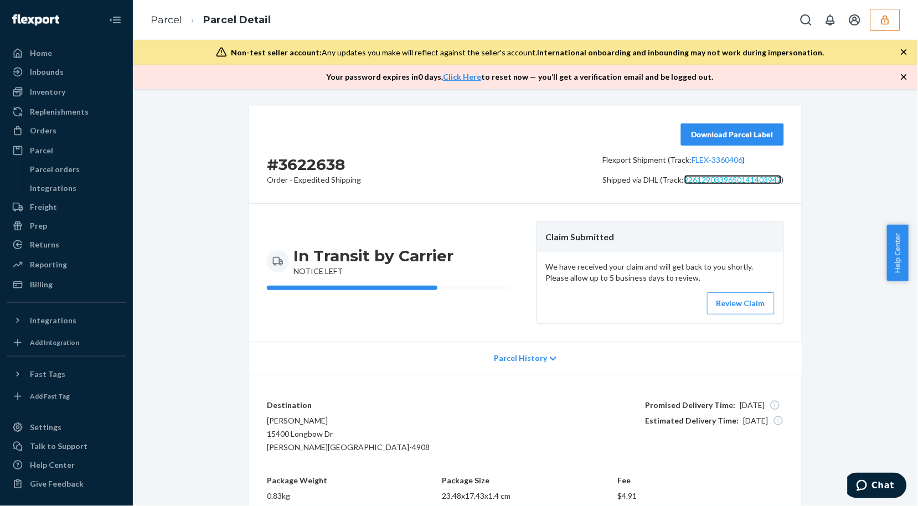
click at [726, 175] on link "9261290339650141403947" at bounding box center [732, 179] width 97 height 9
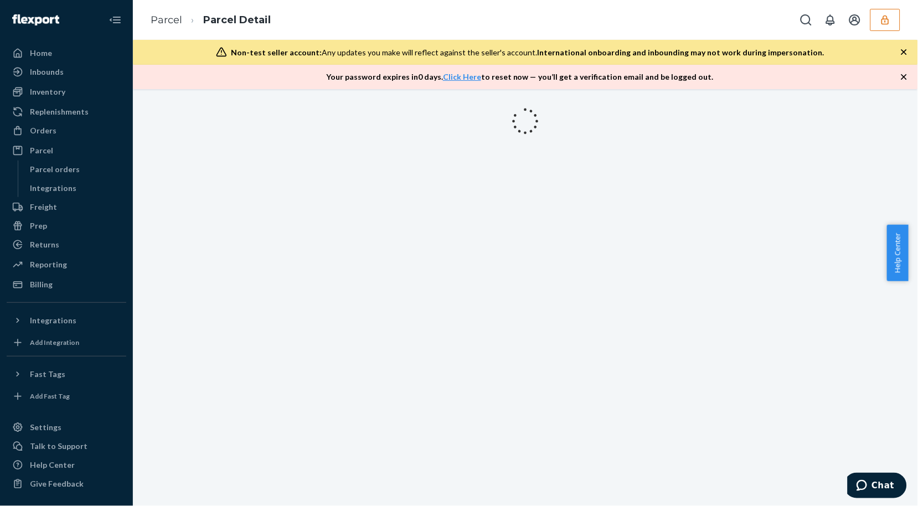
click at [901, 70] on div "Your password expires [DATE] . Click Here to reset now — you’ll get a verificat…" at bounding box center [525, 77] width 785 height 24
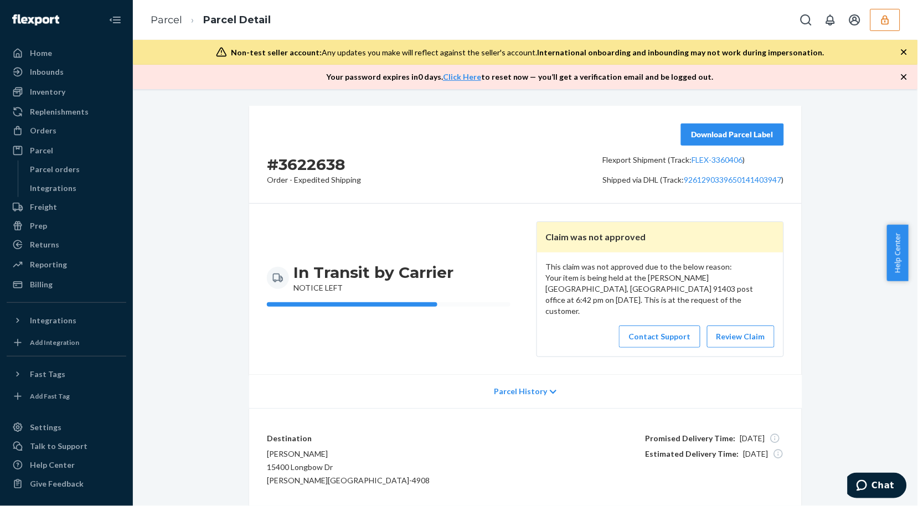
click at [903, 54] on icon "button" at bounding box center [903, 51] width 11 height 11
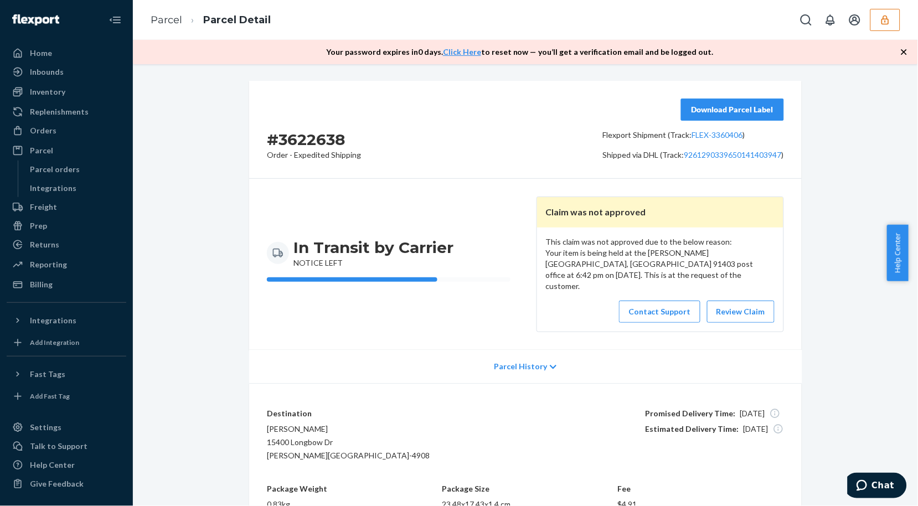
click at [903, 54] on icon "button" at bounding box center [903, 51] width 11 height 11
